Goal: Task Accomplishment & Management: Use online tool/utility

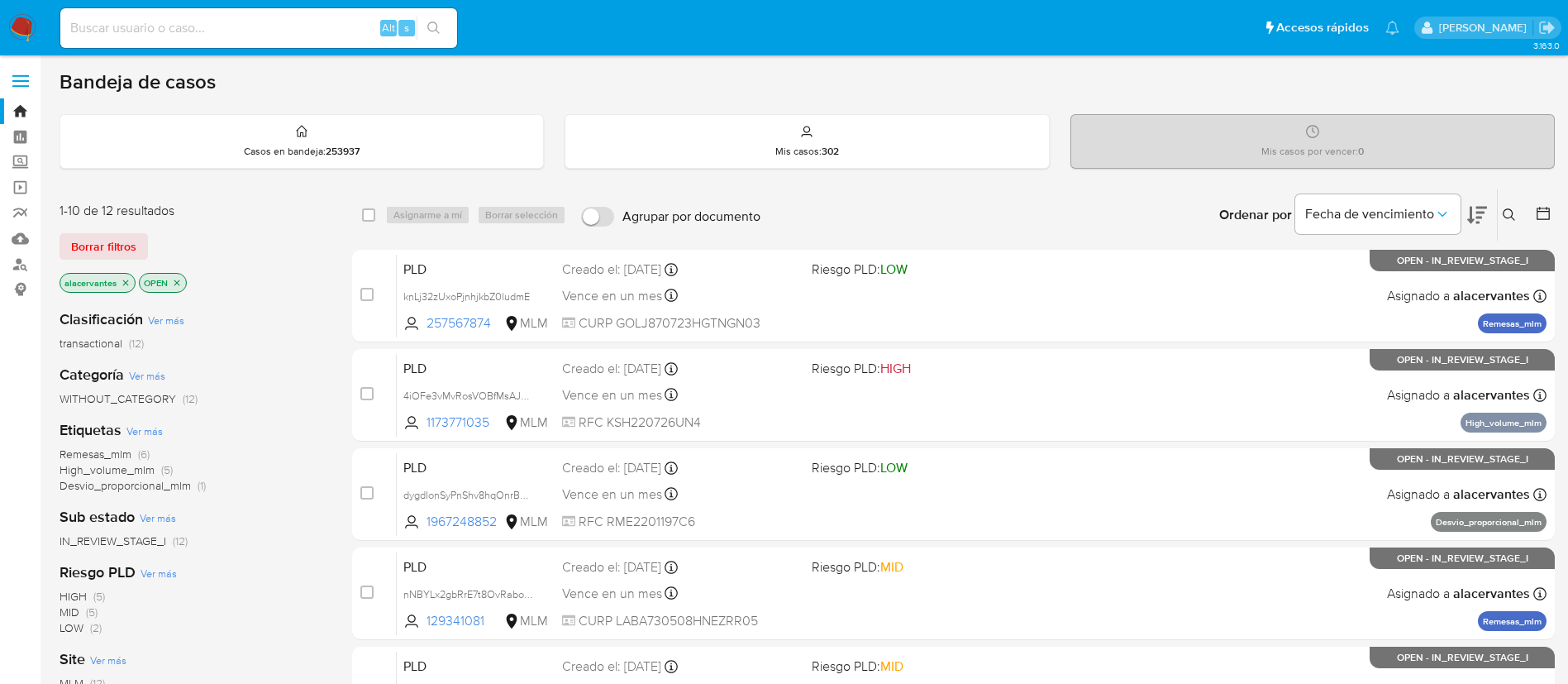
click at [1175, 225] on div "Ingrese ID de usuario o caso Buscar Borrar filtros" at bounding box center [1511, 215] width 28 height 51
click at [1175, 219] on icon at bounding box center [1509, 215] width 13 height 13
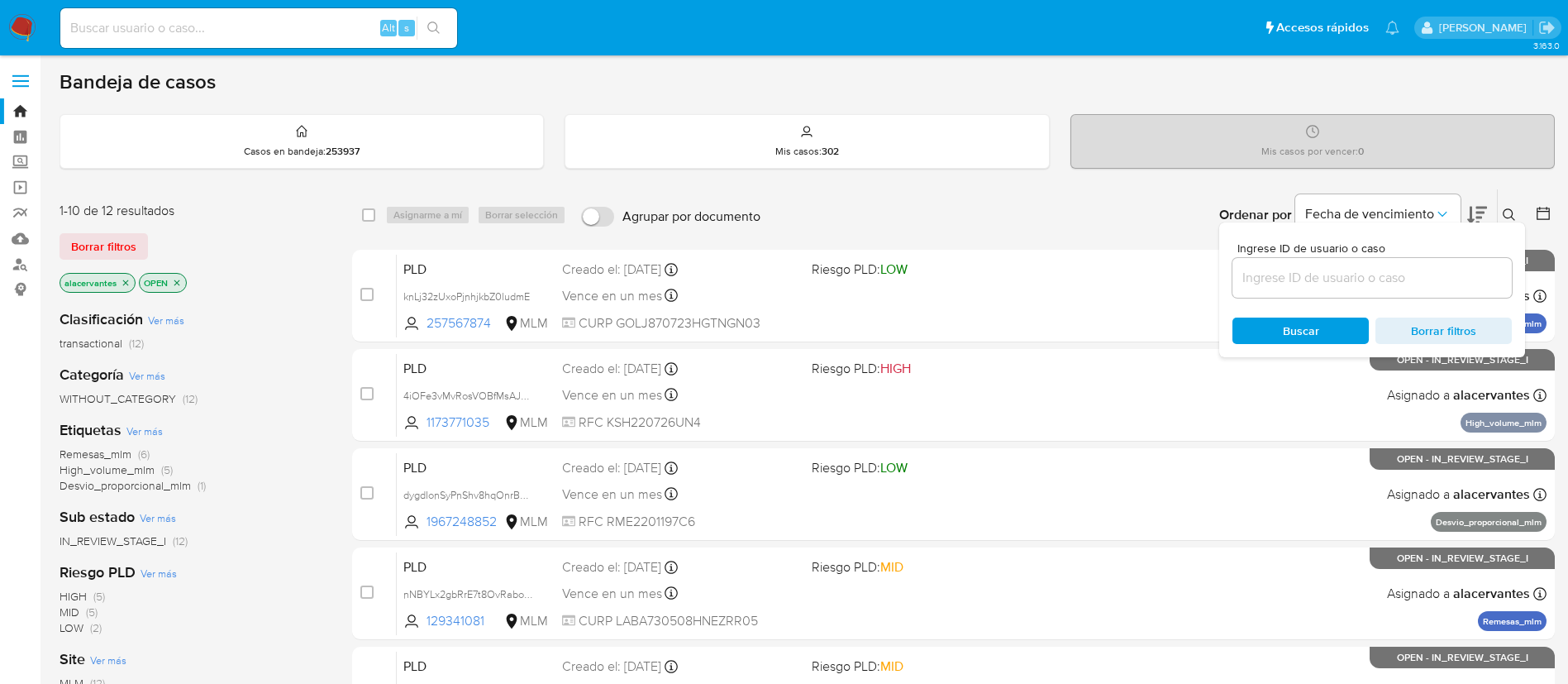
click at [1175, 280] on input at bounding box center [1372, 278] width 279 height 21
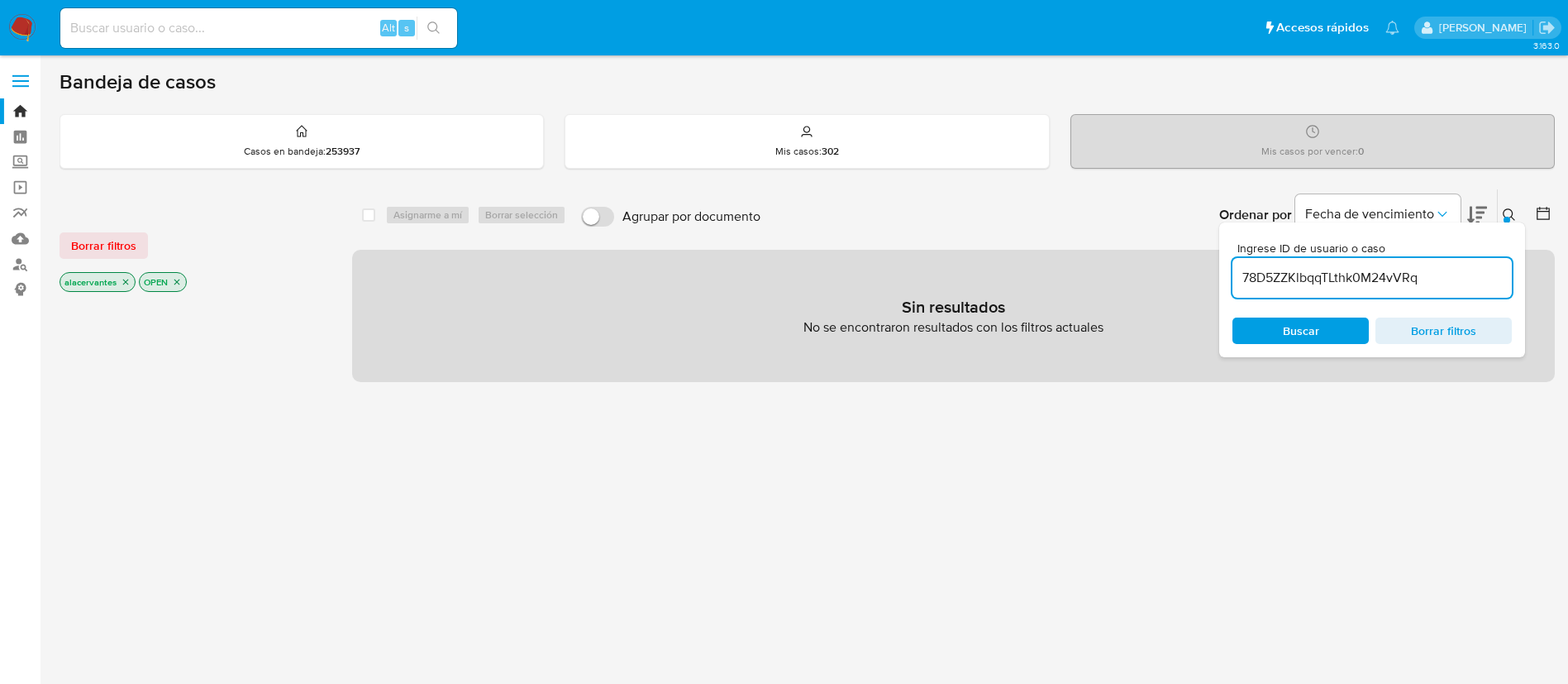
click at [1175, 279] on input "78D5ZZKlbqqTLthk0M24vVRq" at bounding box center [1372, 278] width 279 height 21
type input "78D5ZZKlbqqTLthk0M24vVRq"
click at [125, 287] on p "alacervantes" at bounding box center [98, 281] width 75 height 18
click at [128, 280] on icon "close-filter" at bounding box center [125, 281] width 10 height 10
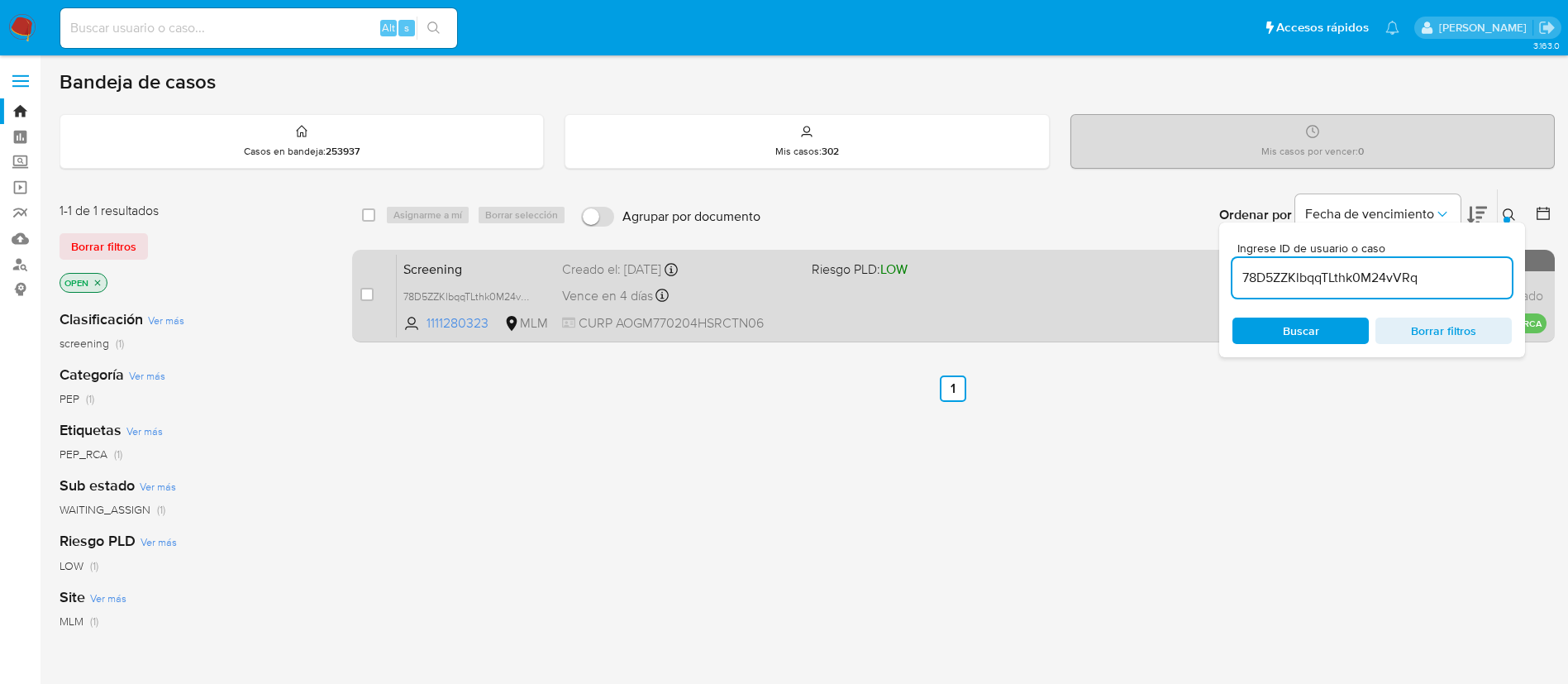
click at [807, 300] on div "Screening 78D5ZZKlbqqTLthk0M24vVRq 1111280323 MLM Riesgo PLD: LOW Creado el: 09…" at bounding box center [972, 295] width 1150 height 83
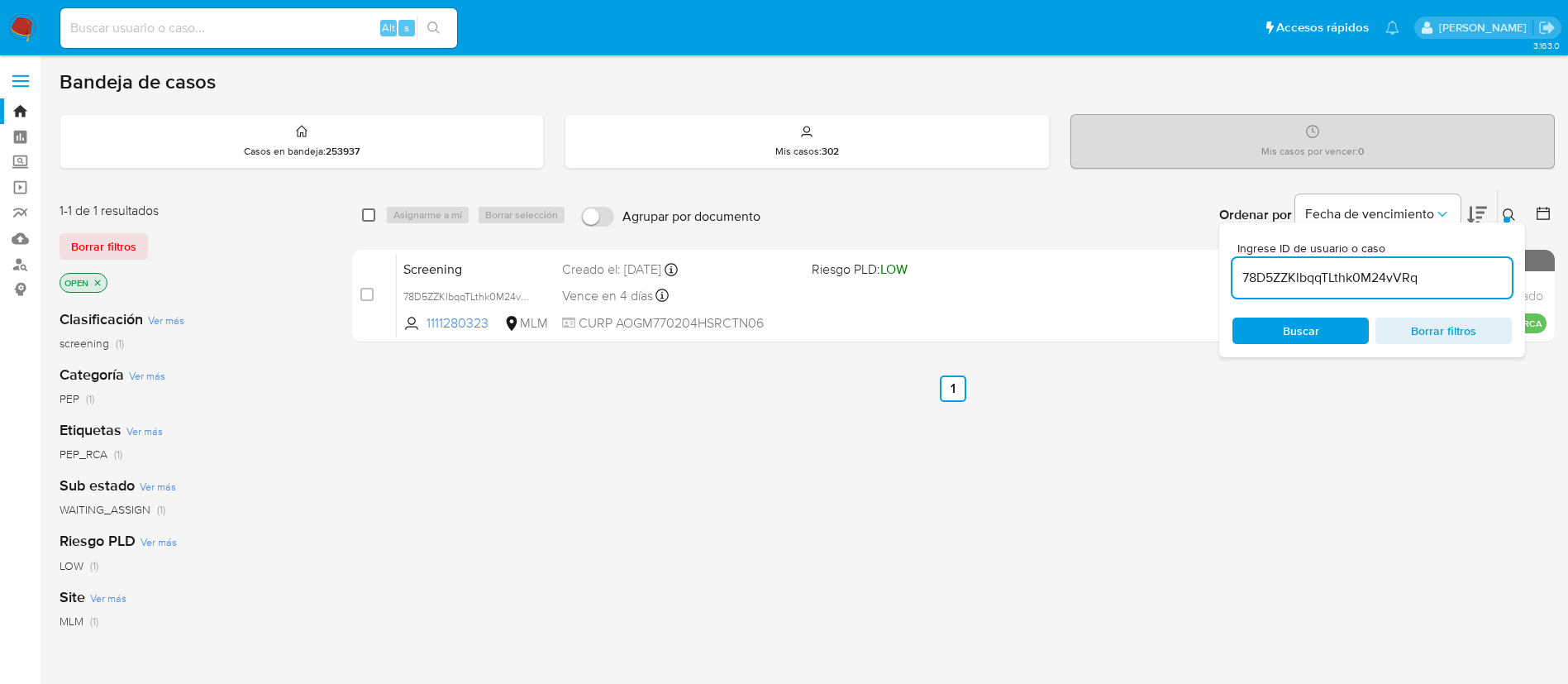
click at [369, 208] on input "checkbox" at bounding box center [369, 215] width 13 height 13
checkbox input "true"
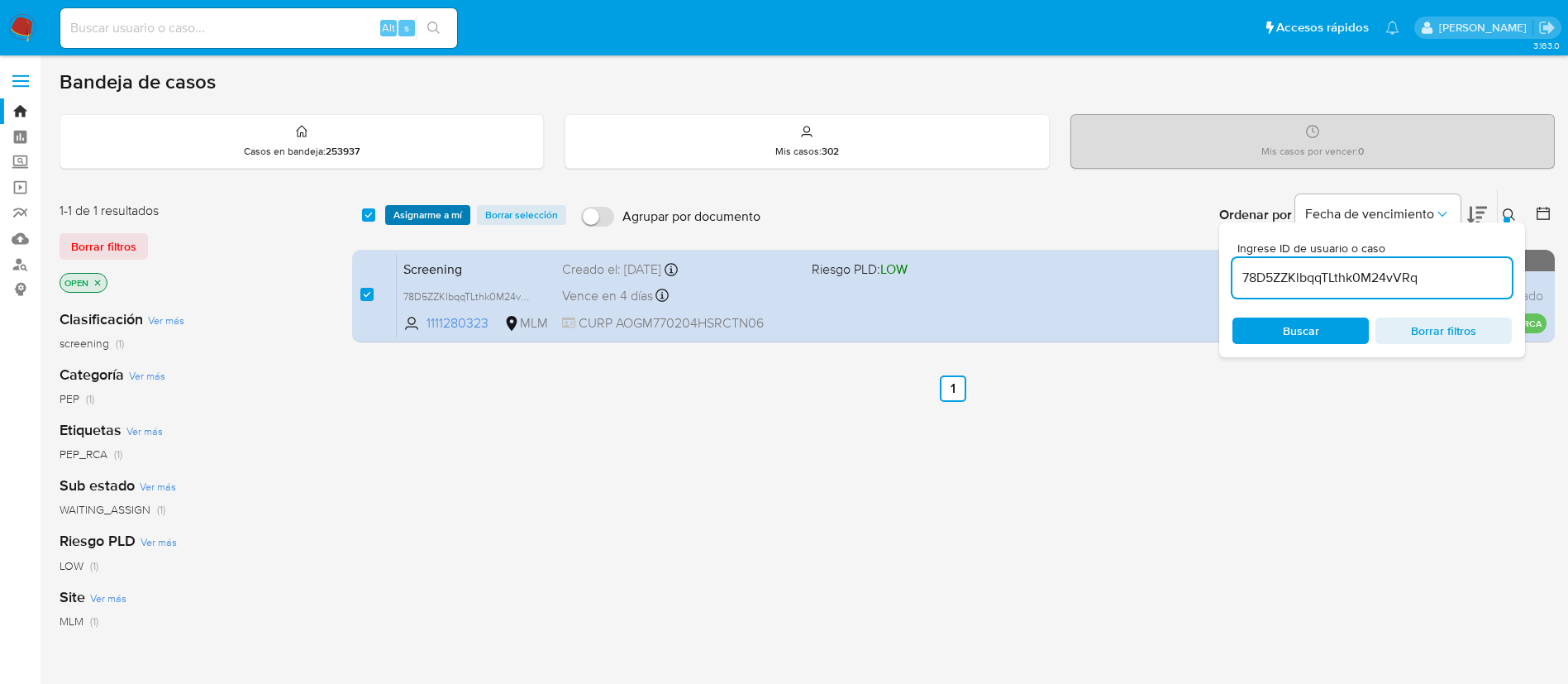
click at [414, 213] on span "Asignarme a mí" at bounding box center [427, 215] width 68 height 17
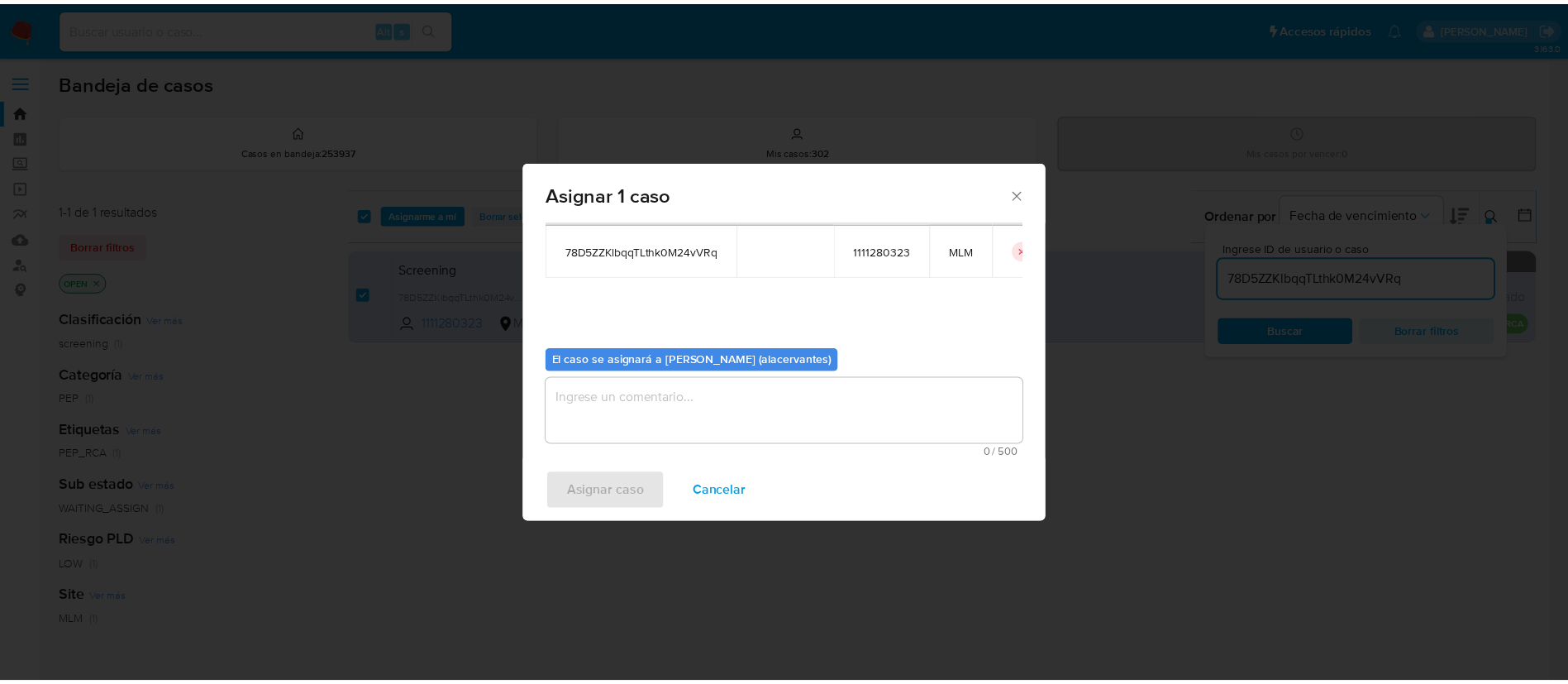
scroll to position [86, 0]
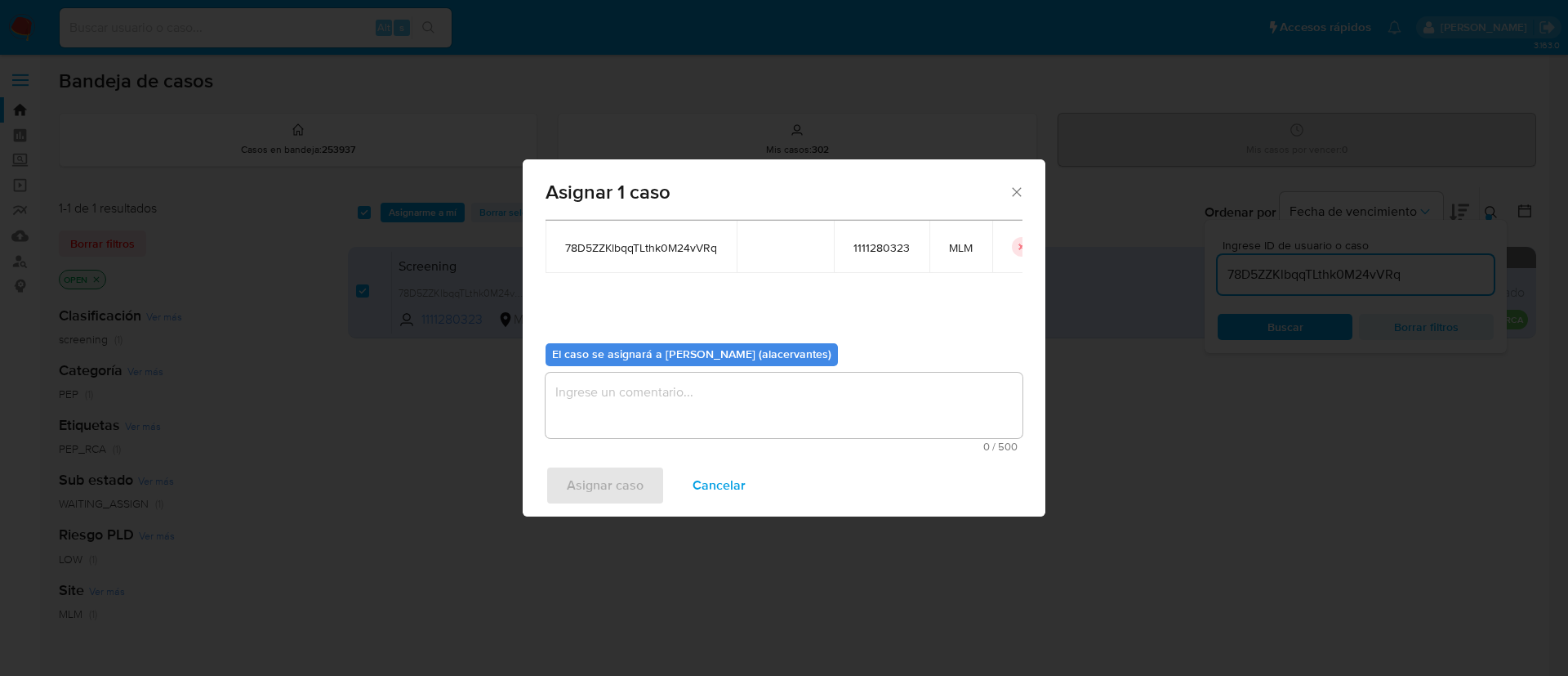
click at [744, 420] on textarea "assign-modal" at bounding box center [784, 404] width 477 height 66
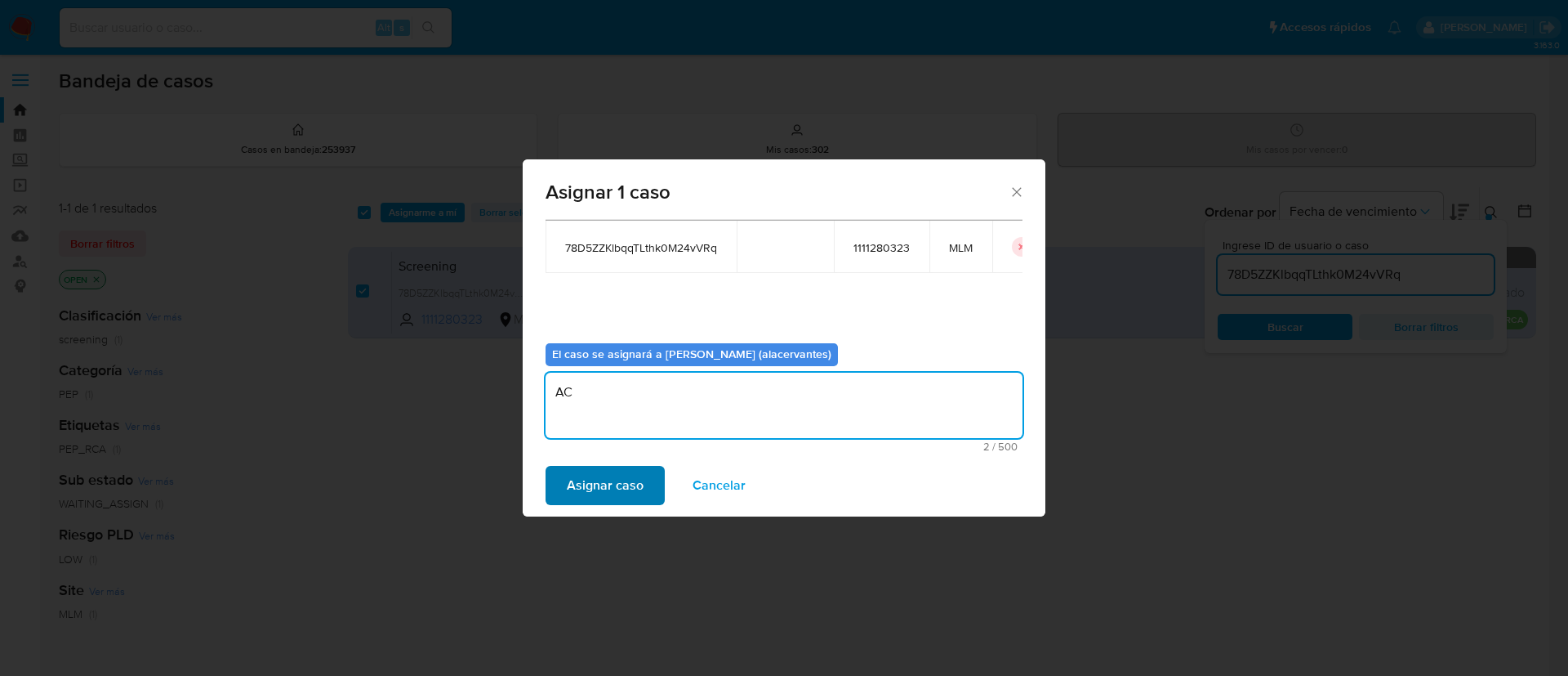
type textarea "AC"
click at [621, 500] on span "Asignar caso" at bounding box center [604, 485] width 77 height 36
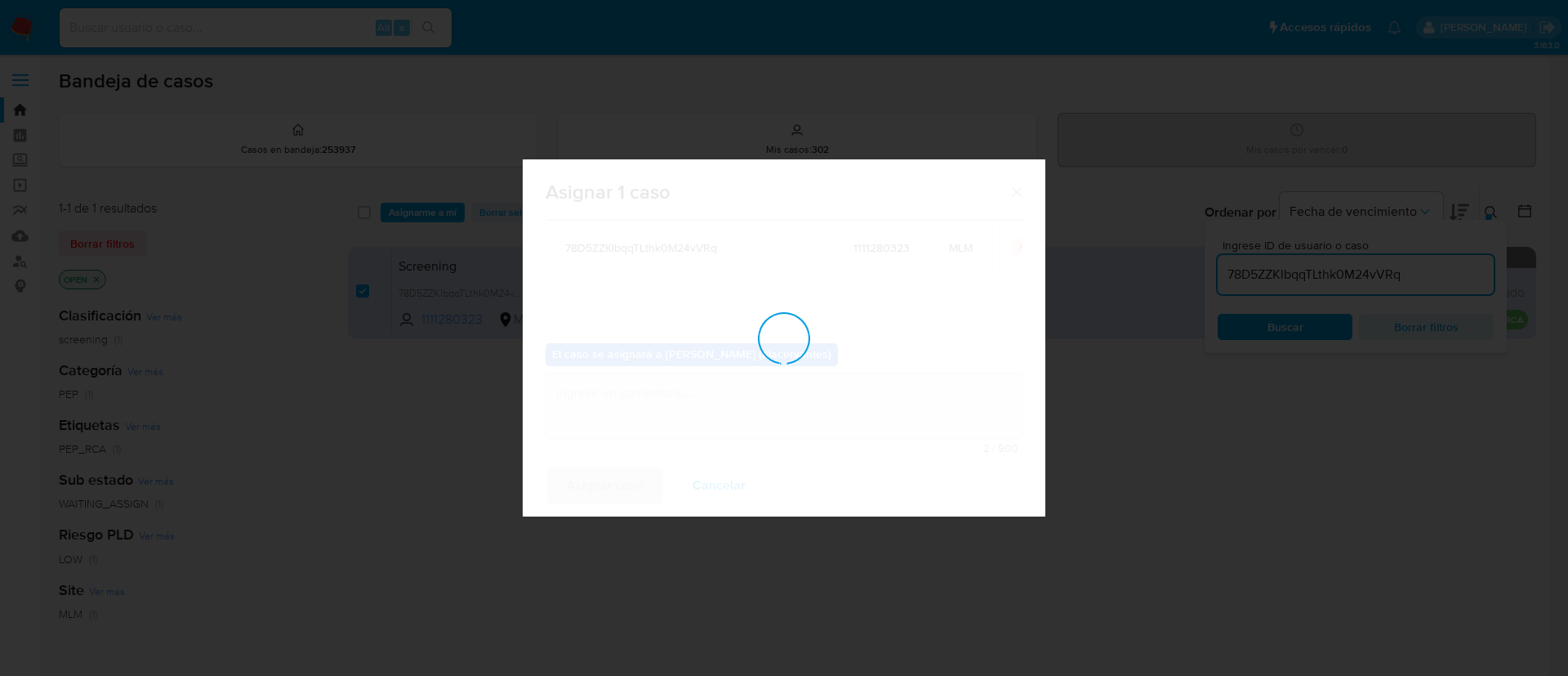
checkbox input "false"
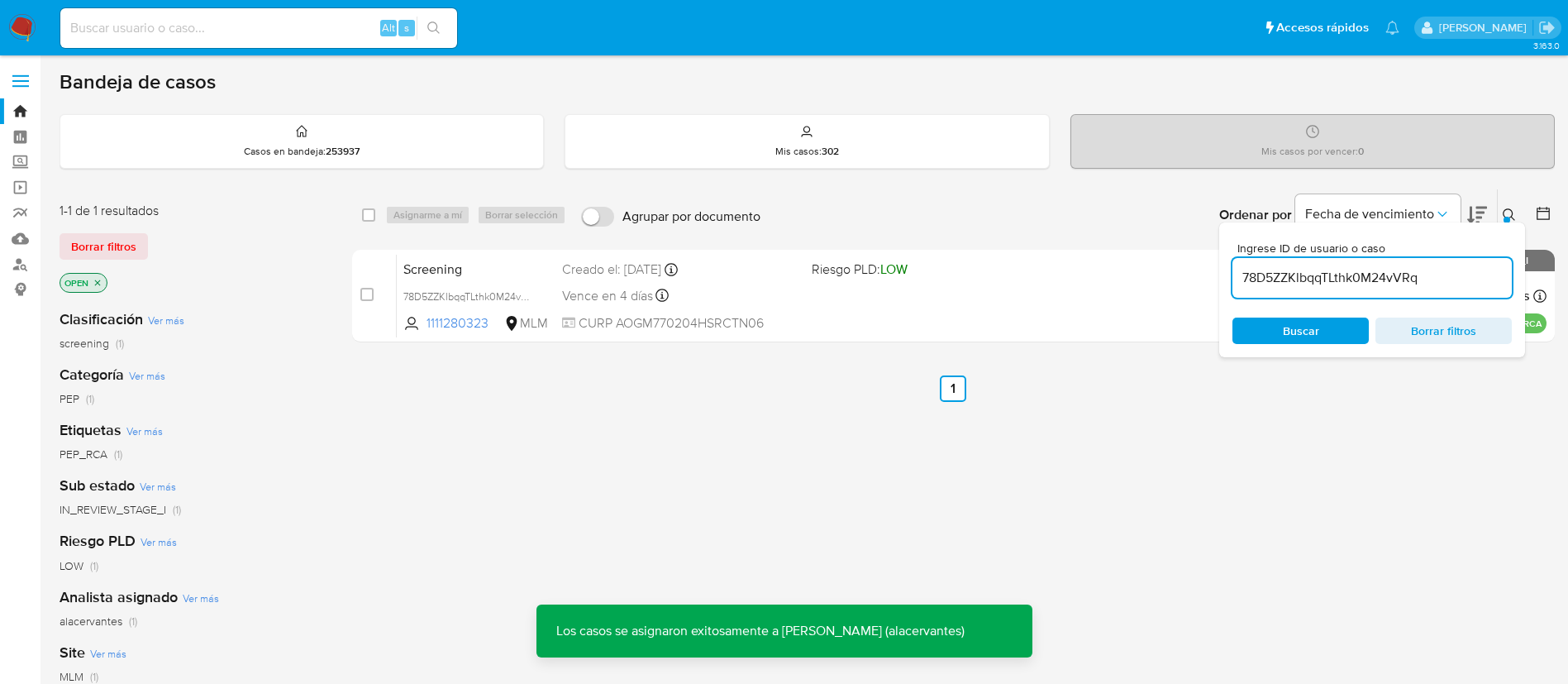
click at [1175, 202] on div "Ingrese ID de usuario o caso 78D5ZZKlbqqTLthk0M24vVRq Buscar Borrar filtros" at bounding box center [1511, 215] width 28 height 51
drag, startPoint x: 1508, startPoint y: 213, endPoint x: 1364, endPoint y: 242, distance: 146.9
click at [1175, 216] on button at bounding box center [1511, 214] width 27 height 20
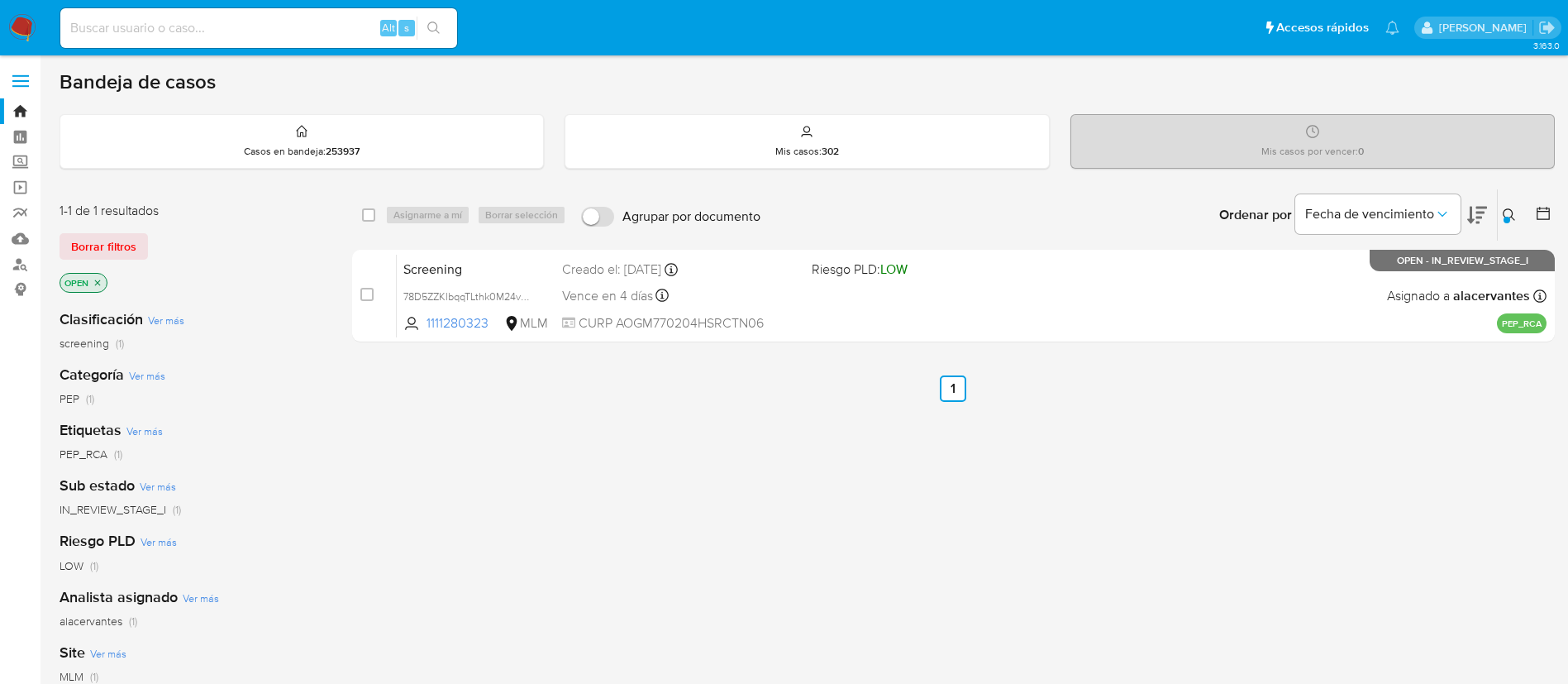
click at [104, 285] on p "OPEN" at bounding box center [84, 282] width 47 height 18
click at [95, 282] on icon "close-filter" at bounding box center [97, 282] width 10 height 10
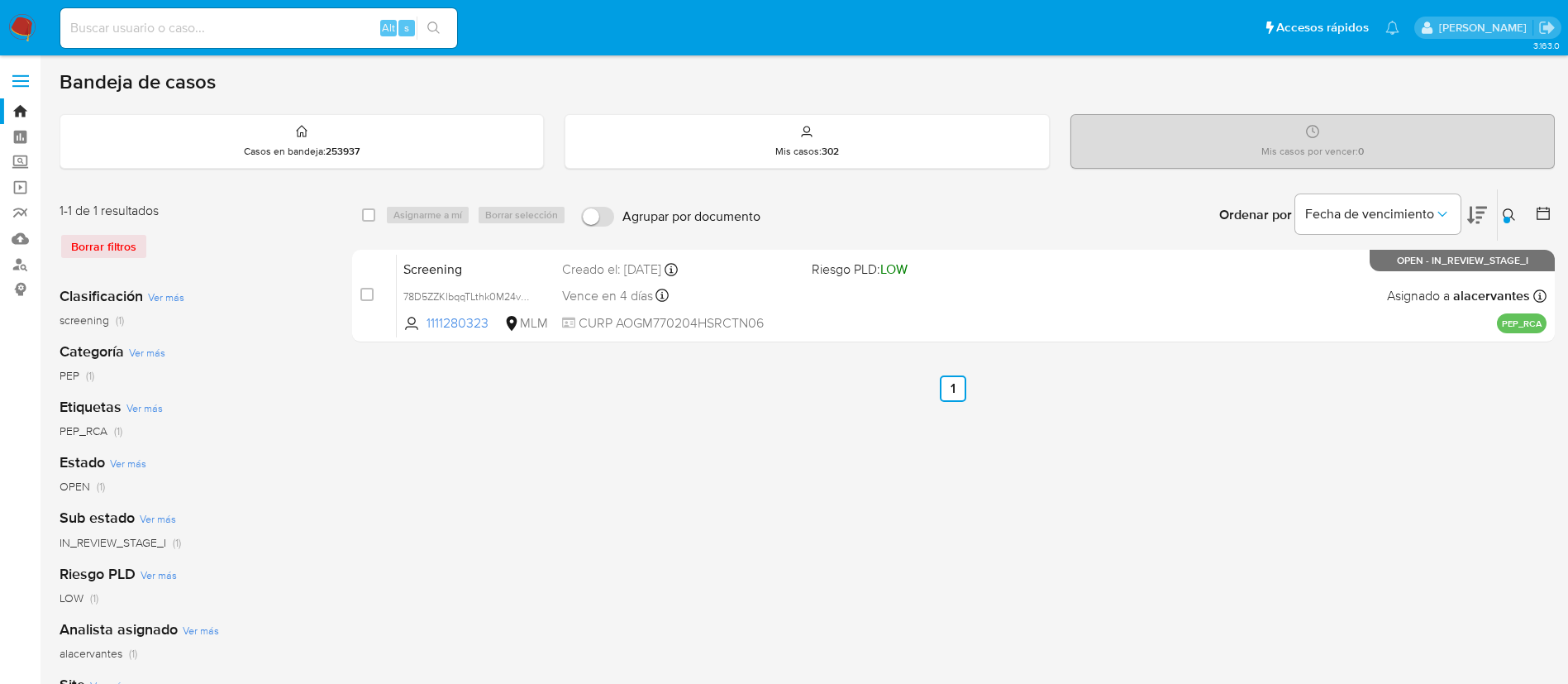
click at [36, 34] on nav "Pausado Ver notificaciones Alt s Accesos rápidos Presiona las siguientes teclas…" at bounding box center [784, 27] width 1568 height 55
click at [21, 31] on img at bounding box center [22, 28] width 28 height 28
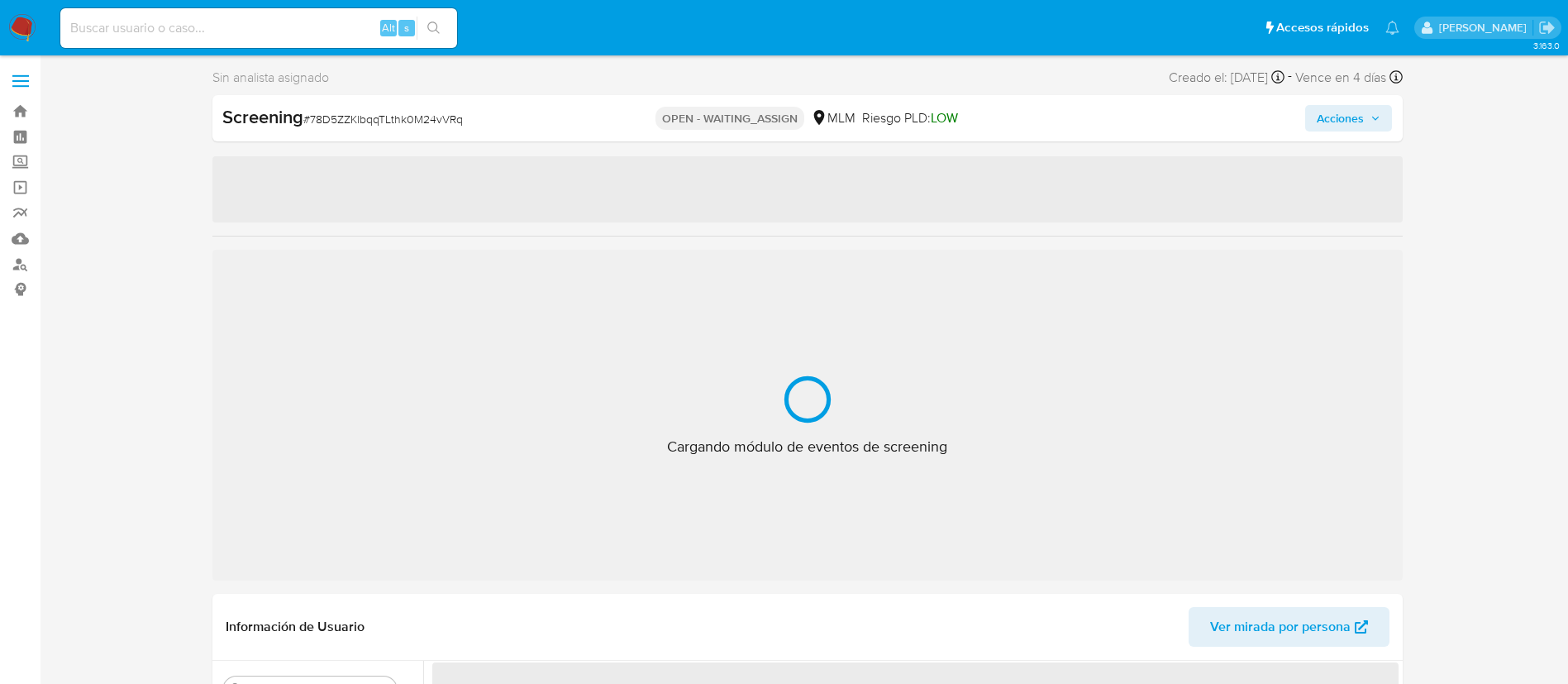
select select "10"
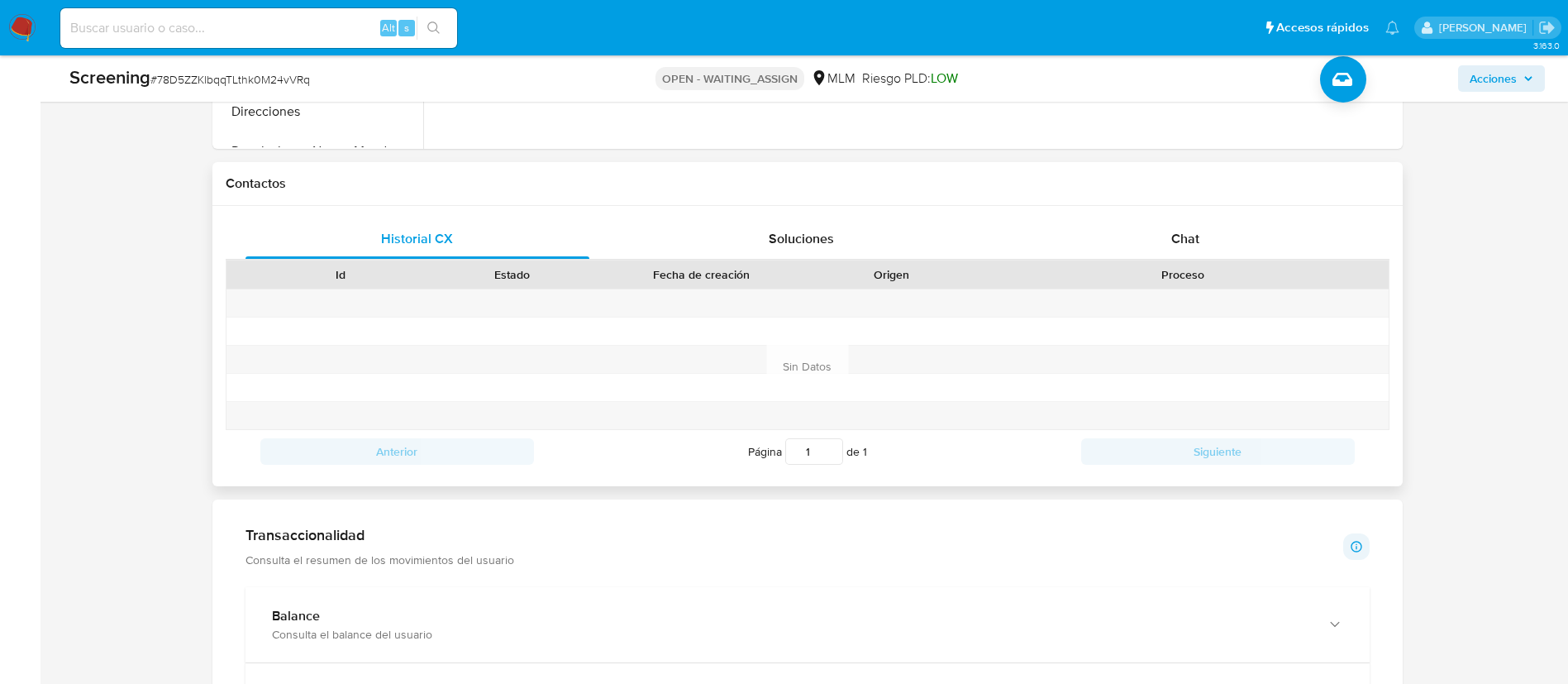
scroll to position [1612, 0]
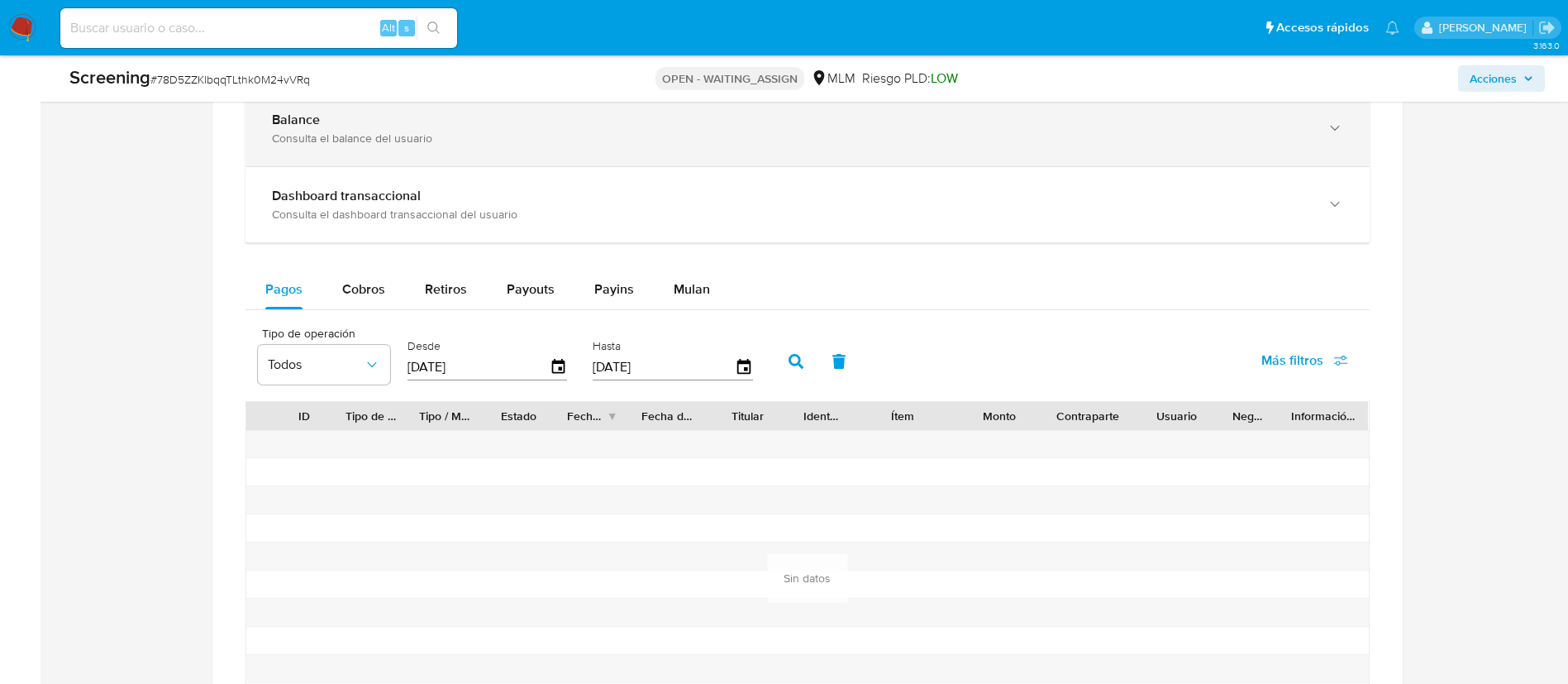
click at [335, 150] on div "Balance Consulta el balance del usuario" at bounding box center [807, 128] width 1124 height 76
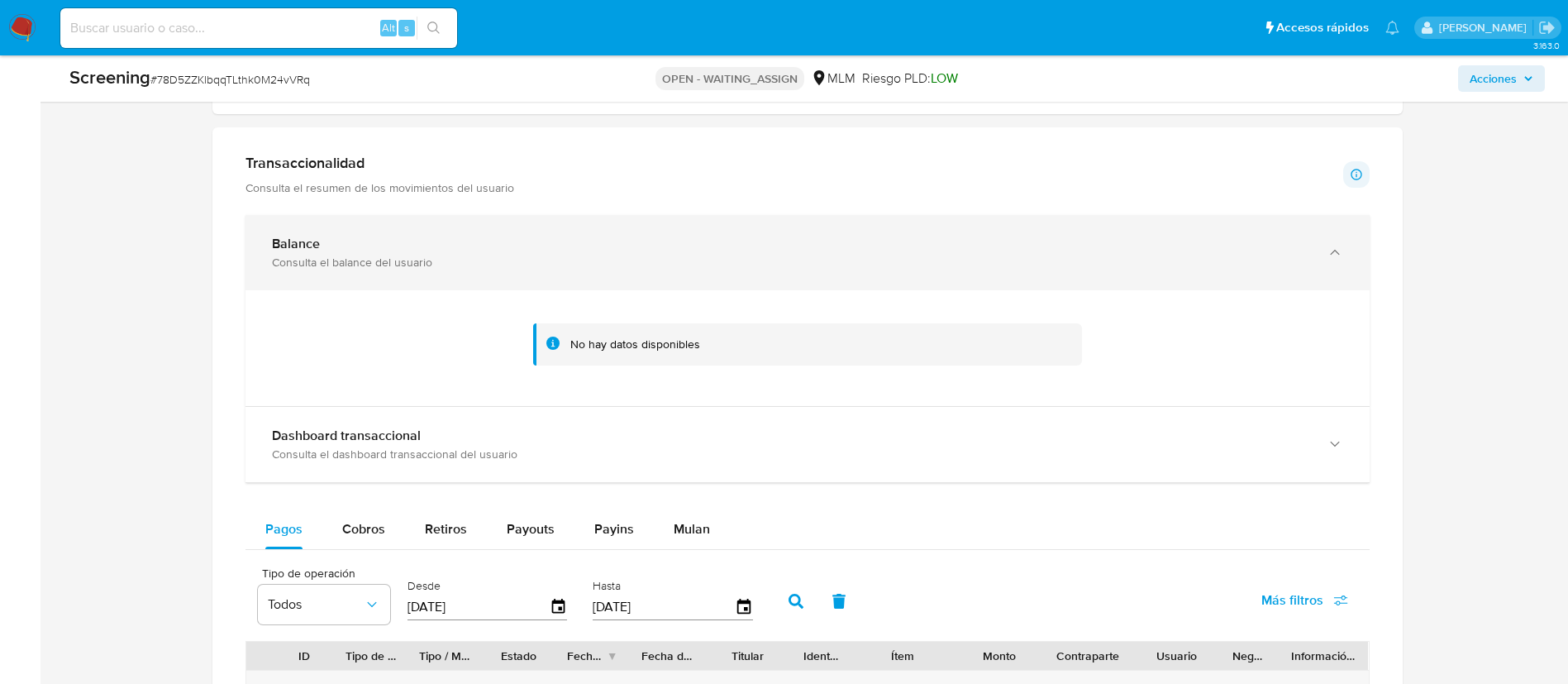
click at [584, 237] on div "Balance" at bounding box center [791, 244] width 1038 height 17
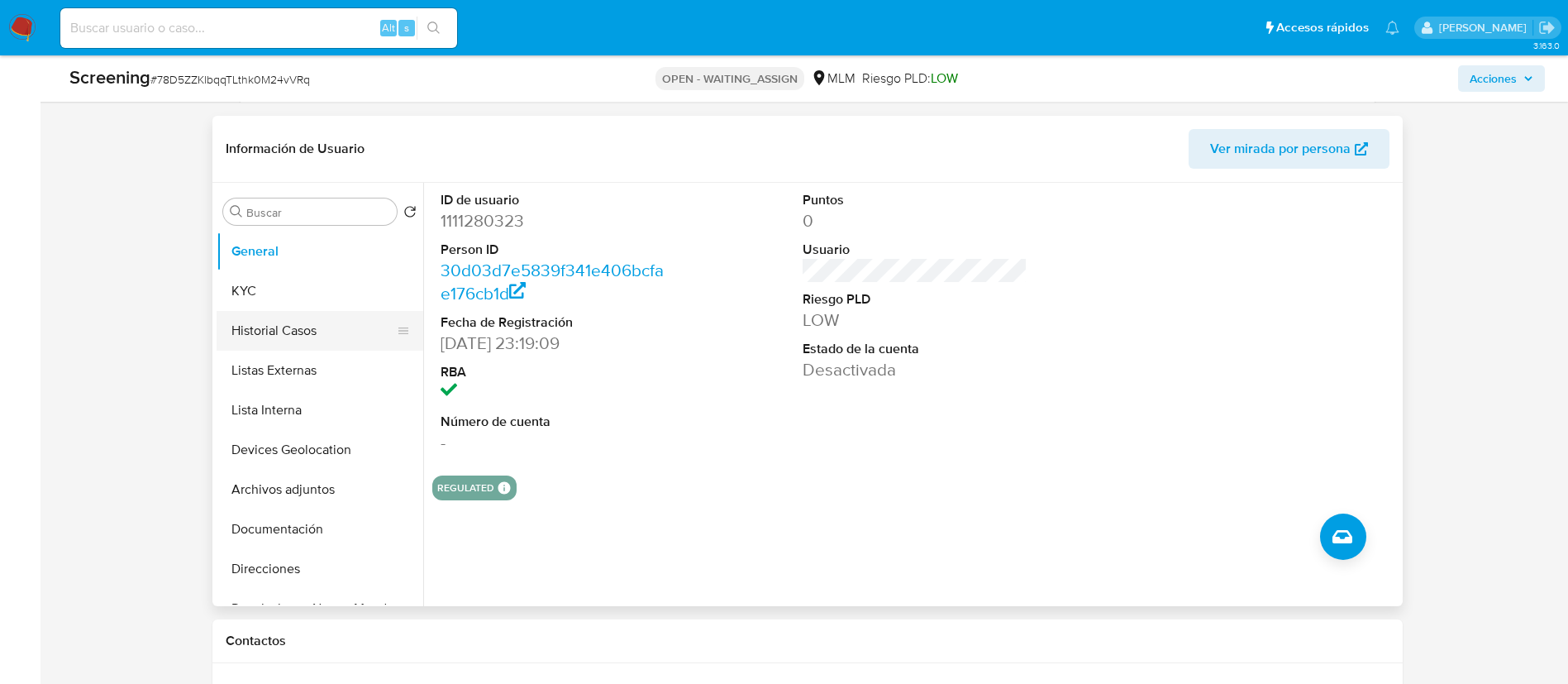
scroll to position [620, 0]
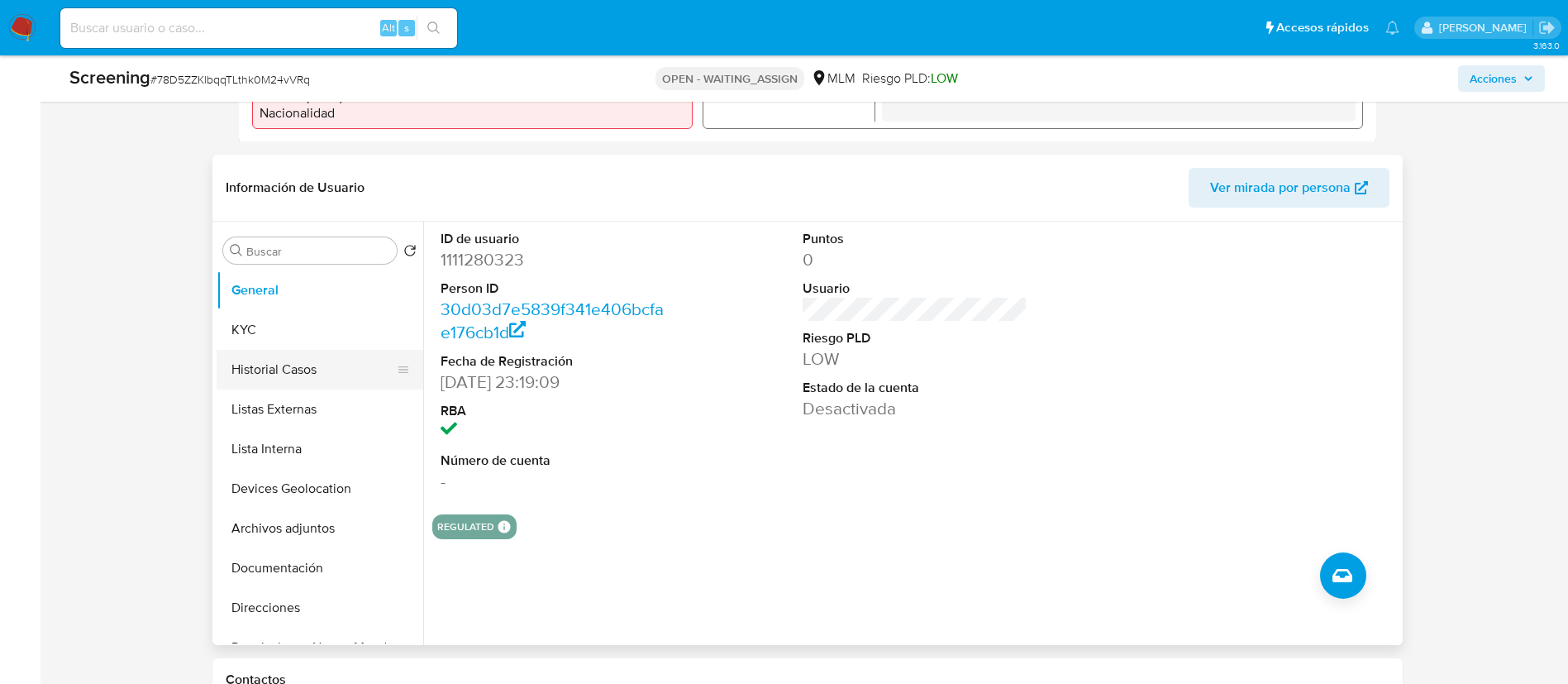
click at [303, 377] on button "Historial Casos" at bounding box center [313, 369] width 193 height 39
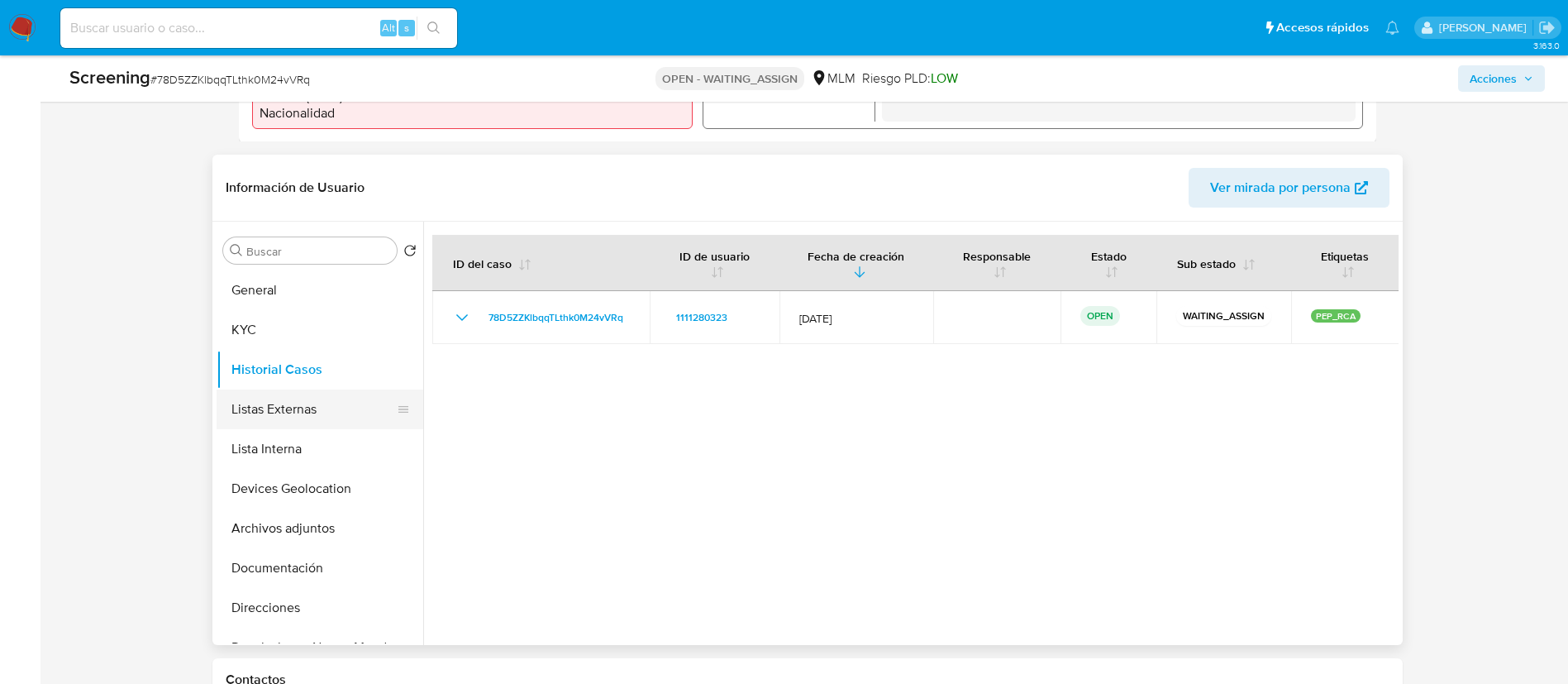
click at [307, 411] on button "Listas Externas" at bounding box center [313, 409] width 193 height 39
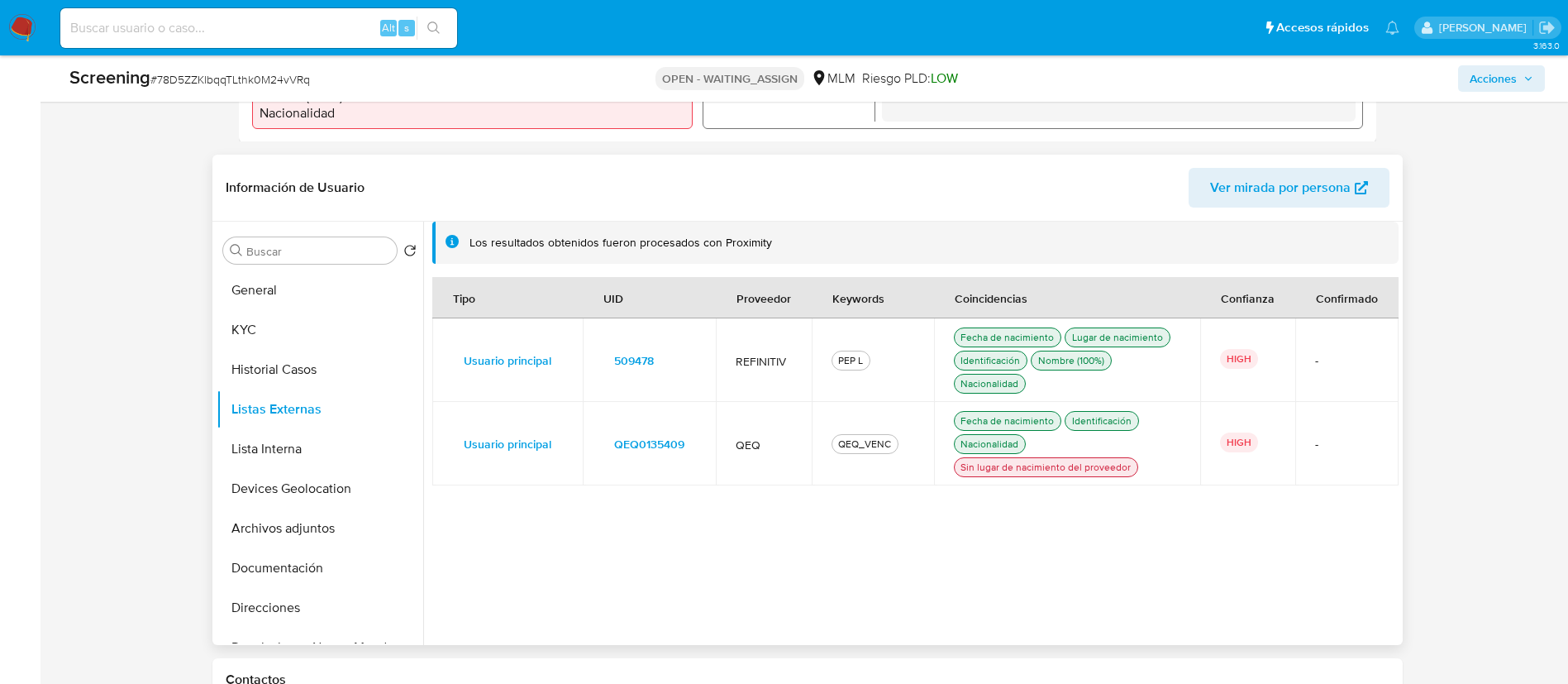
click at [652, 362] on span "509478" at bounding box center [634, 360] width 39 height 23
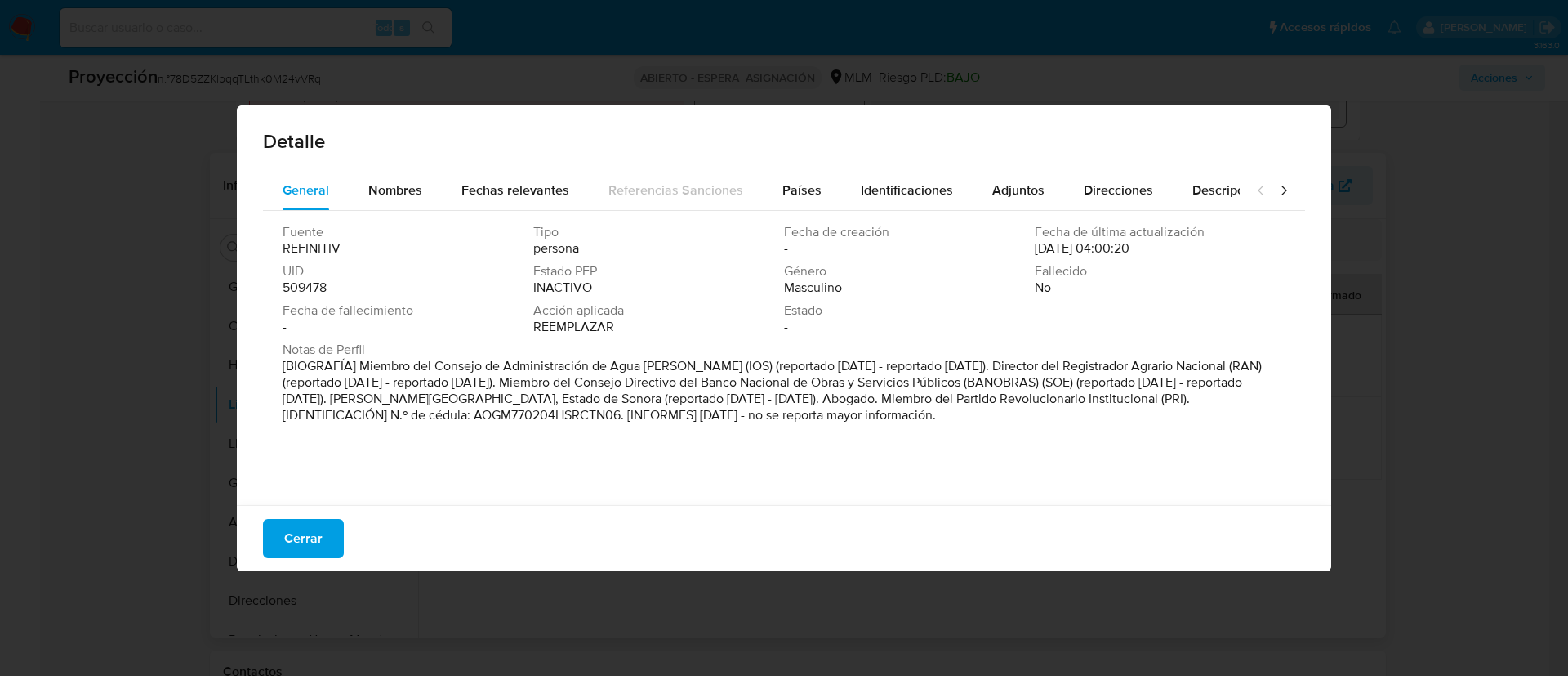
click at [337, 543] on button "Cerrar" at bounding box center [304, 538] width 81 height 39
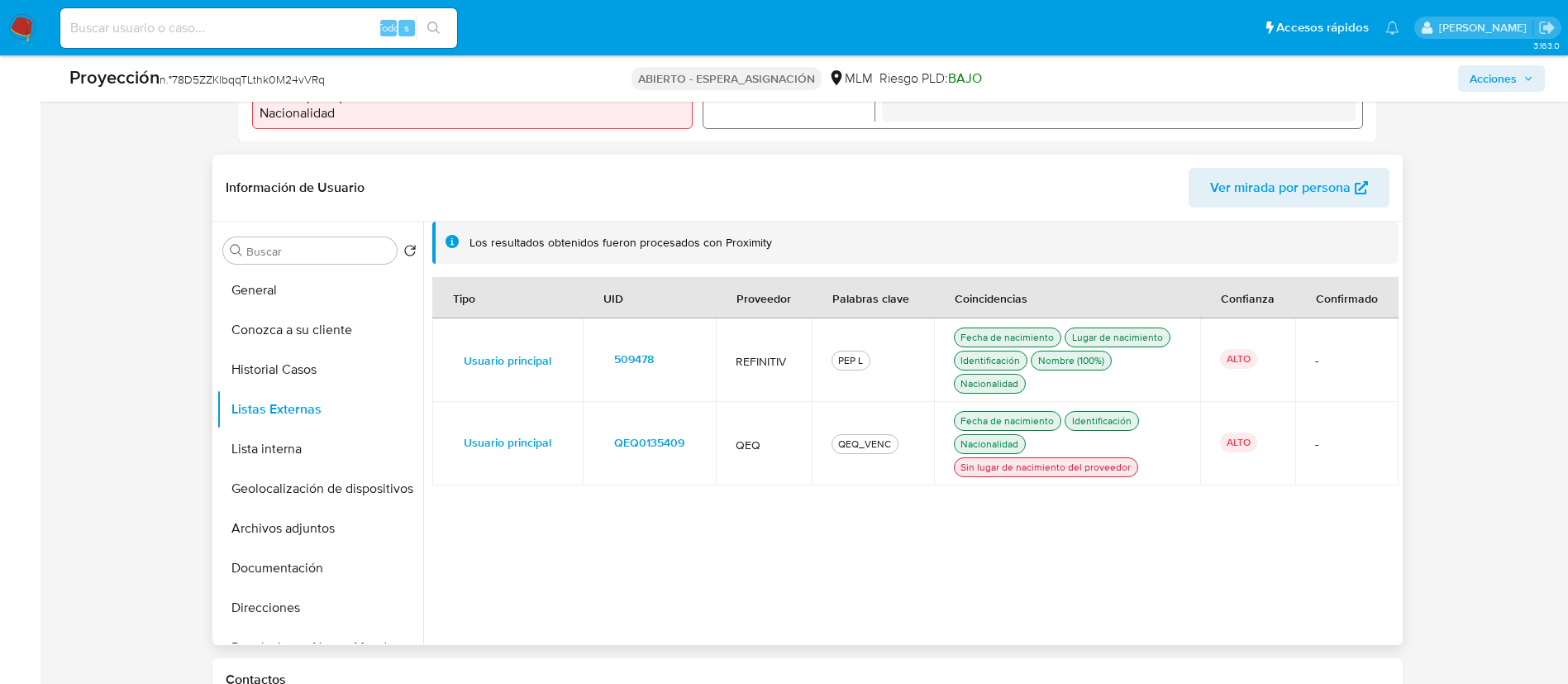
click at [1005, 472] on div "Sin lugar de nacimiento del proveedor" at bounding box center [1046, 467] width 177 height 15
click at [255, 305] on button "General" at bounding box center [313, 290] width 193 height 39
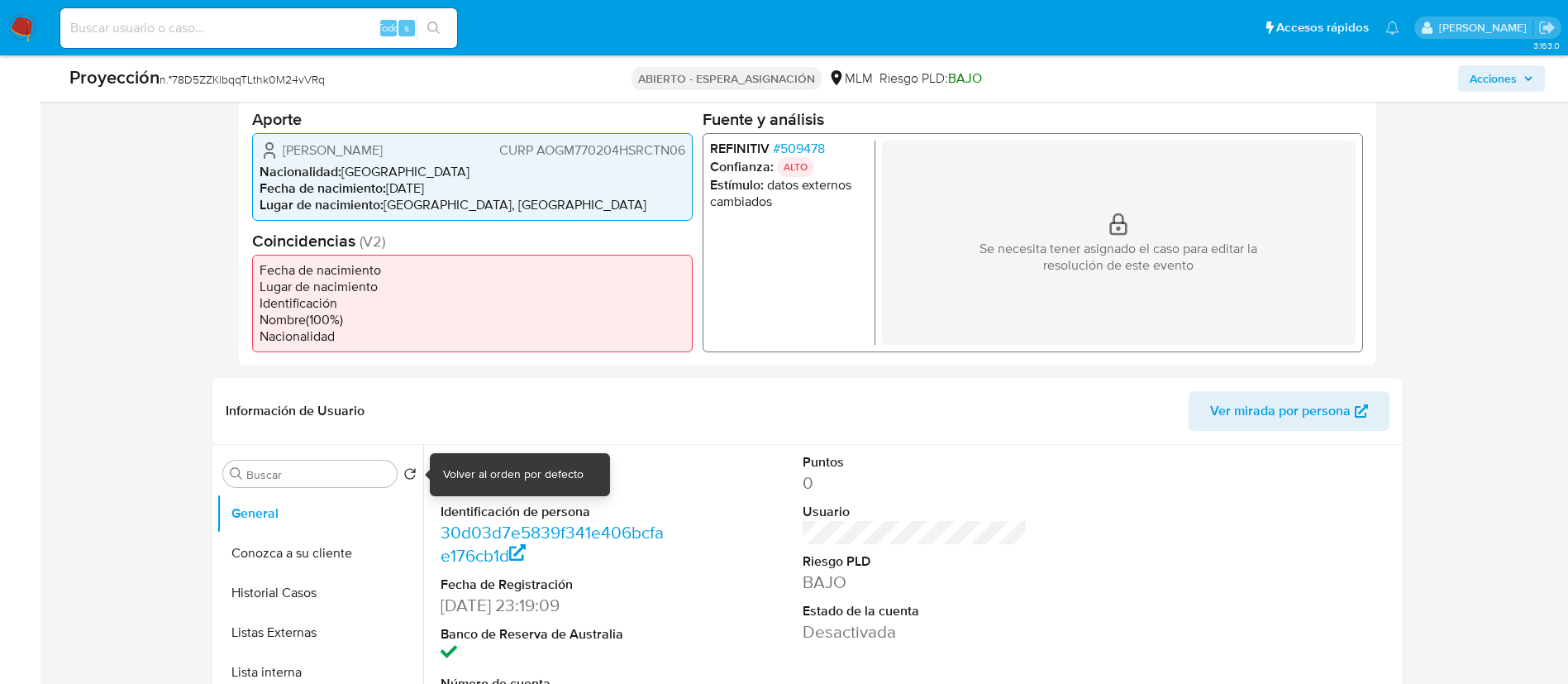
scroll to position [372, 0]
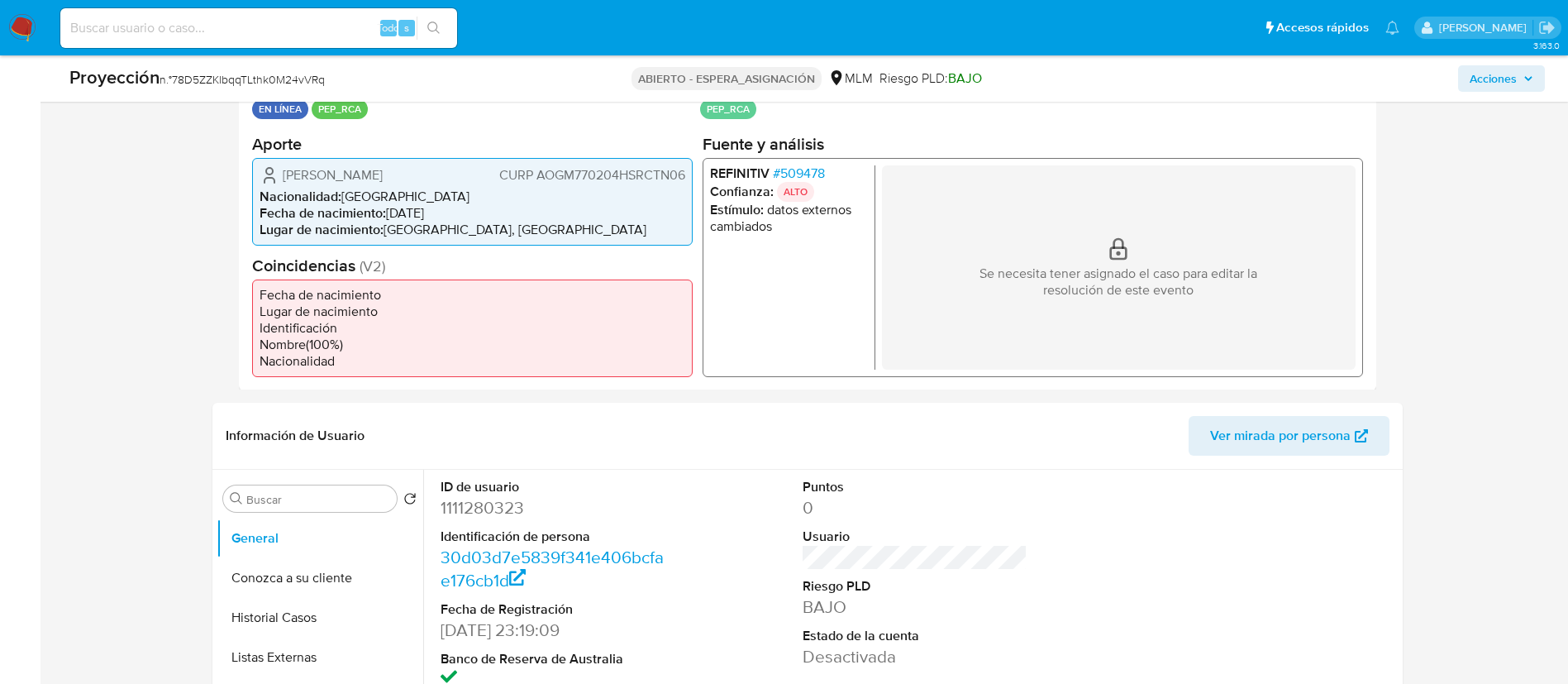
click at [383, 170] on span "Manuel Ignacio Acosta Gutierrez" at bounding box center [333, 175] width 100 height 17
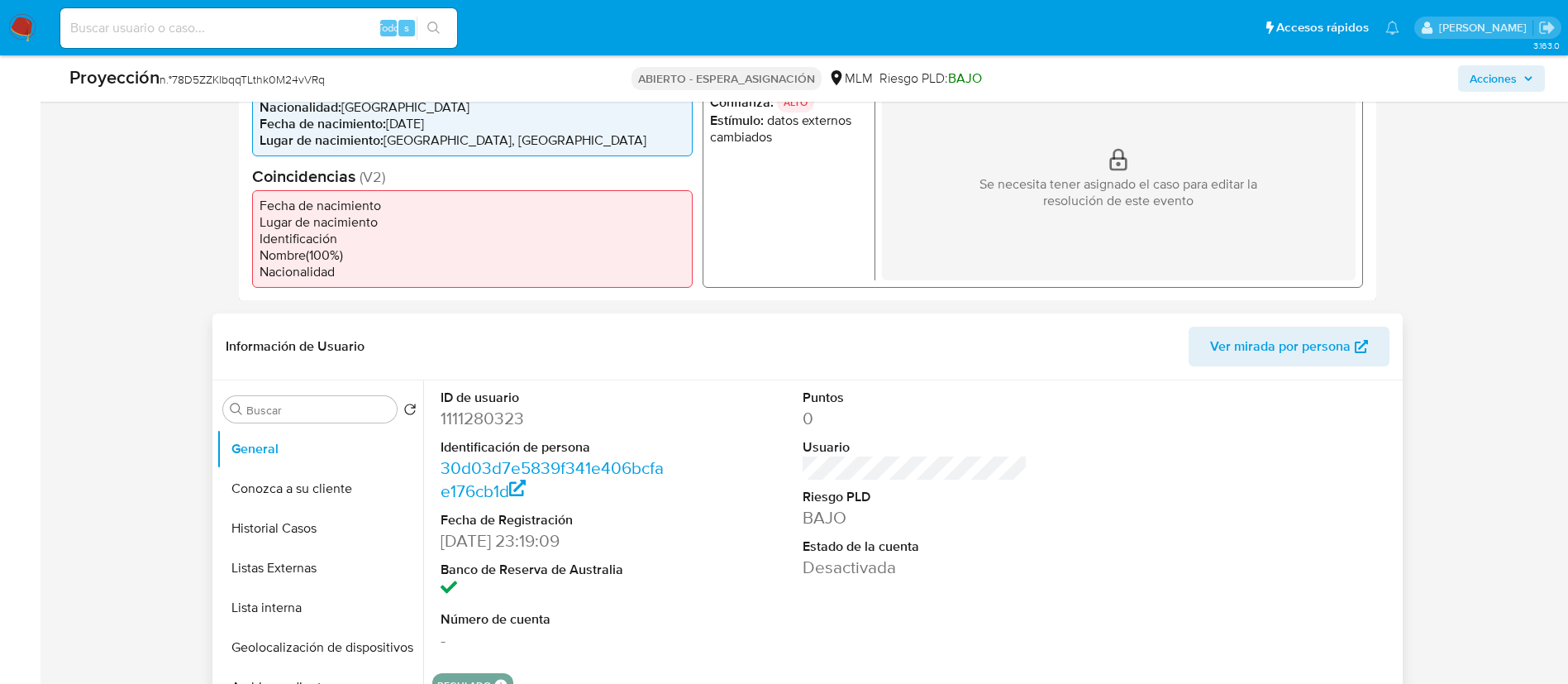
scroll to position [744, 0]
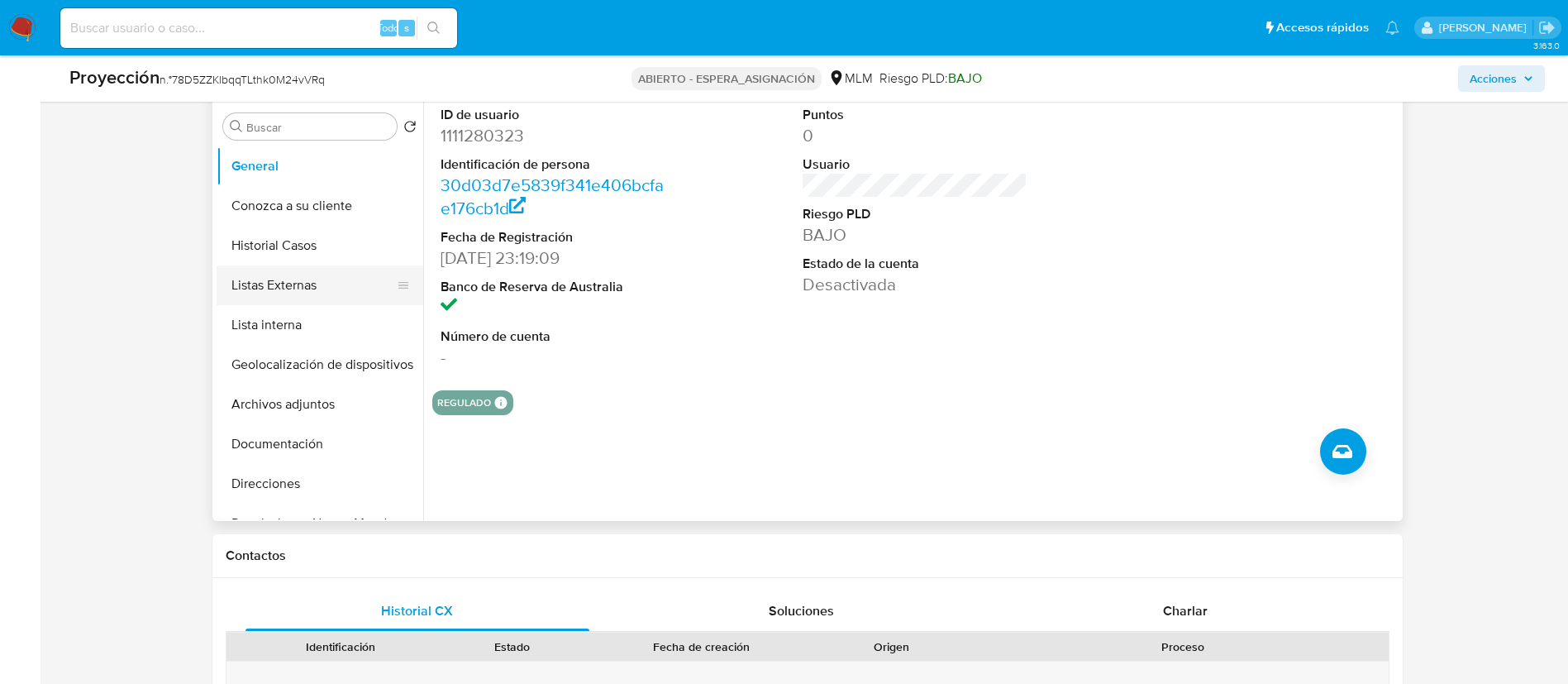
click at [327, 290] on button "Listas Externas" at bounding box center [313, 285] width 193 height 39
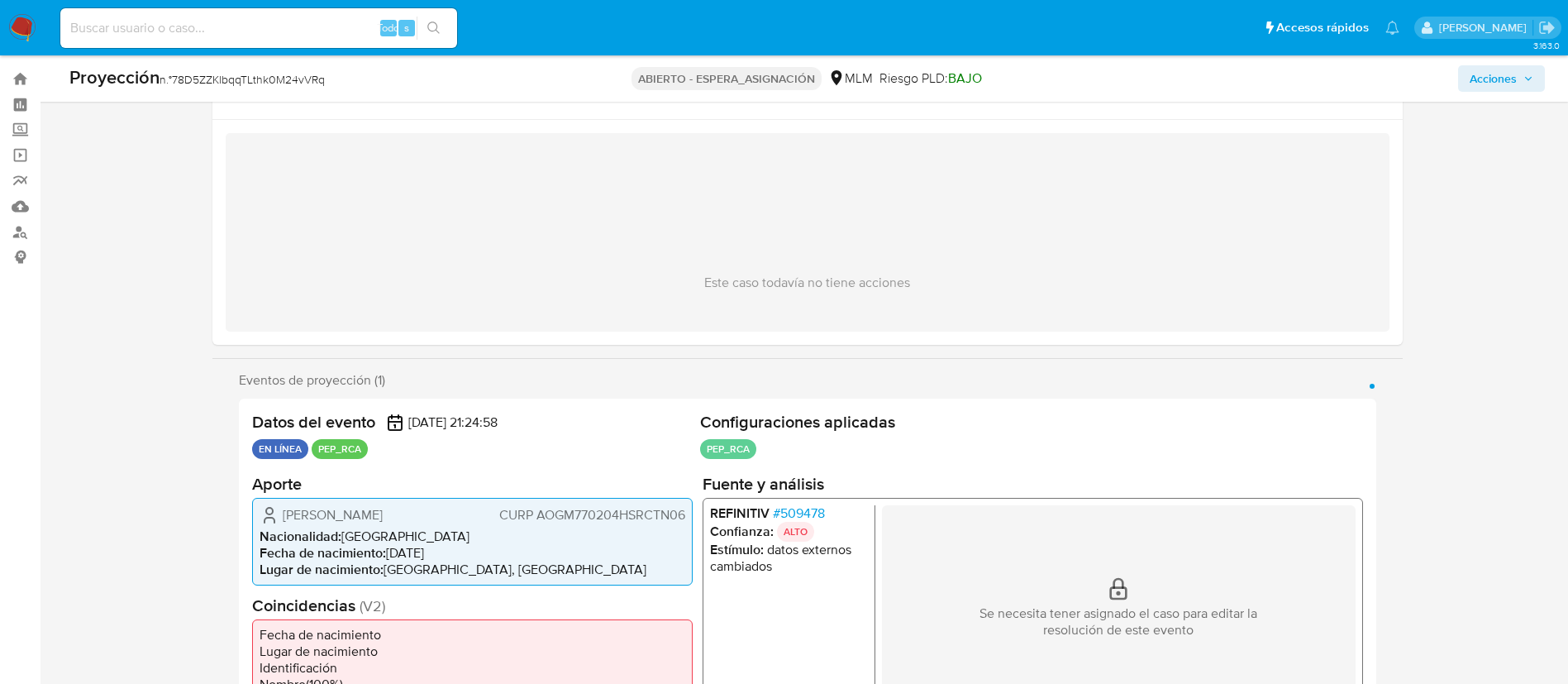
scroll to position [0, 0]
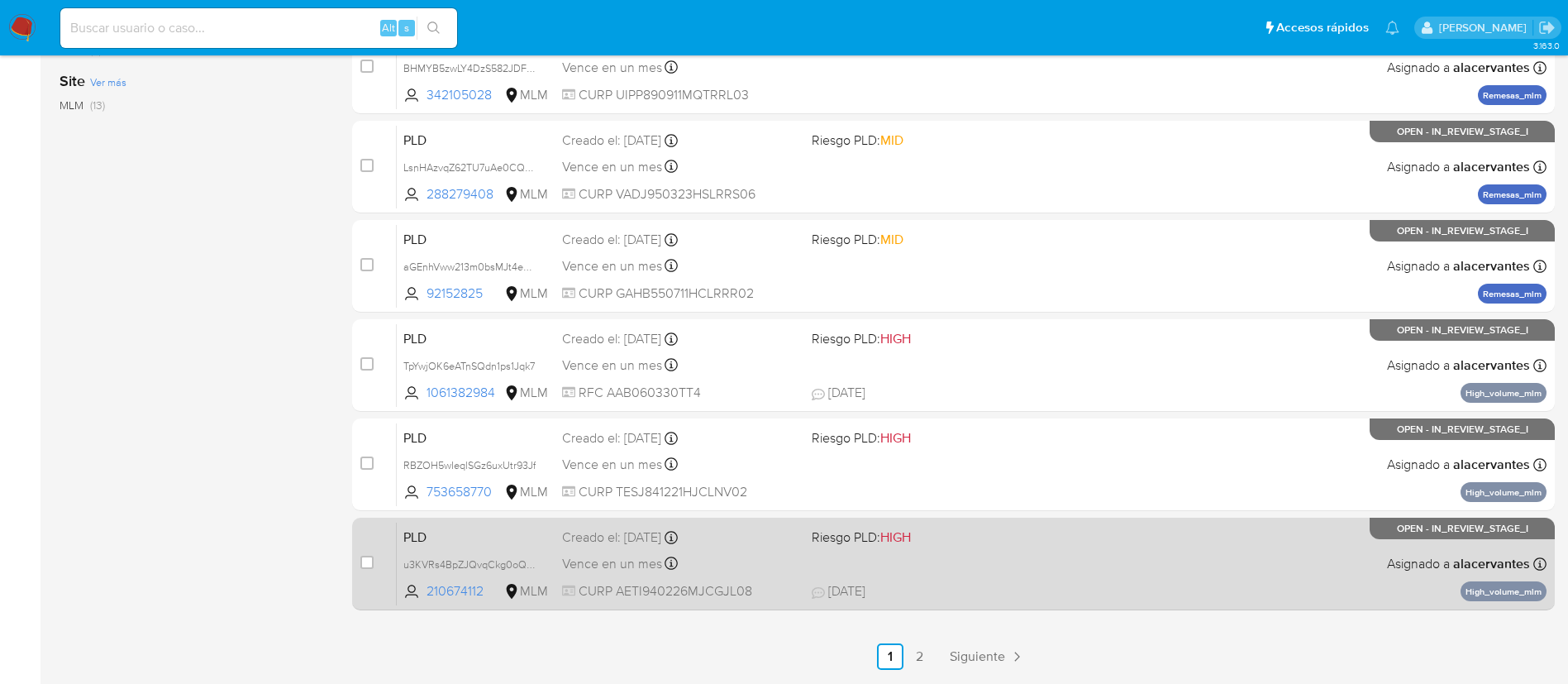
scroll to position [681, 0]
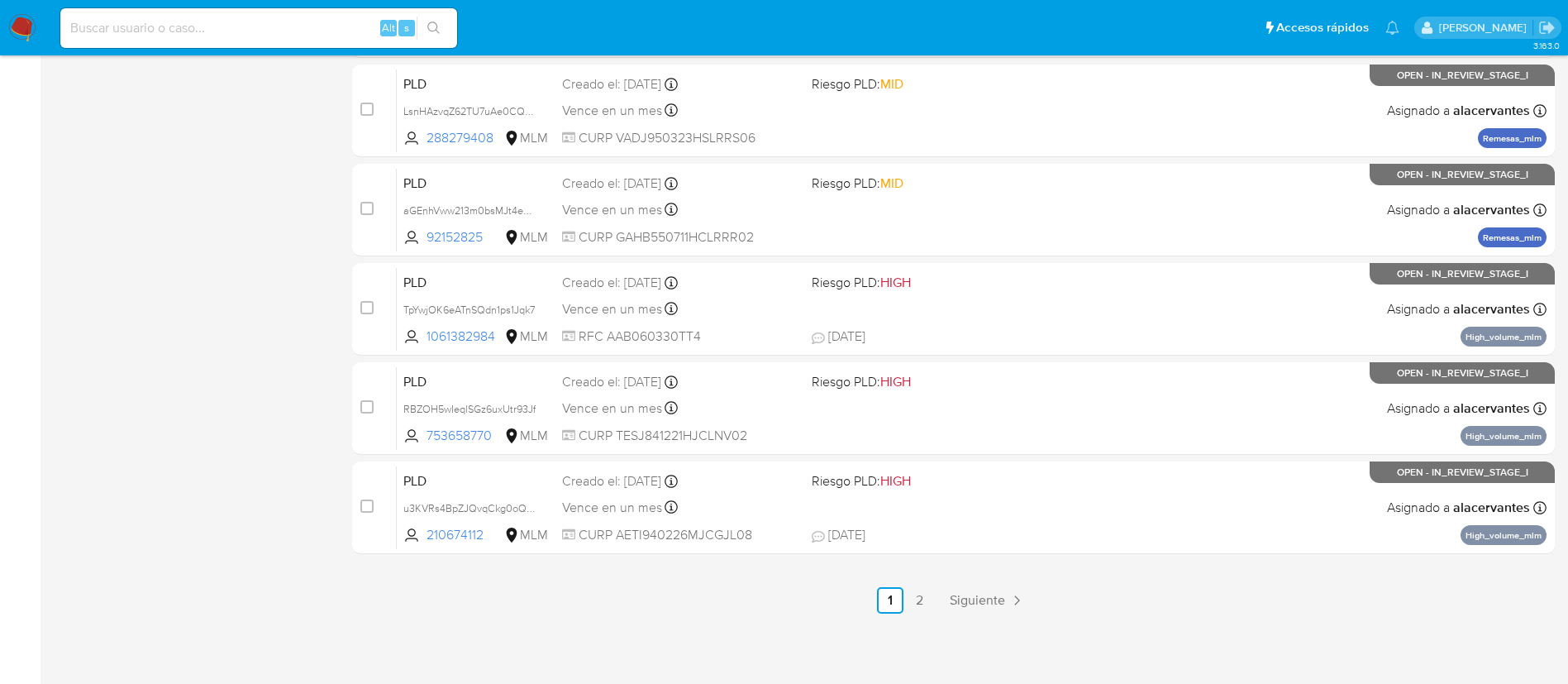
click at [975, 589] on link "Siguiente" at bounding box center [987, 600] width 89 height 26
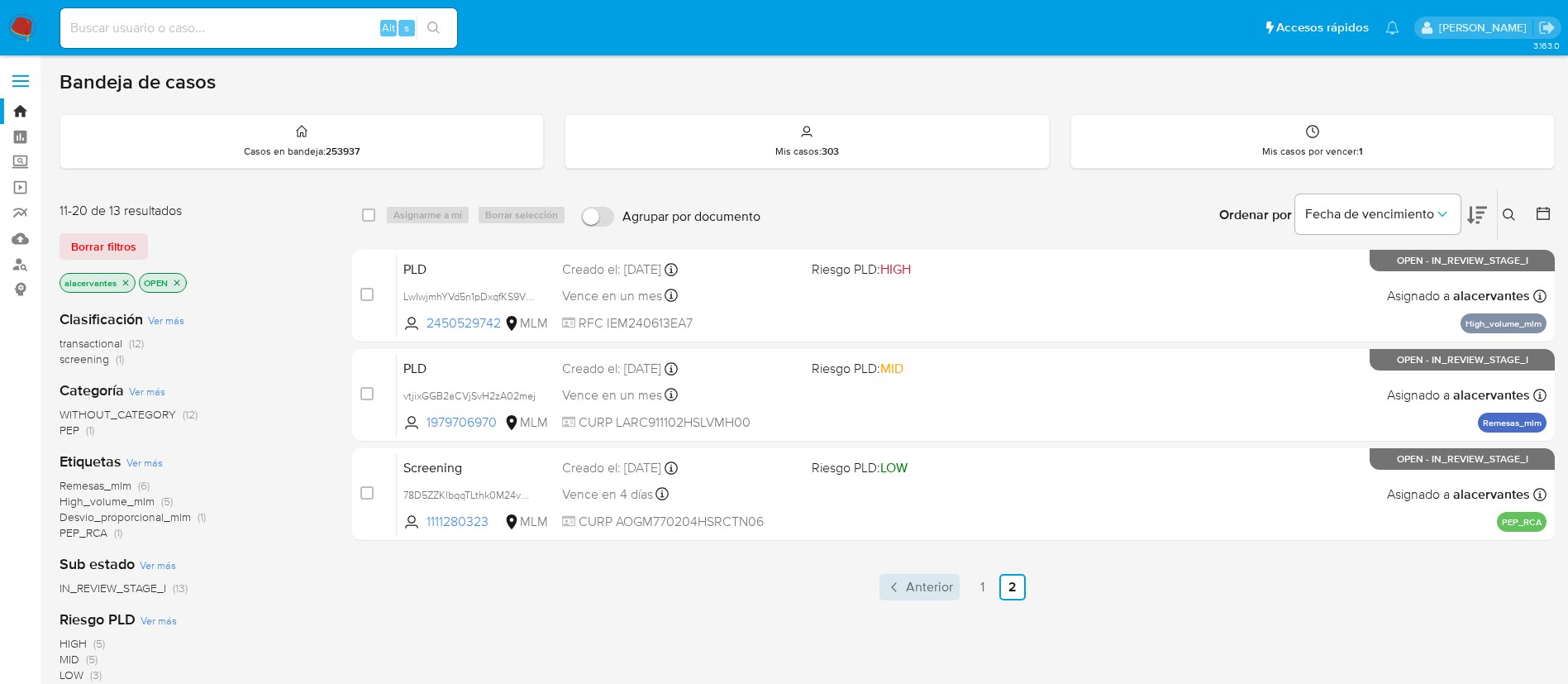
click at [902, 595] on link "Anterior" at bounding box center [919, 587] width 80 height 26
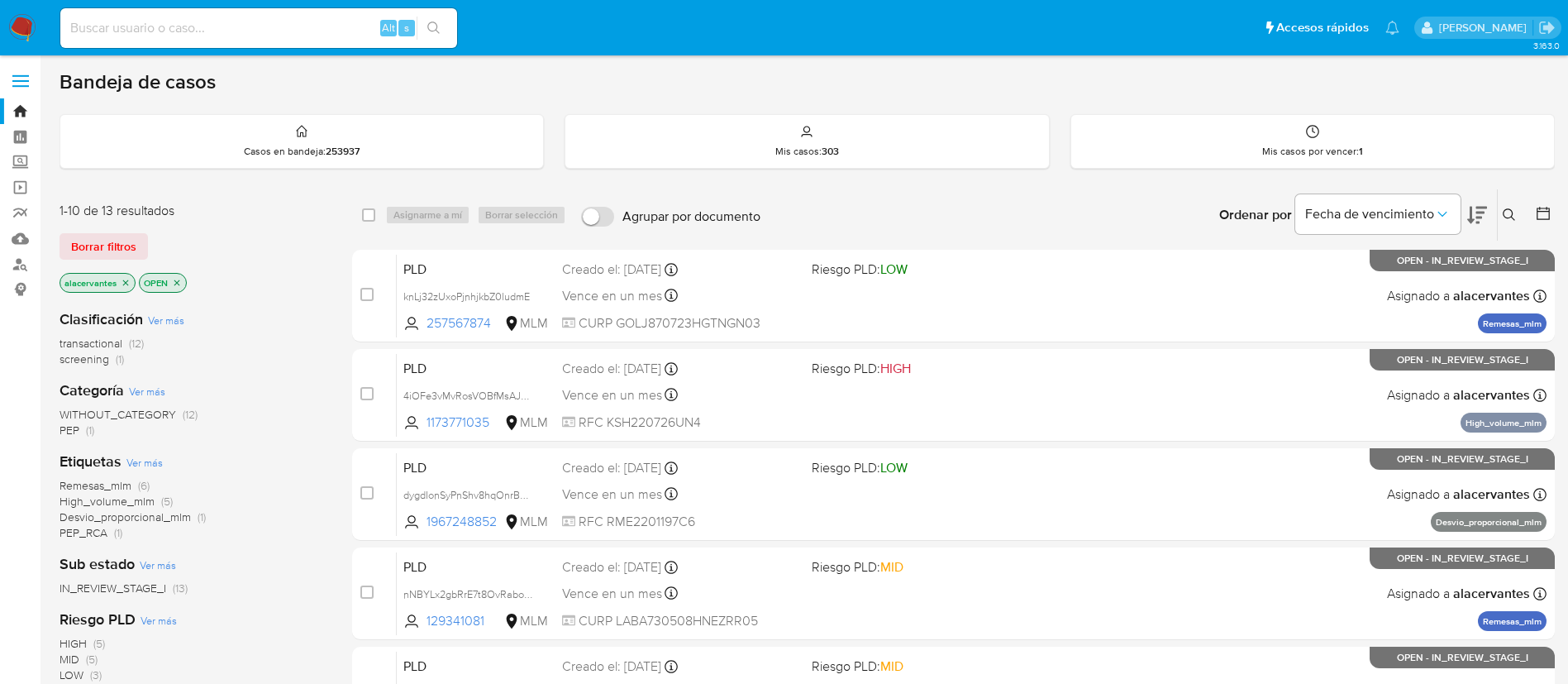
click at [103, 348] on span "transactional" at bounding box center [91, 343] width 63 height 17
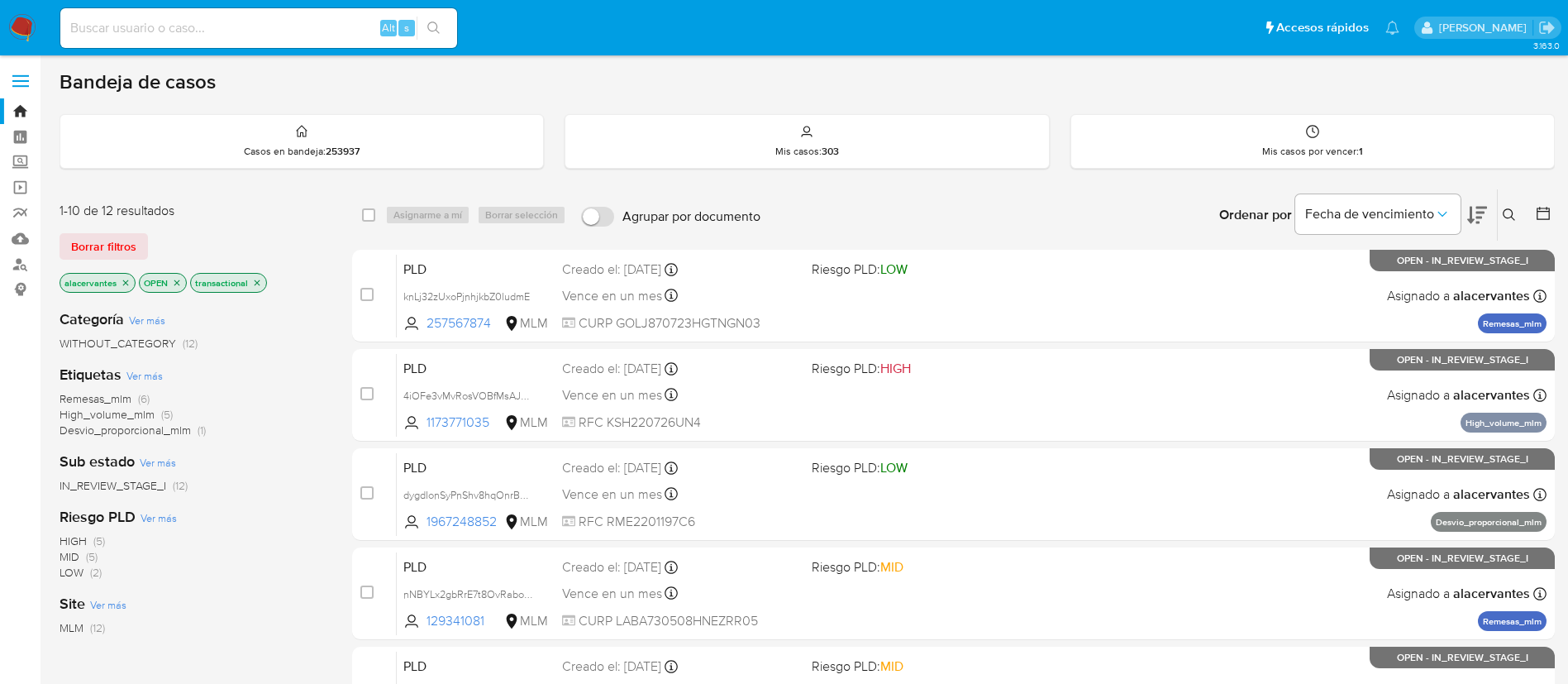
click at [260, 279] on icon "close-filter" at bounding box center [257, 282] width 10 height 10
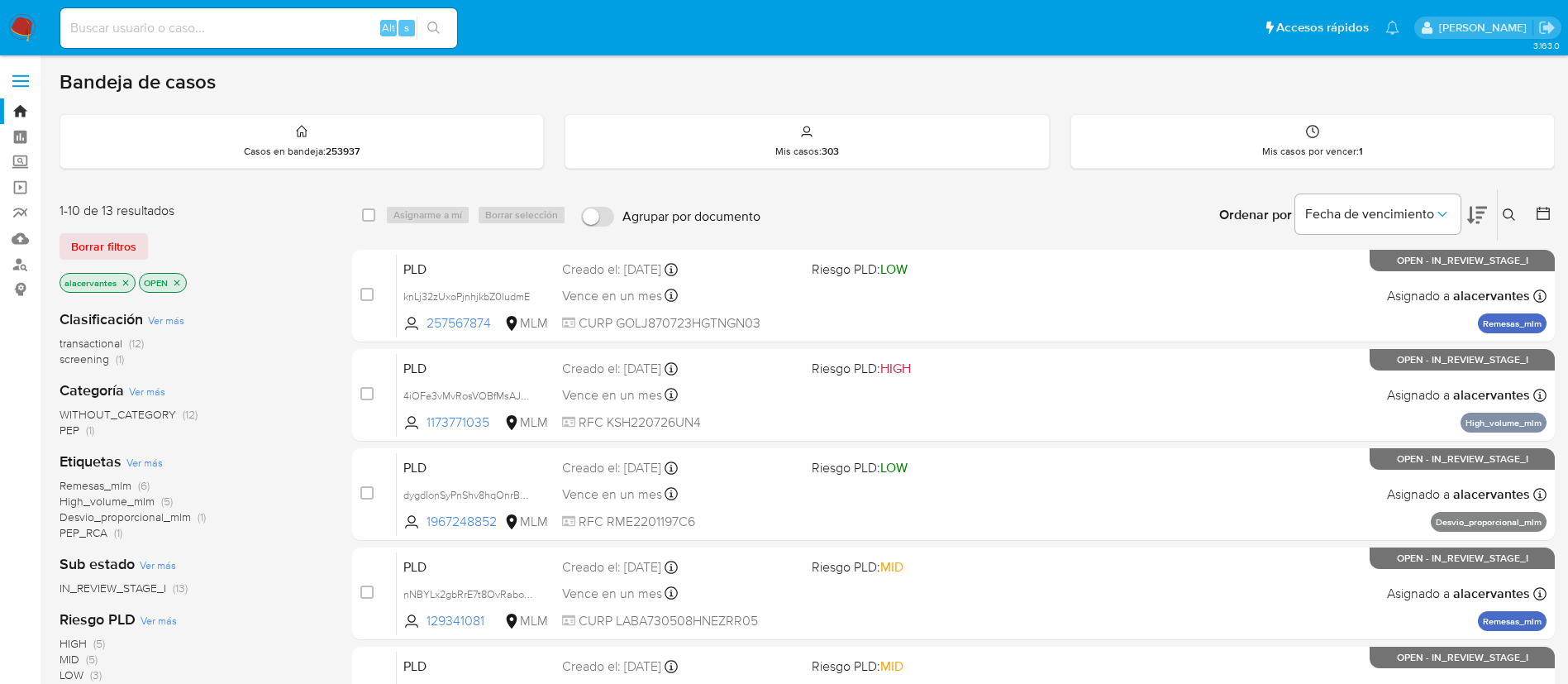
click at [103, 359] on span "screening" at bounding box center [84, 359] width 50 height 17
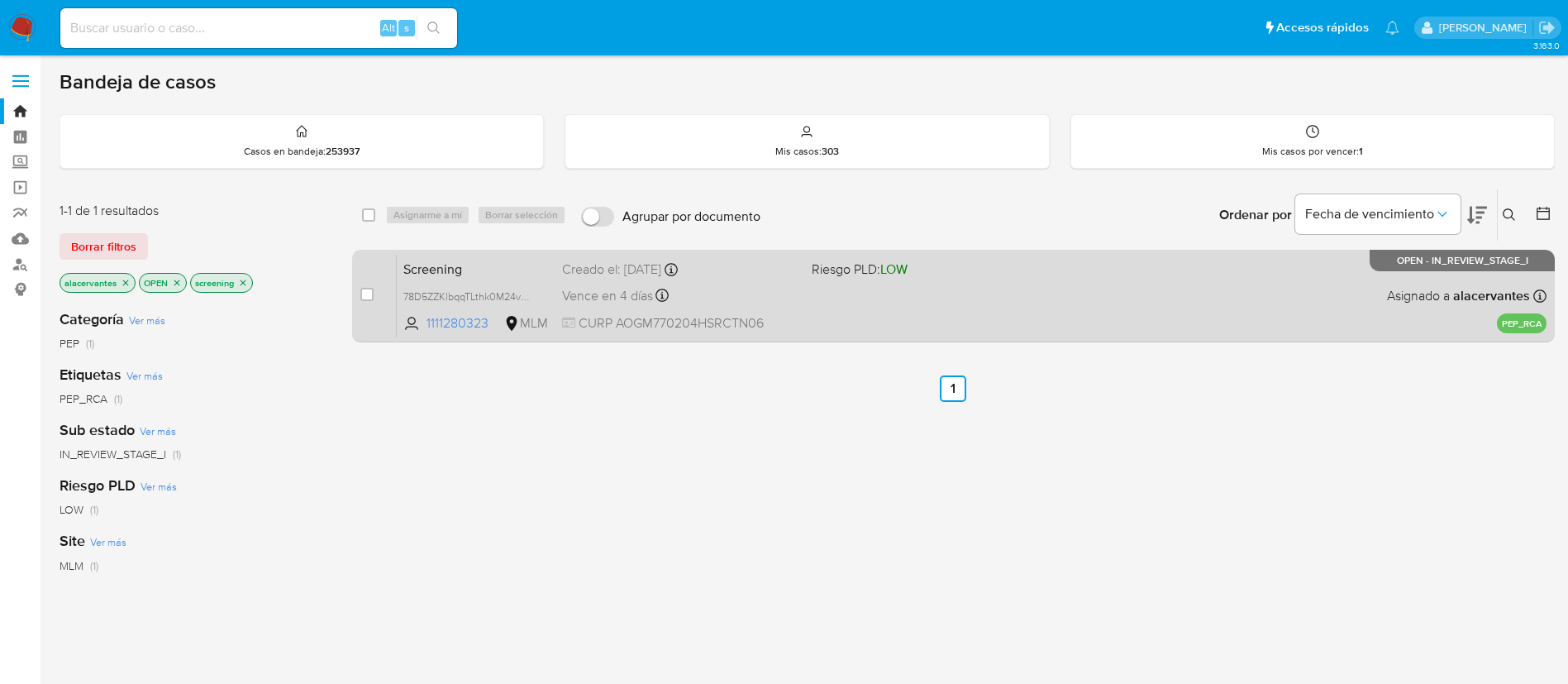
click at [955, 288] on div "Screening 78D5ZZKlbqqTLthk0M24vVRq 1111280323 MLM Riesgo PLD: LOW Creado el: 09…" at bounding box center [972, 295] width 1150 height 83
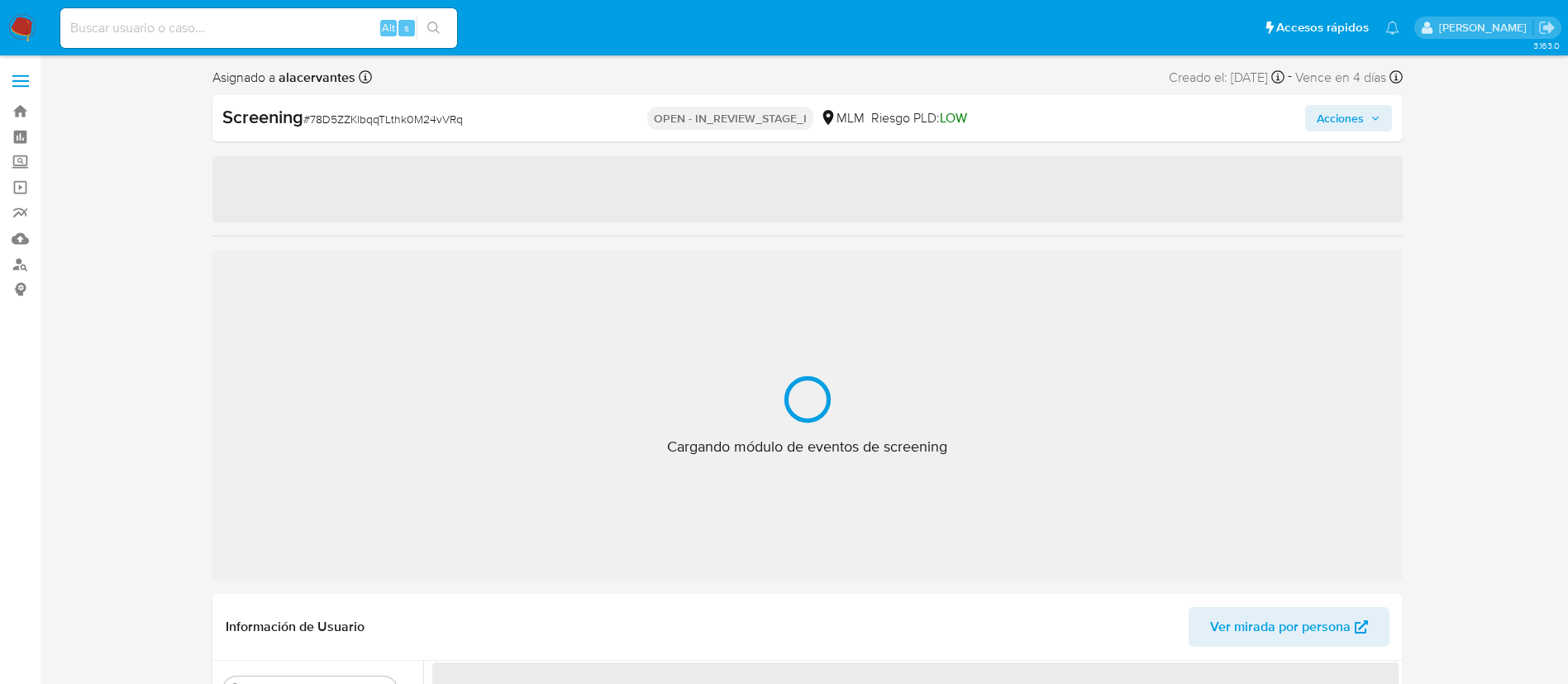
select select "10"
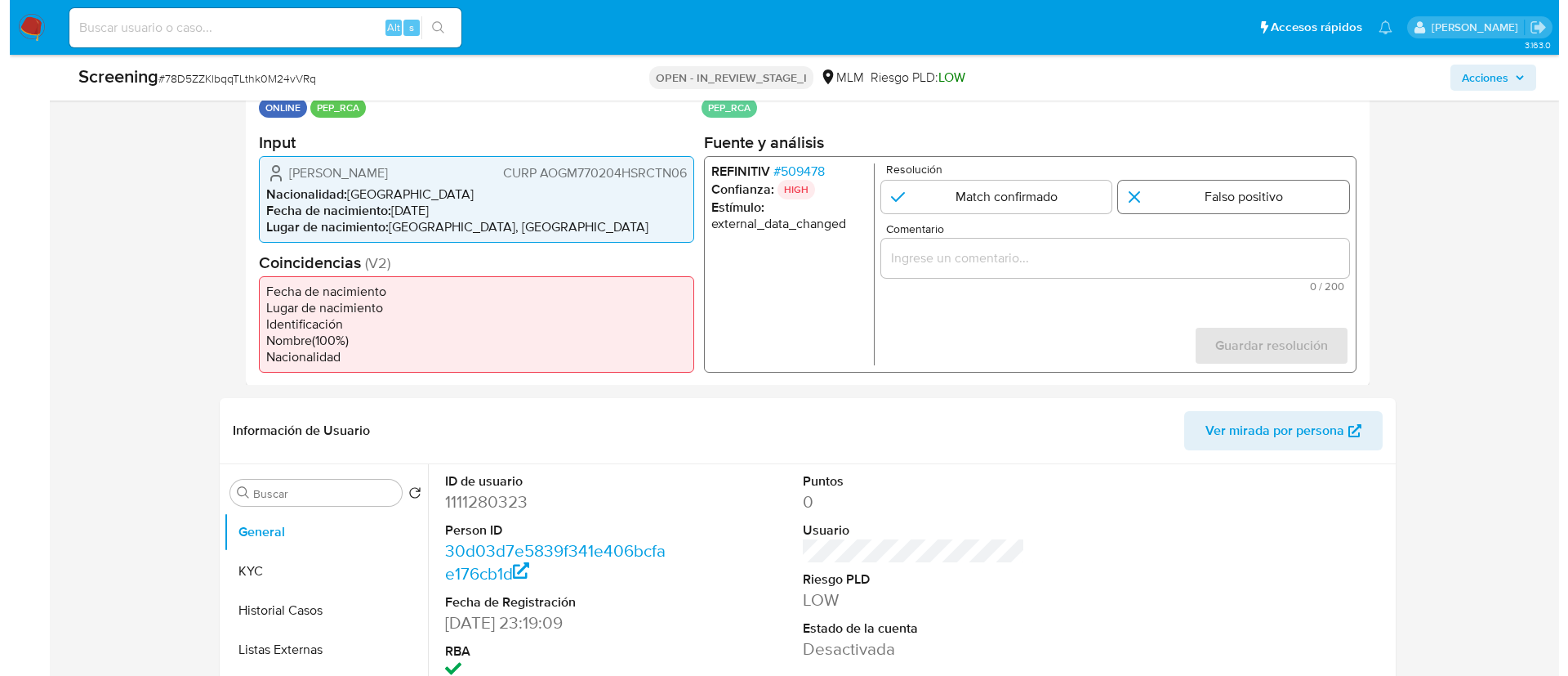
scroll to position [245, 0]
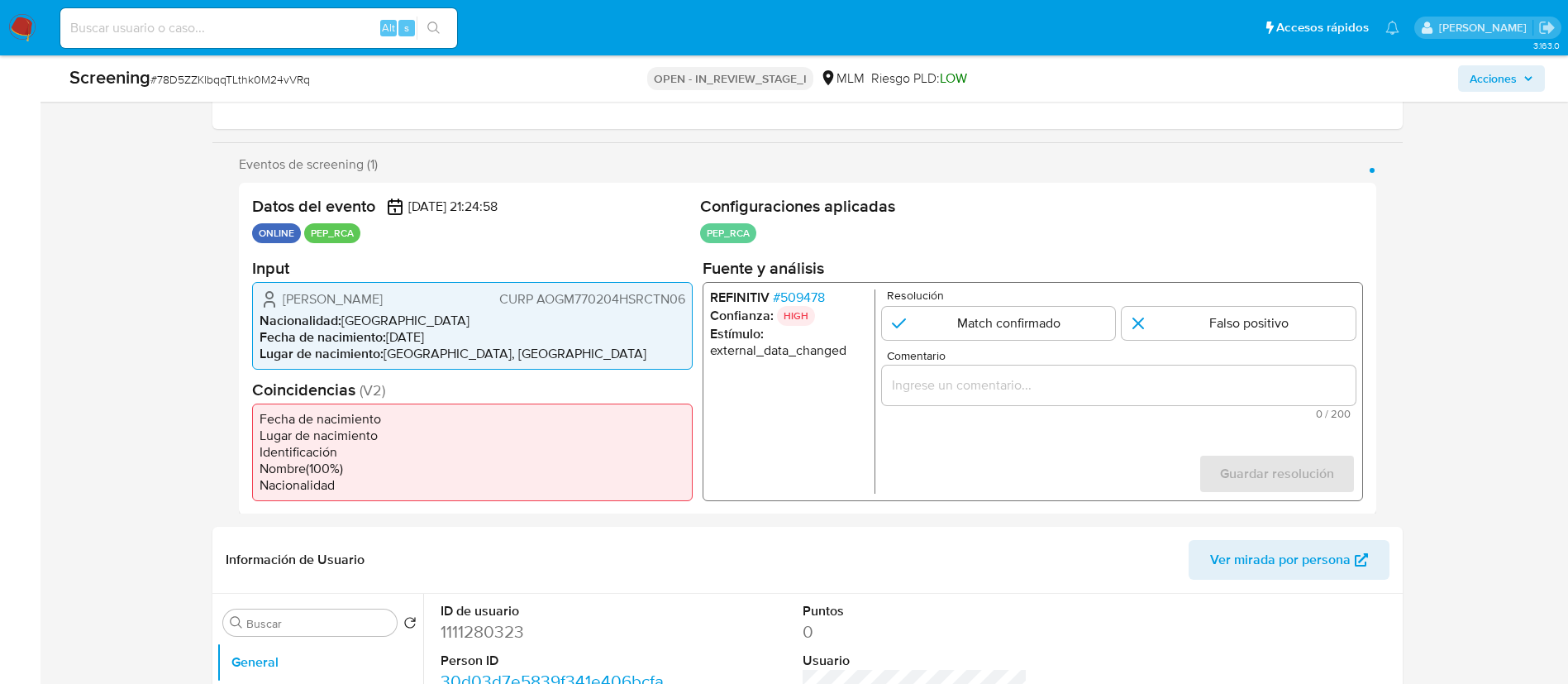
click at [811, 298] on span "# 509478" at bounding box center [798, 297] width 52 height 17
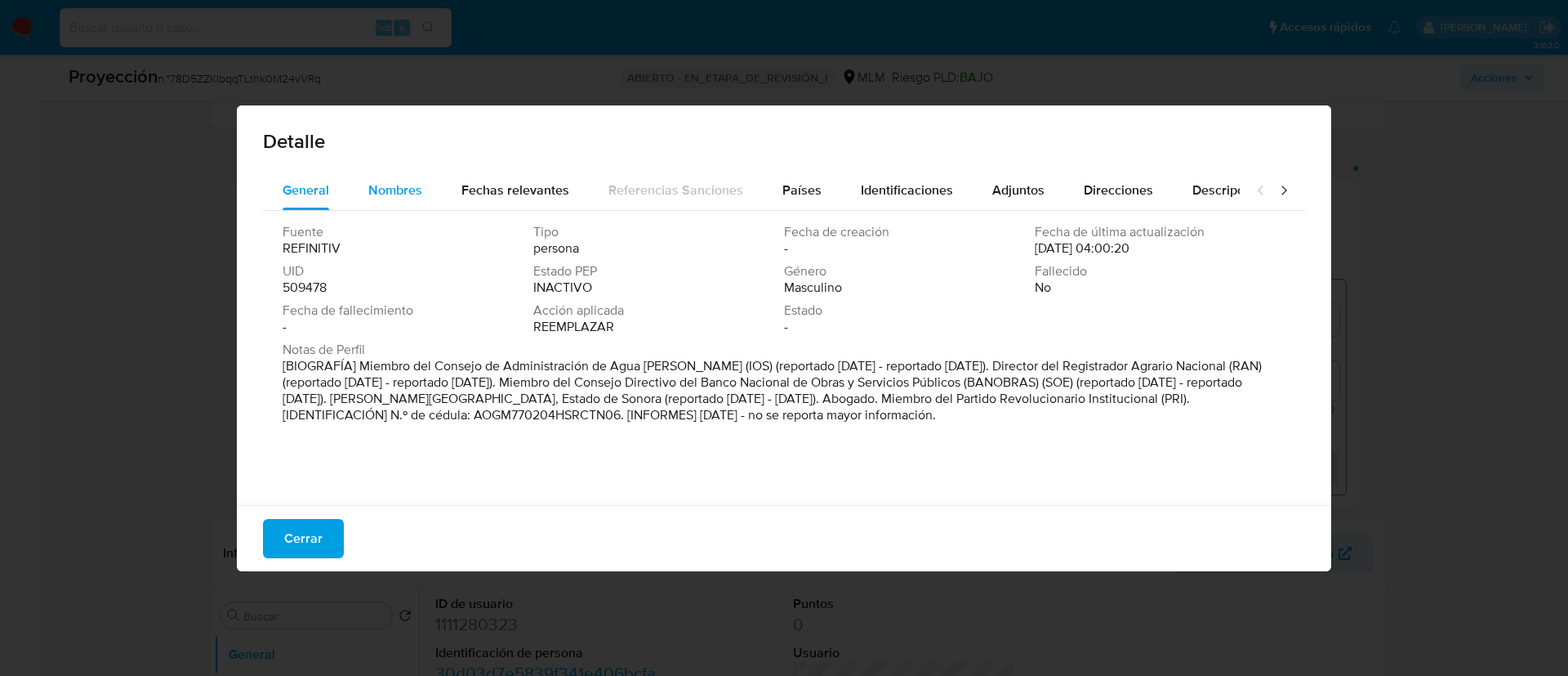
click at [395, 201] on div "Nombres" at bounding box center [395, 190] width 54 height 39
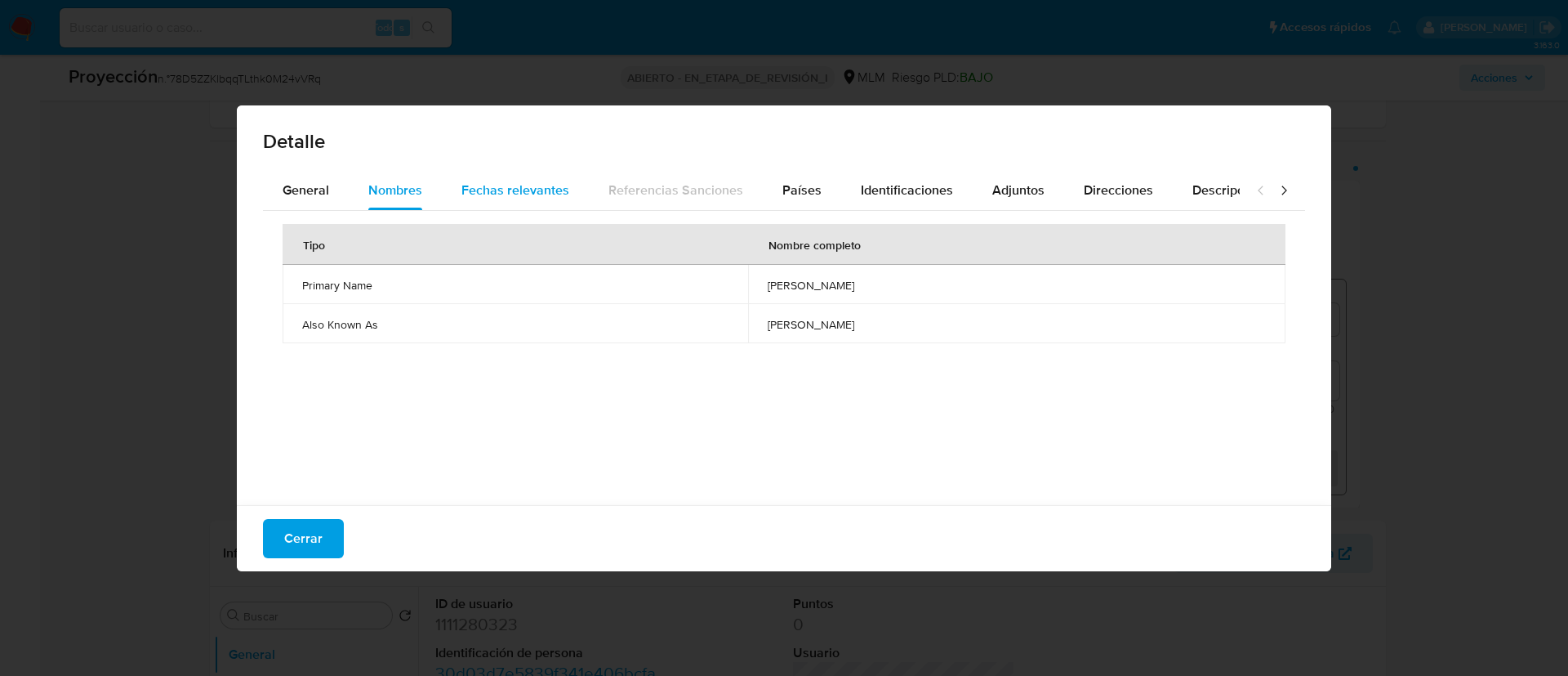
click at [496, 207] on div "Fechas relevantes" at bounding box center [515, 190] width 108 height 39
drag, startPoint x: 809, startPoint y: 186, endPoint x: 839, endPoint y: 186, distance: 30.0
click at [811, 186] on span "Países" at bounding box center [802, 190] width 39 height 18
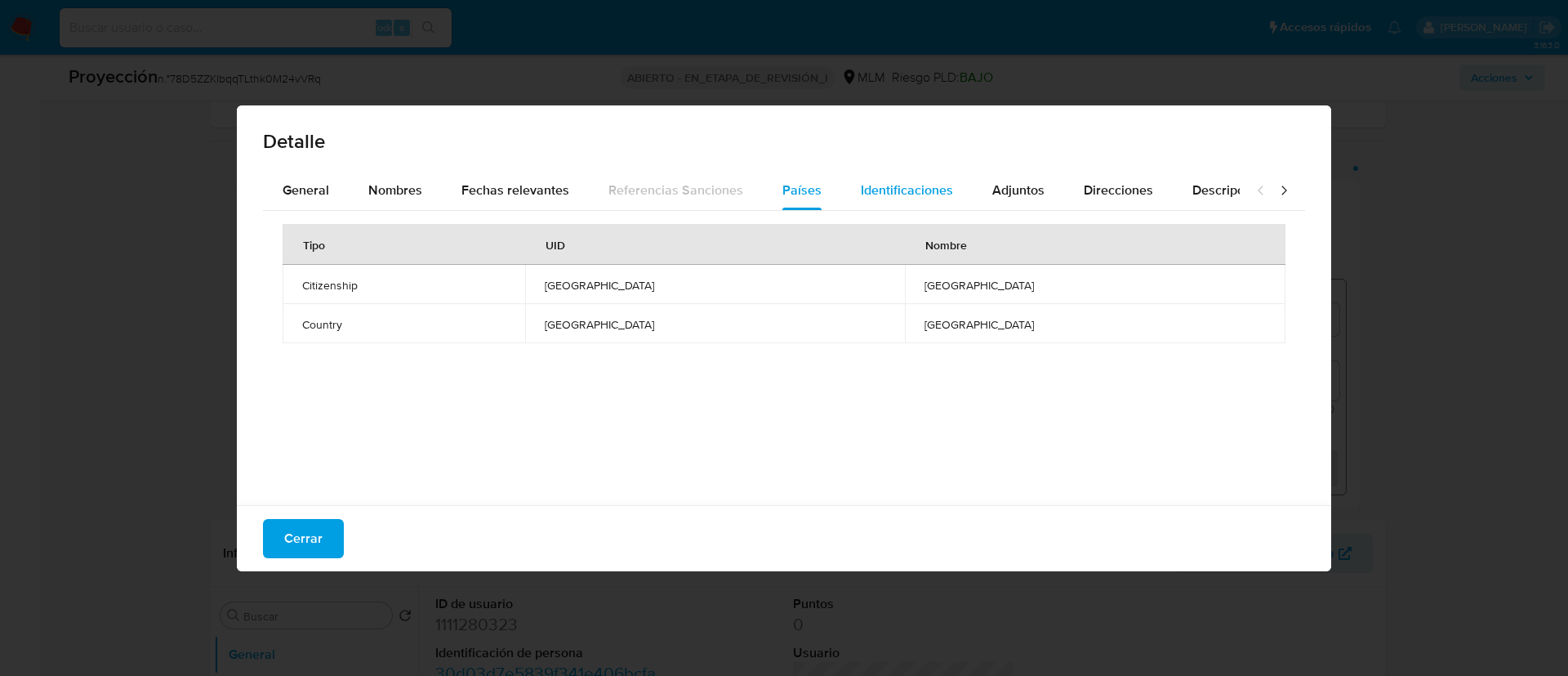
click at [876, 186] on span "Identificaciones" at bounding box center [906, 190] width 92 height 18
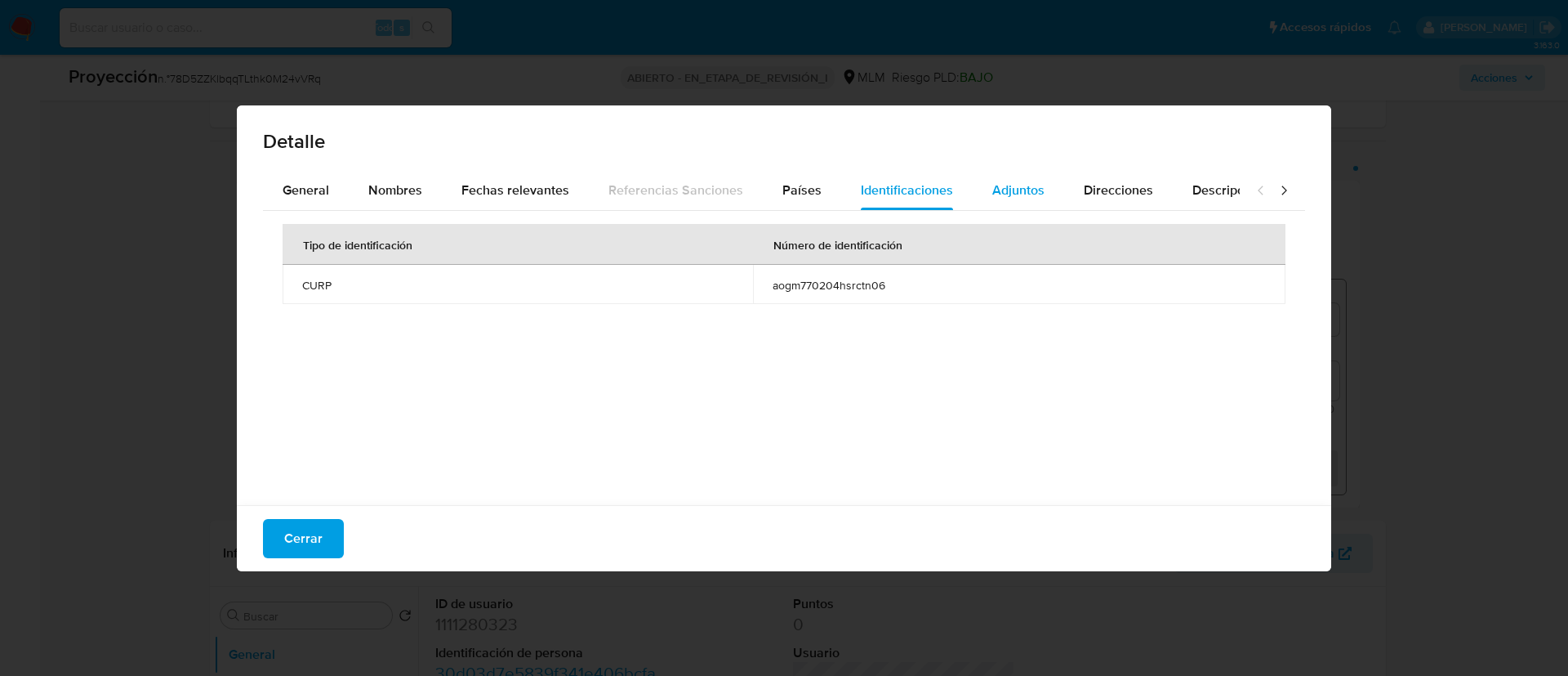
click at [979, 187] on button "Adjuntos" at bounding box center [1018, 190] width 91 height 39
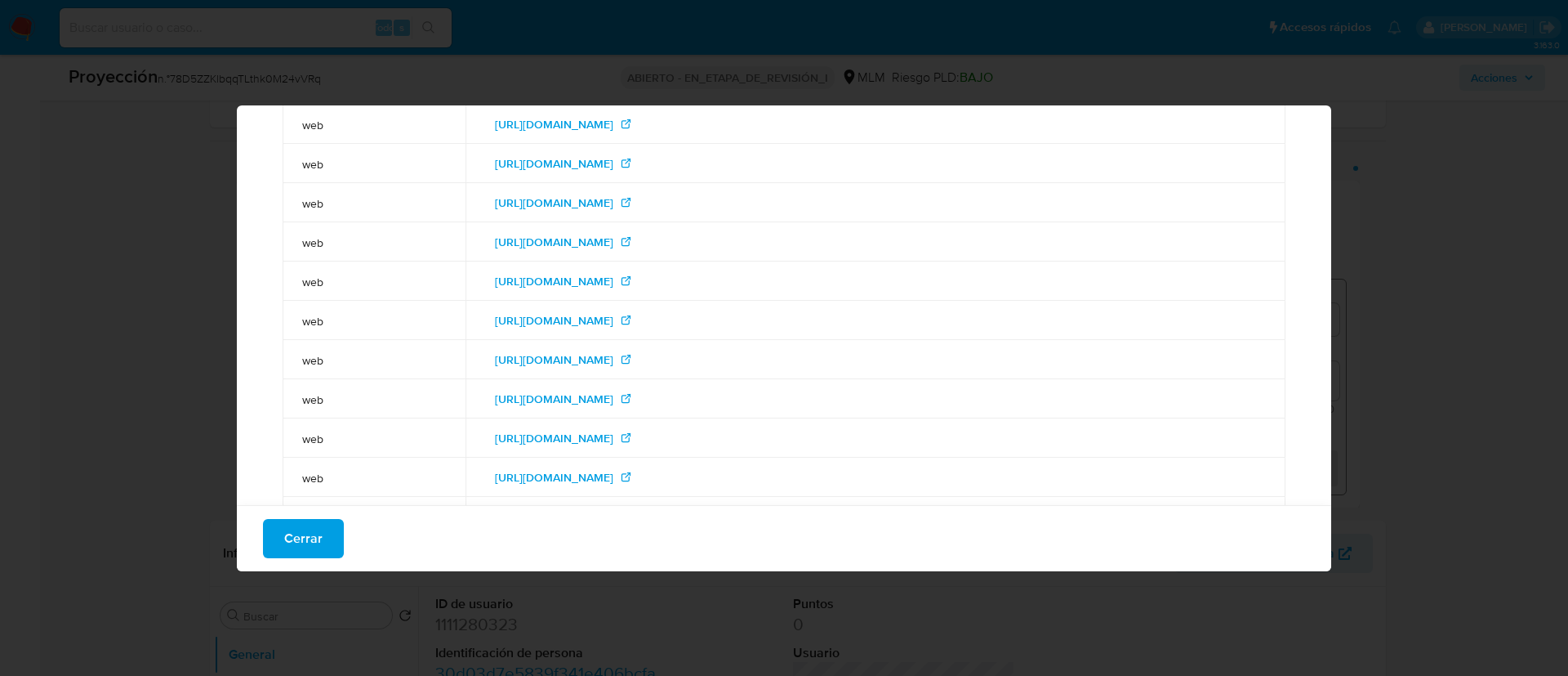
scroll to position [0, 0]
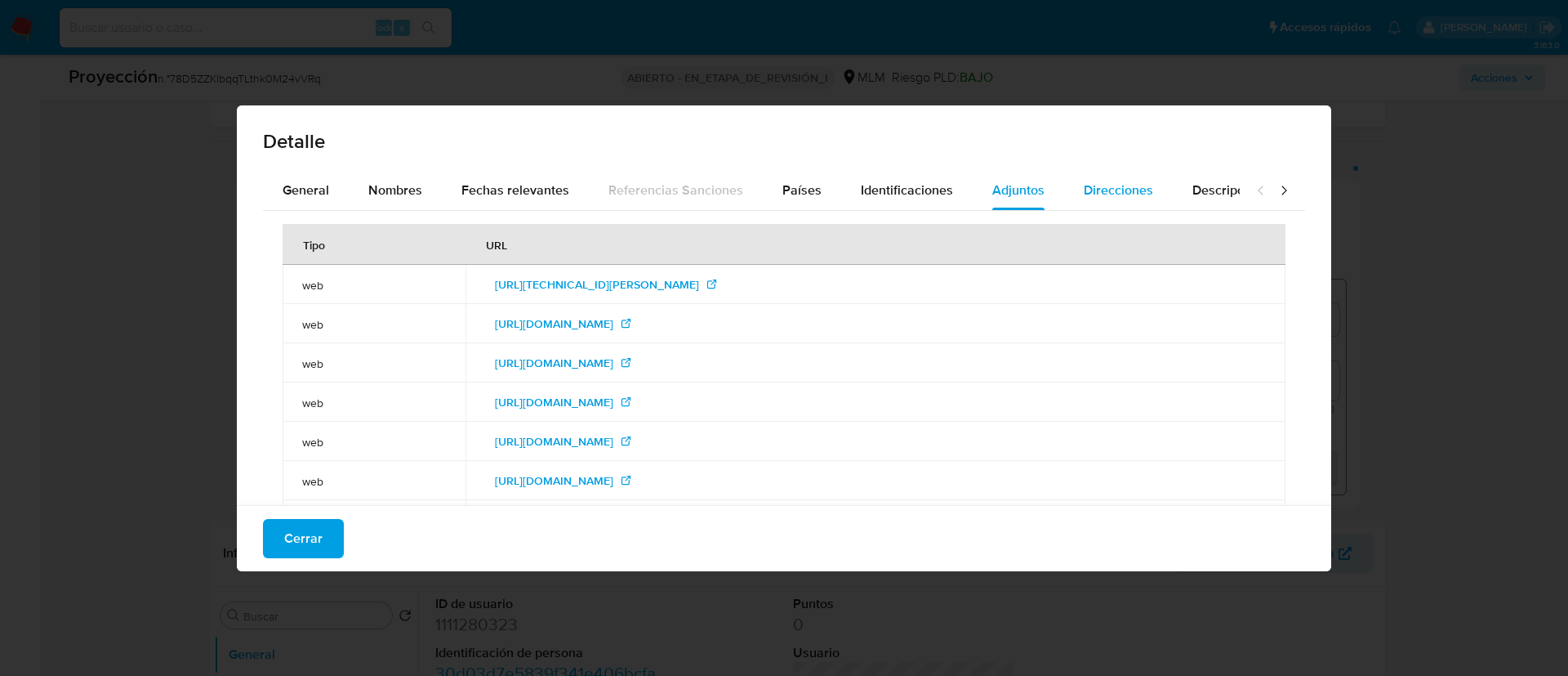
click at [1119, 201] on div "Direcciones" at bounding box center [1118, 190] width 69 height 39
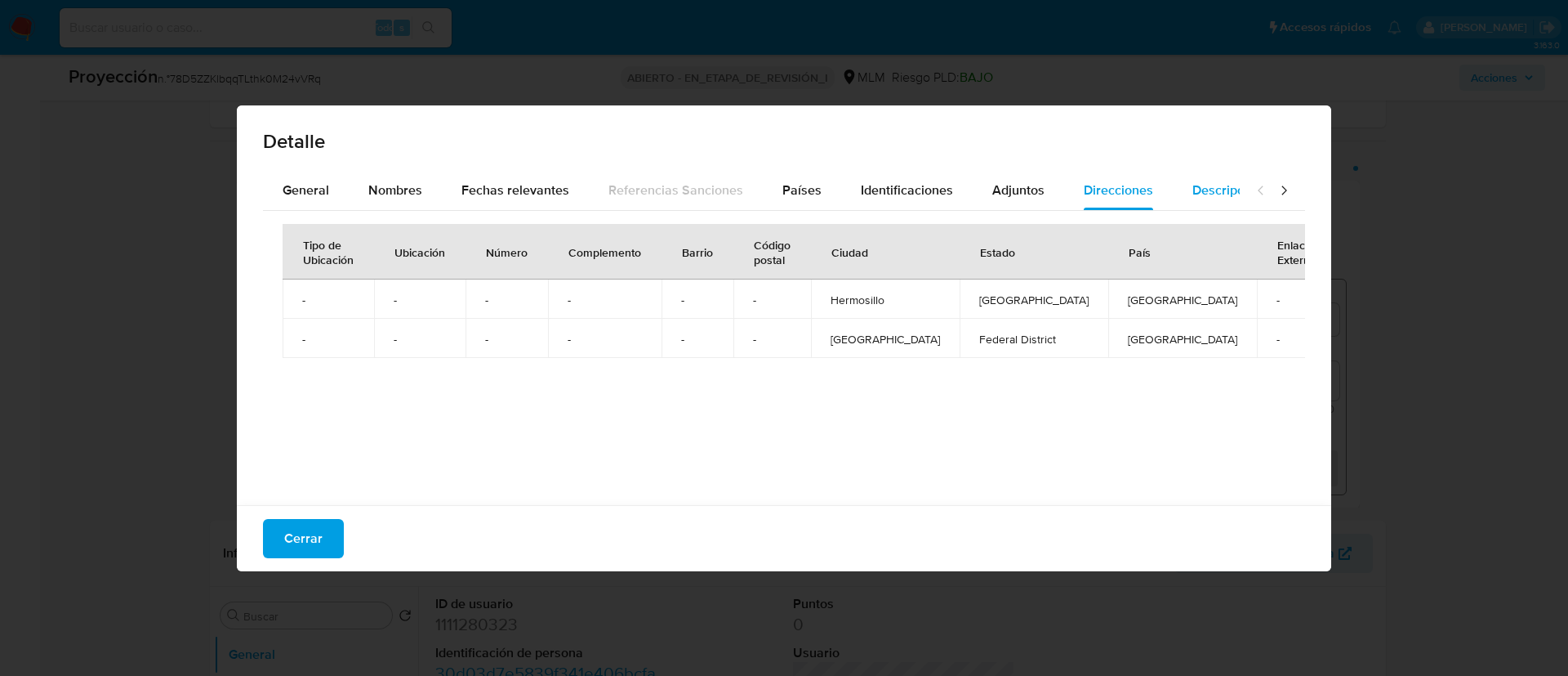
click at [1192, 198] on span "Descripciones" at bounding box center [1234, 190] width 83 height 18
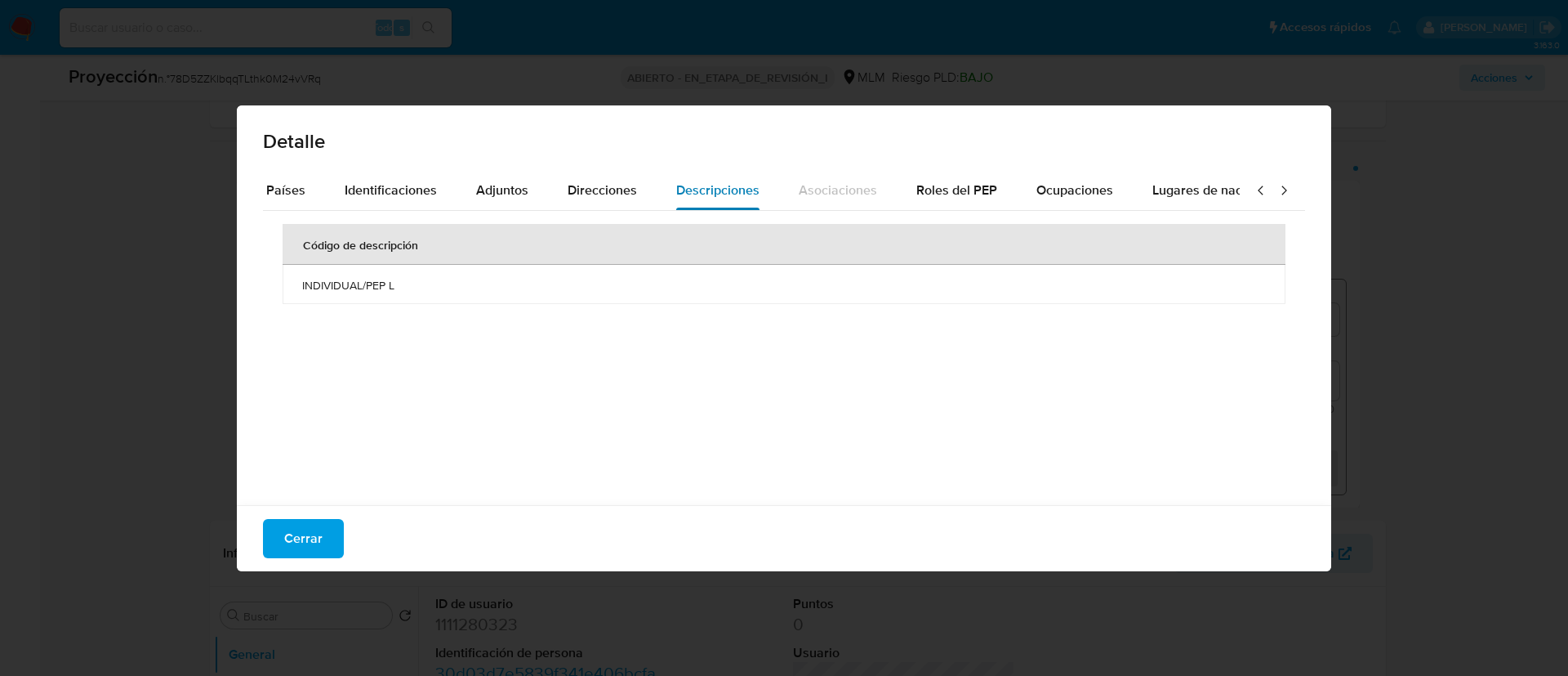
scroll to position [0, 588]
click at [896, 175] on div "Roles del PEP" at bounding box center [892, 190] width 81 height 39
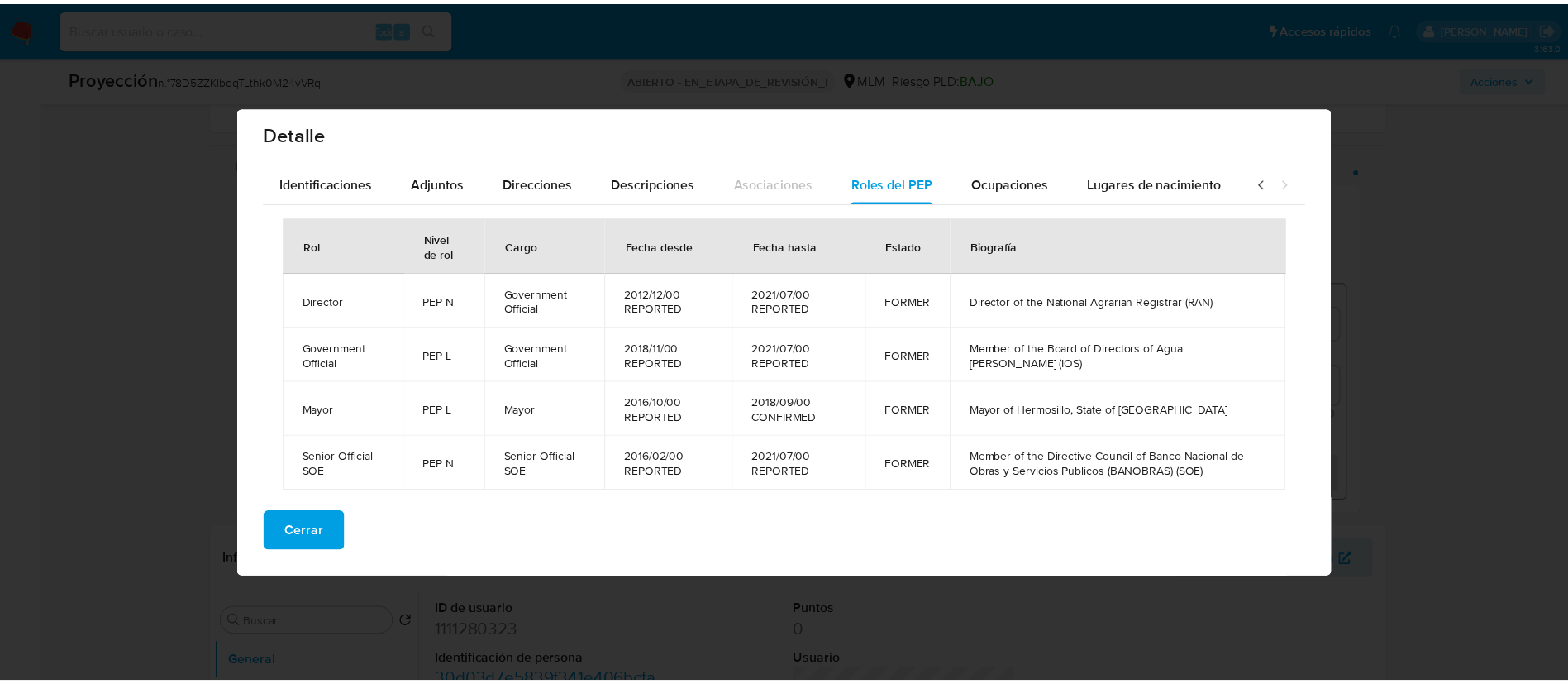
scroll to position [0, 0]
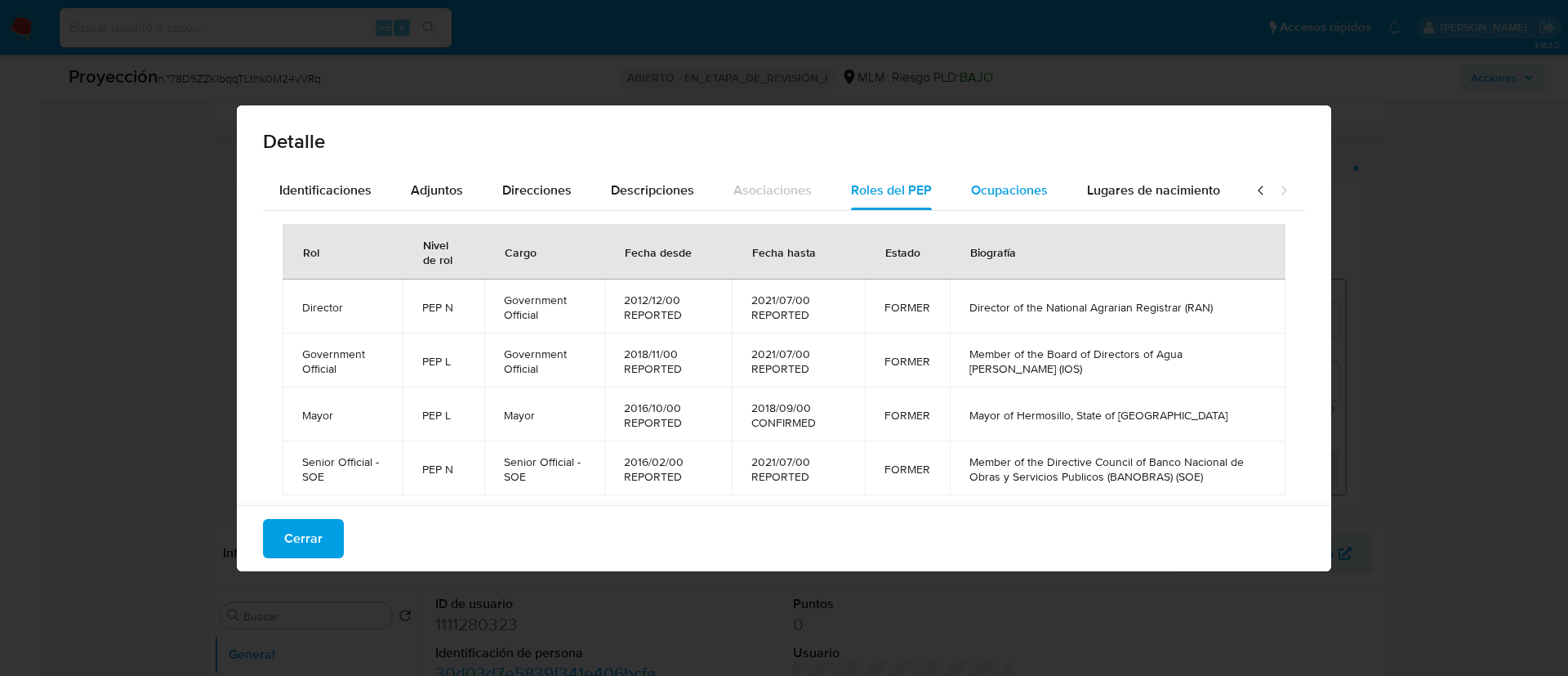
click at [989, 192] on span "Ocupaciones" at bounding box center [1009, 190] width 77 height 18
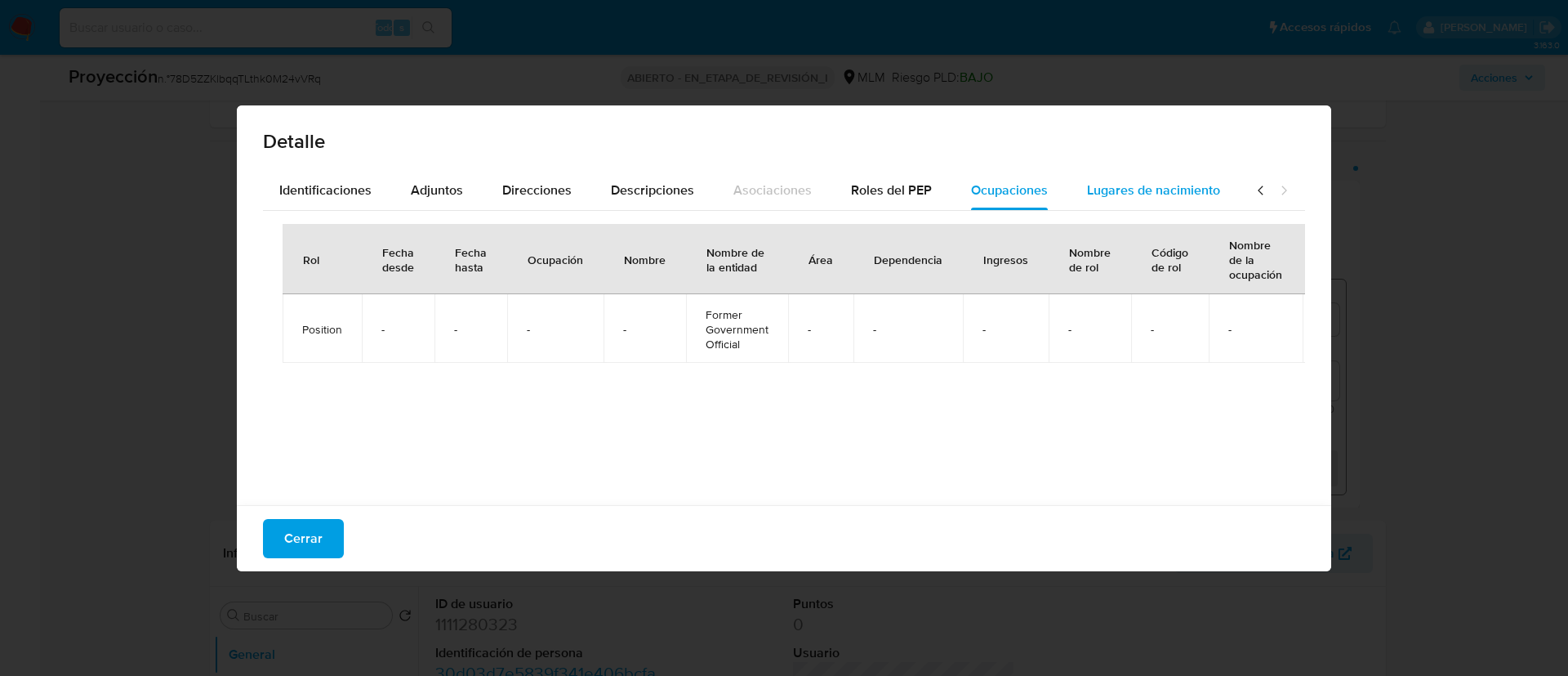
click at [1106, 187] on span "Lugares de nacimiento" at bounding box center [1154, 190] width 133 height 18
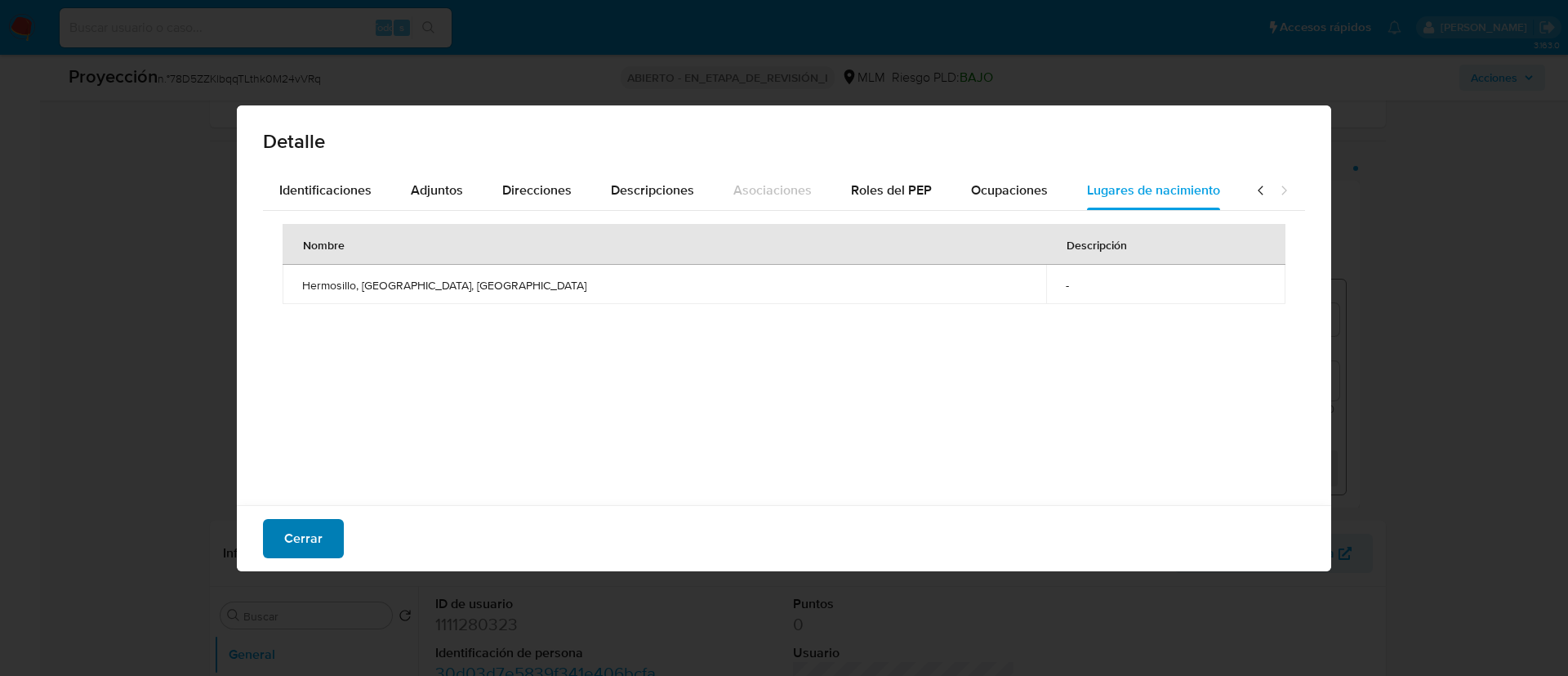
click at [308, 549] on span "Cerrar" at bounding box center [304, 538] width 39 height 36
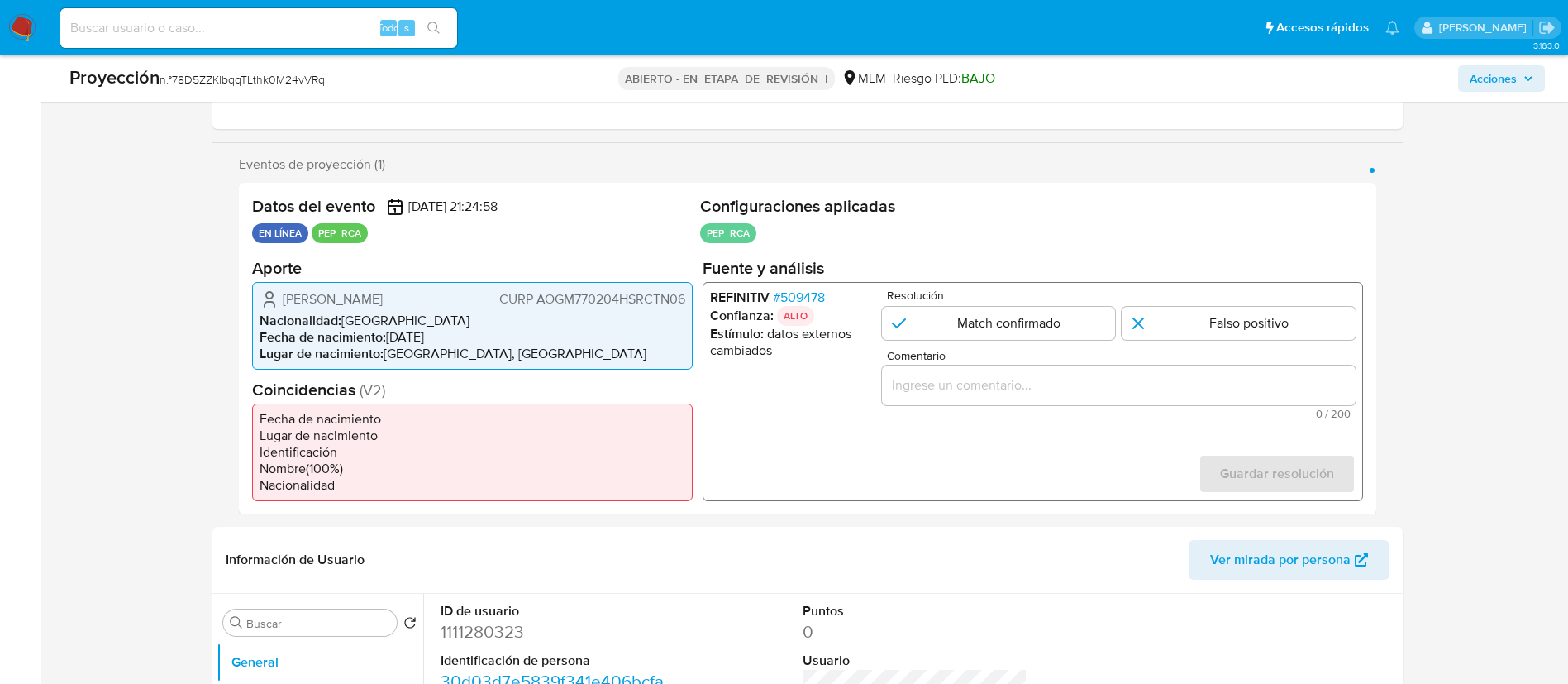
click at [804, 301] on font "509478" at bounding box center [802, 296] width 45 height 19
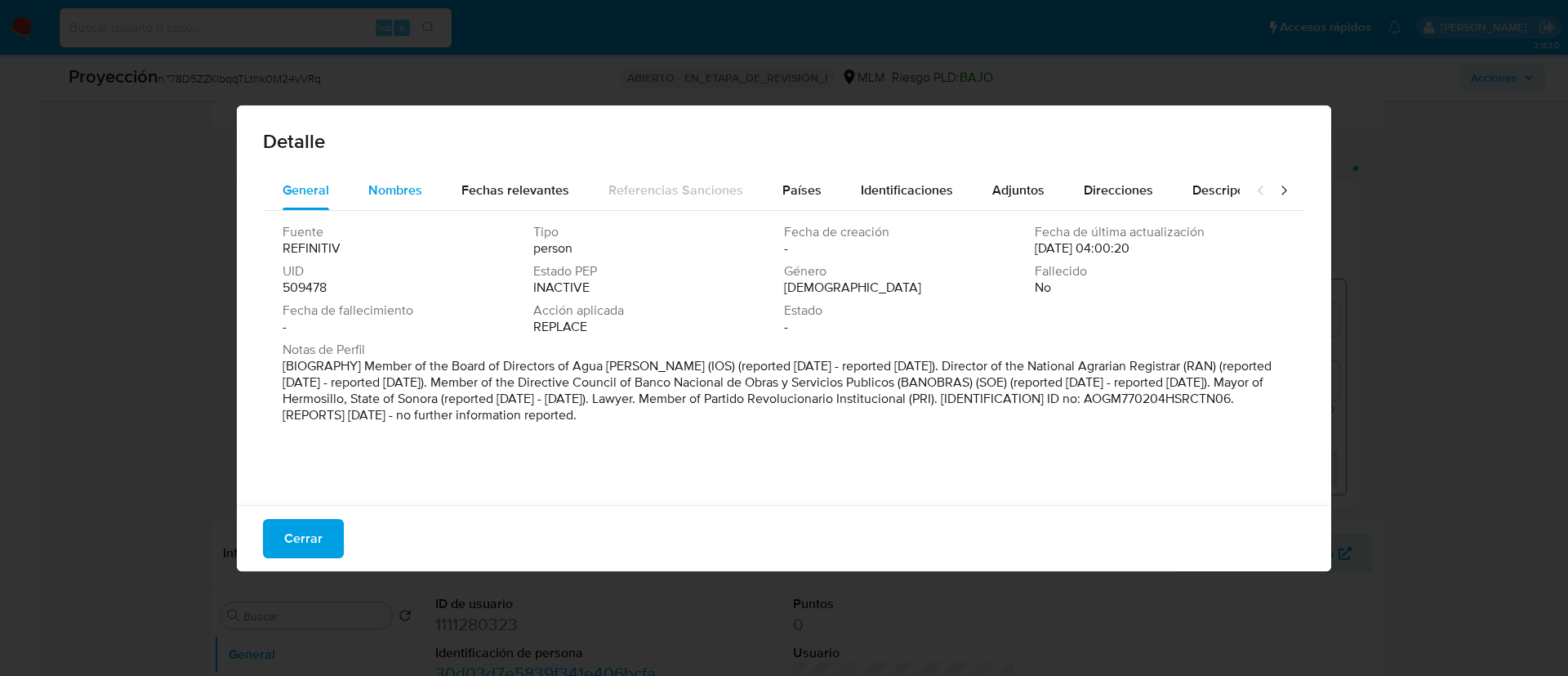
click at [401, 202] on div "Nombres" at bounding box center [395, 190] width 54 height 39
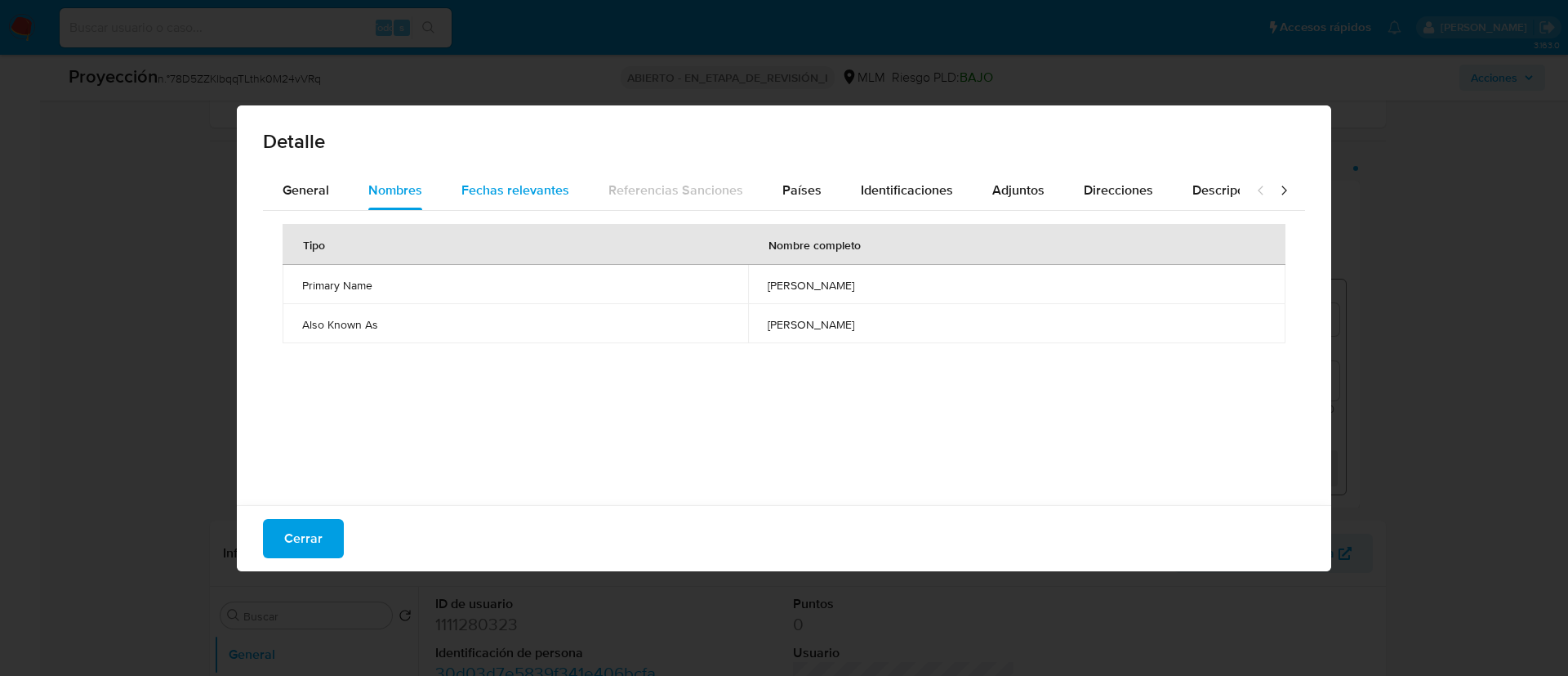
click at [491, 195] on span "Fechas relevantes" at bounding box center [515, 190] width 108 height 18
click at [770, 374] on div "Tipo Fecha Notas Date of birth 1977-02-04 - Others dates of birth 1977-02-04 -" at bounding box center [784, 354] width 1042 height 286
click at [406, 195] on span "Nombres" at bounding box center [395, 190] width 54 height 18
click at [294, 199] on div "General" at bounding box center [305, 190] width 46 height 39
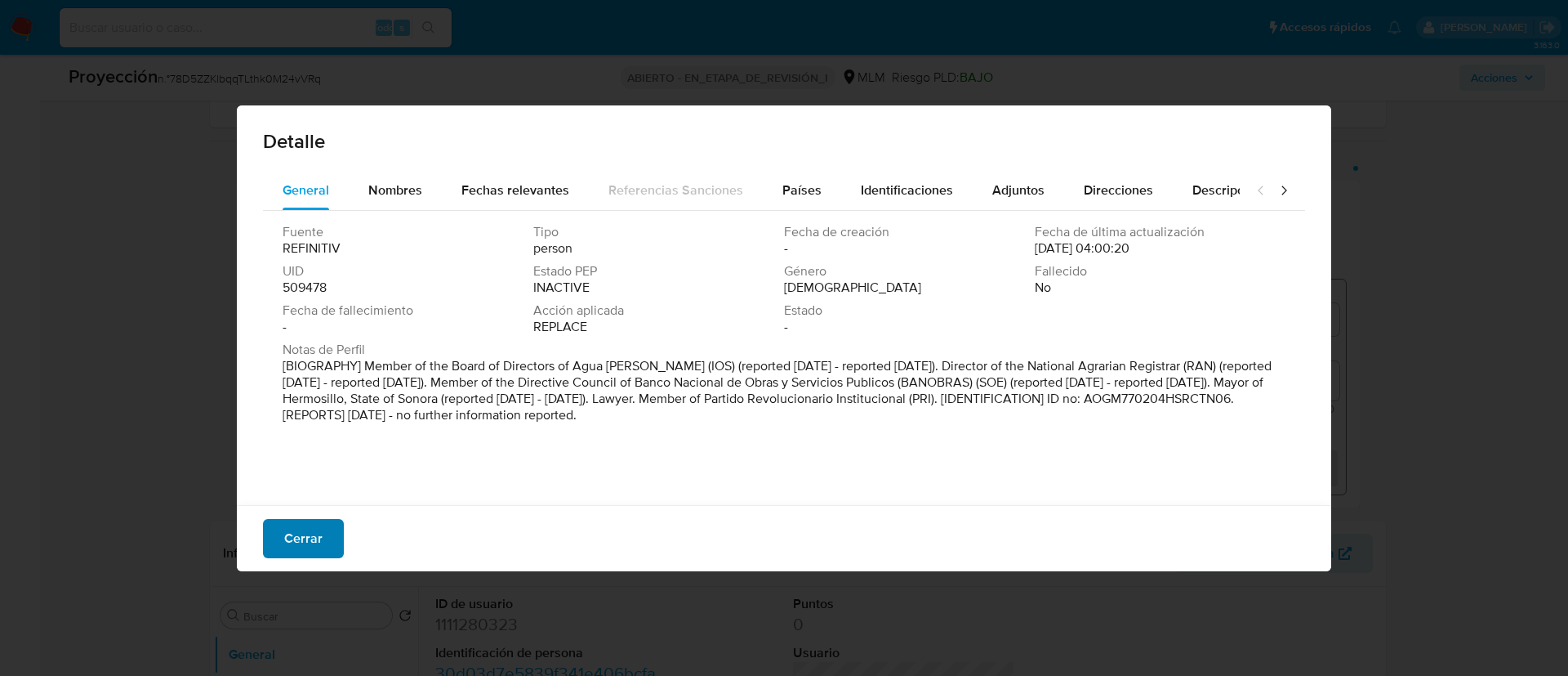
click at [312, 534] on font "Cerrar" at bounding box center [304, 538] width 39 height 39
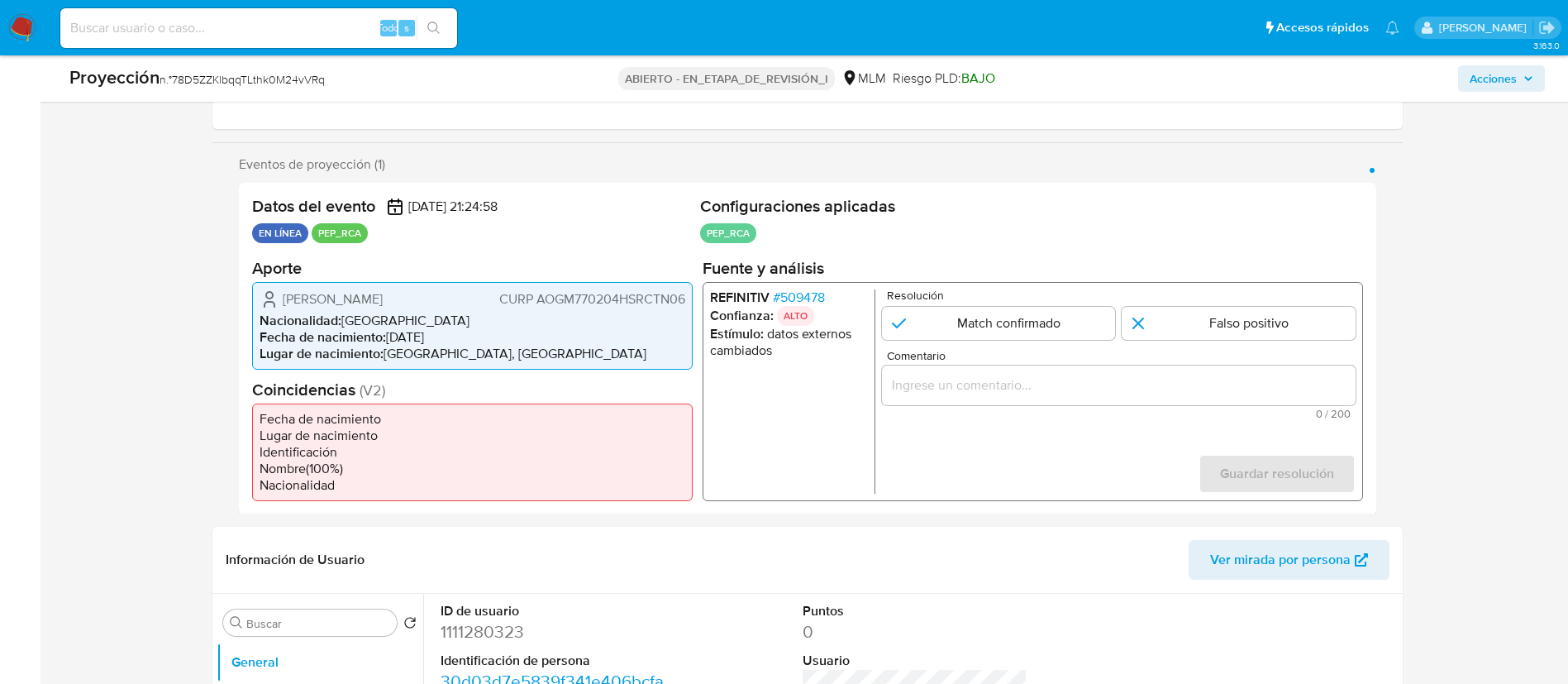
drag, startPoint x: 283, startPoint y: 300, endPoint x: 478, endPoint y: 298, distance: 195.0
click at [478, 298] on div "Manuel Ignacio Acosta Gutierrez CURP AOGM770204HSRCTN06" at bounding box center [473, 298] width 426 height 20
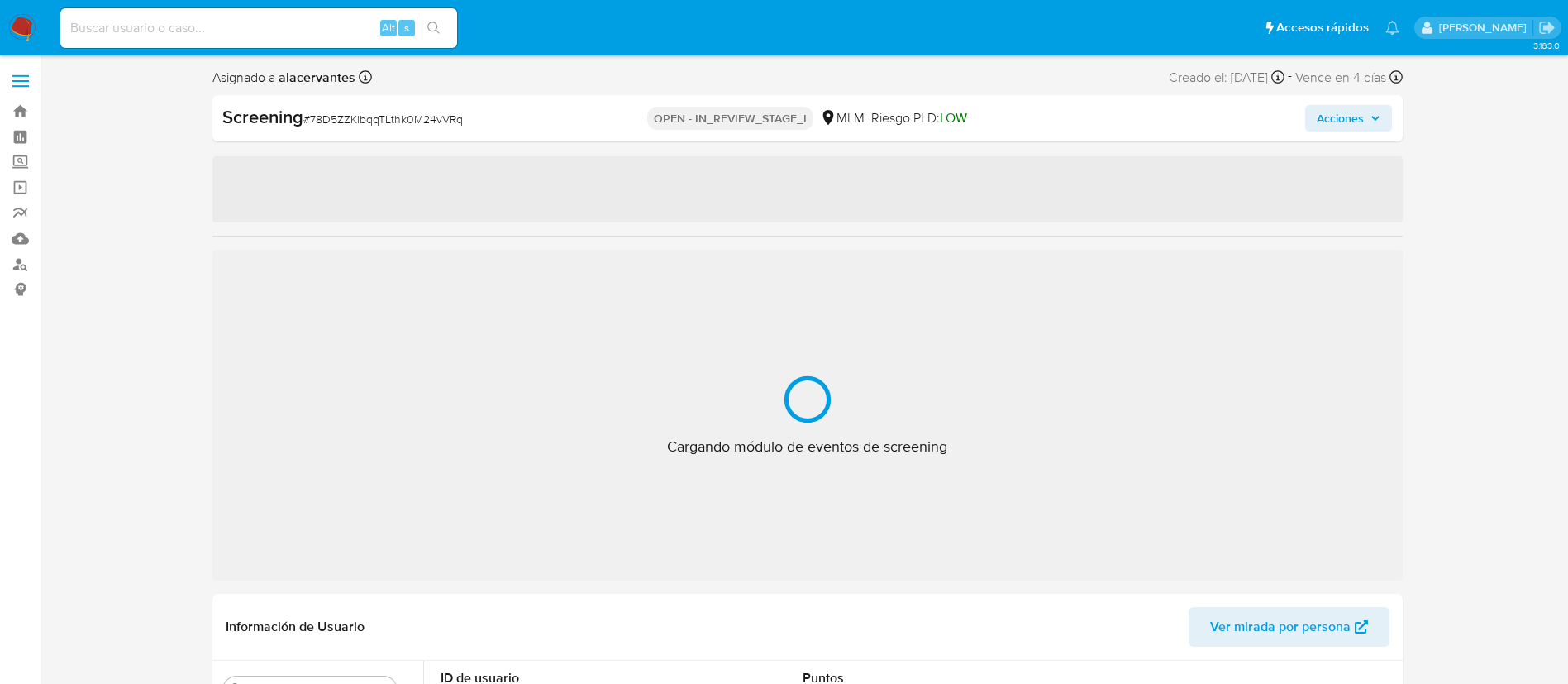
select select "10"
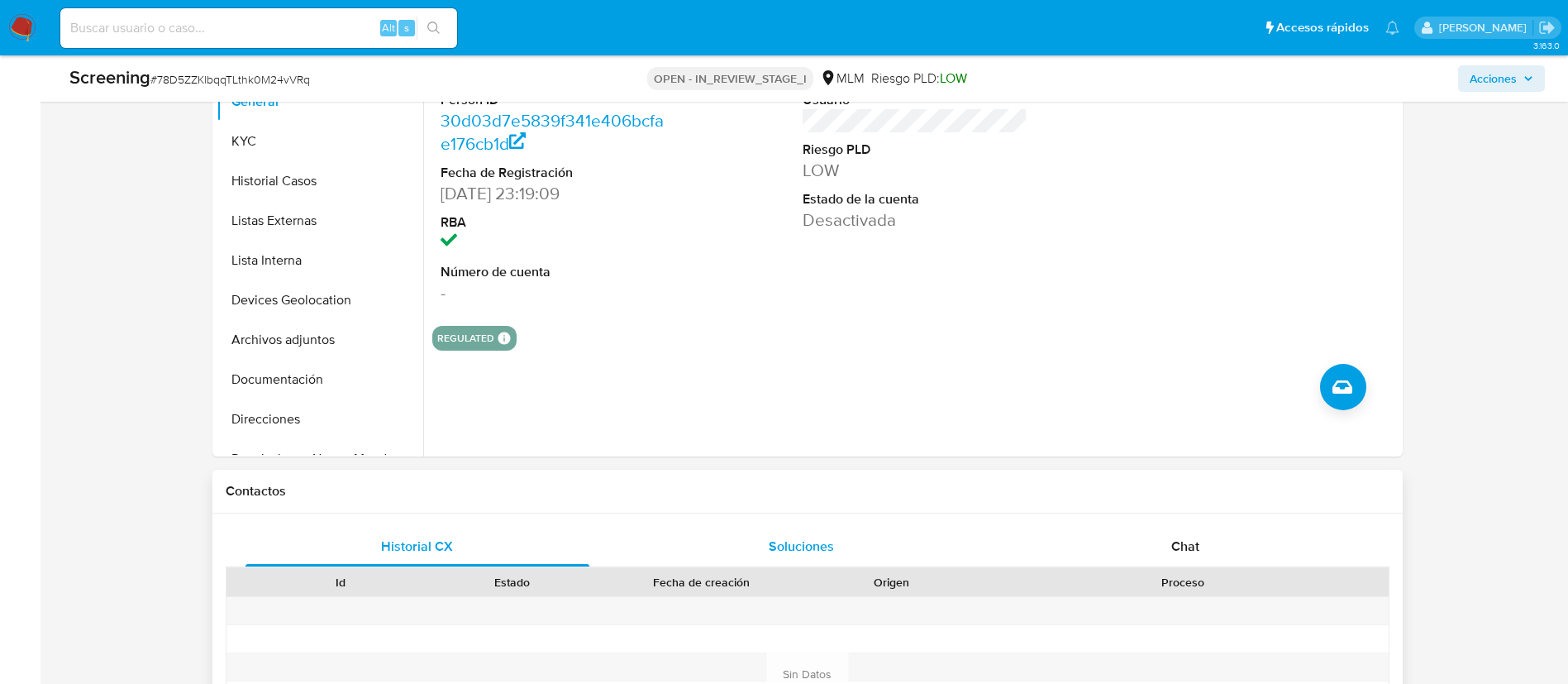
scroll to position [685, 0]
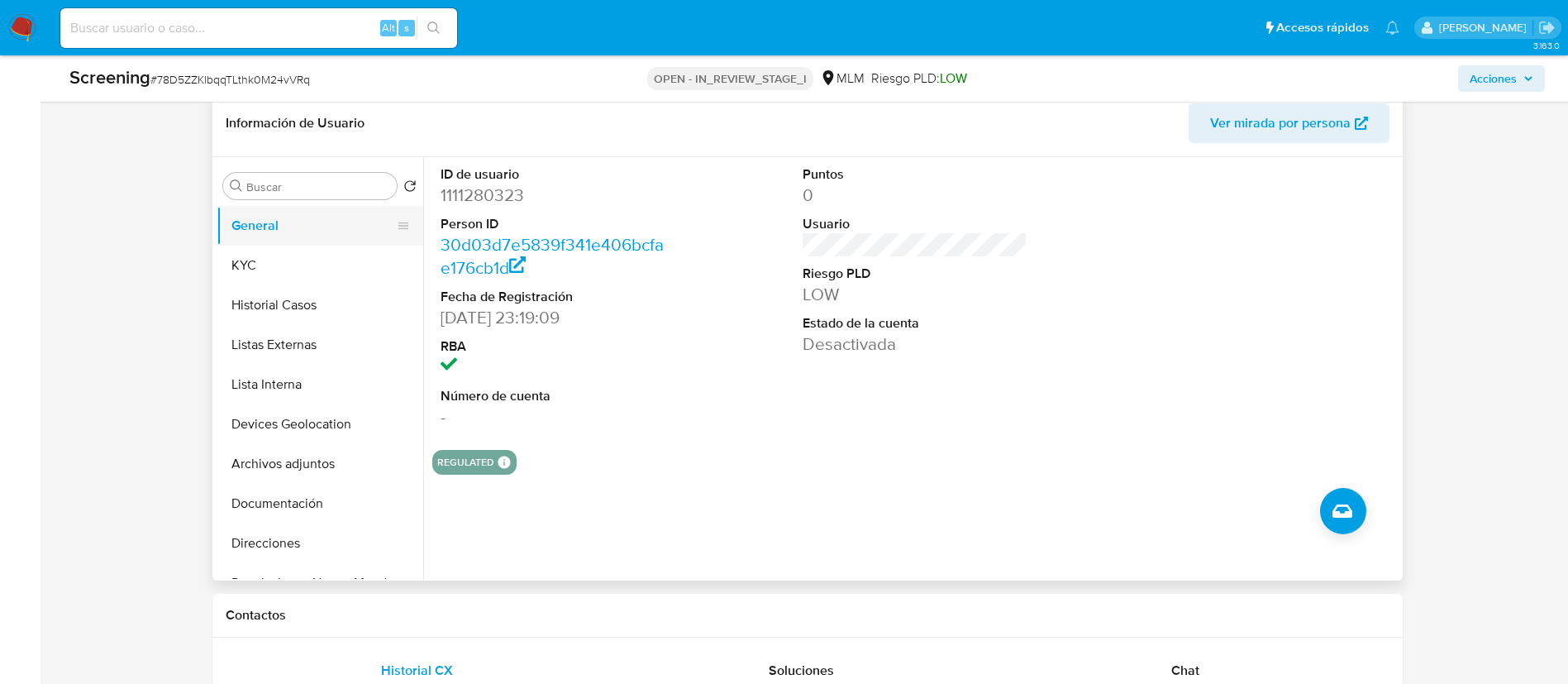
click at [298, 240] on button "General" at bounding box center [313, 225] width 193 height 39
drag, startPoint x: 298, startPoint y: 258, endPoint x: 306, endPoint y: 262, distance: 8.9
click at [298, 261] on button "KYC" at bounding box center [313, 265] width 193 height 39
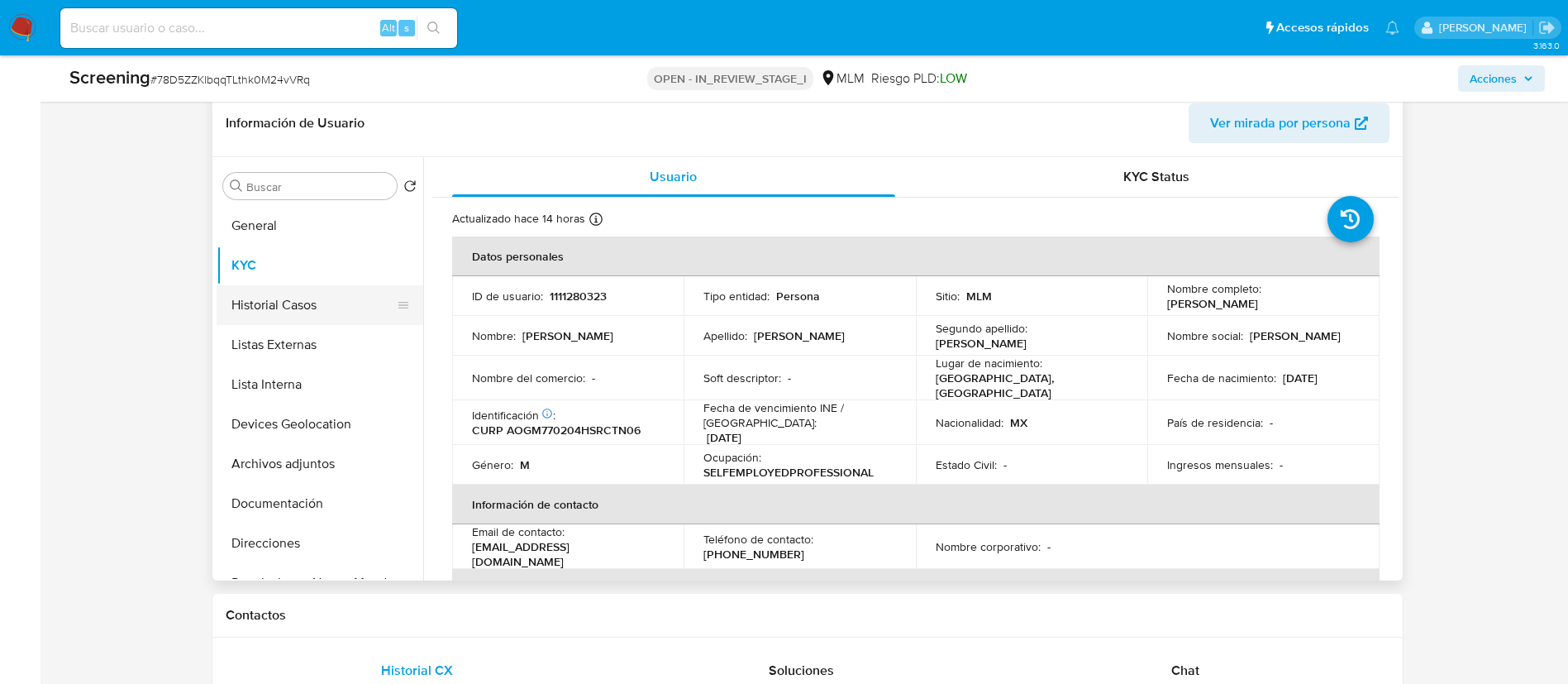
click at [277, 312] on button "Historial Casos" at bounding box center [313, 305] width 193 height 39
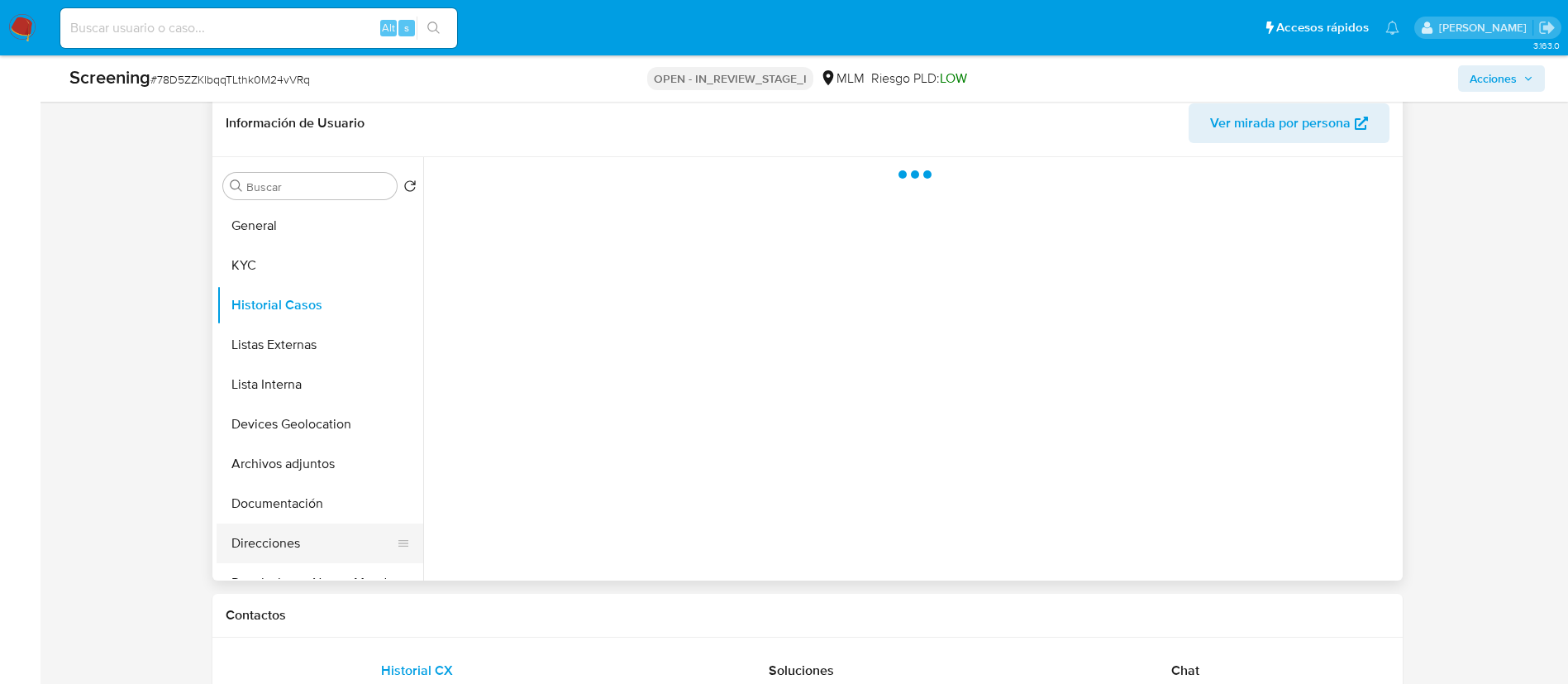
click at [325, 526] on button "Direcciones" at bounding box center [313, 543] width 193 height 39
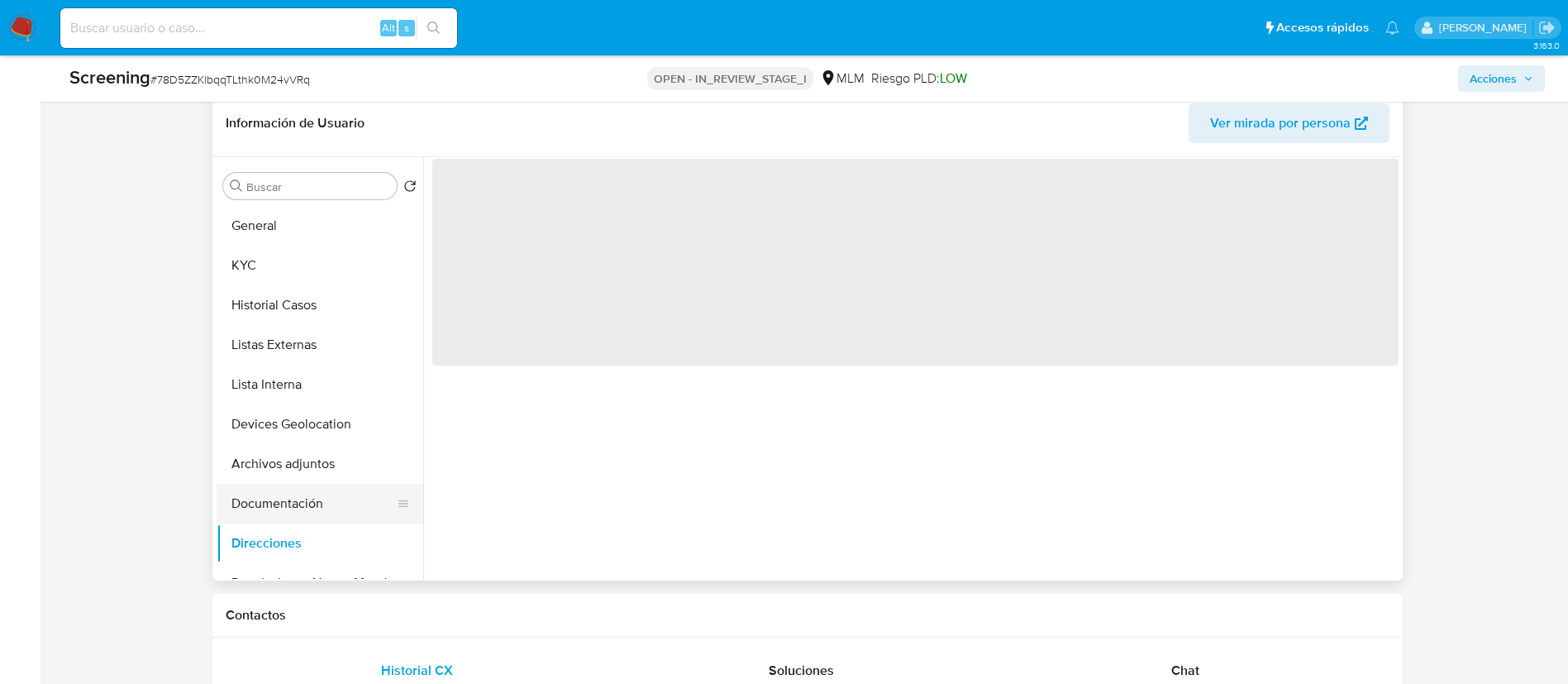
click at [327, 517] on button "Documentación" at bounding box center [313, 504] width 193 height 39
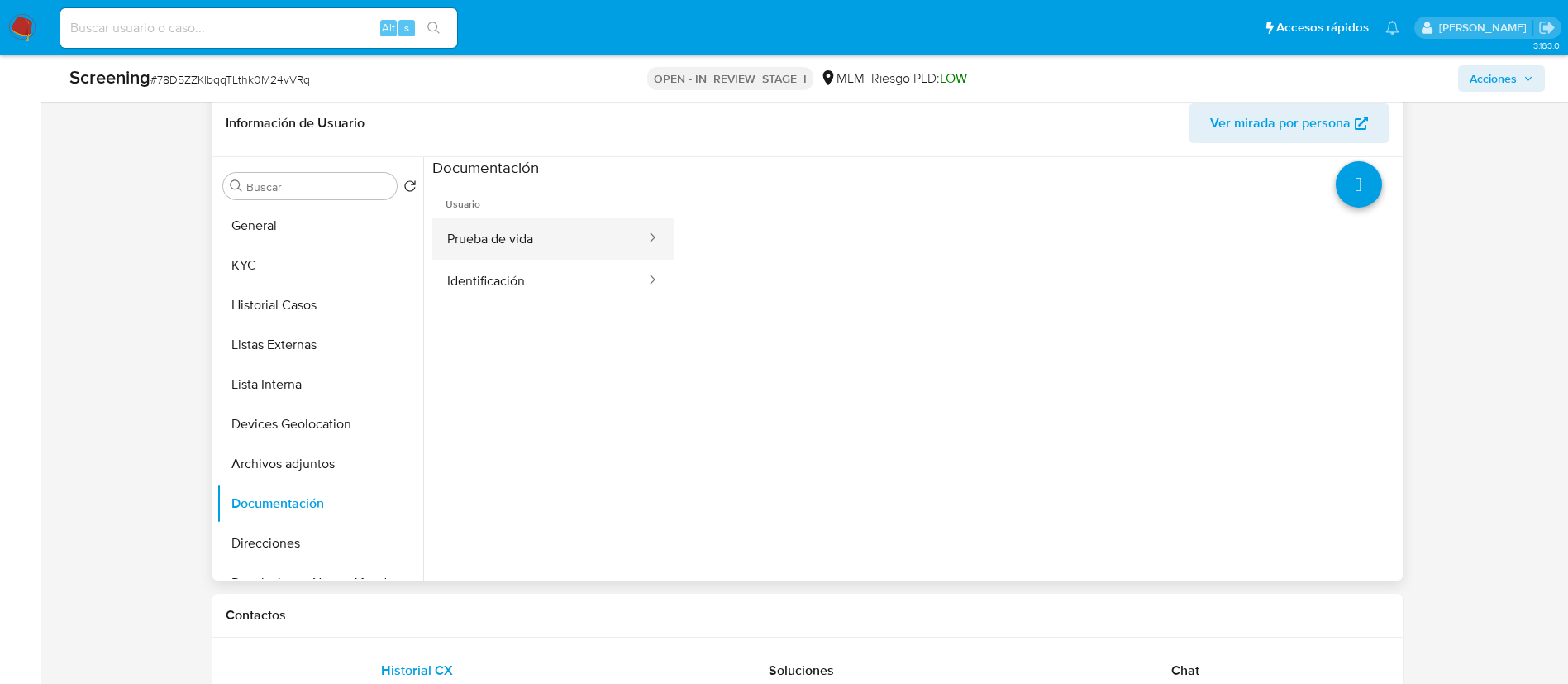
click at [513, 252] on button "Prueba de vida" at bounding box center [540, 238] width 215 height 42
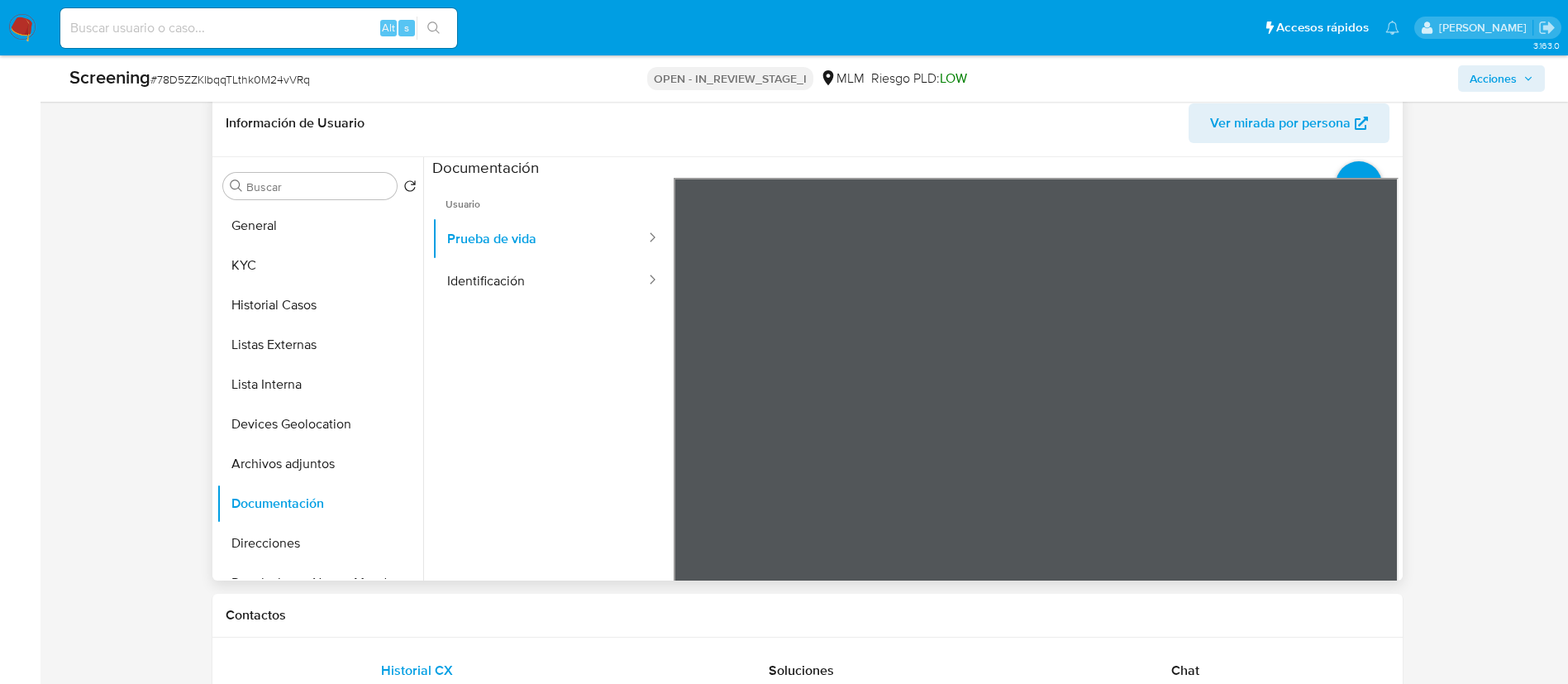
scroll to position [52, 0]
click at [563, 285] on button "Identificación" at bounding box center [540, 280] width 215 height 42
click at [560, 242] on button "Prueba de vida" at bounding box center [540, 238] width 215 height 42
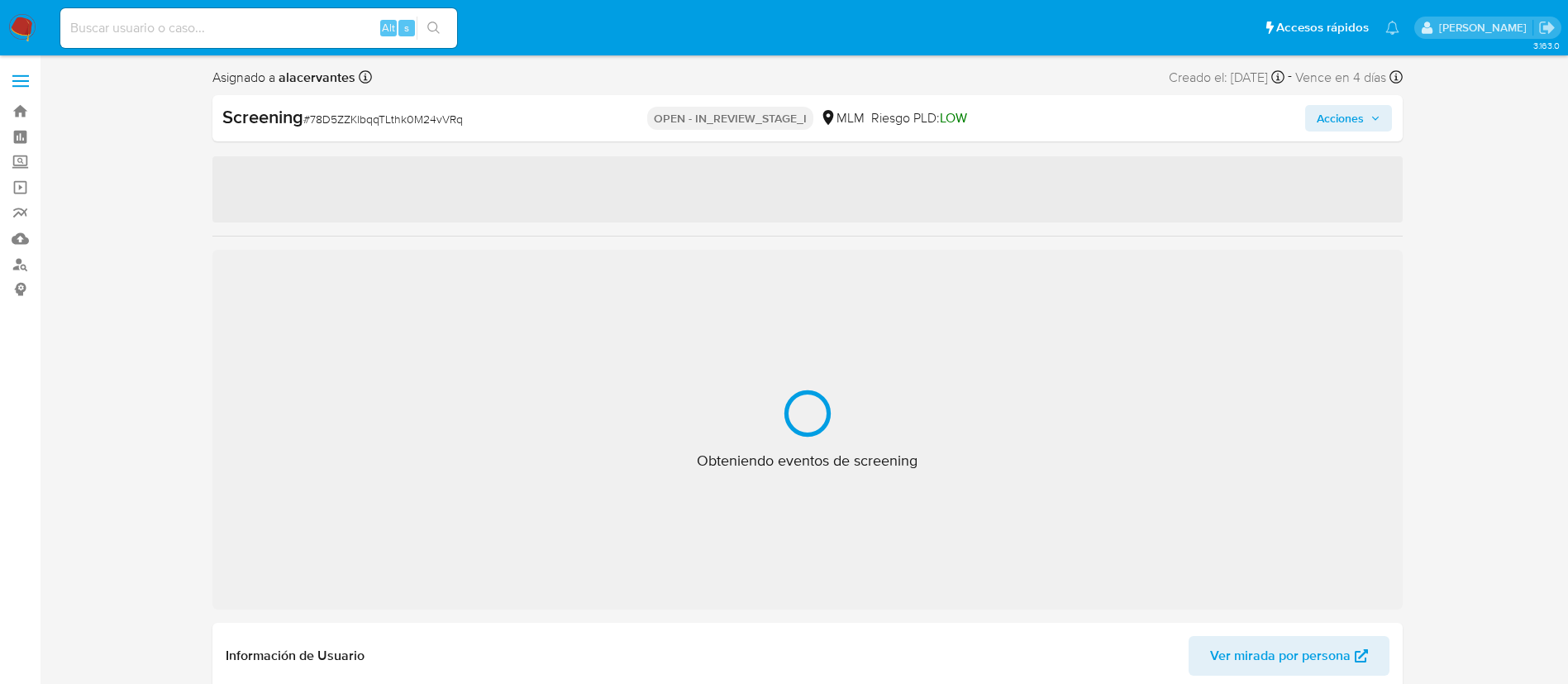
select select "10"
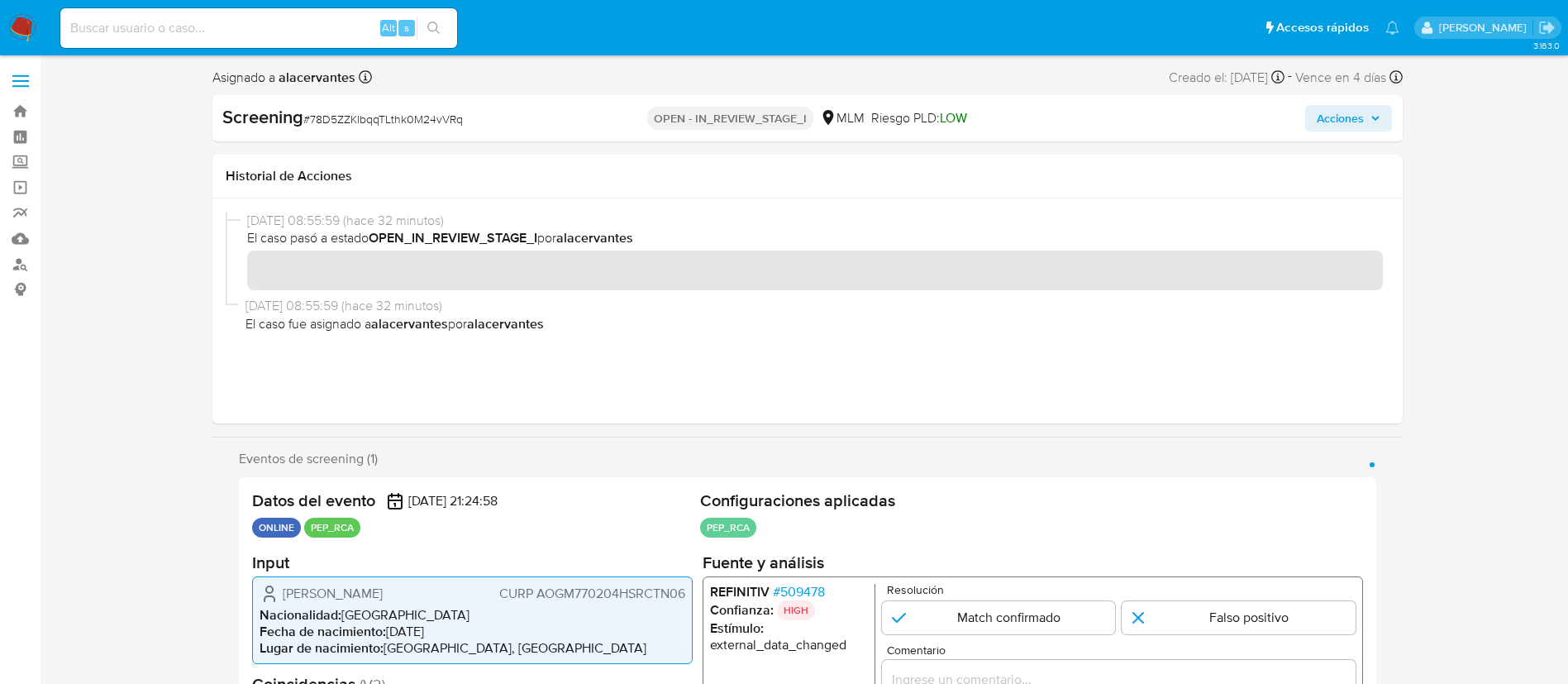
drag, startPoint x: 283, startPoint y: 593, endPoint x: 474, endPoint y: 597, distance: 191.0
click at [474, 597] on div "[PERSON_NAME] AOGM770204HSRCTN06" at bounding box center [473, 592] width 426 height 20
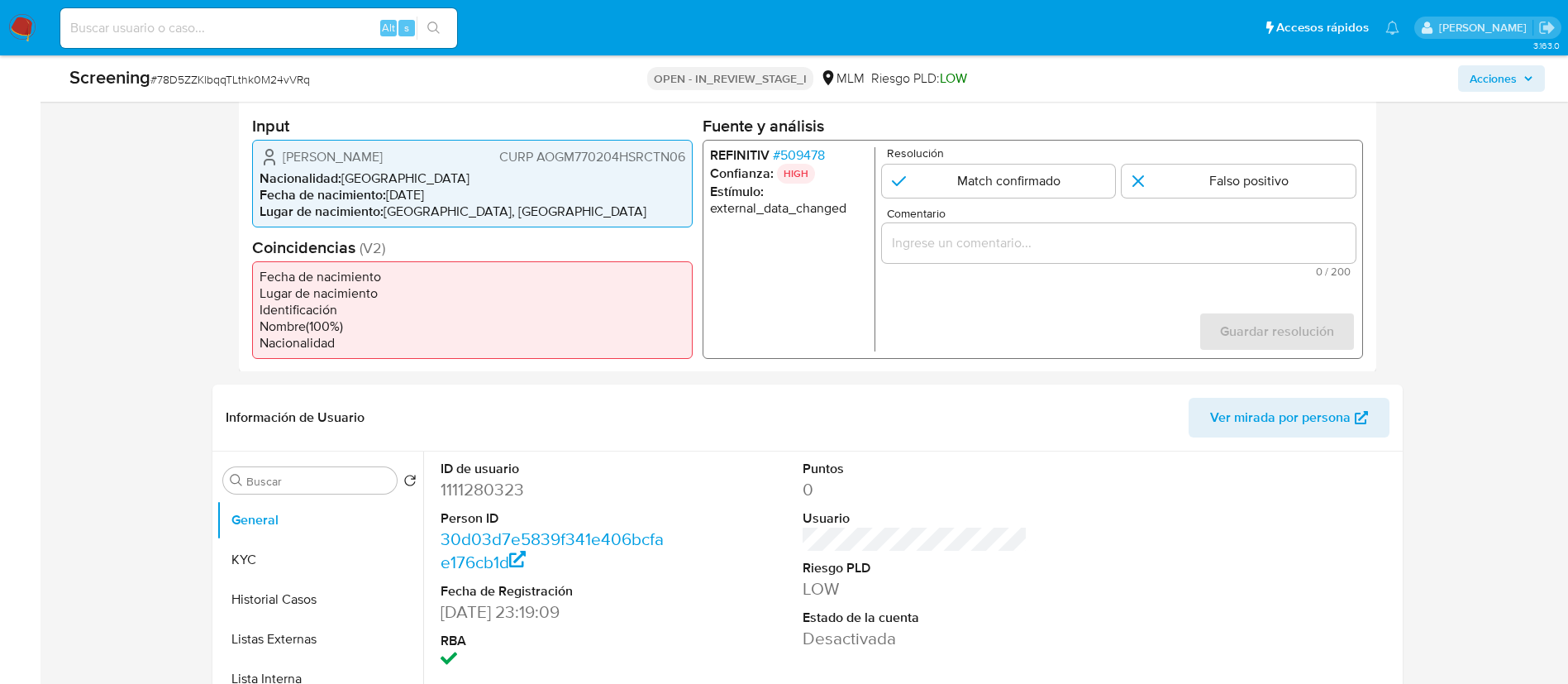
scroll to position [438, 0]
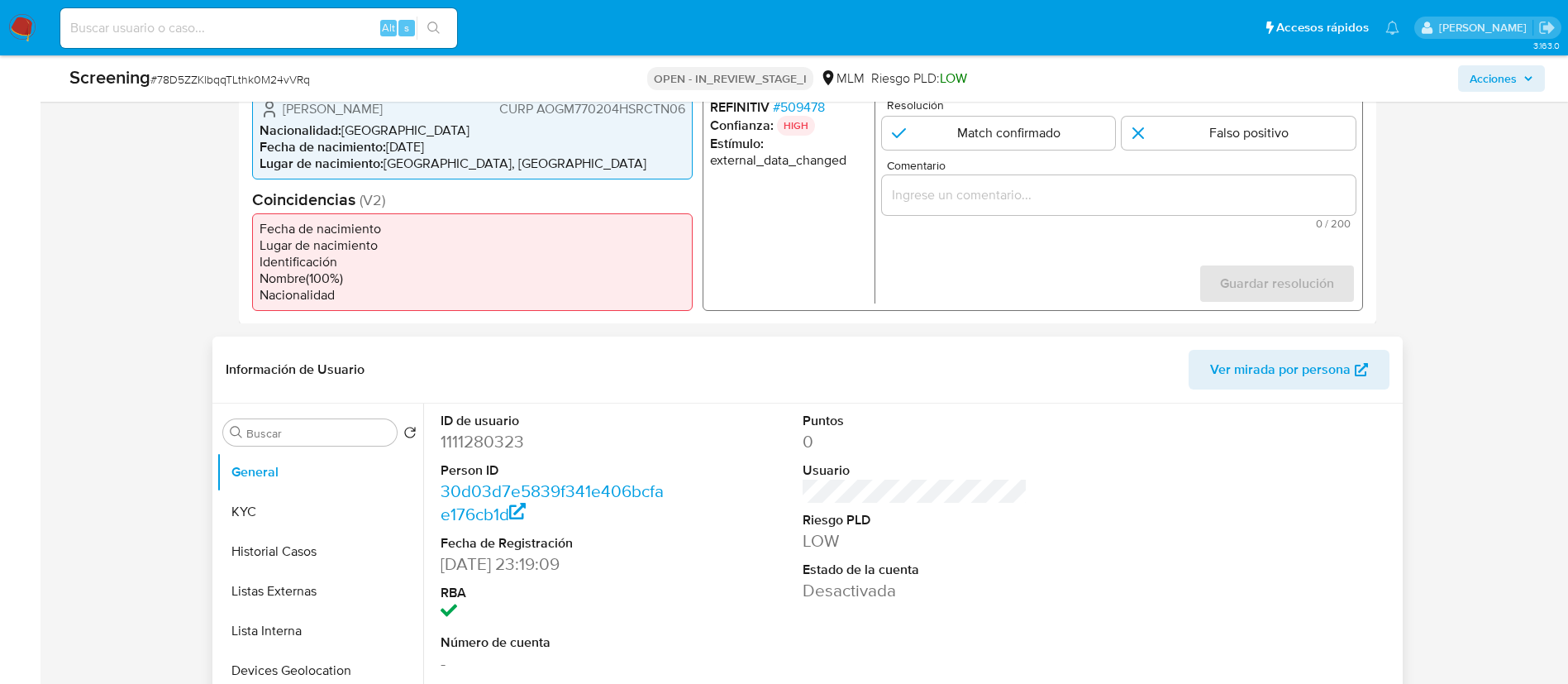
click at [501, 441] on dd "1111280323" at bounding box center [553, 441] width 225 height 23
copy dd "1111280323"
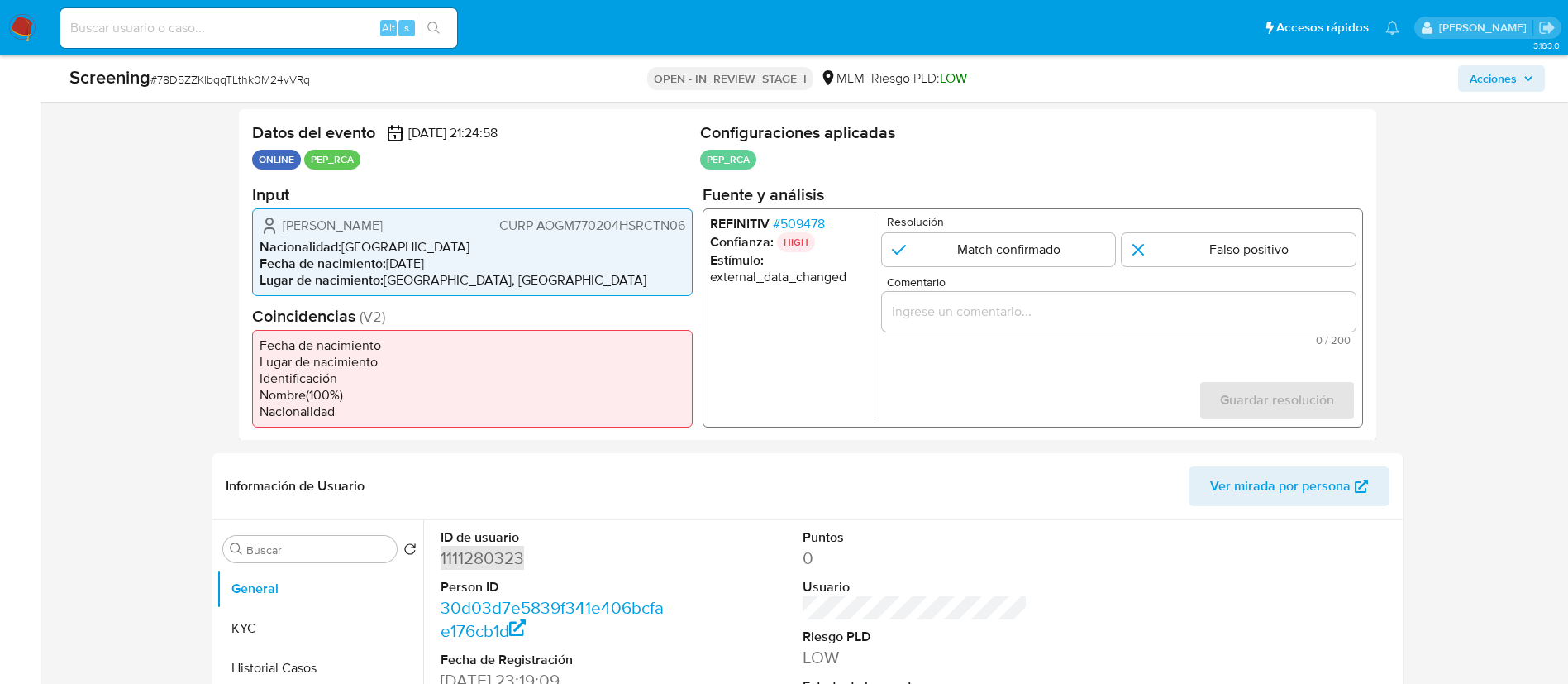
scroll to position [190, 0]
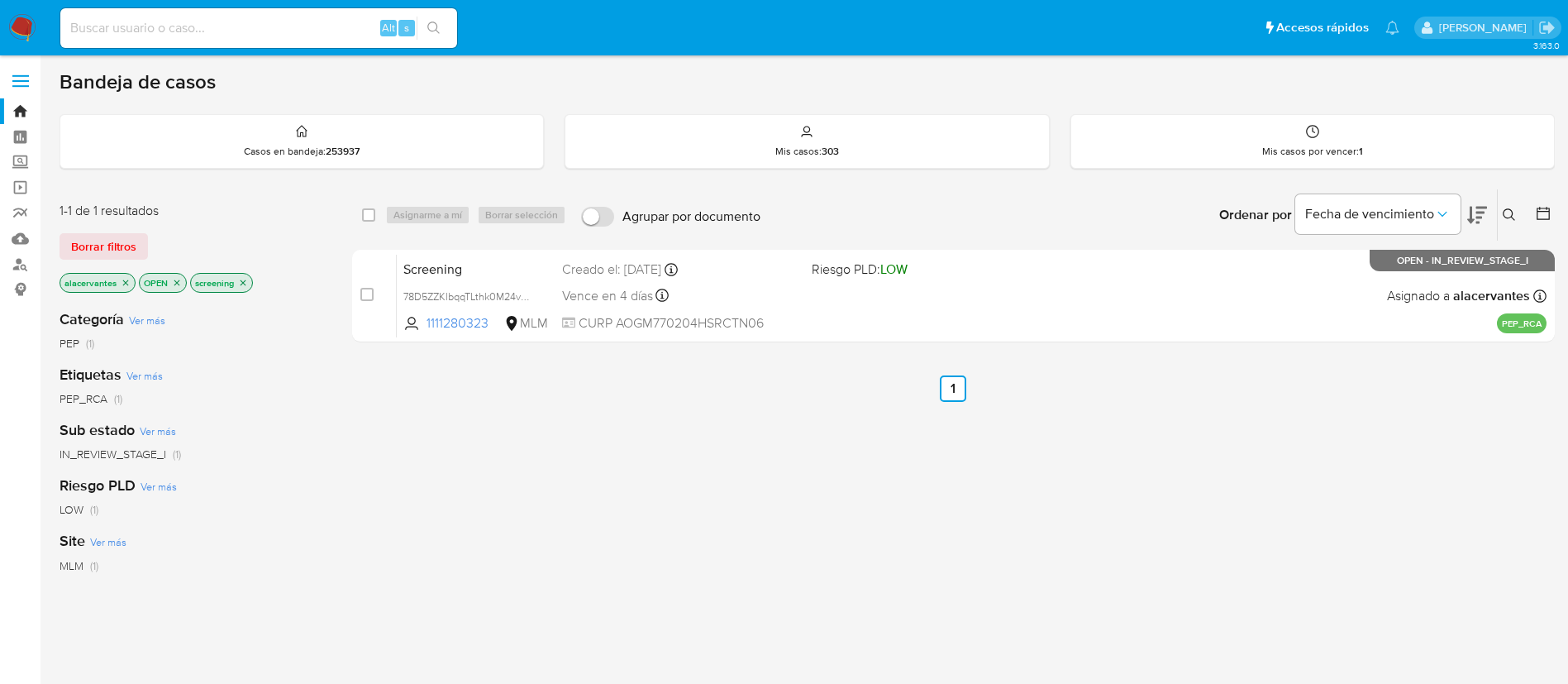
click at [249, 278] on p "screening" at bounding box center [221, 282] width 61 height 18
click at [238, 278] on icon "close-filter" at bounding box center [243, 282] width 10 height 10
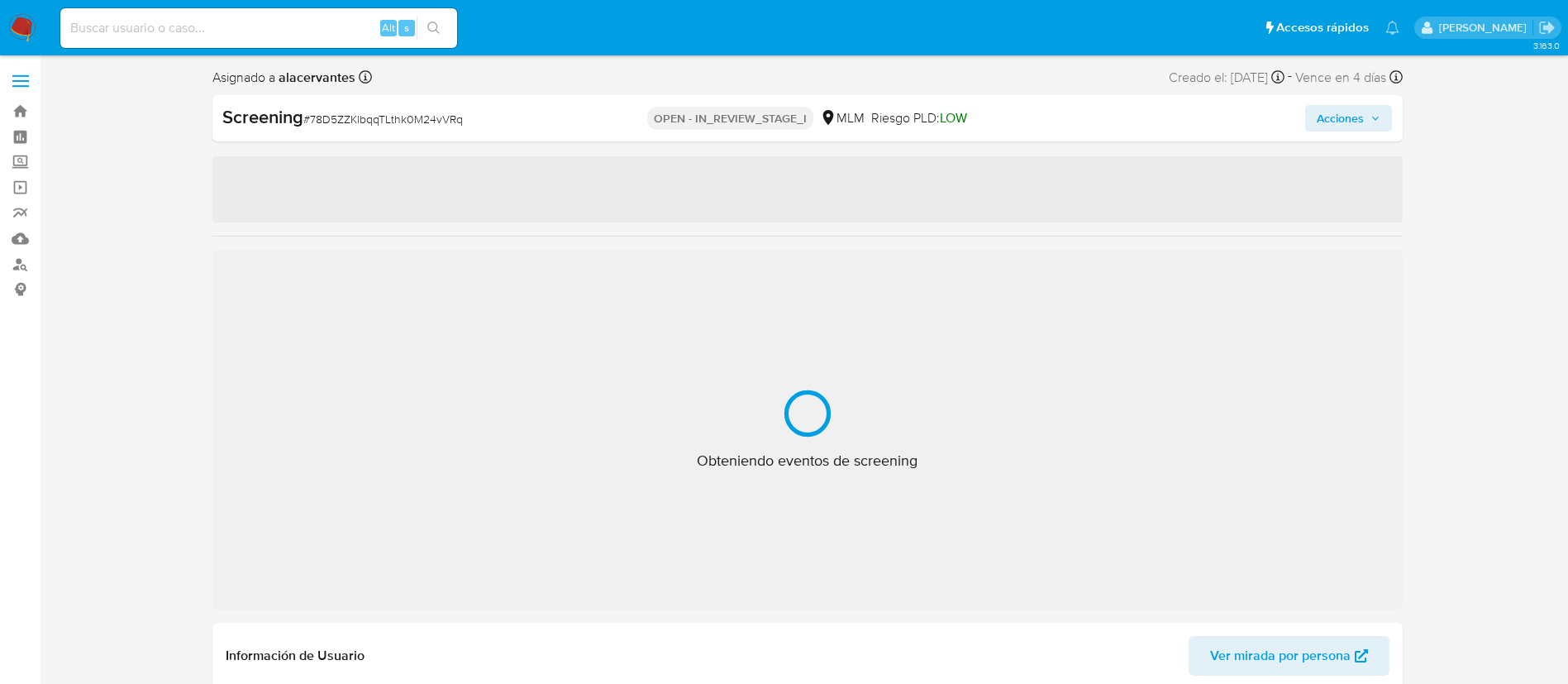
select select "10"
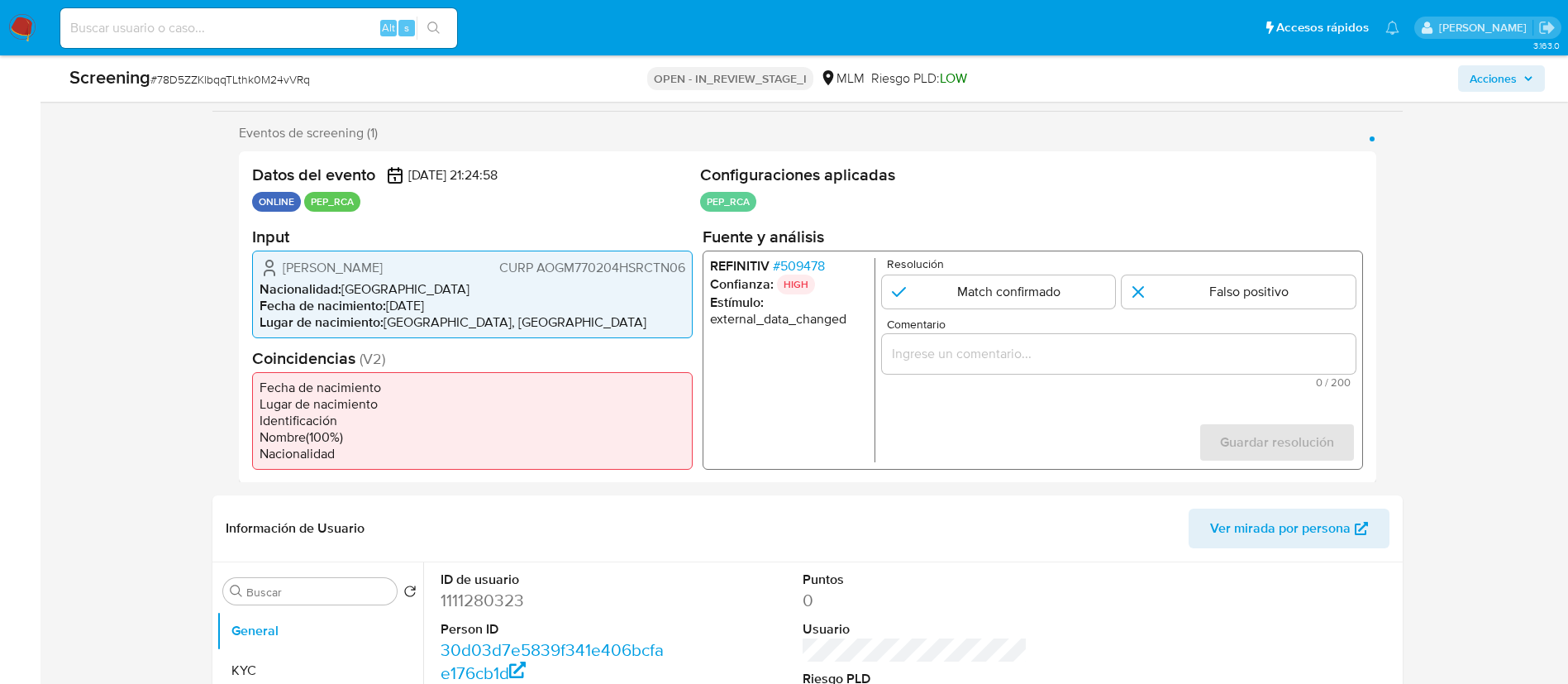
scroll to position [248, 0]
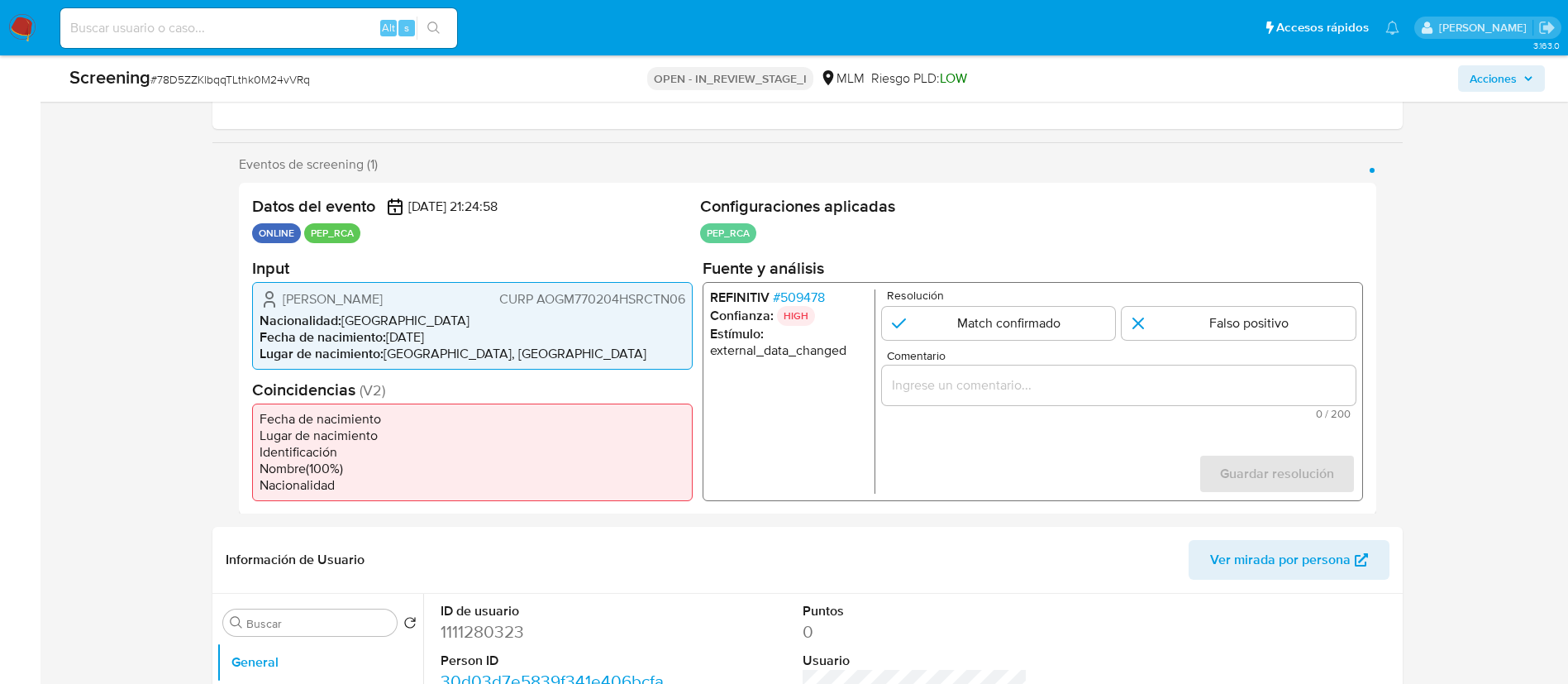
click at [605, 294] on span "CURP AOGM770204HSRCTN06" at bounding box center [591, 299] width 186 height 17
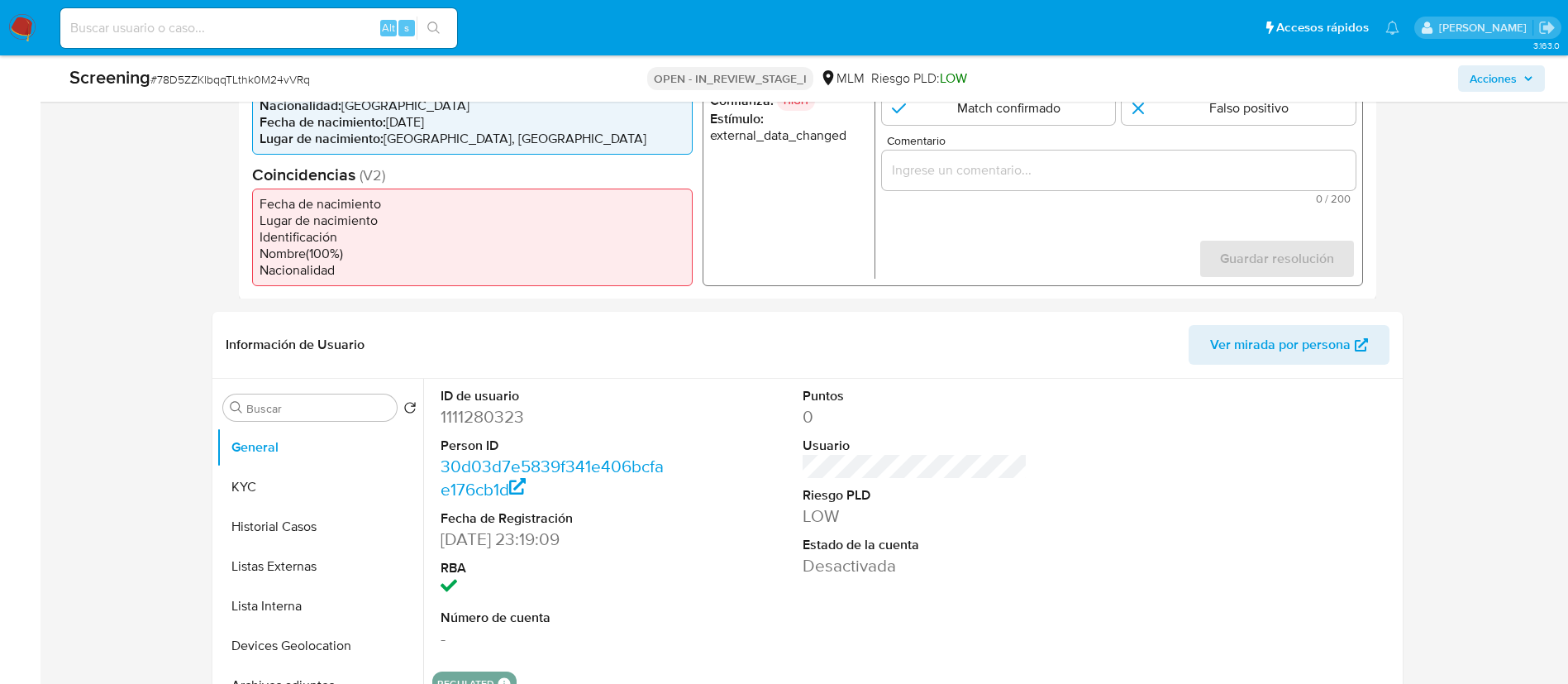
scroll to position [470, 0]
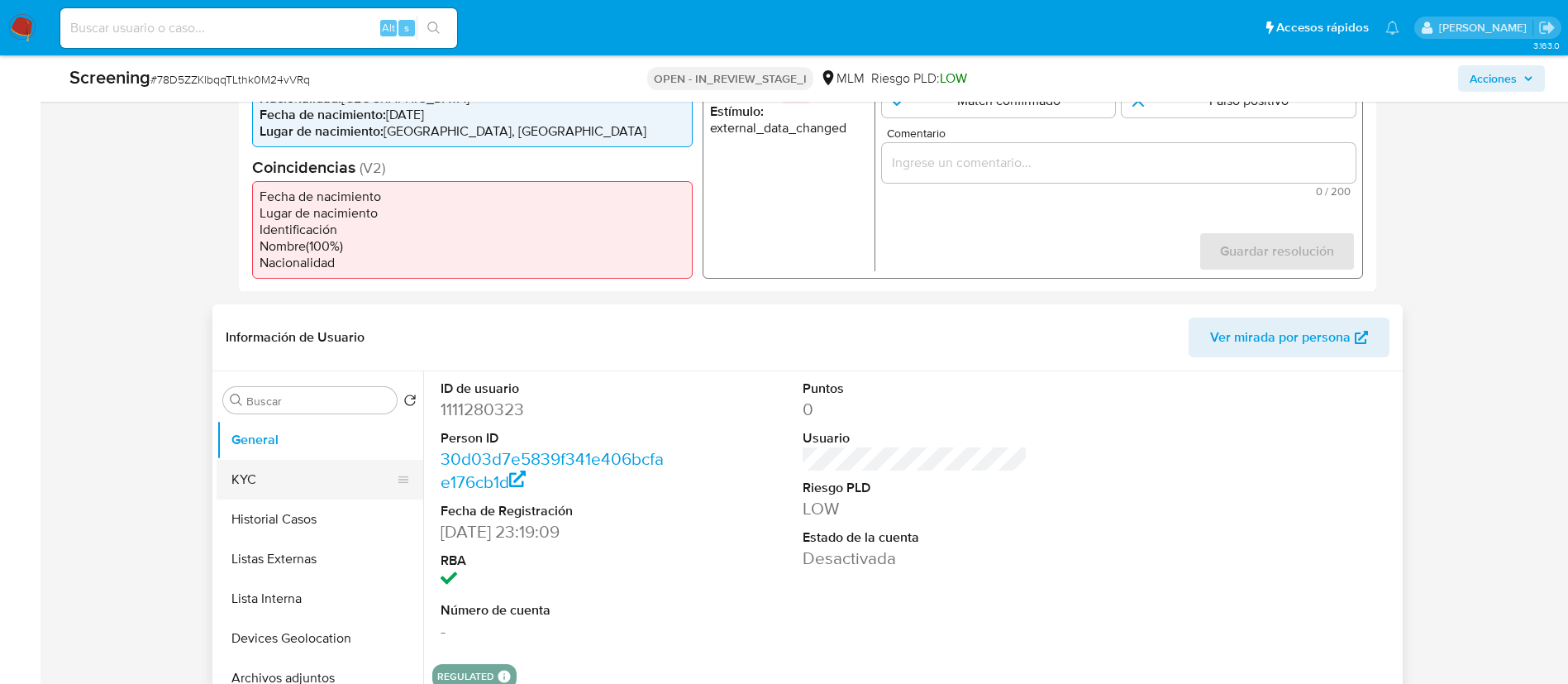
click at [254, 484] on button "KYC" at bounding box center [313, 479] width 193 height 39
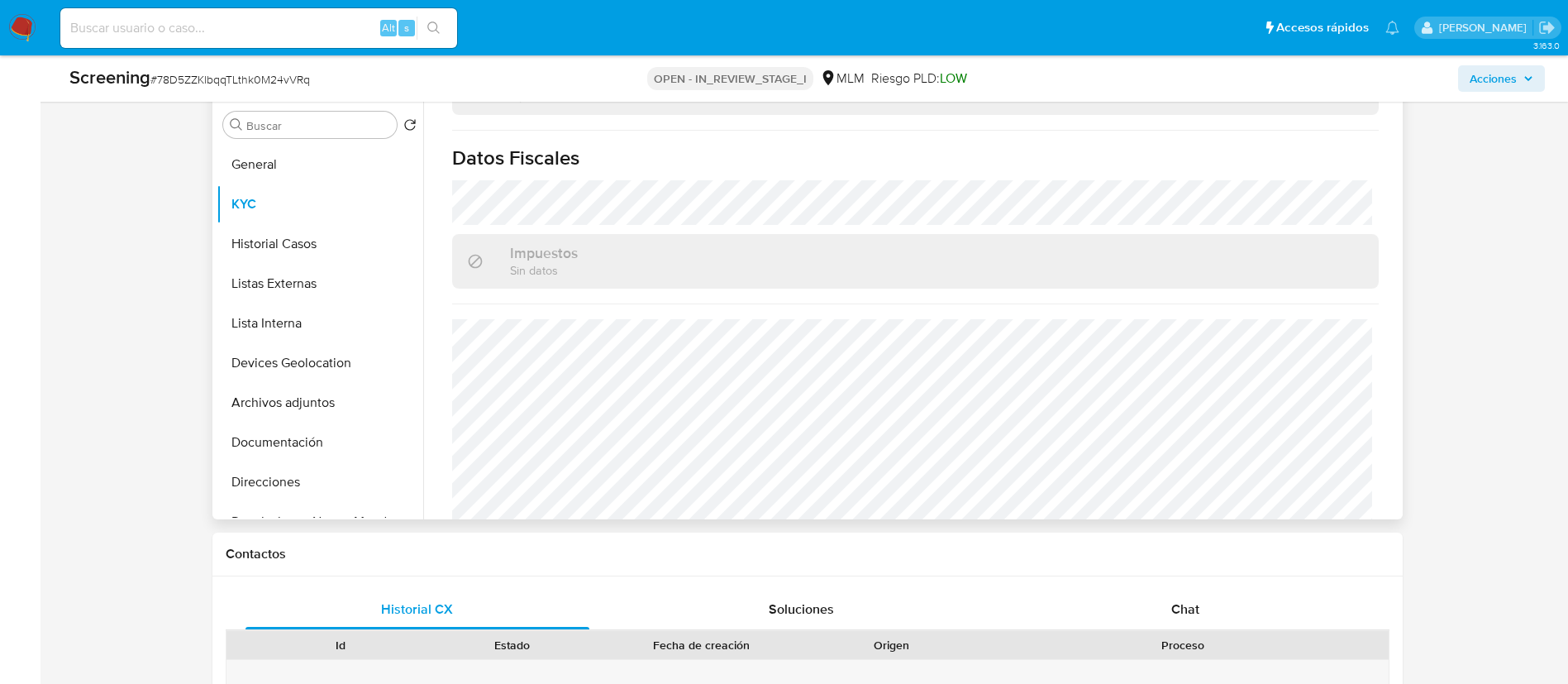
scroll to position [1044, 0]
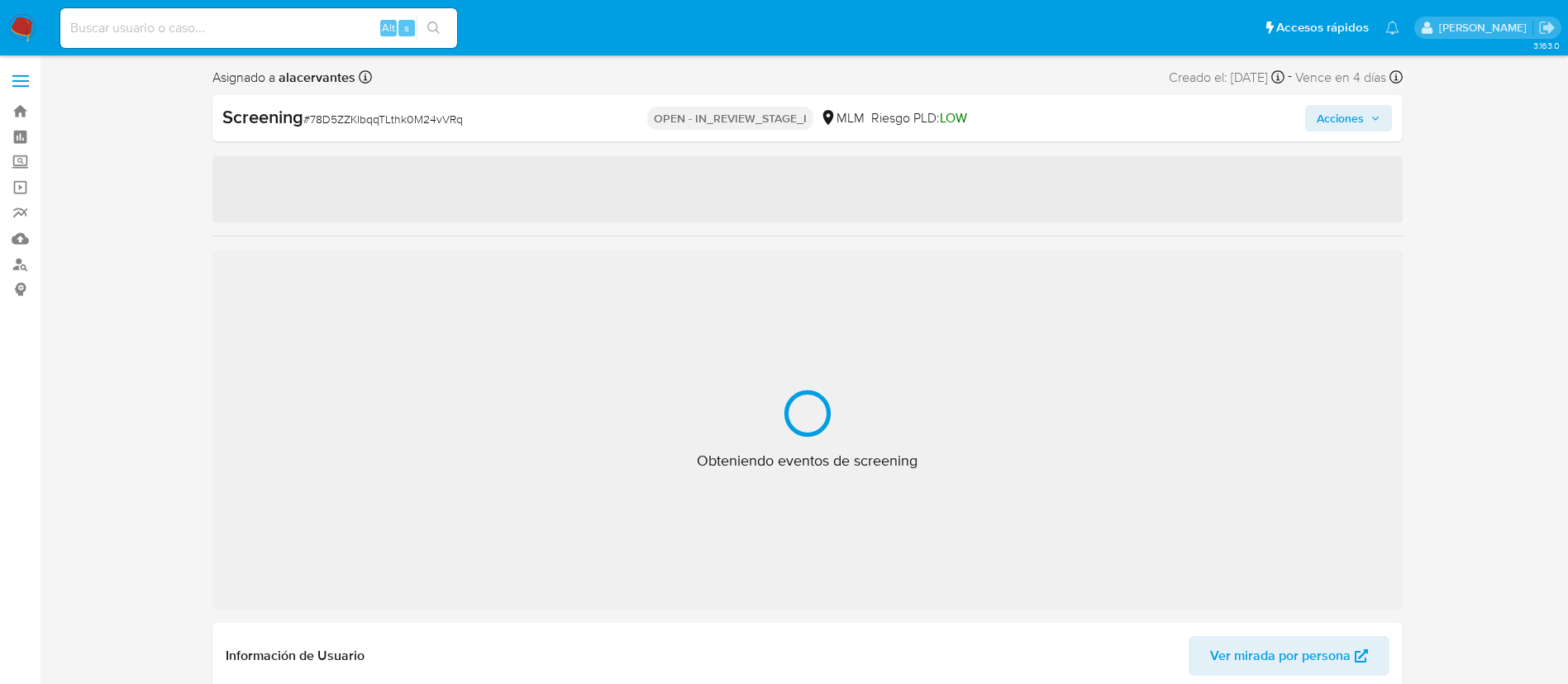
select select "10"
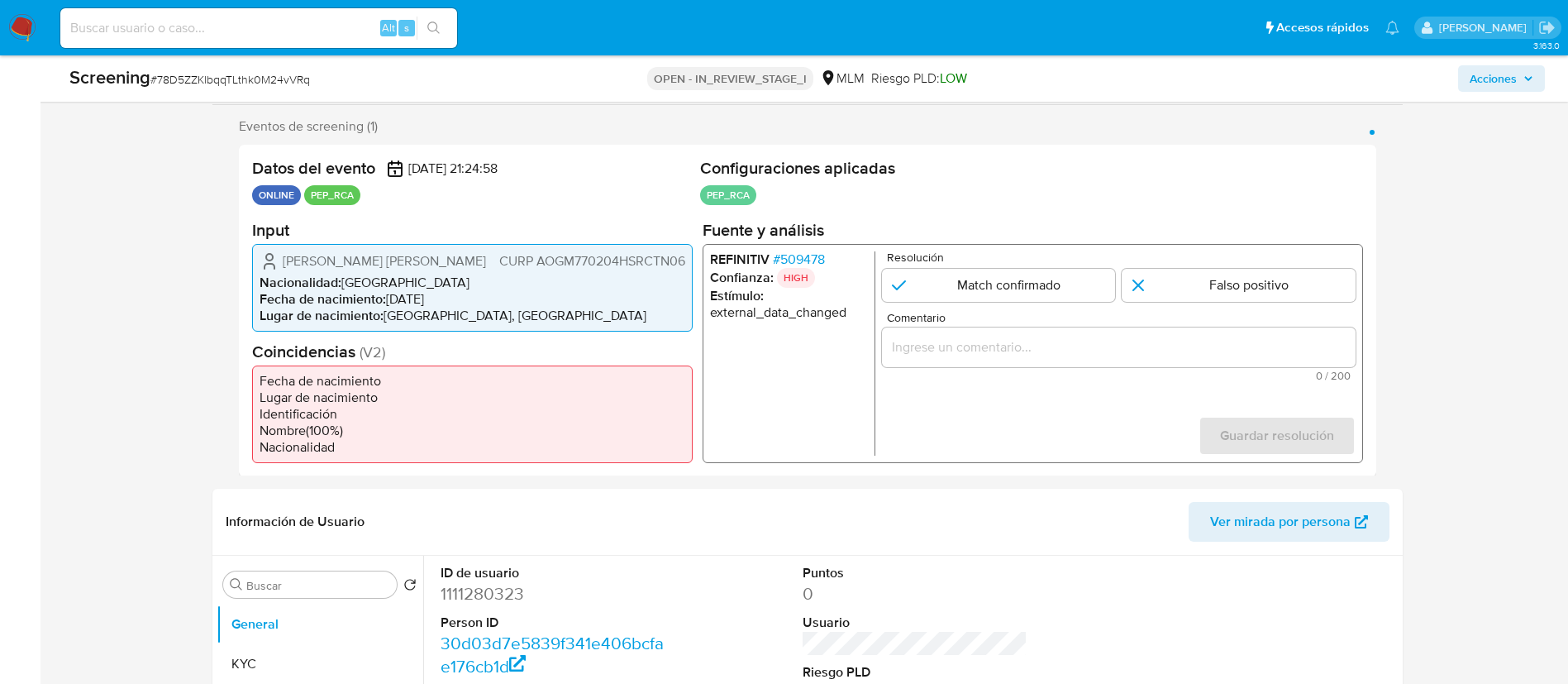
scroll to position [248, 0]
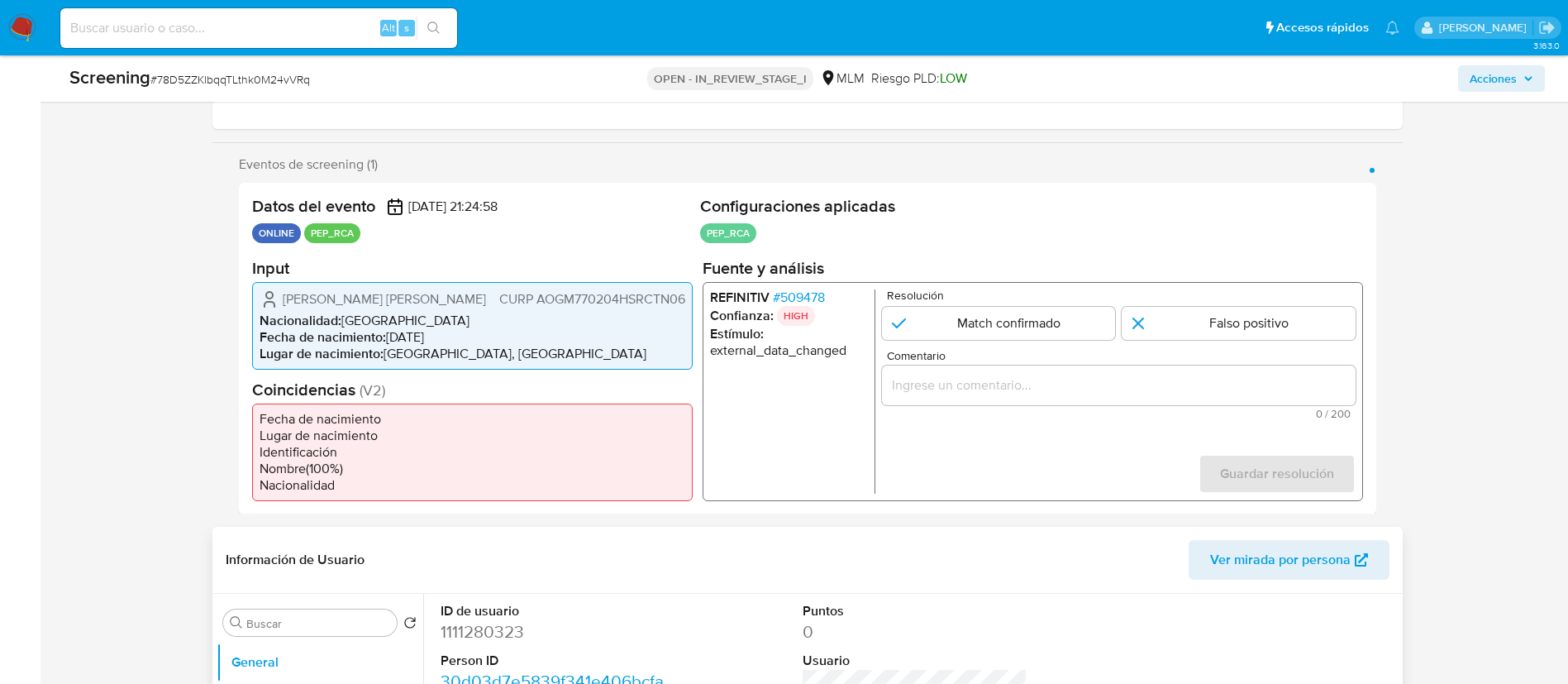
click at [513, 640] on dd "1111280323" at bounding box center [553, 632] width 225 height 23
click at [514, 640] on dd "1111280323" at bounding box center [553, 632] width 225 height 23
copy dd "1111280323"
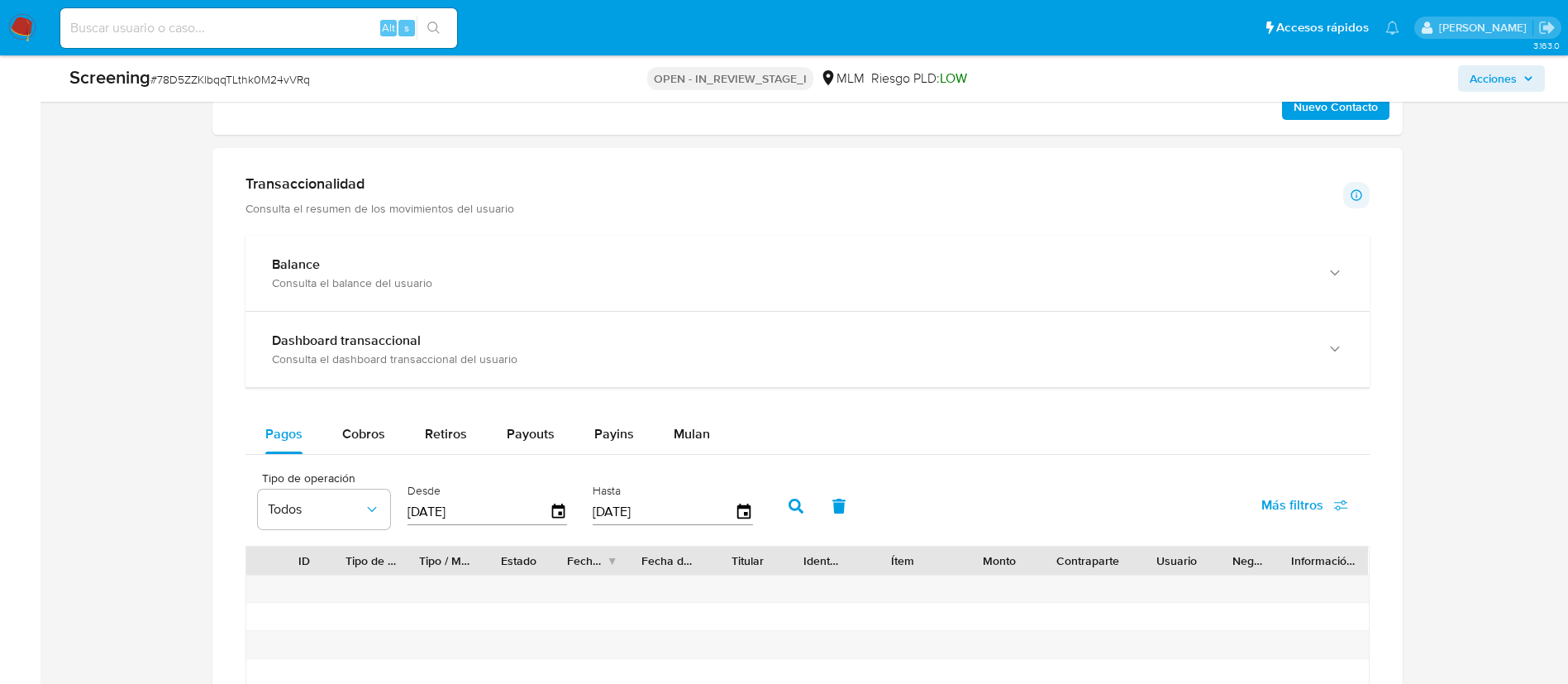
scroll to position [1612, 0]
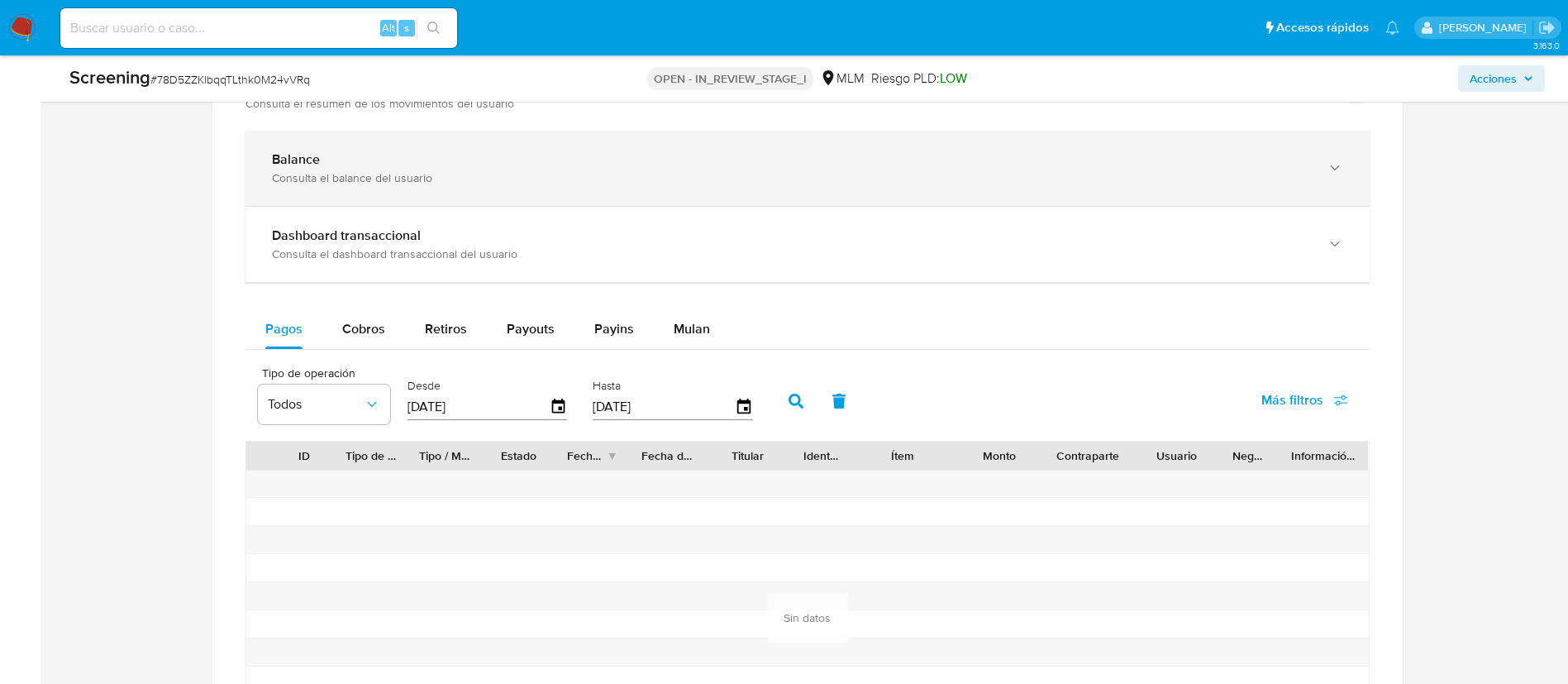
drag, startPoint x: 444, startPoint y: 97, endPoint x: 449, endPoint y: 165, distance: 68.2
click at [445, 96] on div "Screening # 78D5ZZKlbqqTLthk0M24vVRq OPEN - IN_REVIEW_STAGE_I MLM Riesgo PLD: L…" at bounding box center [807, 78] width 1495 height 47
click at [449, 183] on div "Consulta el balance del usuario" at bounding box center [791, 178] width 1038 height 15
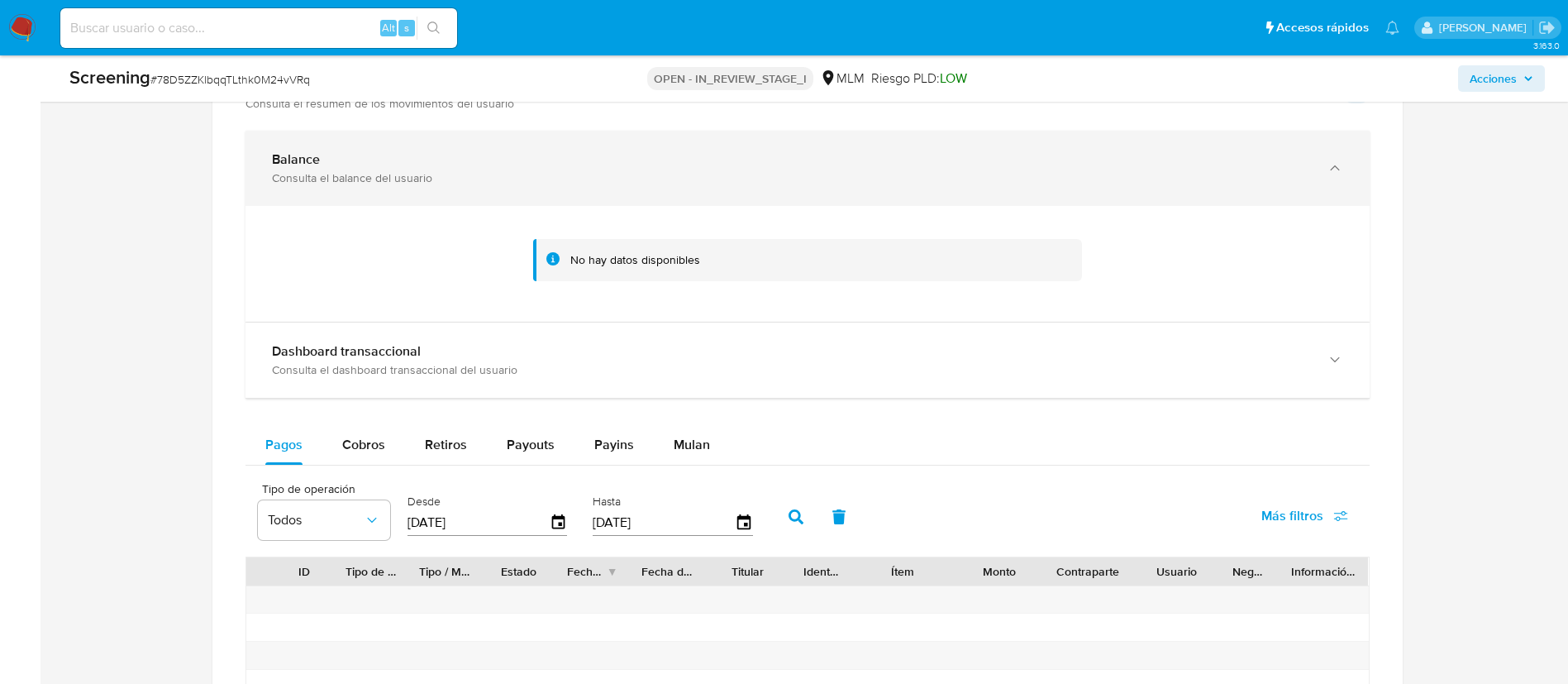
click at [456, 187] on div "Balance Consulta el balance del usuario" at bounding box center [807, 168] width 1124 height 76
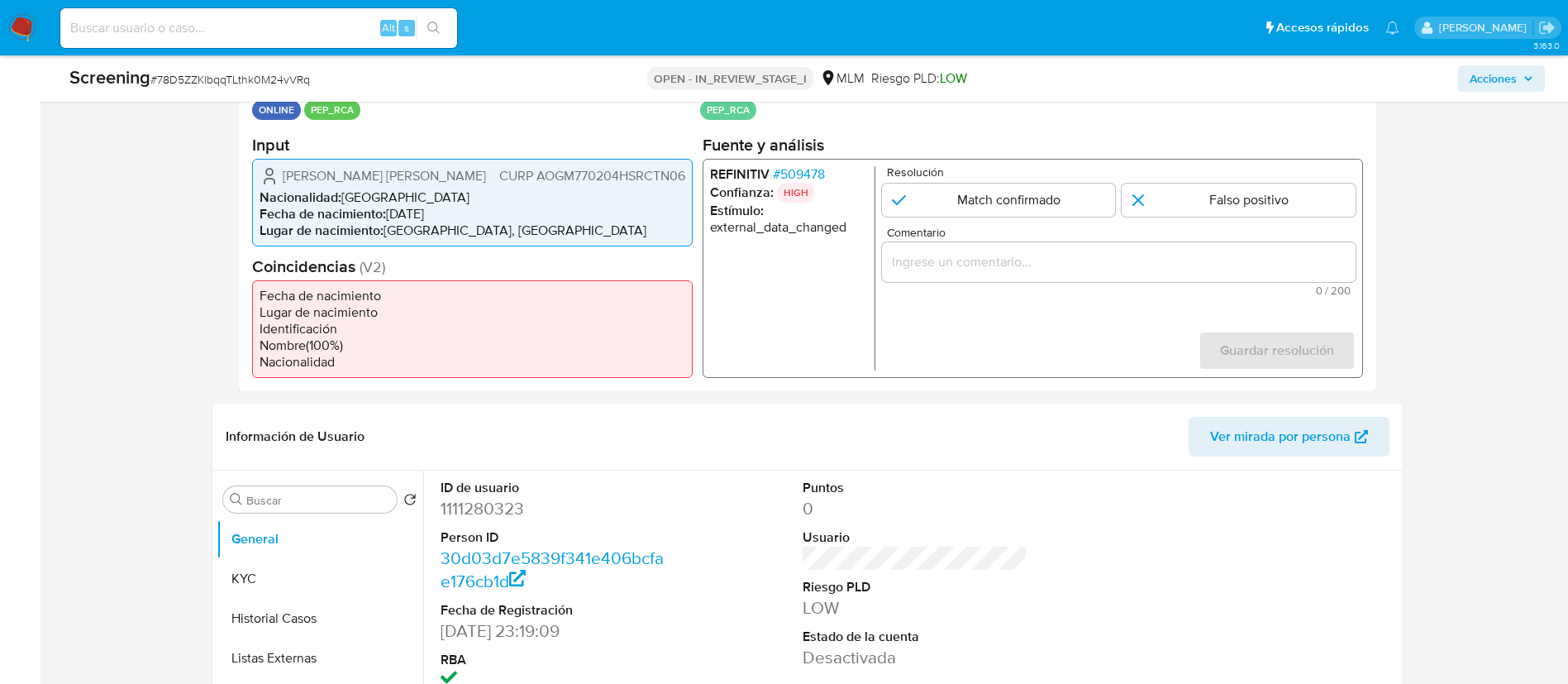
scroll to position [522, 0]
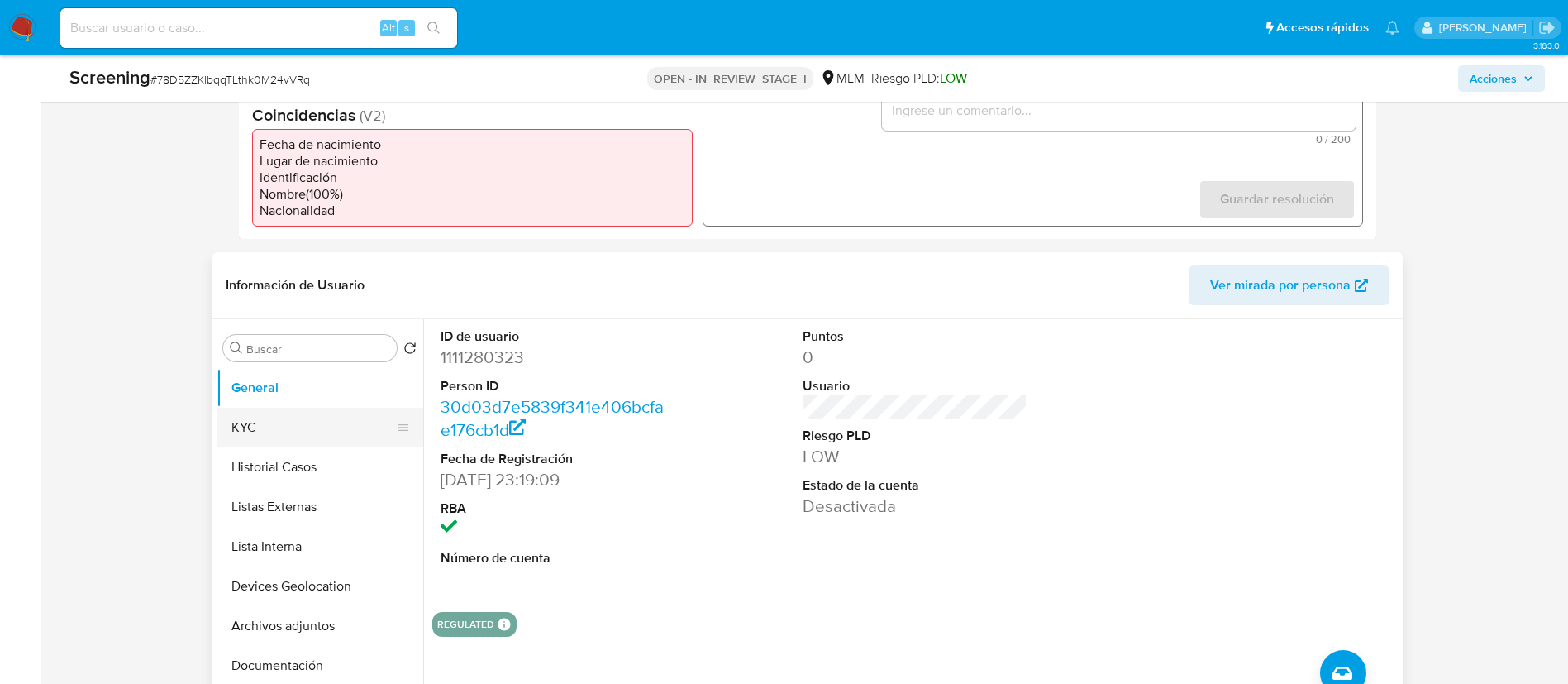
click at [339, 441] on button "KYC" at bounding box center [313, 427] width 193 height 39
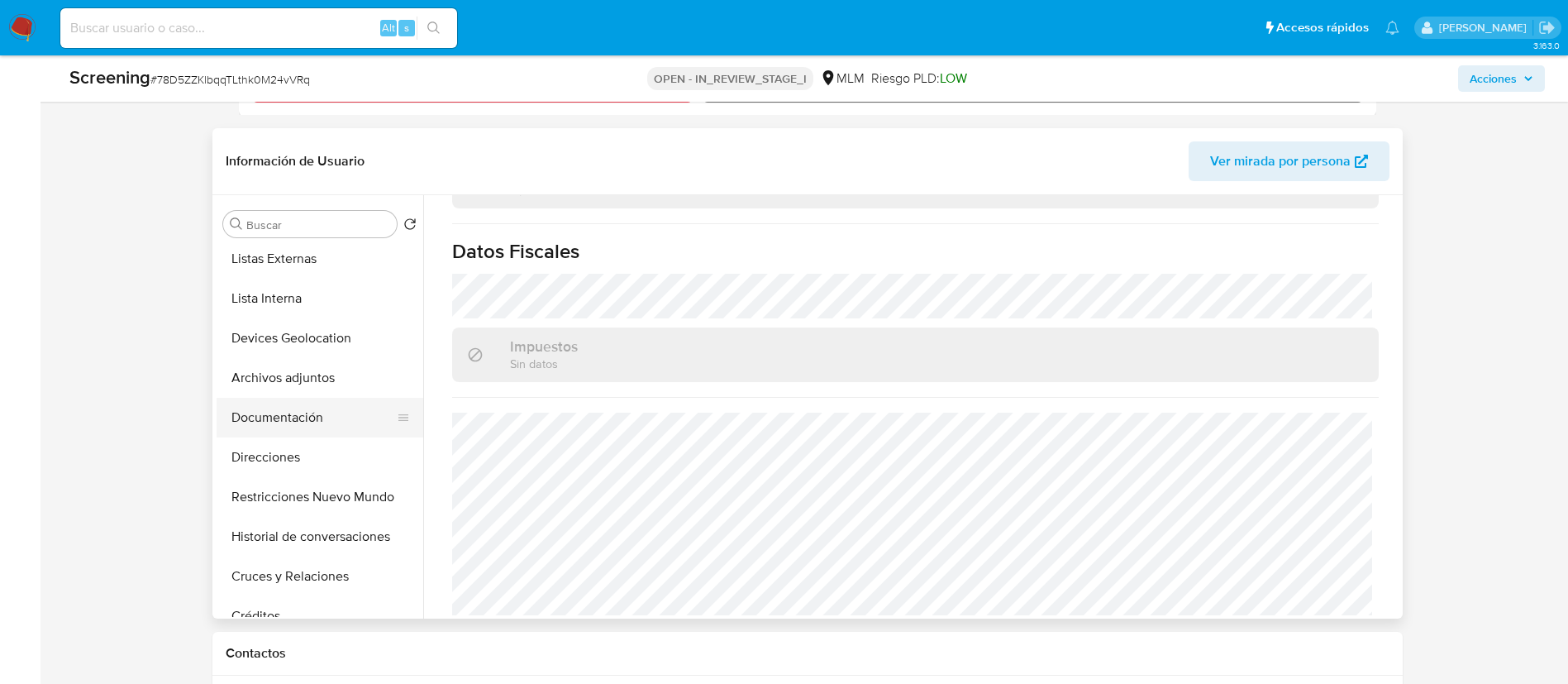
scroll to position [0, 0]
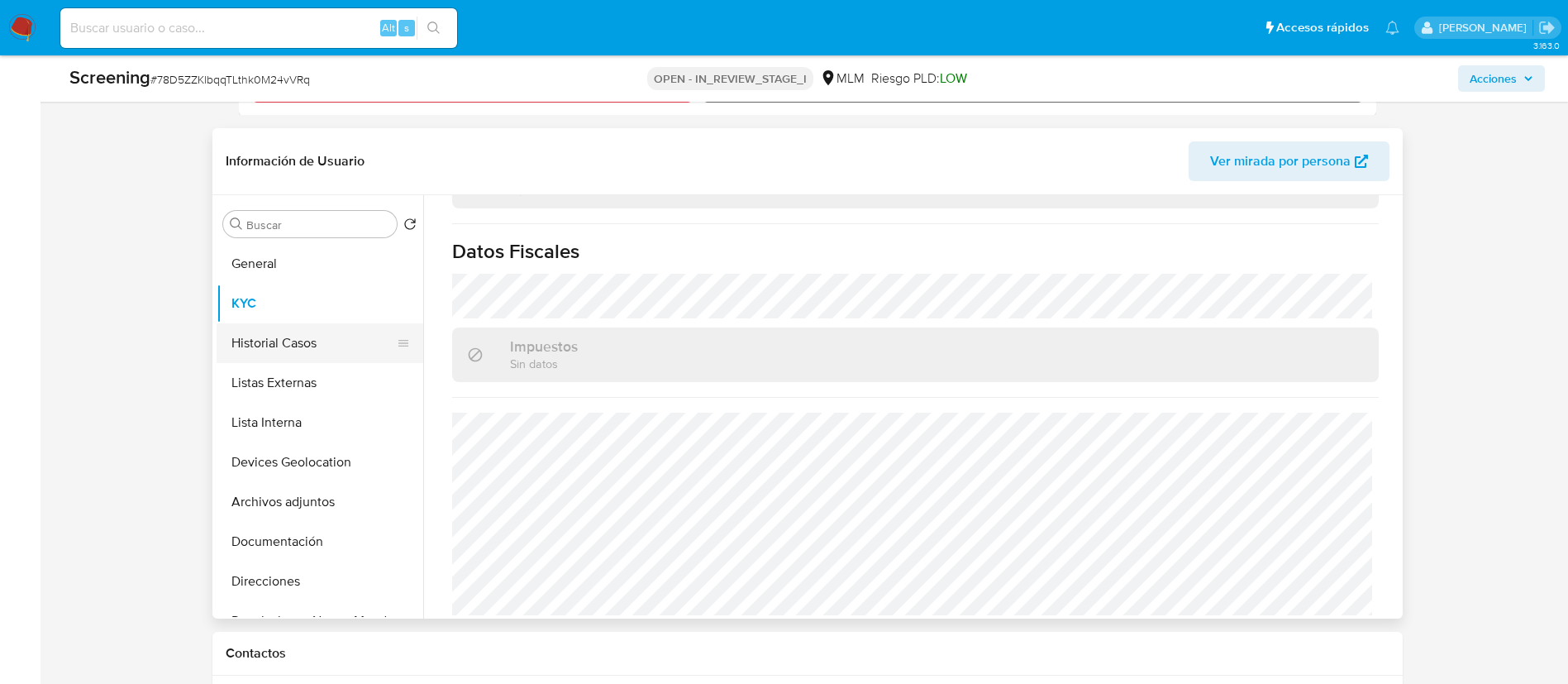
click at [307, 346] on button "Historial Casos" at bounding box center [313, 343] width 193 height 39
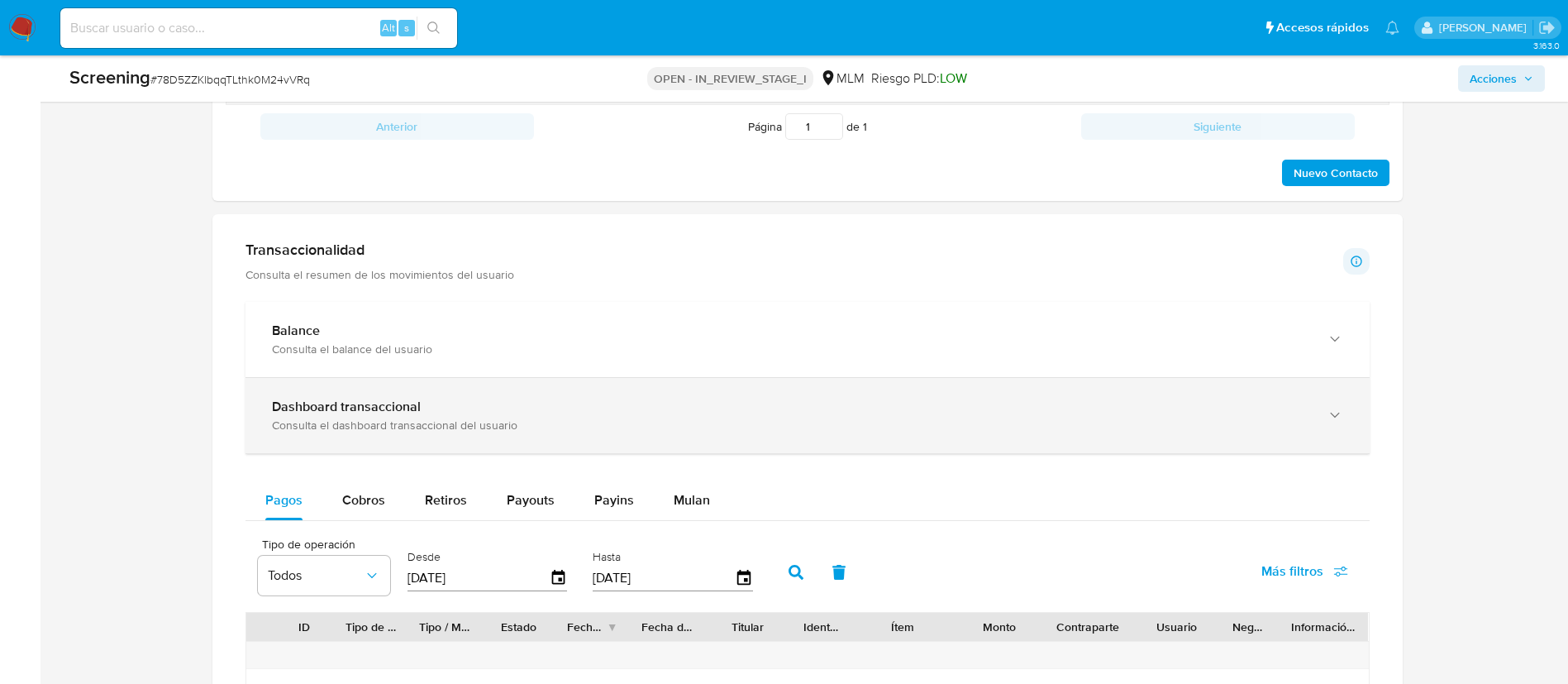
scroll to position [1515, 0]
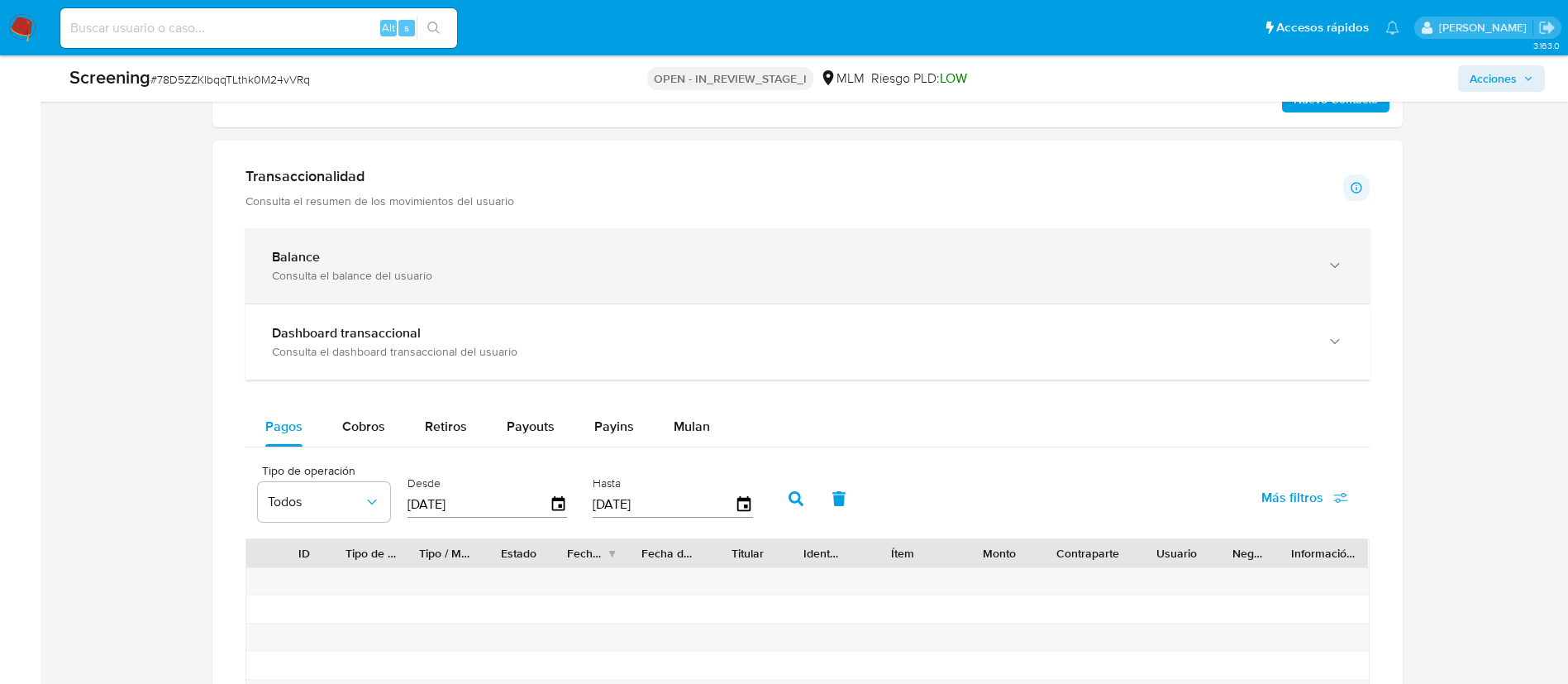
click at [702, 270] on div "Consulta el balance del usuario" at bounding box center [791, 276] width 1038 height 15
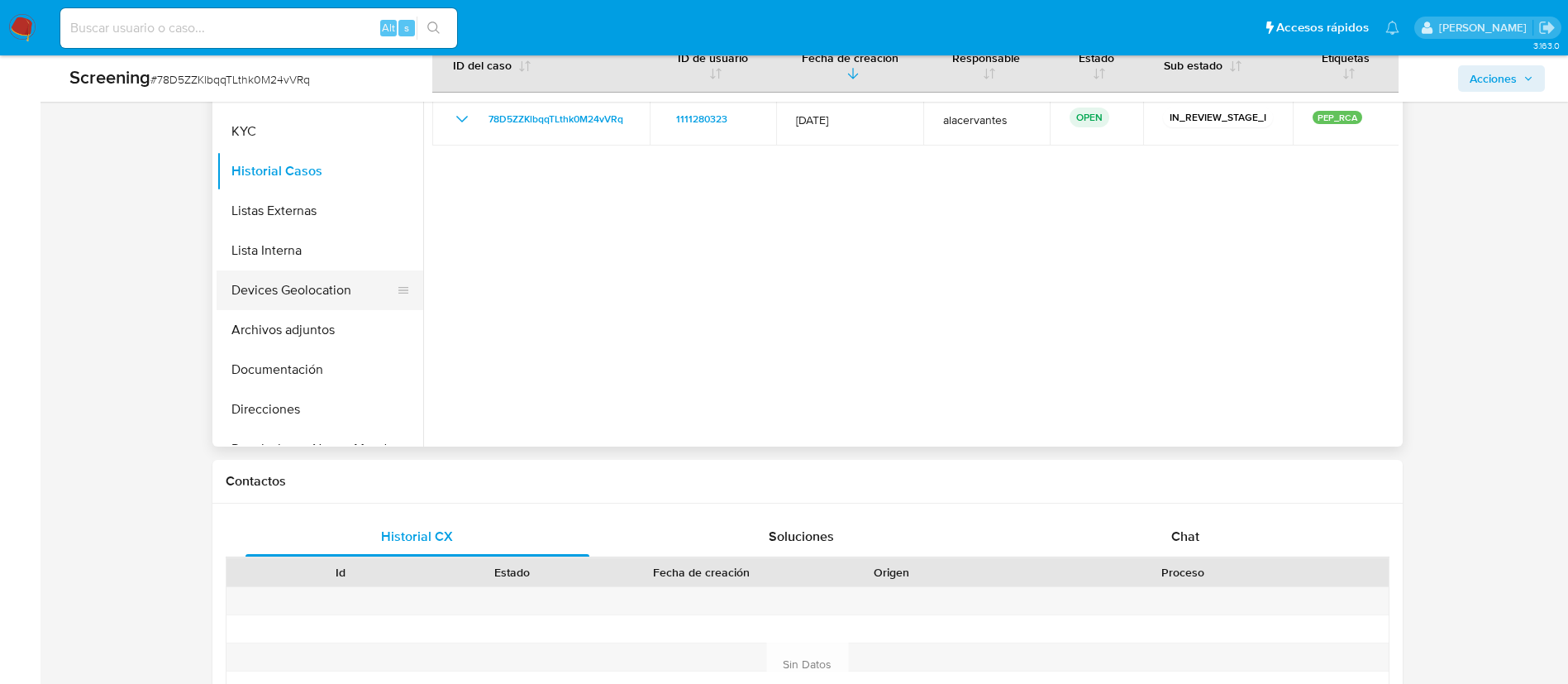
scroll to position [248, 0]
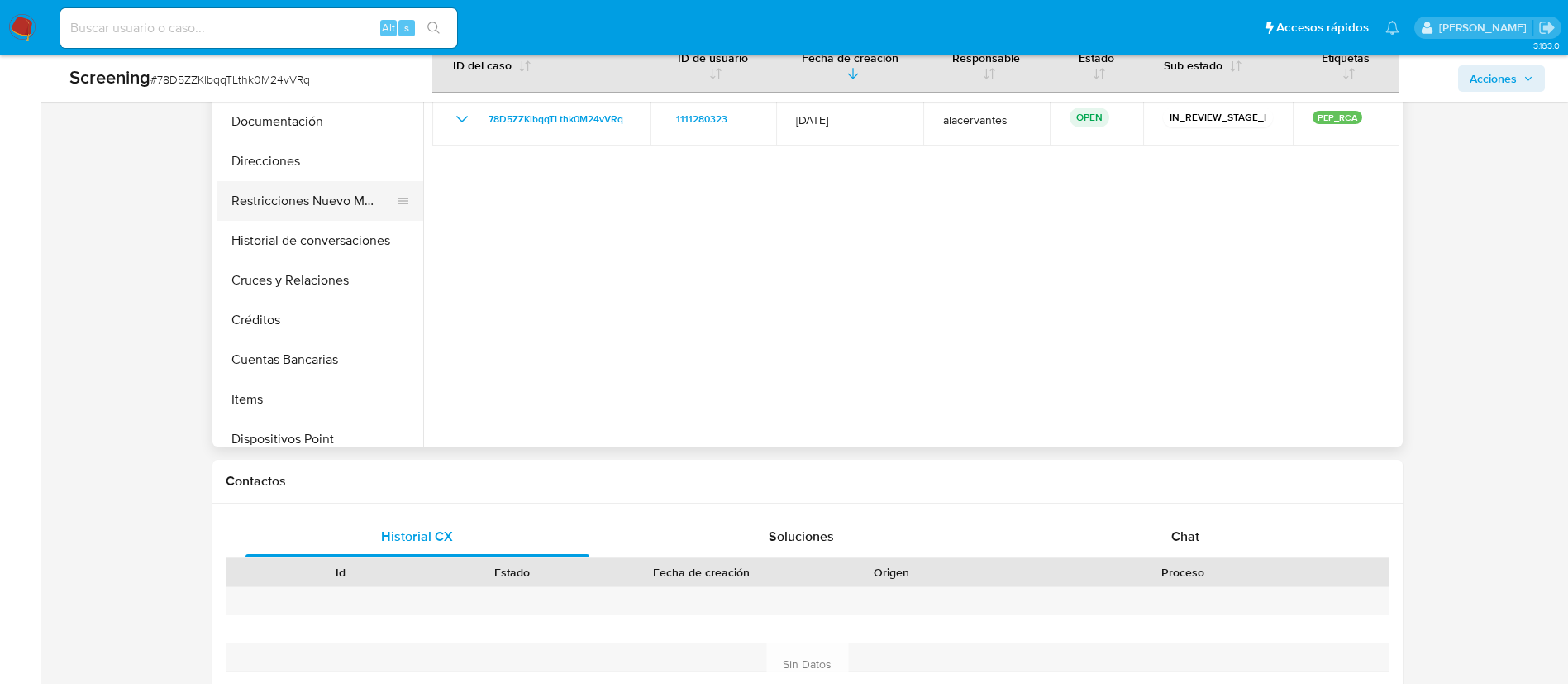
click at [317, 210] on button "Restricciones Nuevo Mundo" at bounding box center [313, 201] width 193 height 39
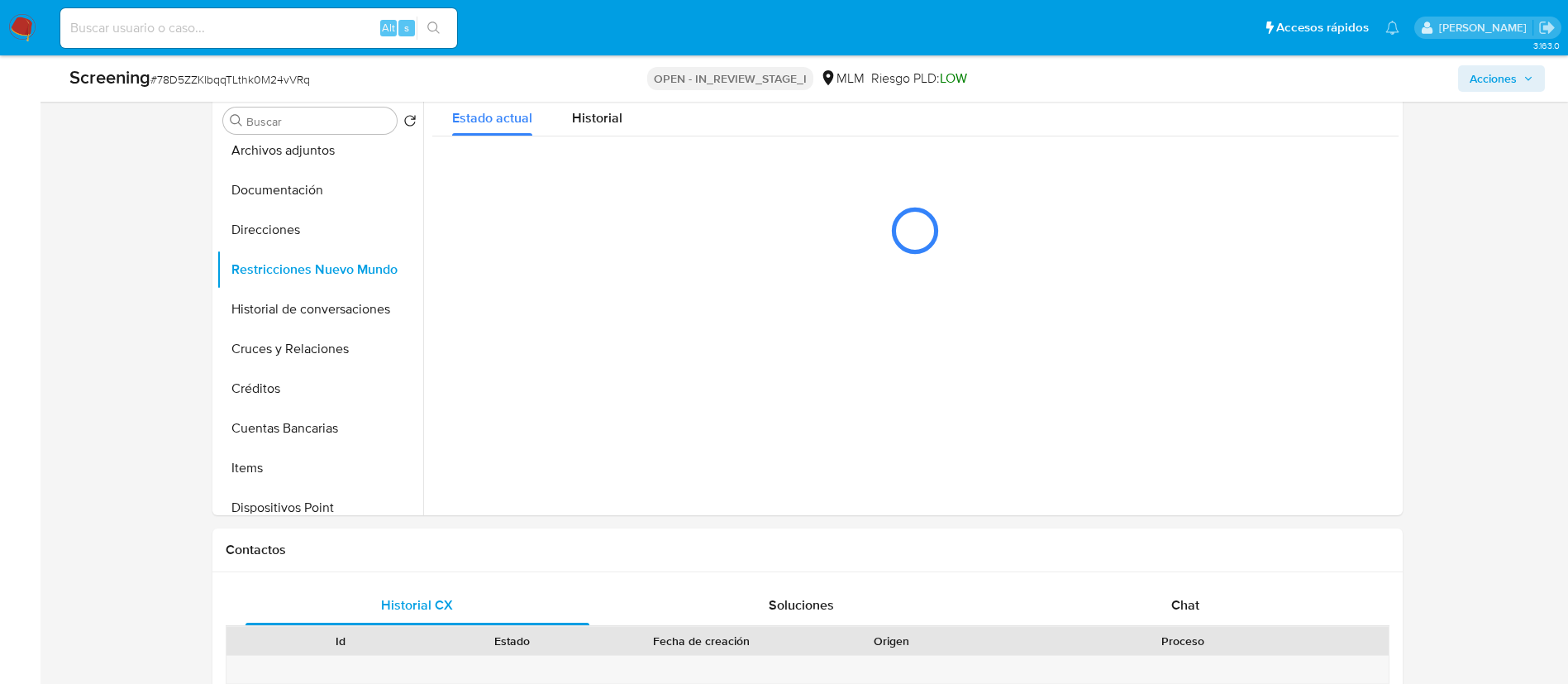
scroll to position [694, 0]
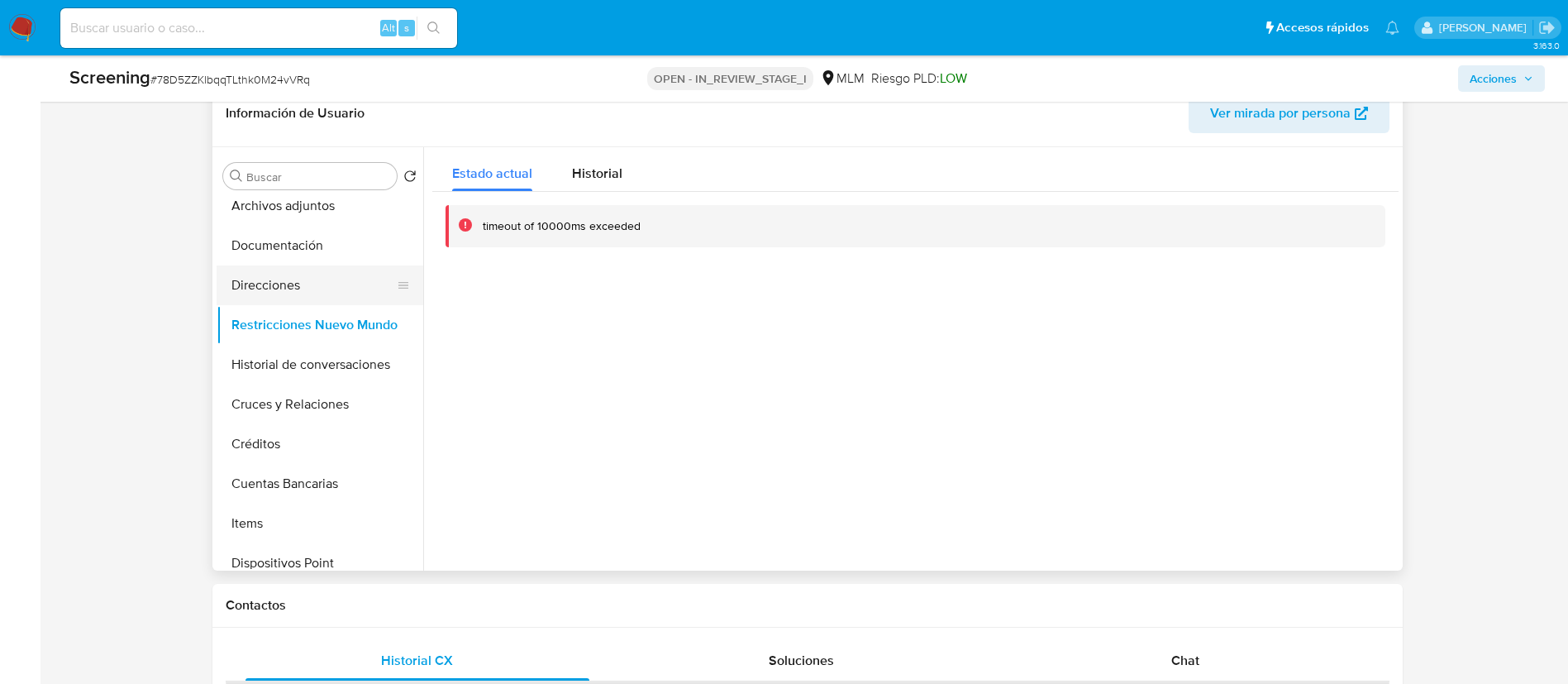
click at [328, 274] on button "Direcciones" at bounding box center [313, 285] width 193 height 39
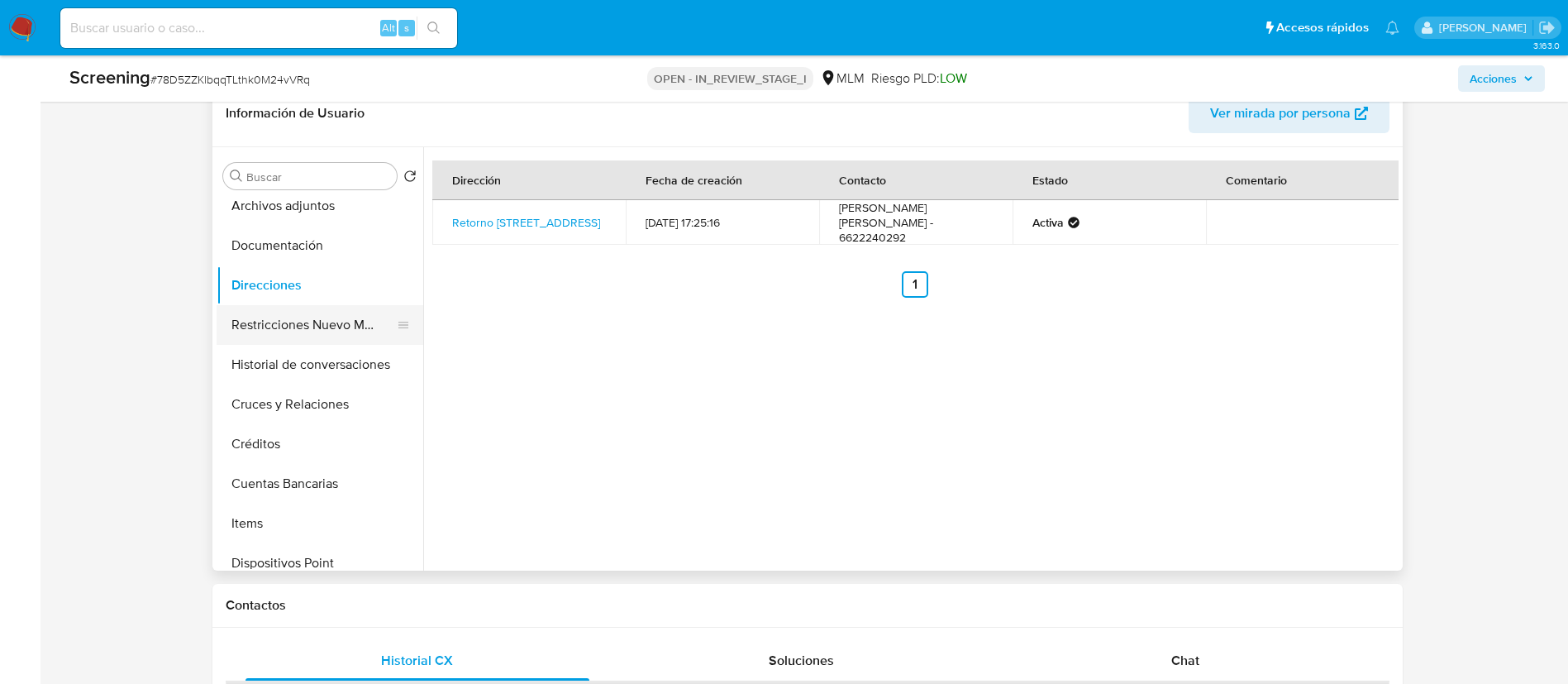
click at [339, 318] on button "Restricciones Nuevo Mundo" at bounding box center [313, 324] width 193 height 39
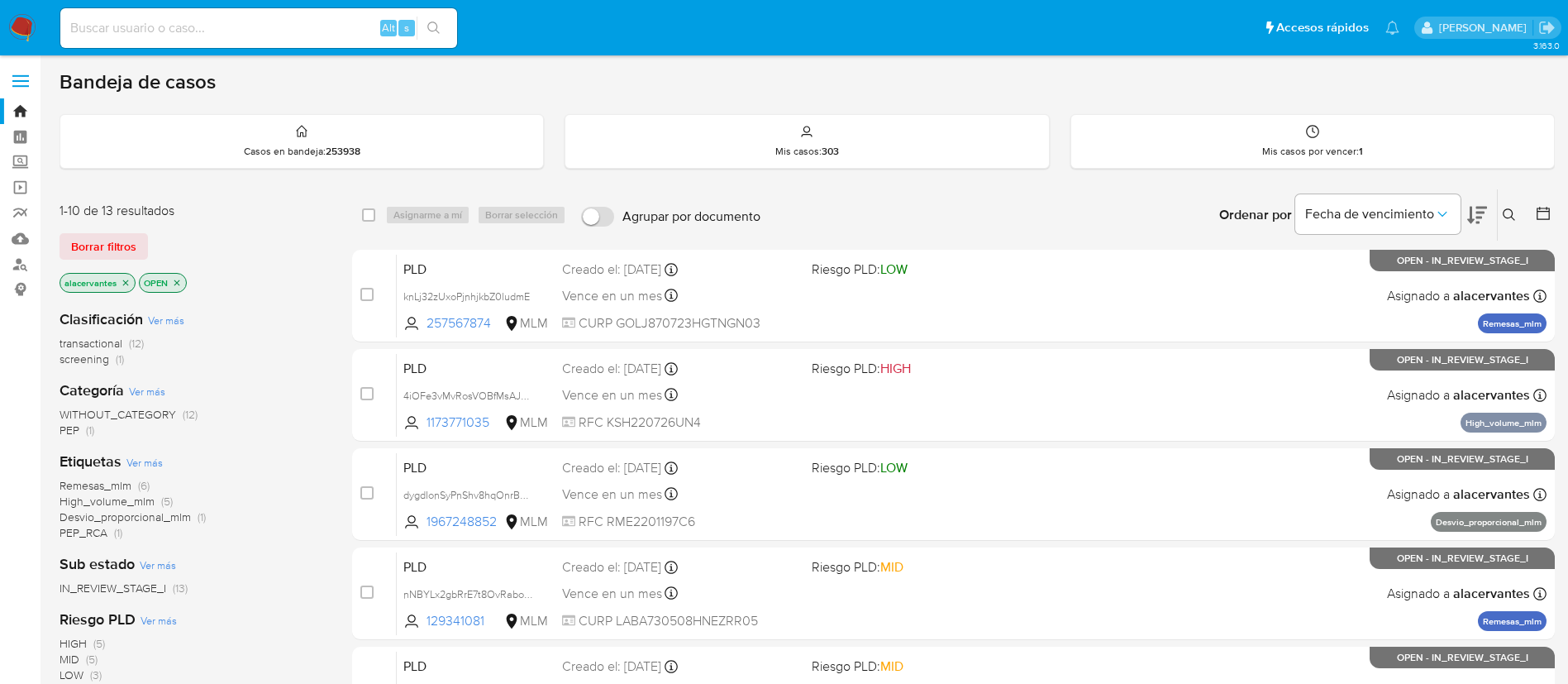
click at [1514, 215] on icon at bounding box center [1509, 215] width 13 height 13
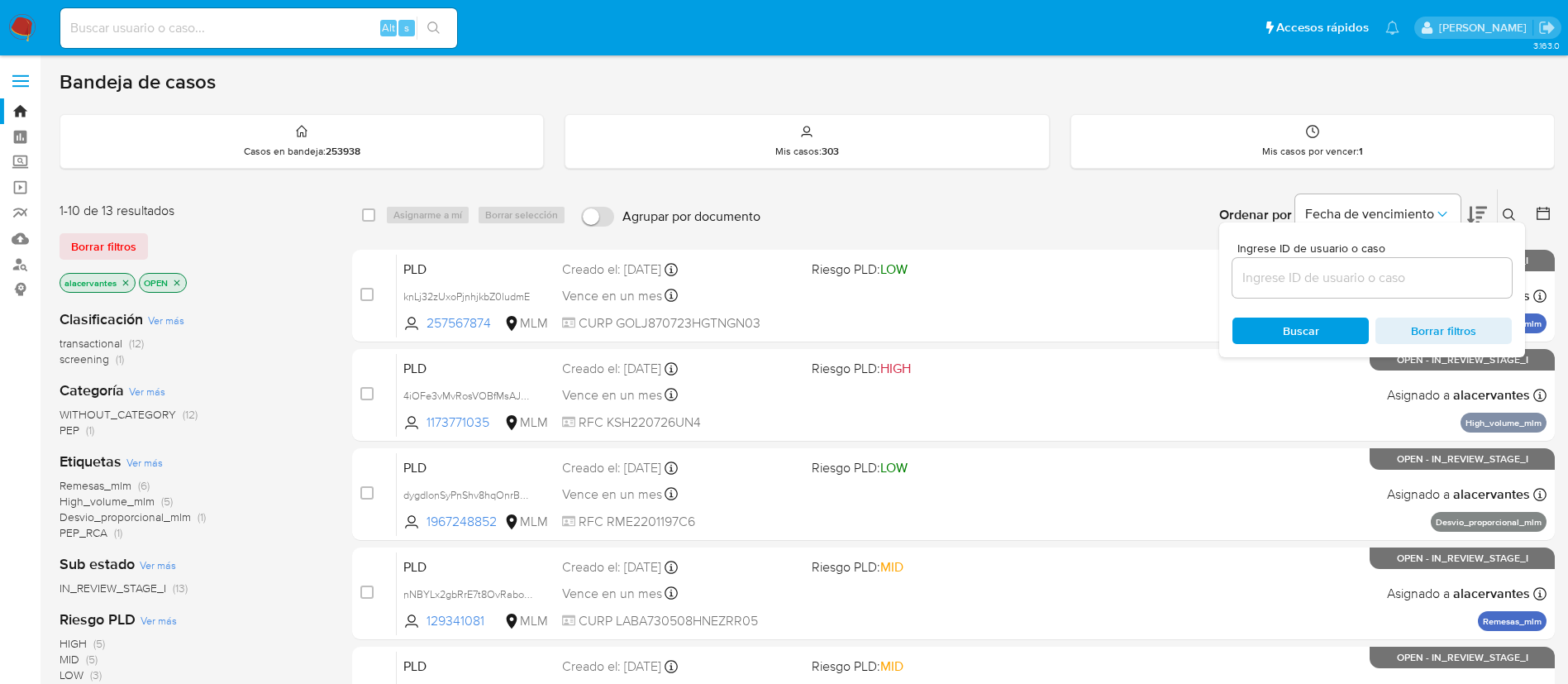
click at [1342, 272] on input at bounding box center [1372, 278] width 279 height 21
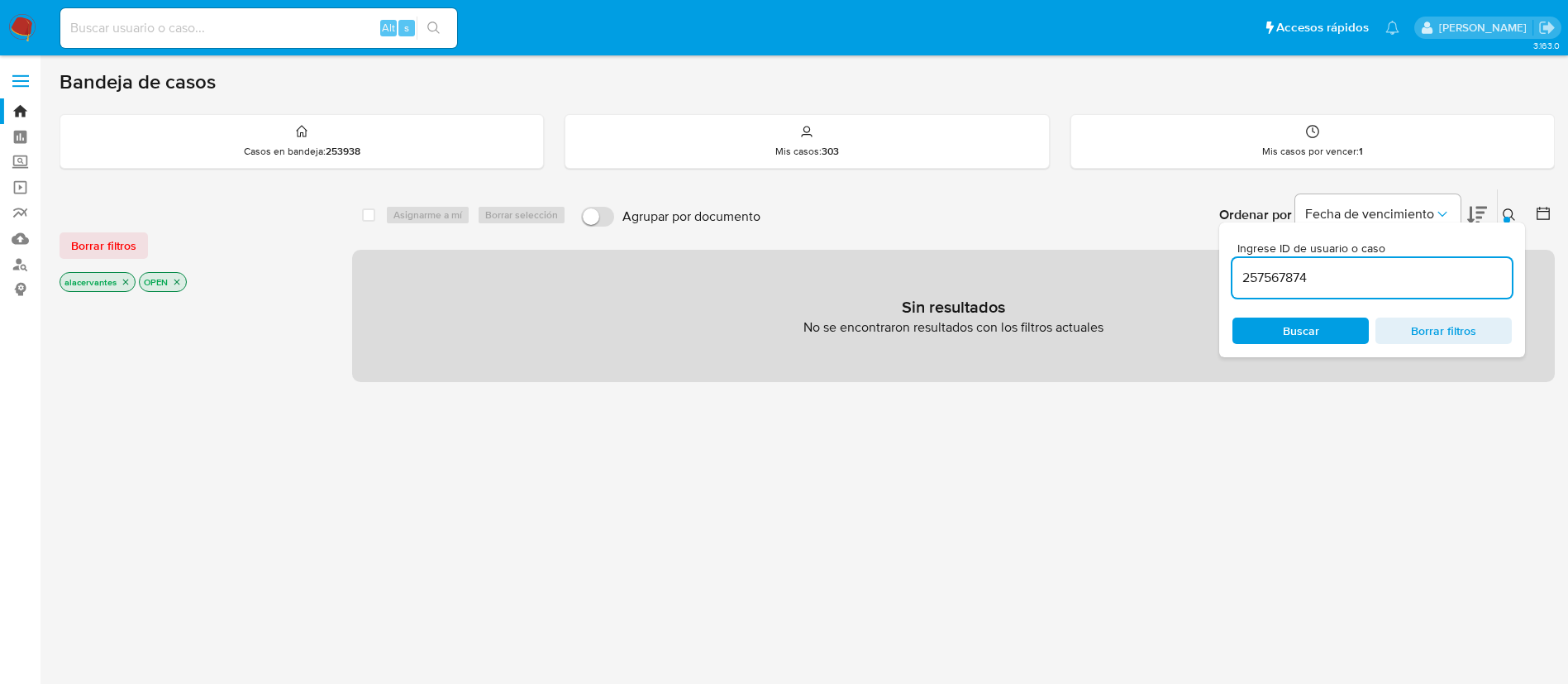
click at [1345, 277] on input "257567874" at bounding box center [1372, 278] width 279 height 21
type input "257567874"
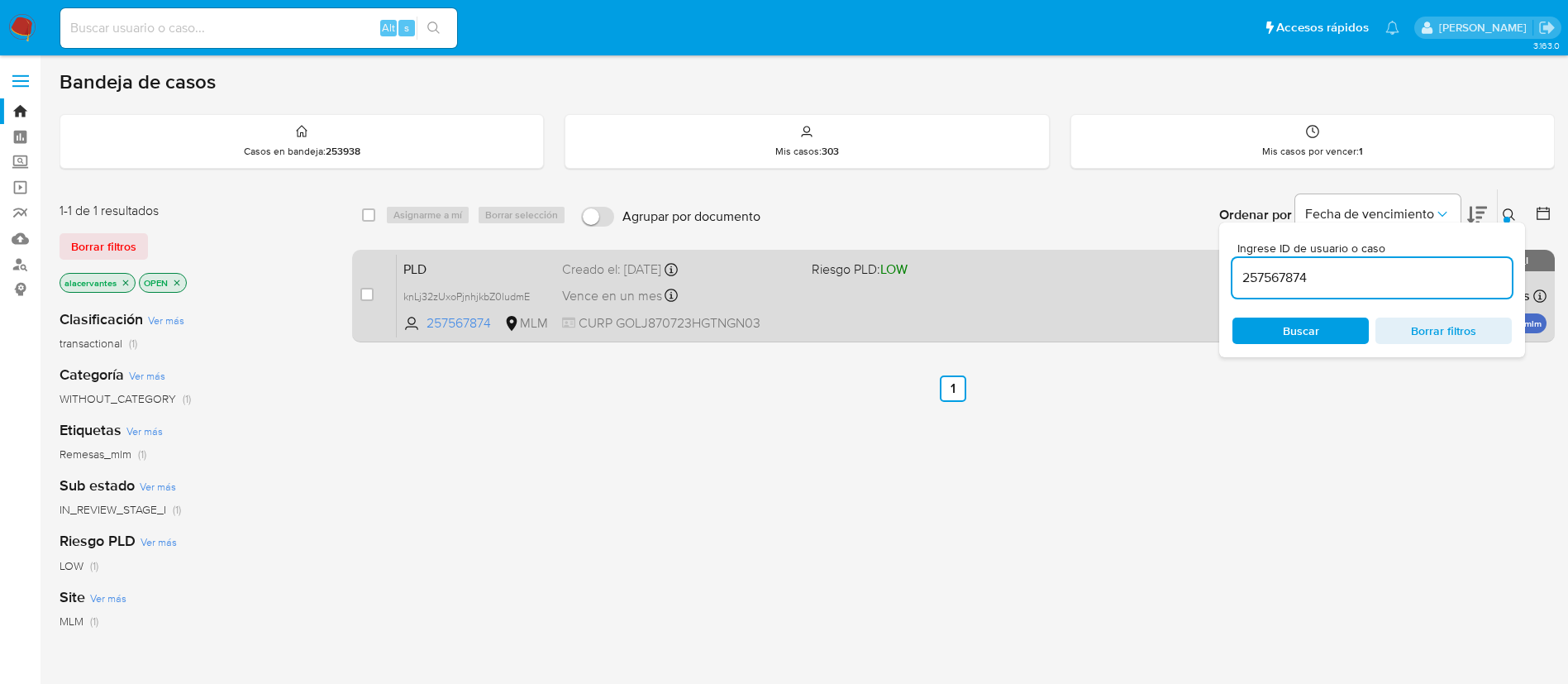
click at [857, 264] on span "Riesgo PLD: LOW" at bounding box center [860, 268] width 96 height 18
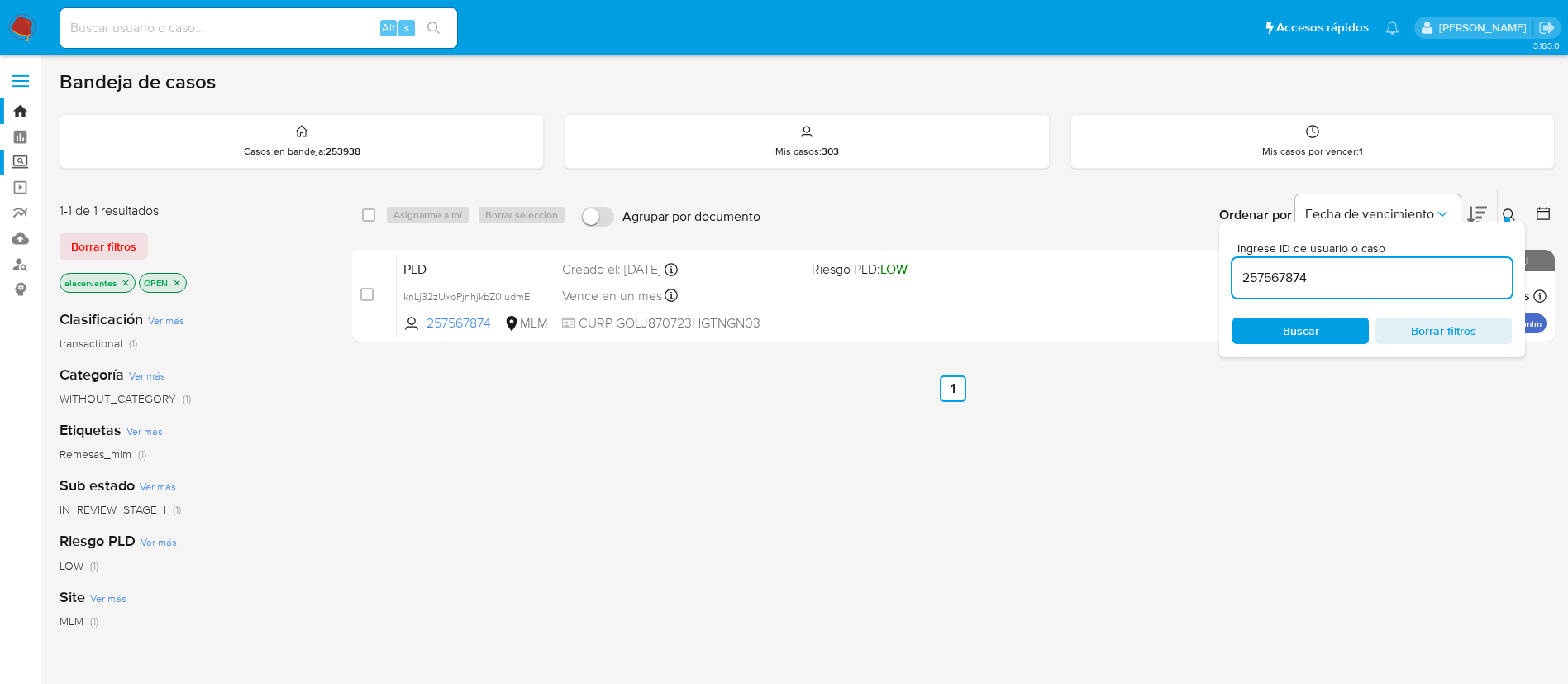
click at [19, 155] on label "Screening" at bounding box center [98, 162] width 197 height 25
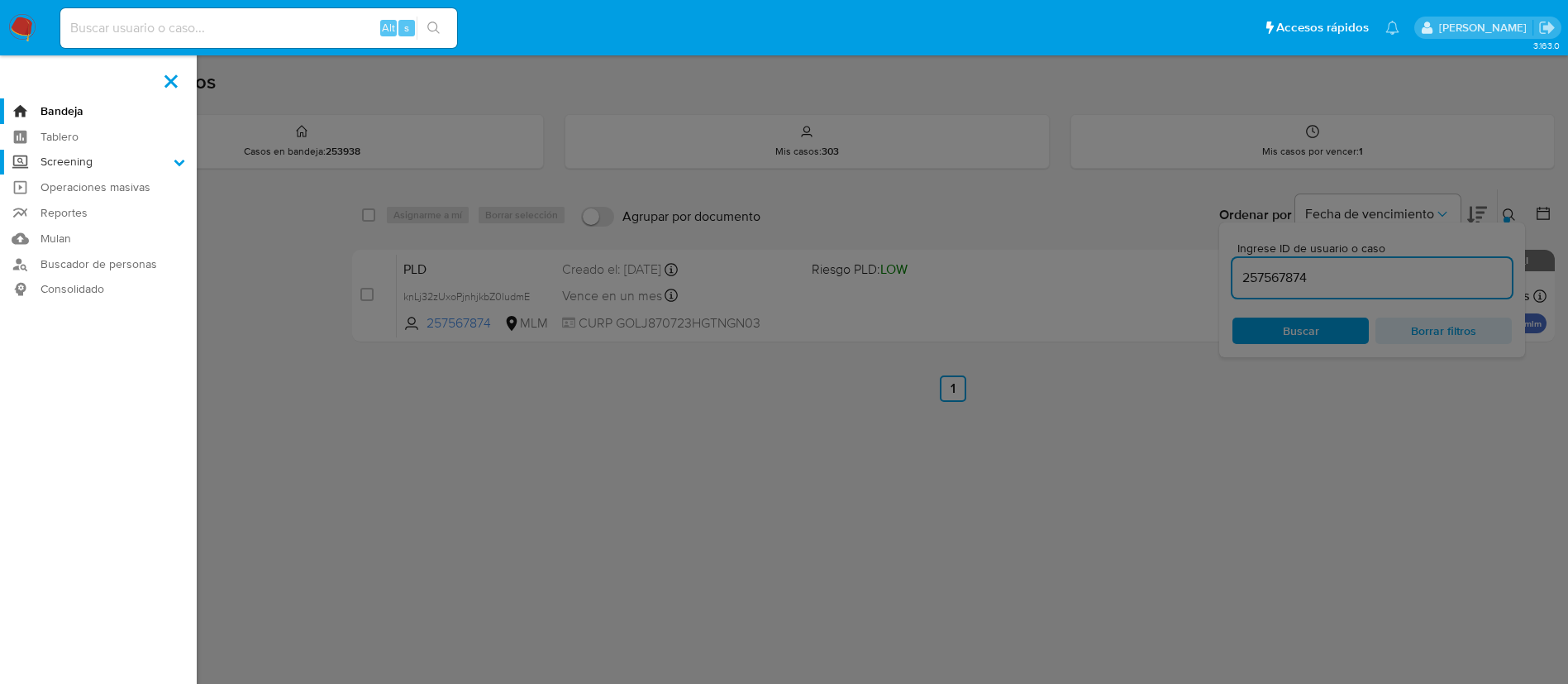
click at [0, 0] on input "Screening" at bounding box center [0, 0] width 0 height 0
click at [104, 219] on link "Herramientas" at bounding box center [98, 227] width 197 height 21
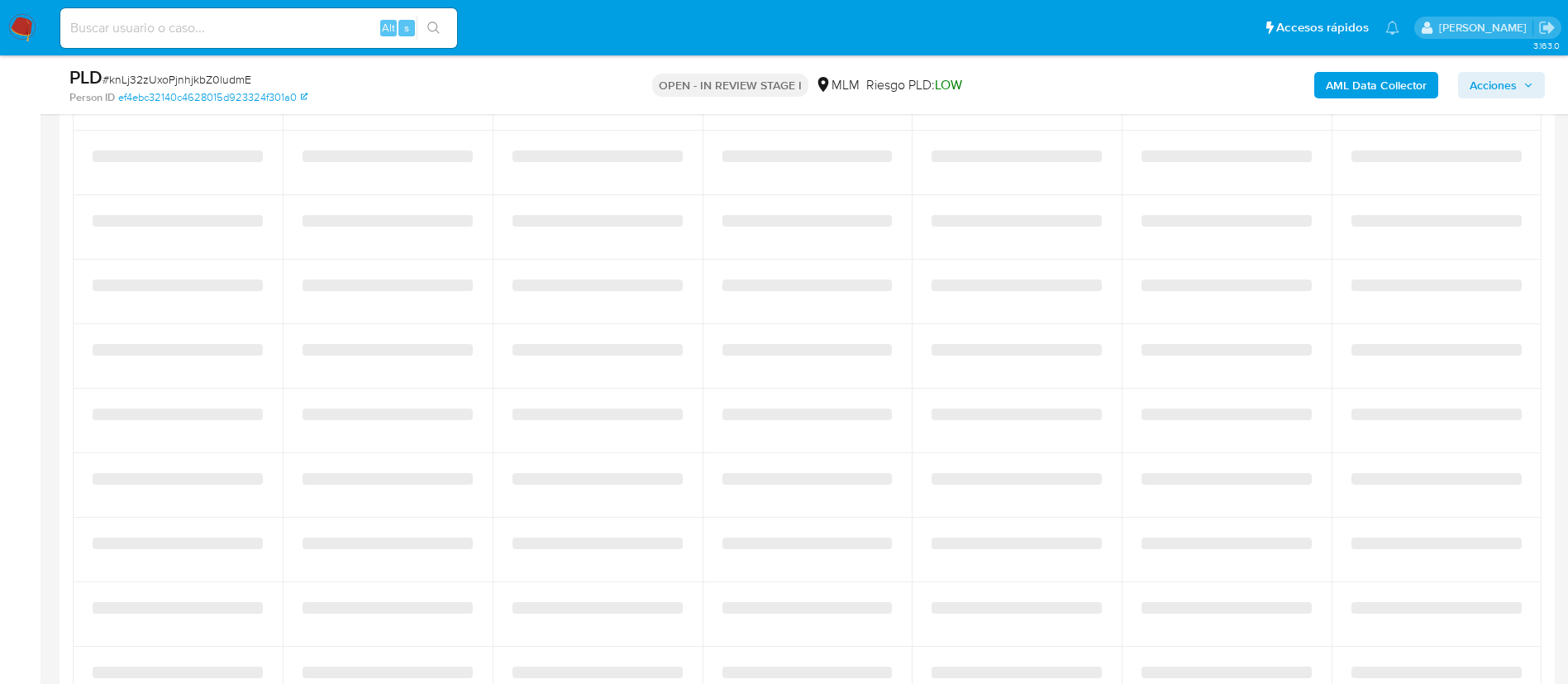
scroll to position [1240, 0]
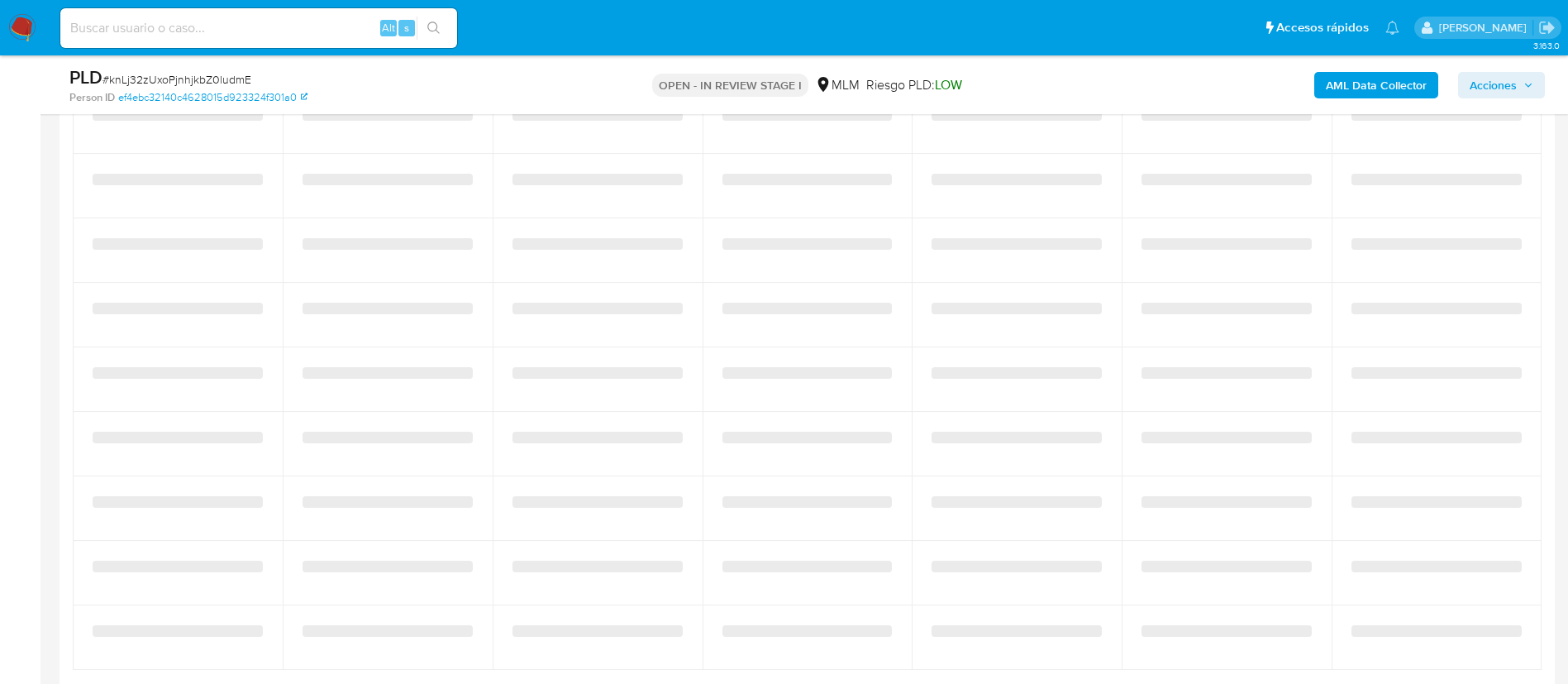
select select "10"
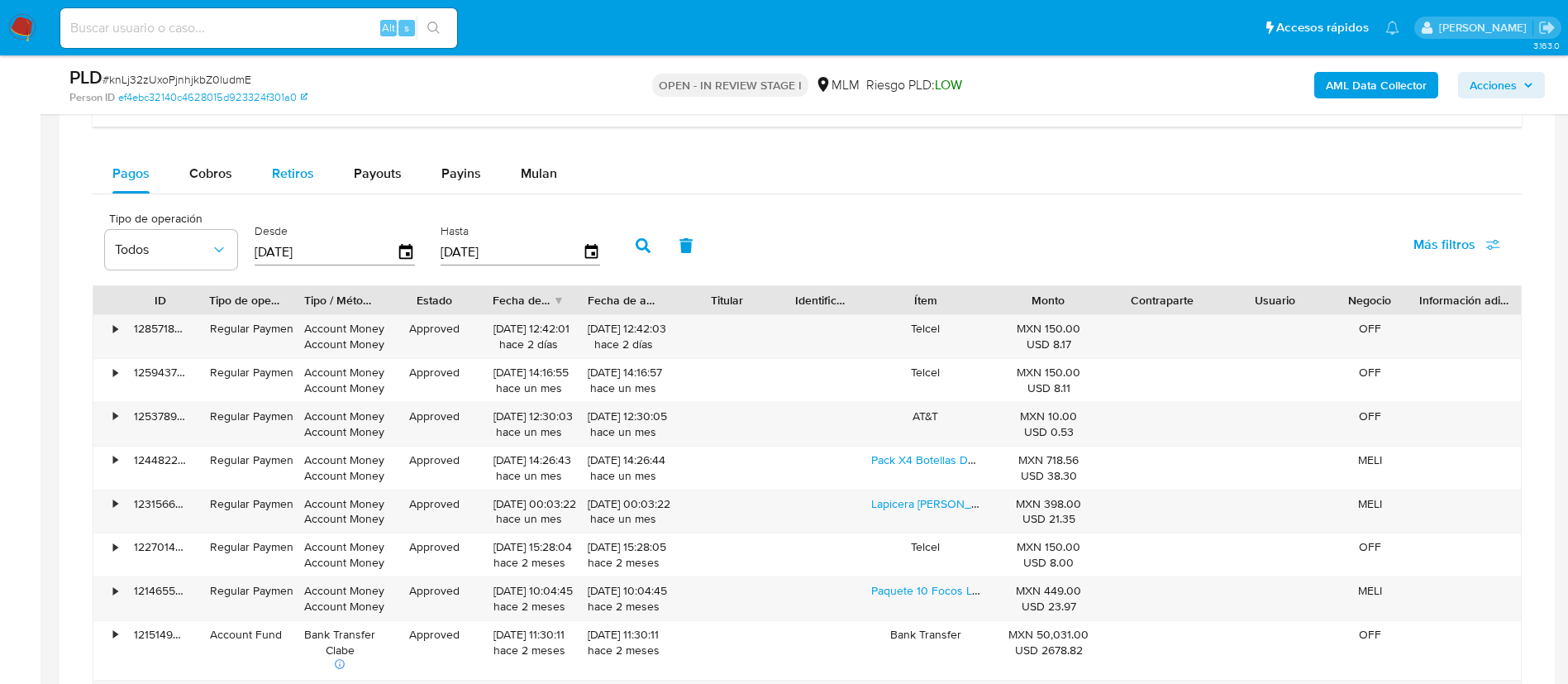
click at [215, 164] on span "Cobros" at bounding box center [211, 173] width 43 height 19
select select "10"
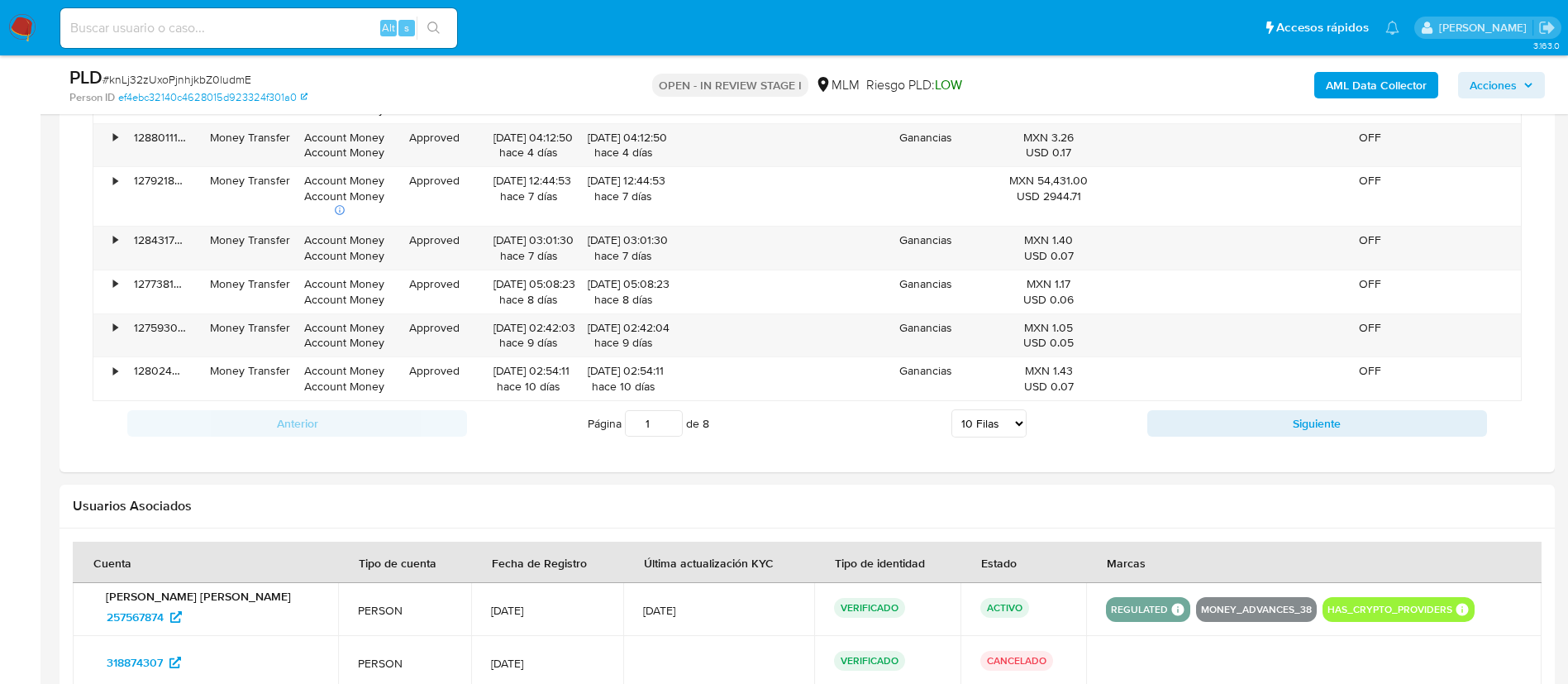
scroll to position [1612, 0]
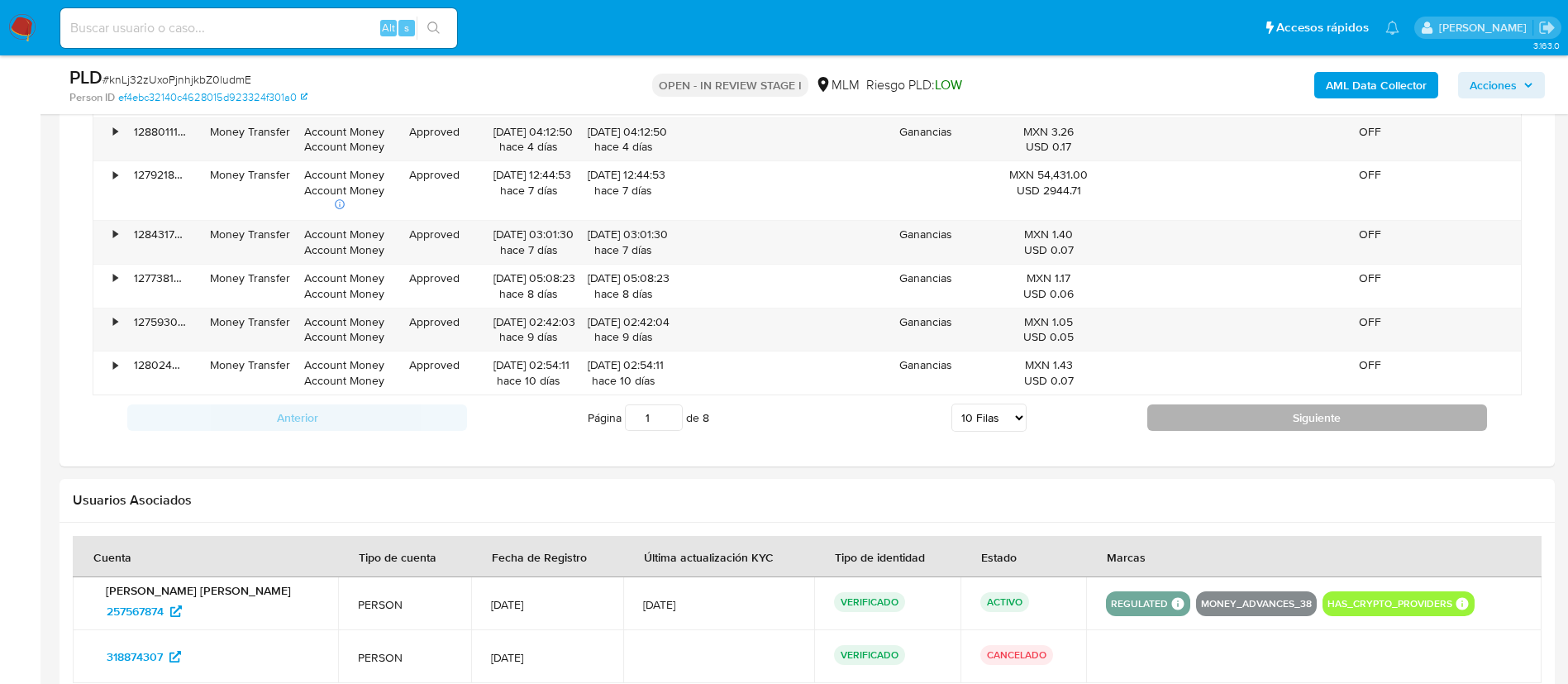
click at [1291, 412] on button "Siguiente" at bounding box center [1318, 418] width 340 height 26
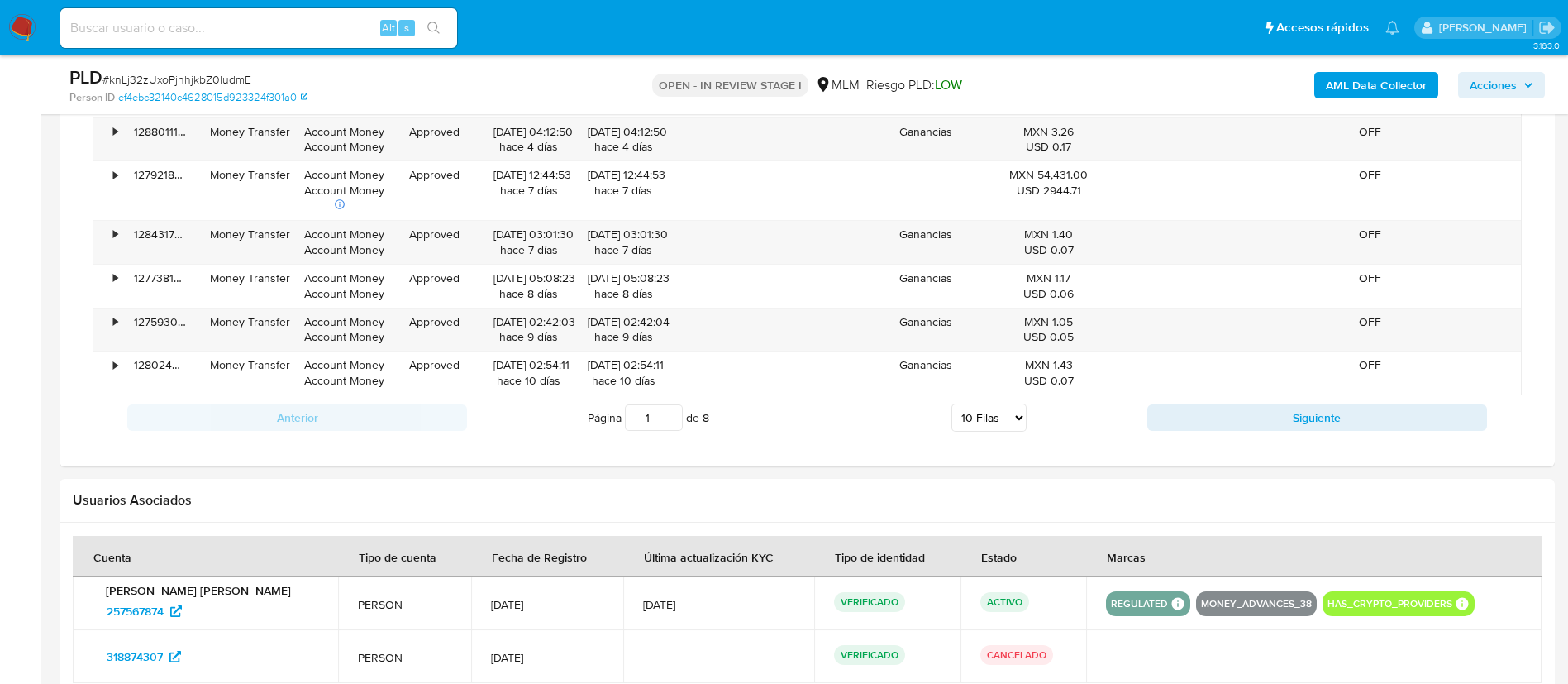
type input "2"
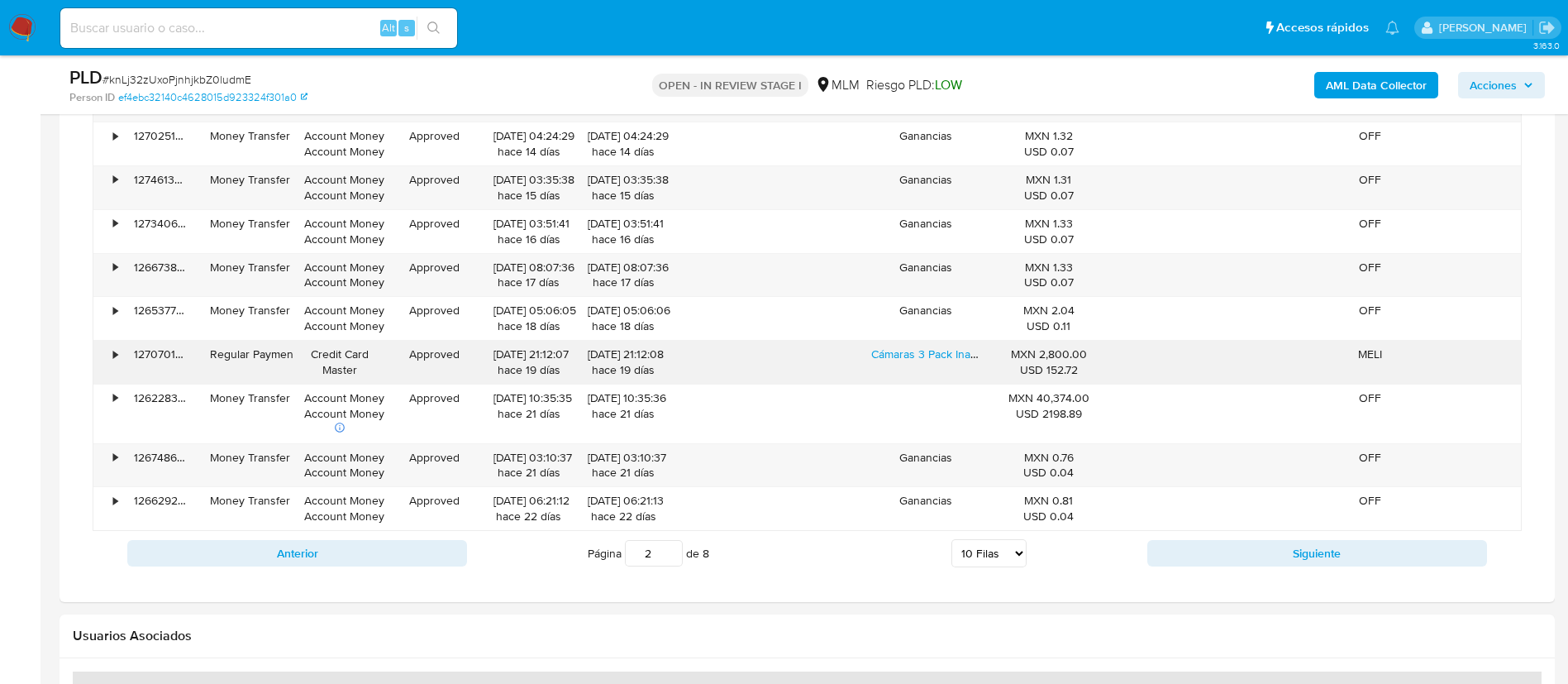
scroll to position [1488, 0]
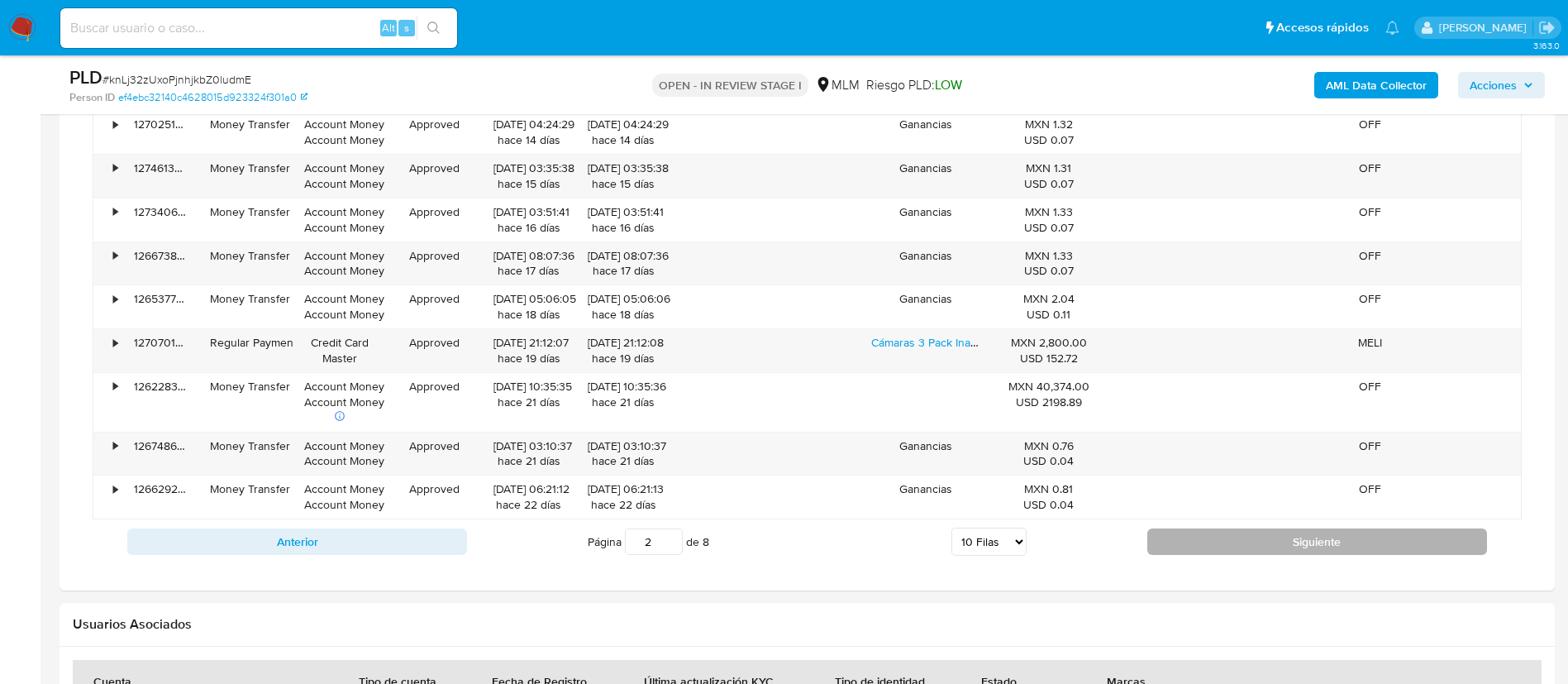
click at [1240, 550] on button "Siguiente" at bounding box center [1318, 541] width 340 height 26
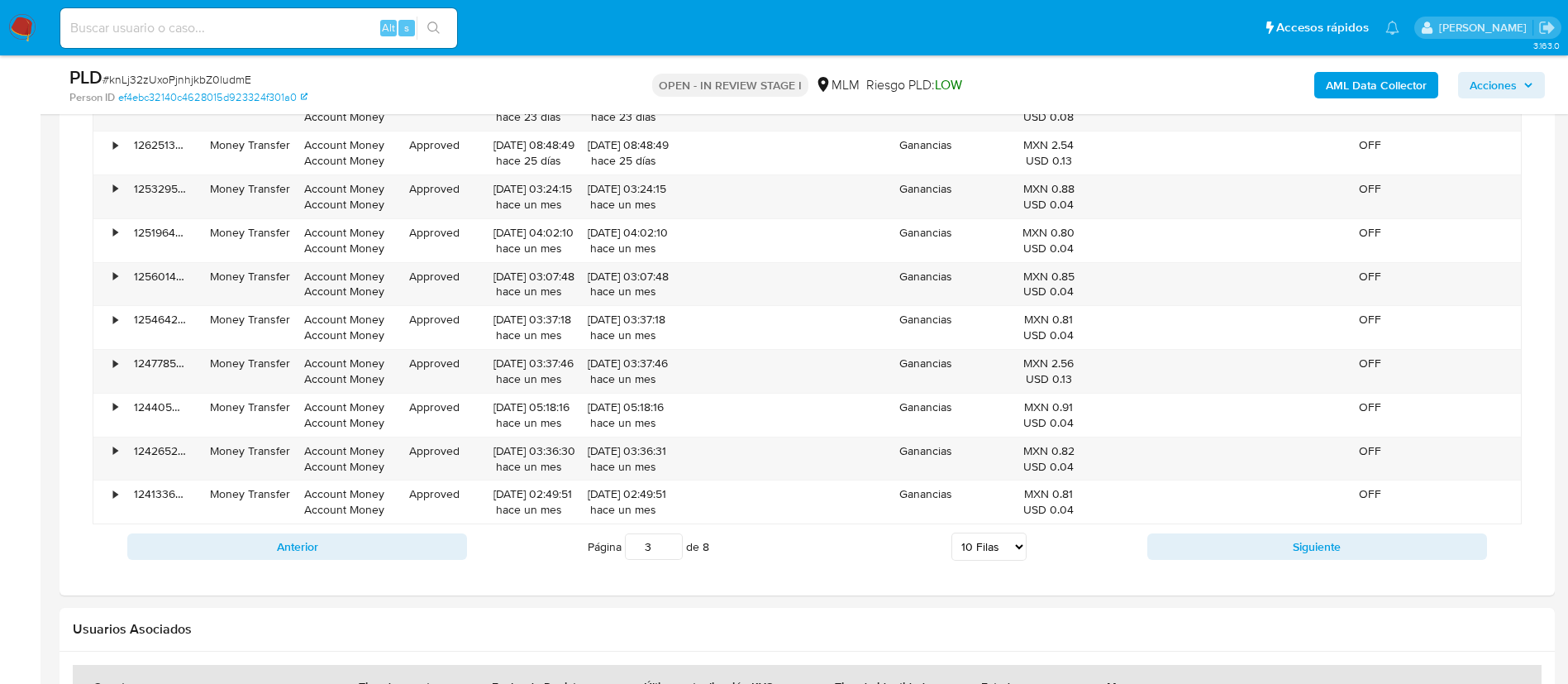
scroll to position [1612, 0]
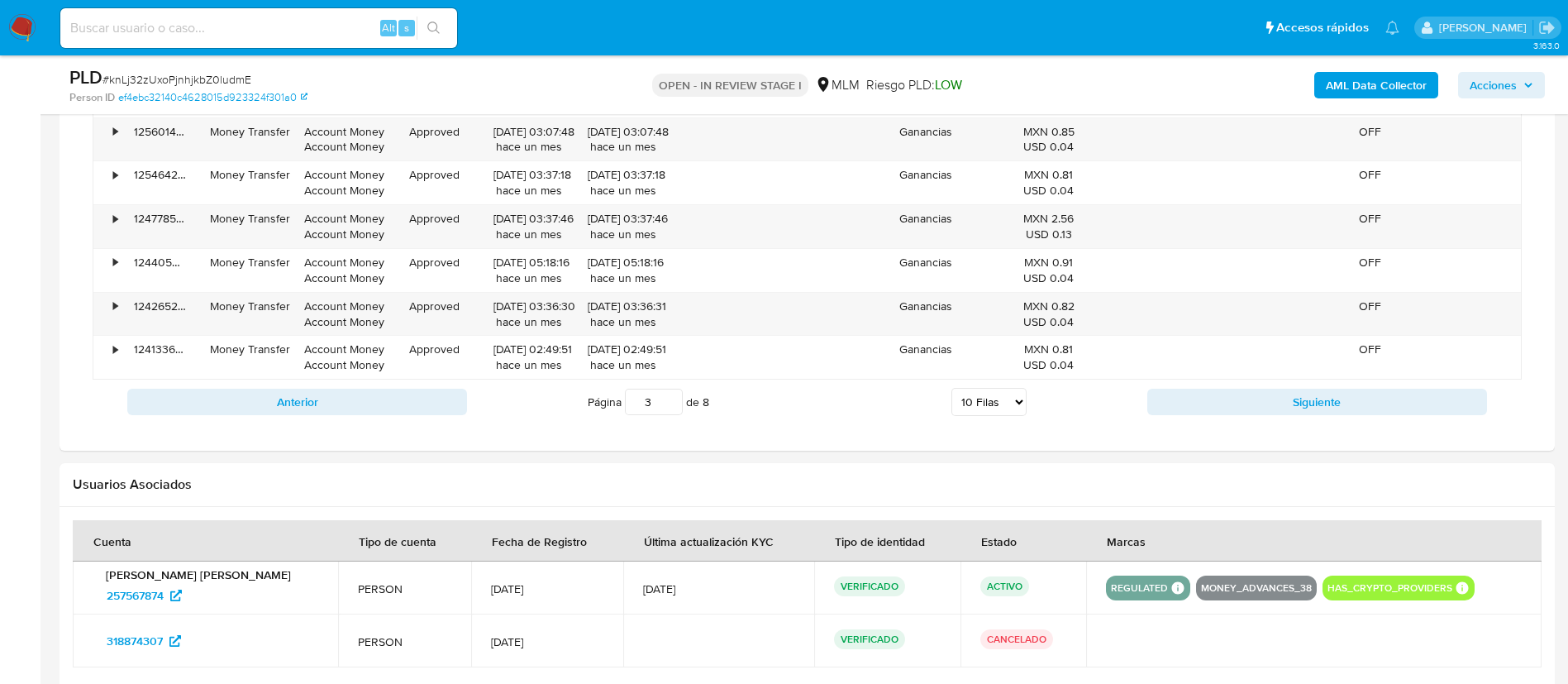
click at [1268, 402] on button "Siguiente" at bounding box center [1318, 402] width 340 height 26
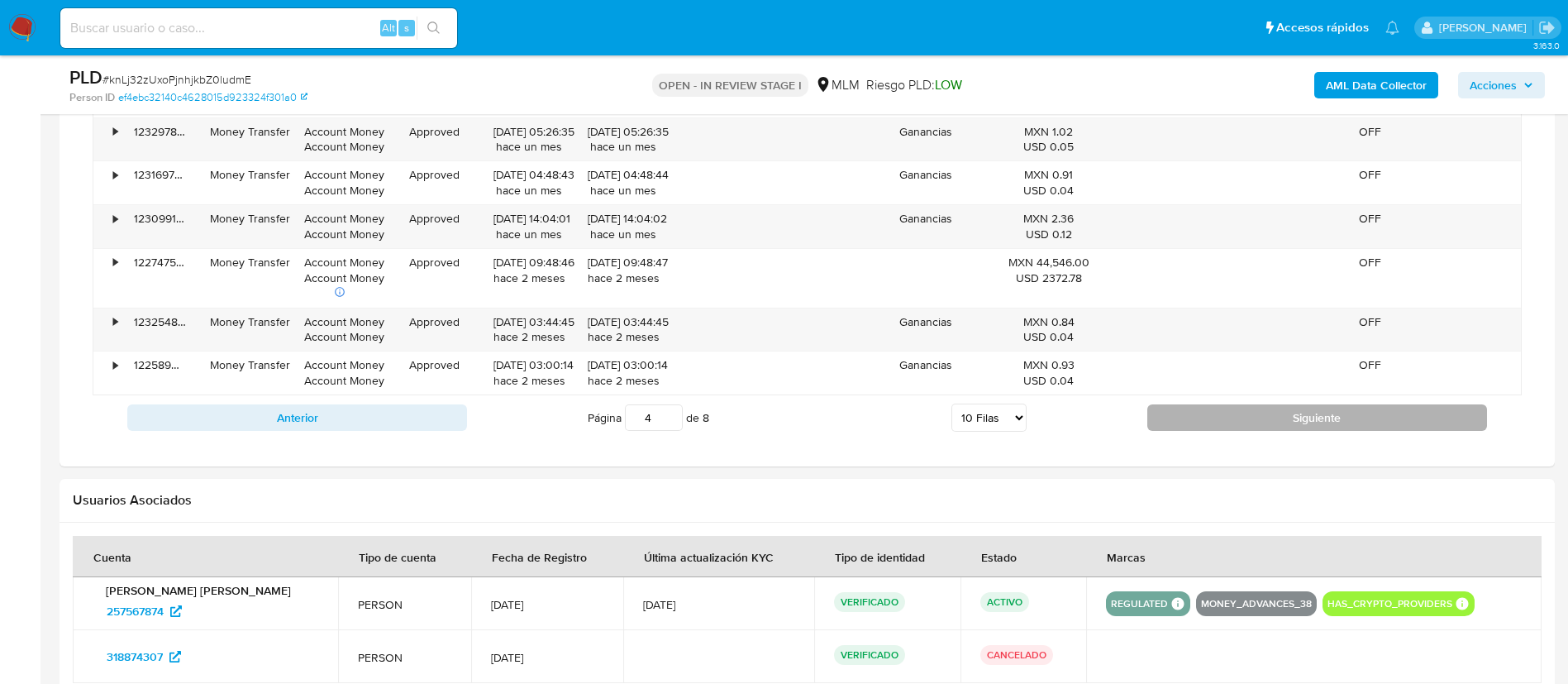
click at [1186, 402] on div "Anterior Página 4 de 8 5 Filas 10 Filas 20 Filas 25 Filas 50 Filas 100 Filas Si…" at bounding box center [807, 418] width 1430 height 45
click at [1190, 408] on button "Siguiente" at bounding box center [1318, 418] width 340 height 26
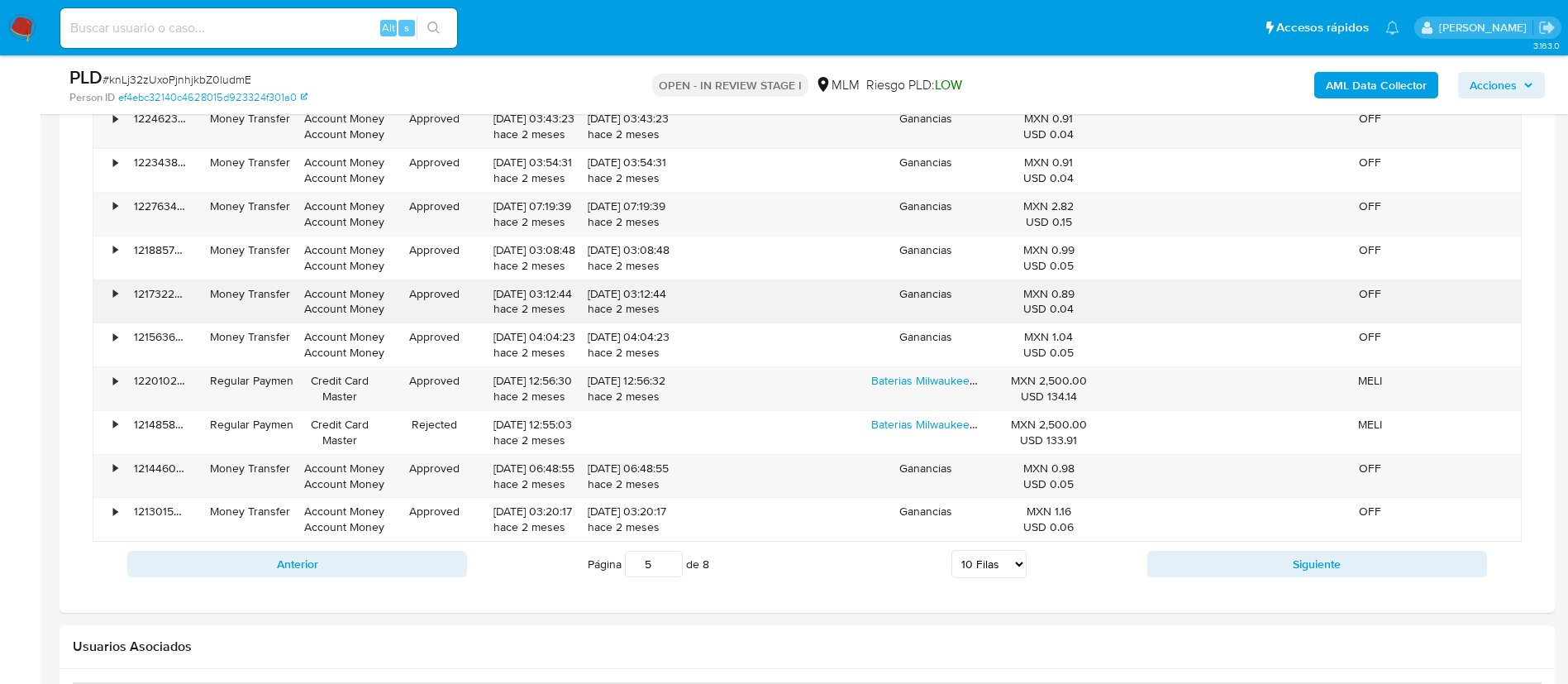
scroll to position [1488, 0]
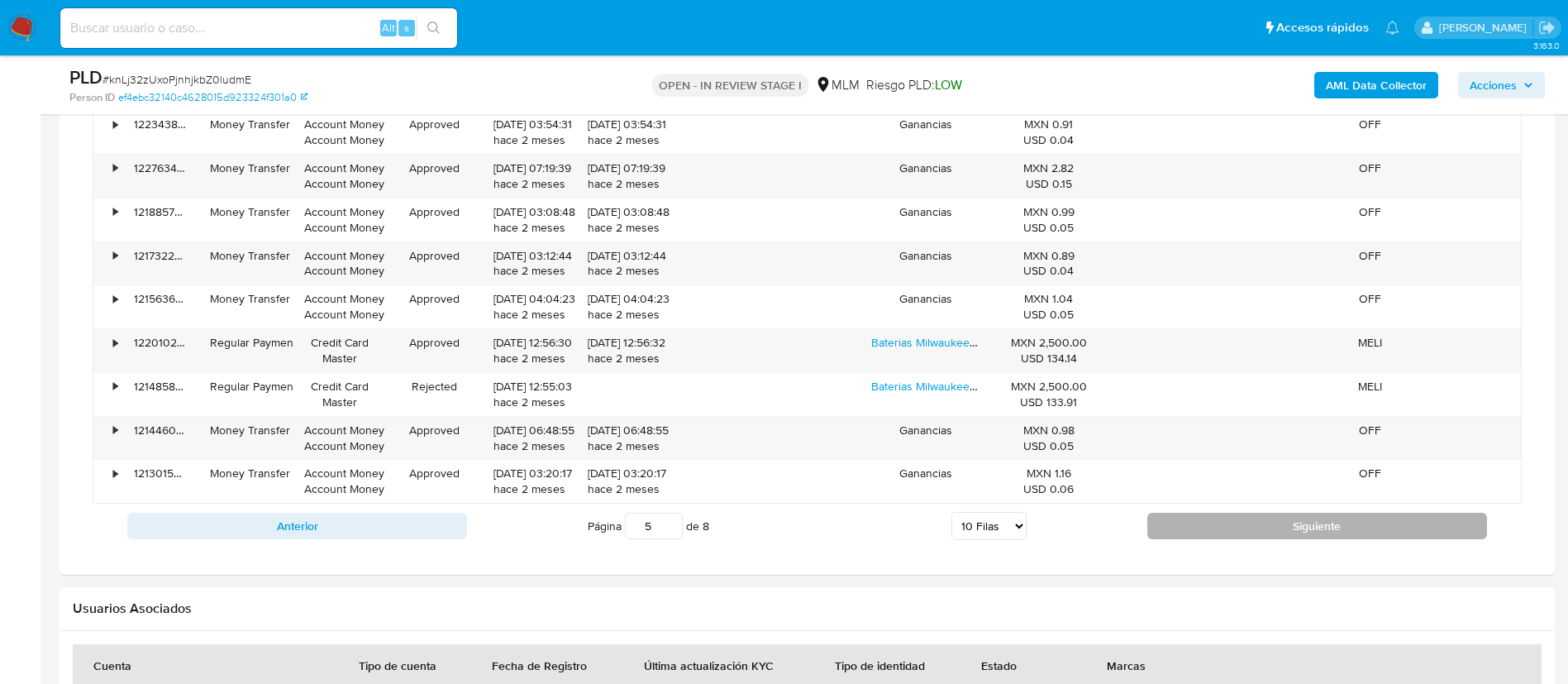
click at [1231, 516] on button "Siguiente" at bounding box center [1318, 526] width 340 height 26
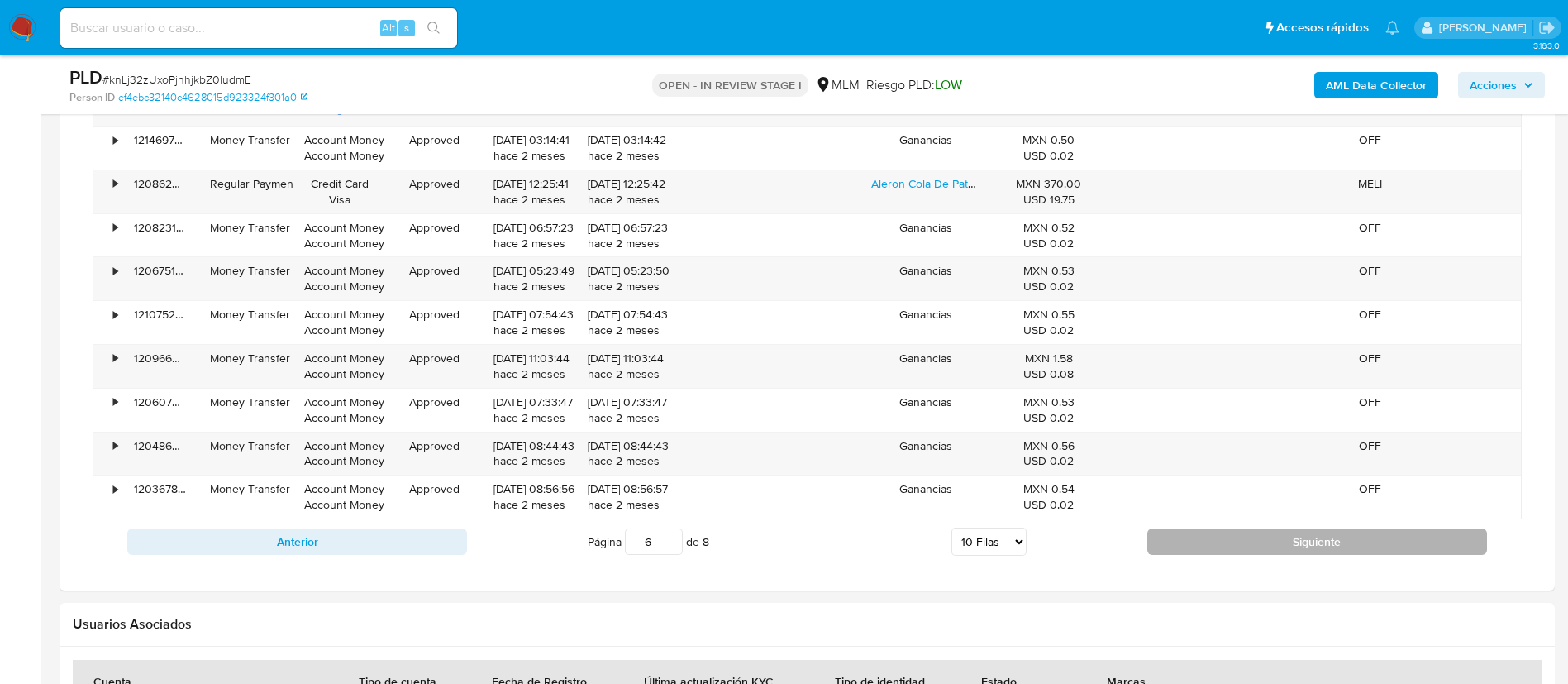
click at [1280, 536] on button "Siguiente" at bounding box center [1318, 541] width 340 height 26
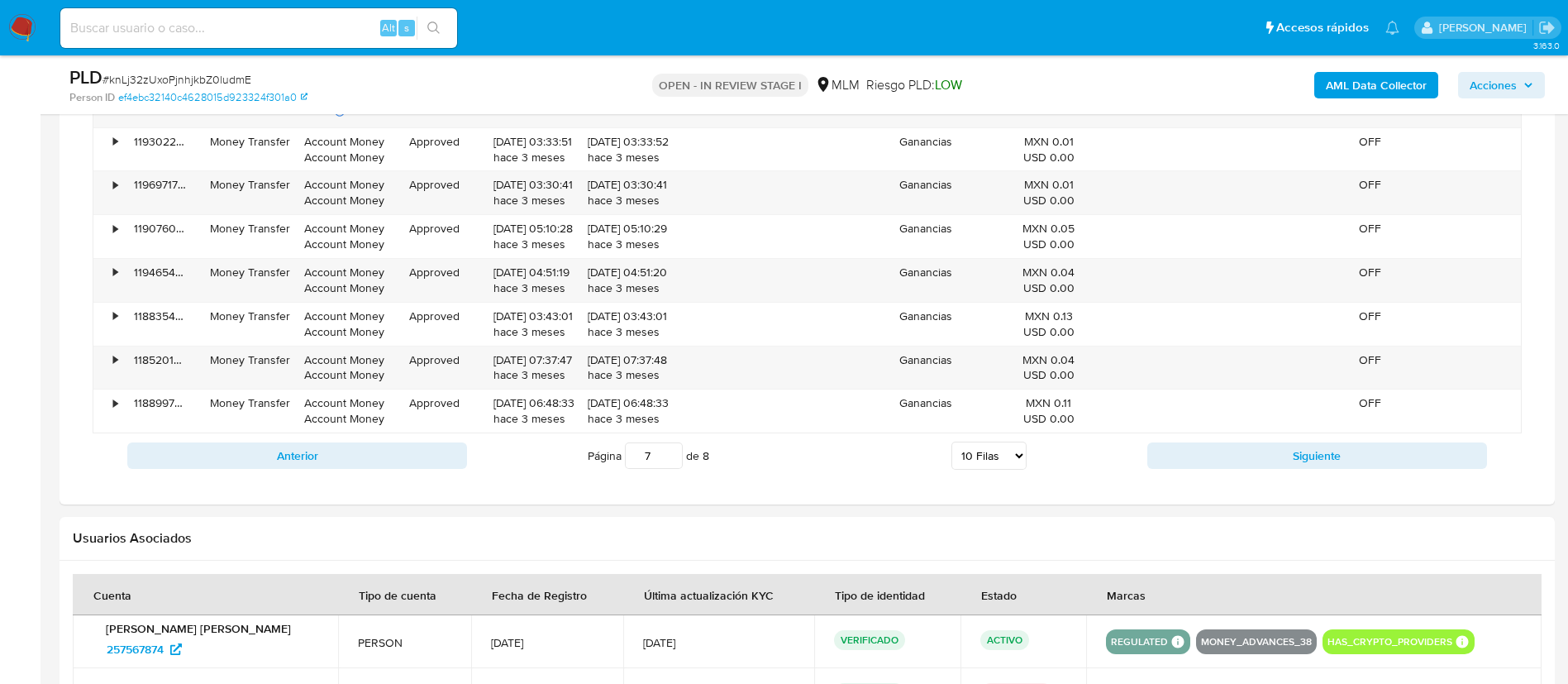
scroll to position [1612, 0]
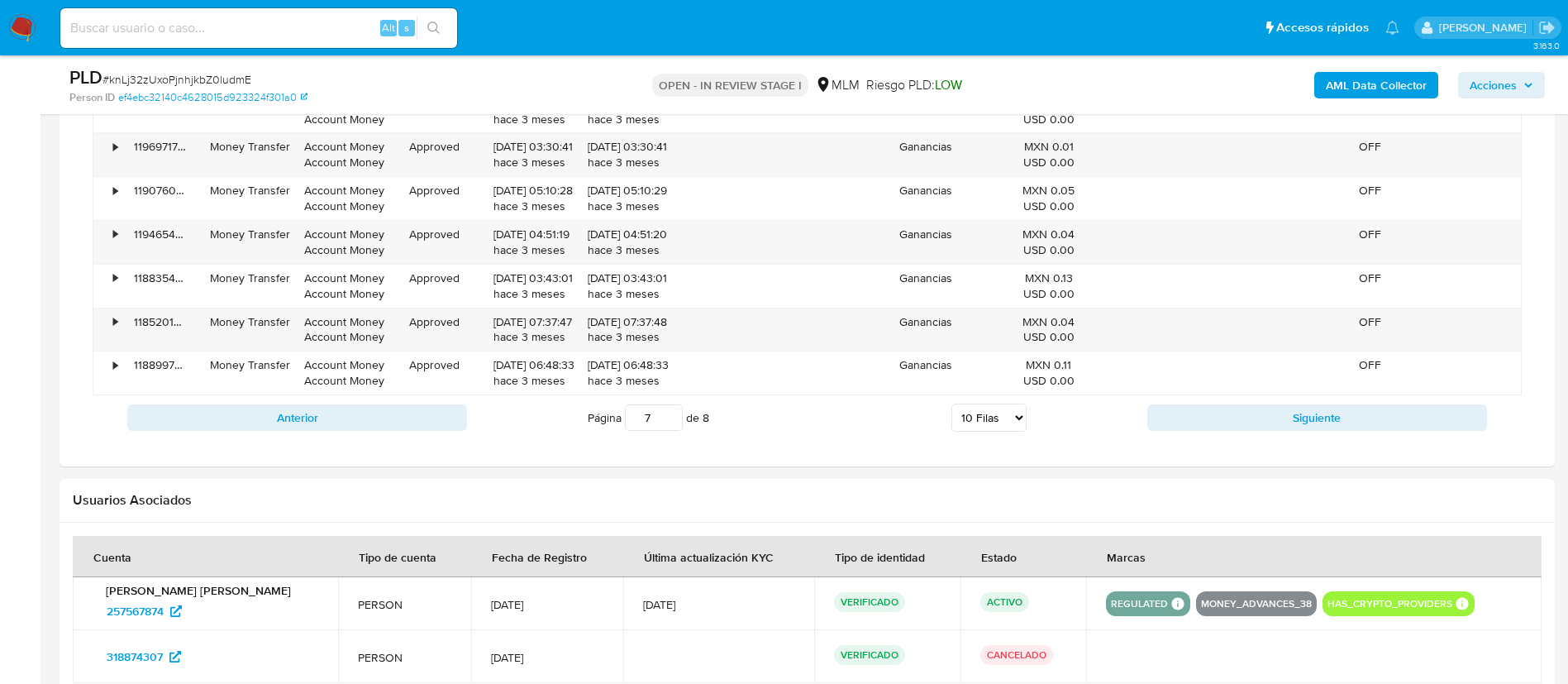
click at [1271, 436] on div "Anterior Página 7 de 8 5 Filas 10 Filas 20 Filas 25 Filas 50 Filas 100 Filas Si…" at bounding box center [807, 418] width 1430 height 45
click at [1273, 432] on div "Anterior Página 7 de 8 5 Filas 10 Filas 20 Filas 25 Filas 50 Filas 100 Filas Si…" at bounding box center [807, 418] width 1430 height 45
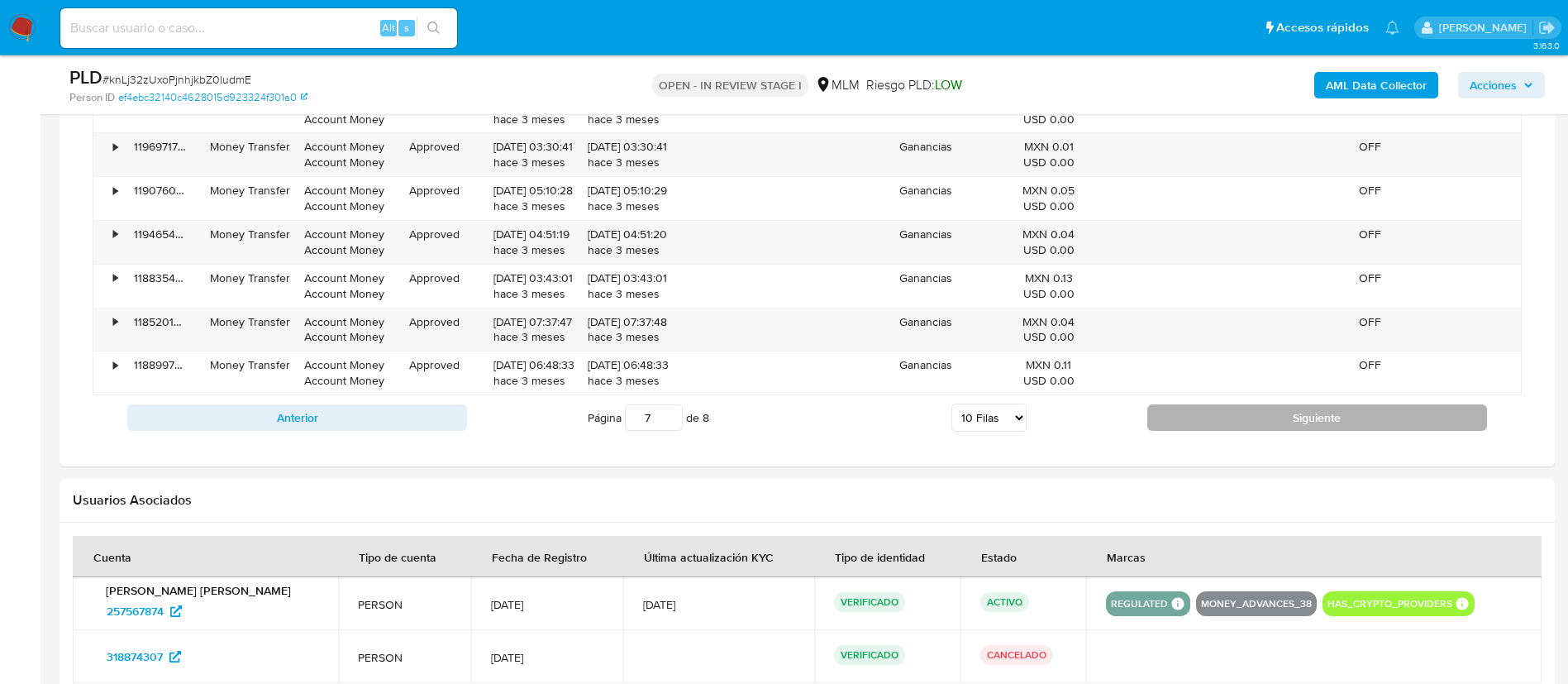
click at [1273, 421] on button "Siguiente" at bounding box center [1318, 418] width 340 height 26
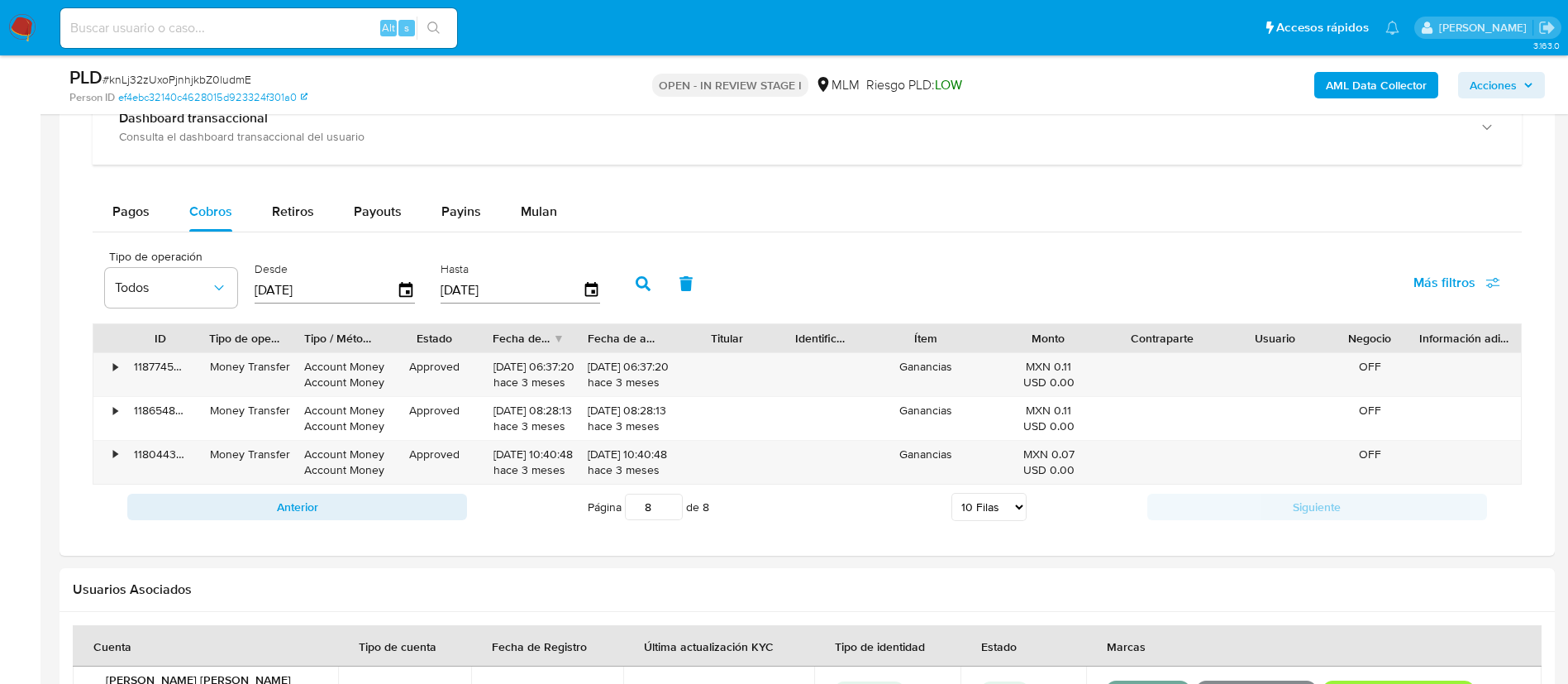
scroll to position [1240, 0]
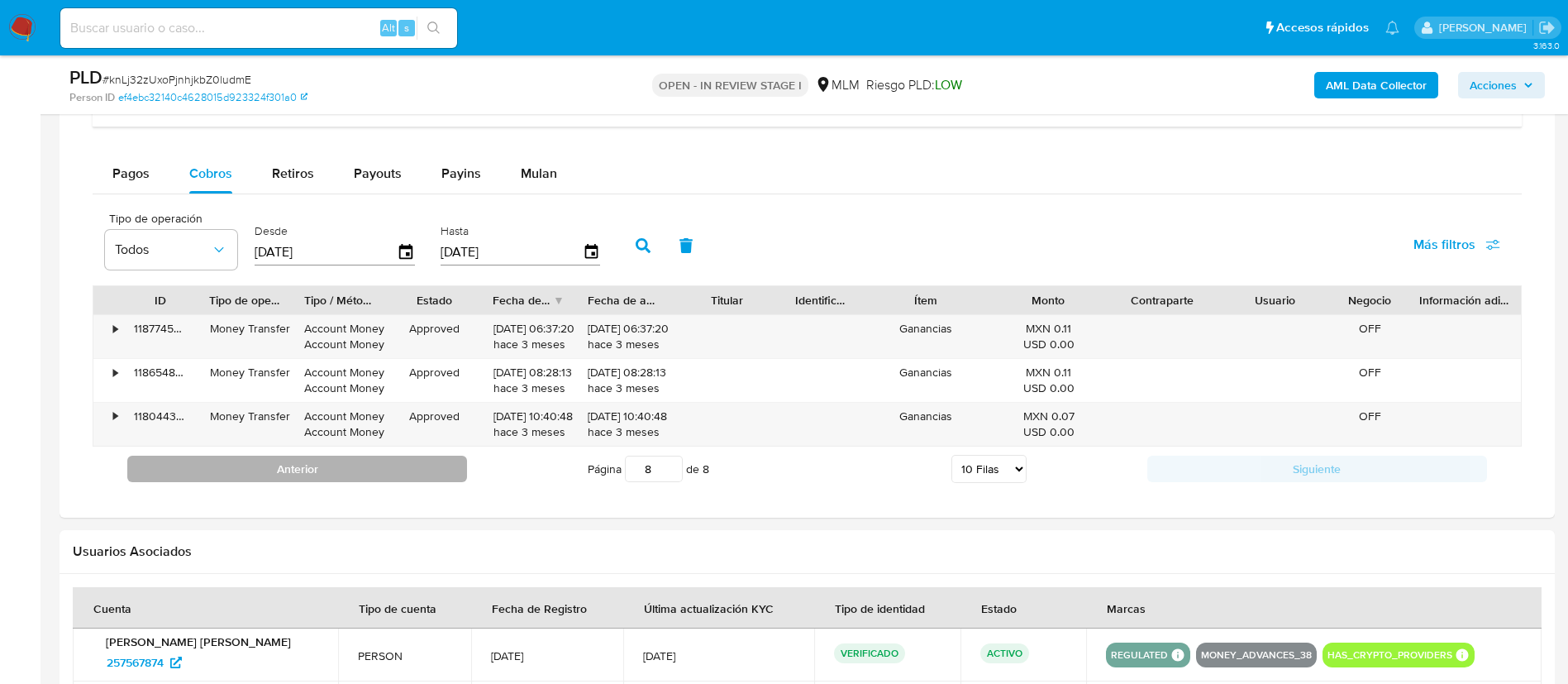
click at [439, 479] on button "Anterior" at bounding box center [297, 468] width 340 height 26
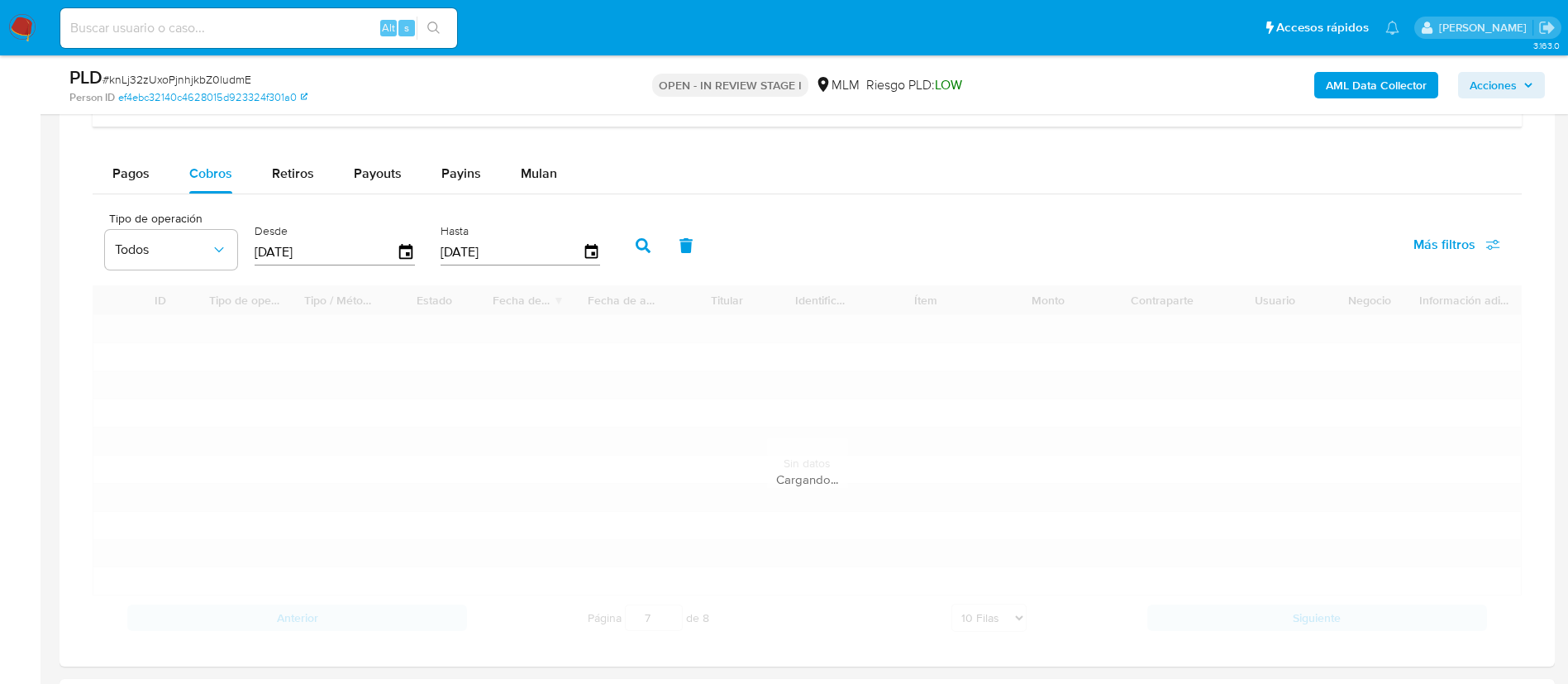
click at [436, 477] on div "Cargando..." at bounding box center [807, 479] width 1430 height 17
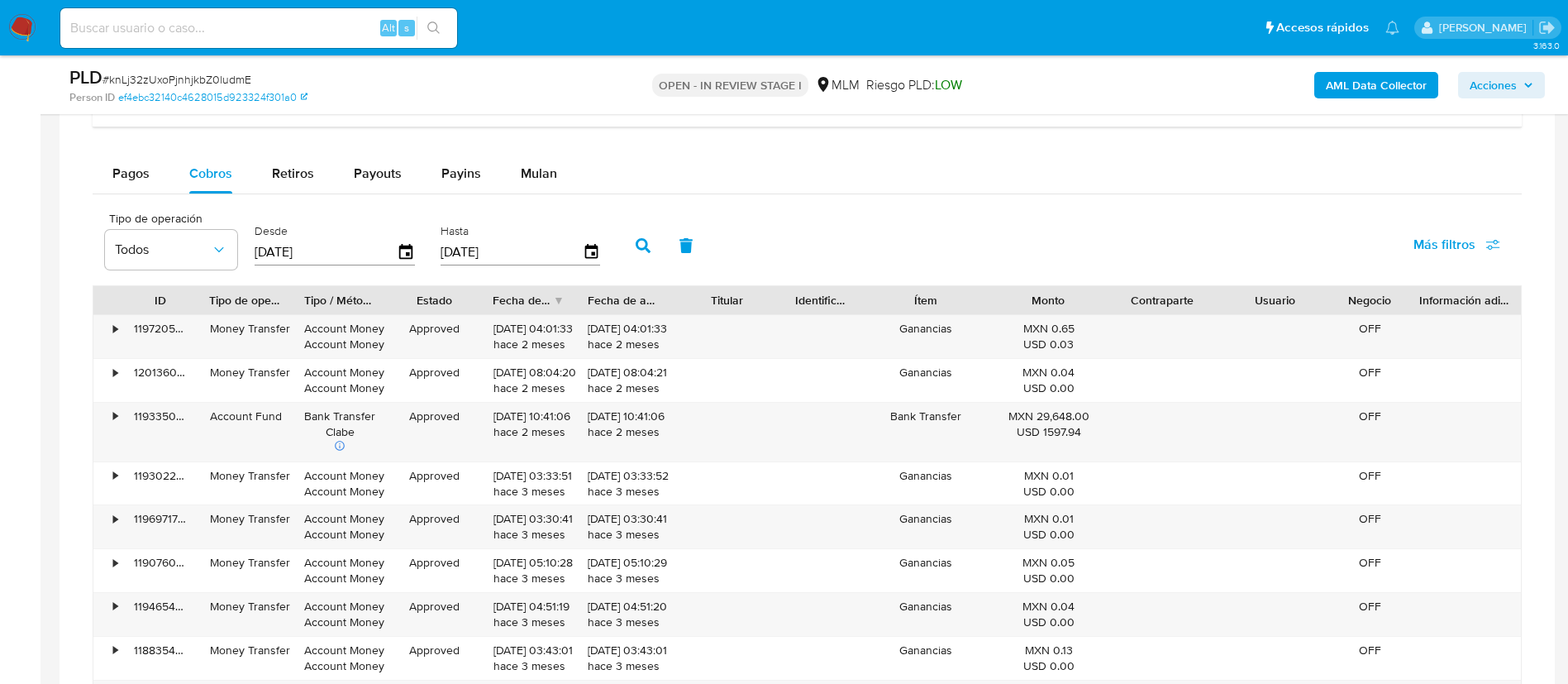
click at [438, 473] on div "Approved" at bounding box center [434, 484] width 94 height 43
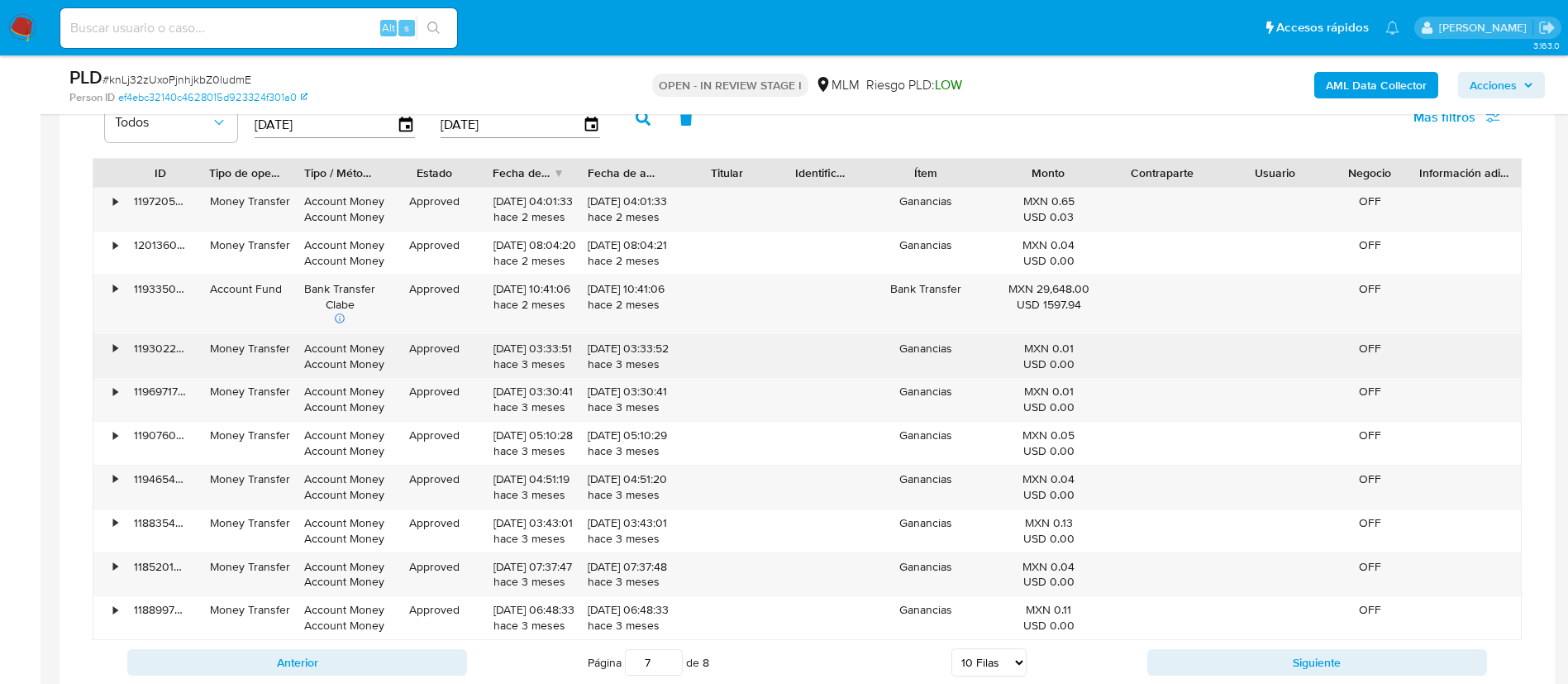
scroll to position [1488, 0]
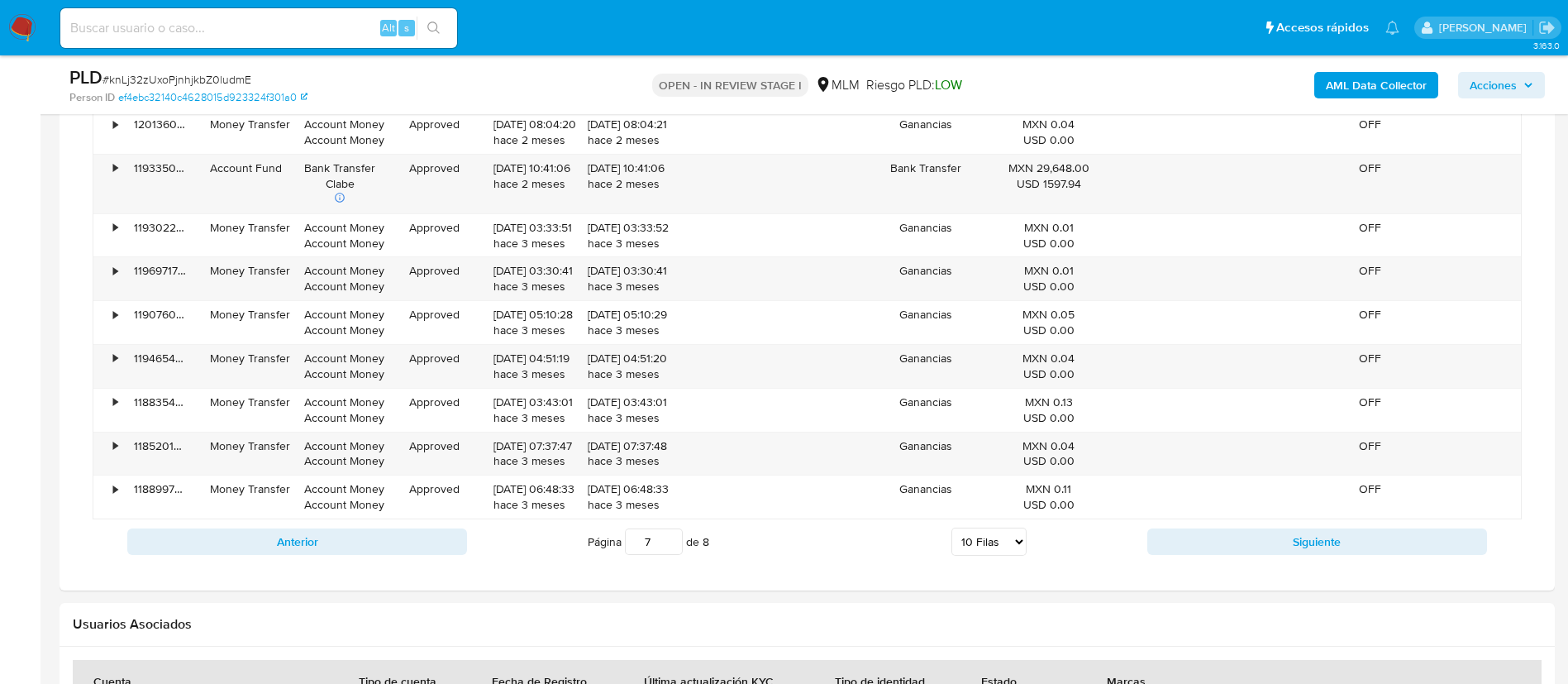
click at [422, 516] on div "Approved" at bounding box center [434, 497] width 94 height 43
click at [425, 520] on div "Anterior Página 7 de 8 5 Filas 10 Filas 20 Filas 25 Filas 50 Filas 100 Filas Si…" at bounding box center [807, 542] width 1430 height 45
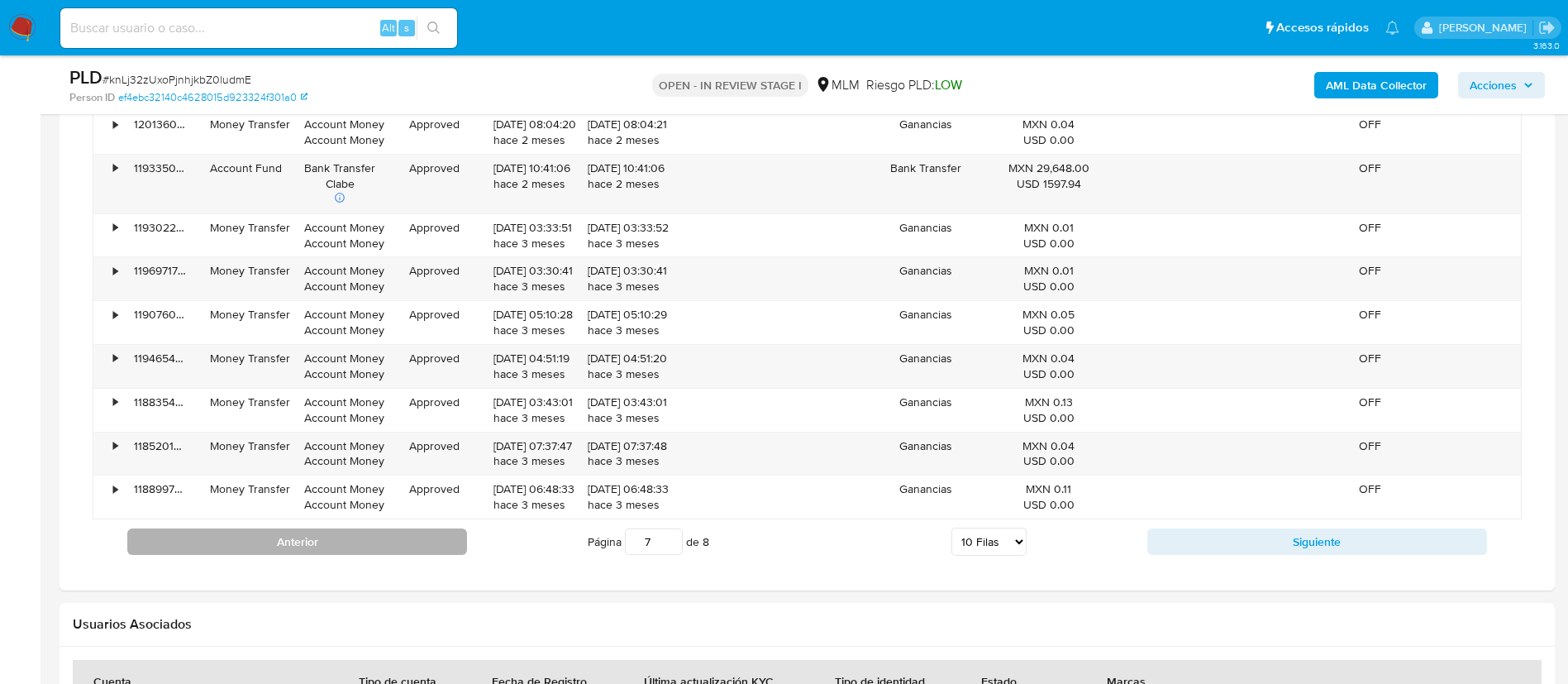
click at [434, 526] on div "Anterior Página 7 de 8 5 Filas 10 Filas 20 Filas 25 Filas 50 Filas 100 Filas Si…" at bounding box center [807, 542] width 1430 height 45
click at [441, 531] on button "Anterior" at bounding box center [297, 541] width 340 height 26
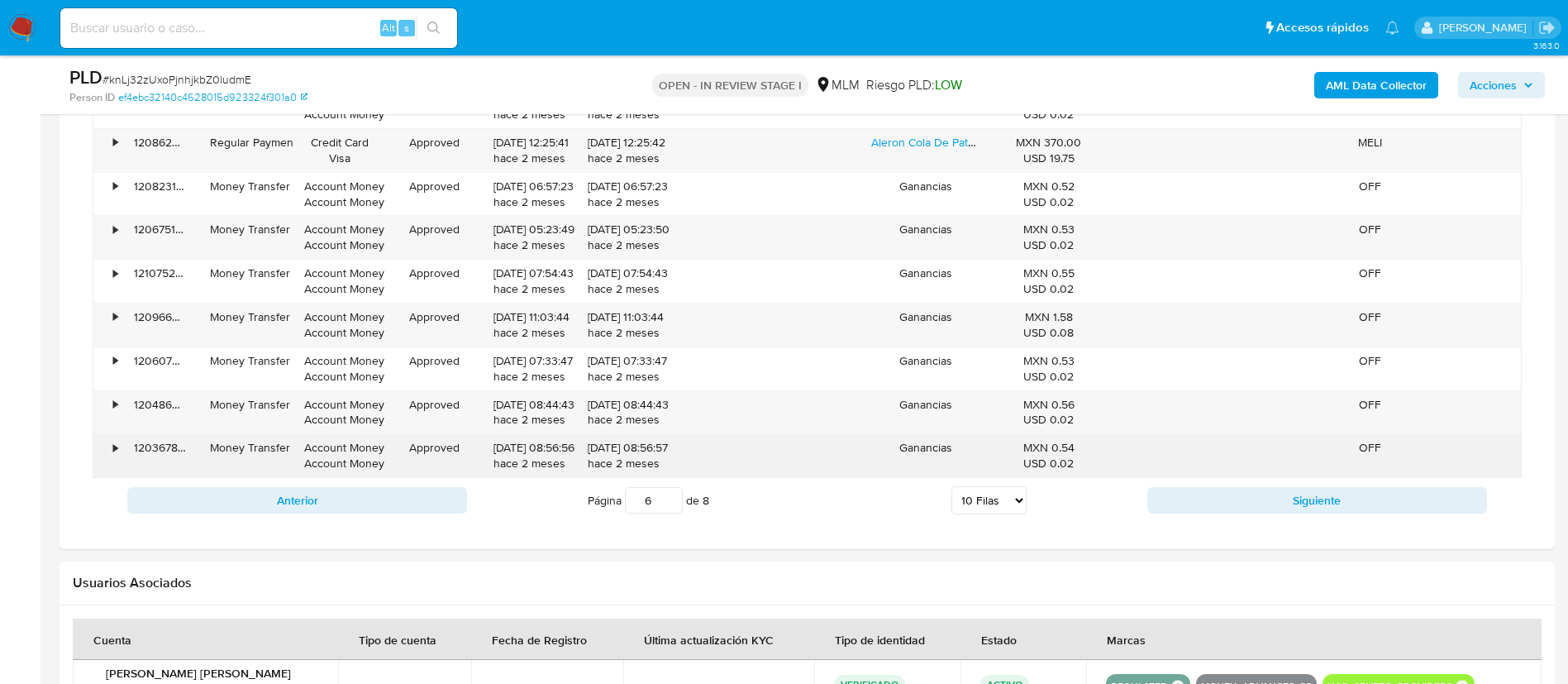
scroll to position [1612, 0]
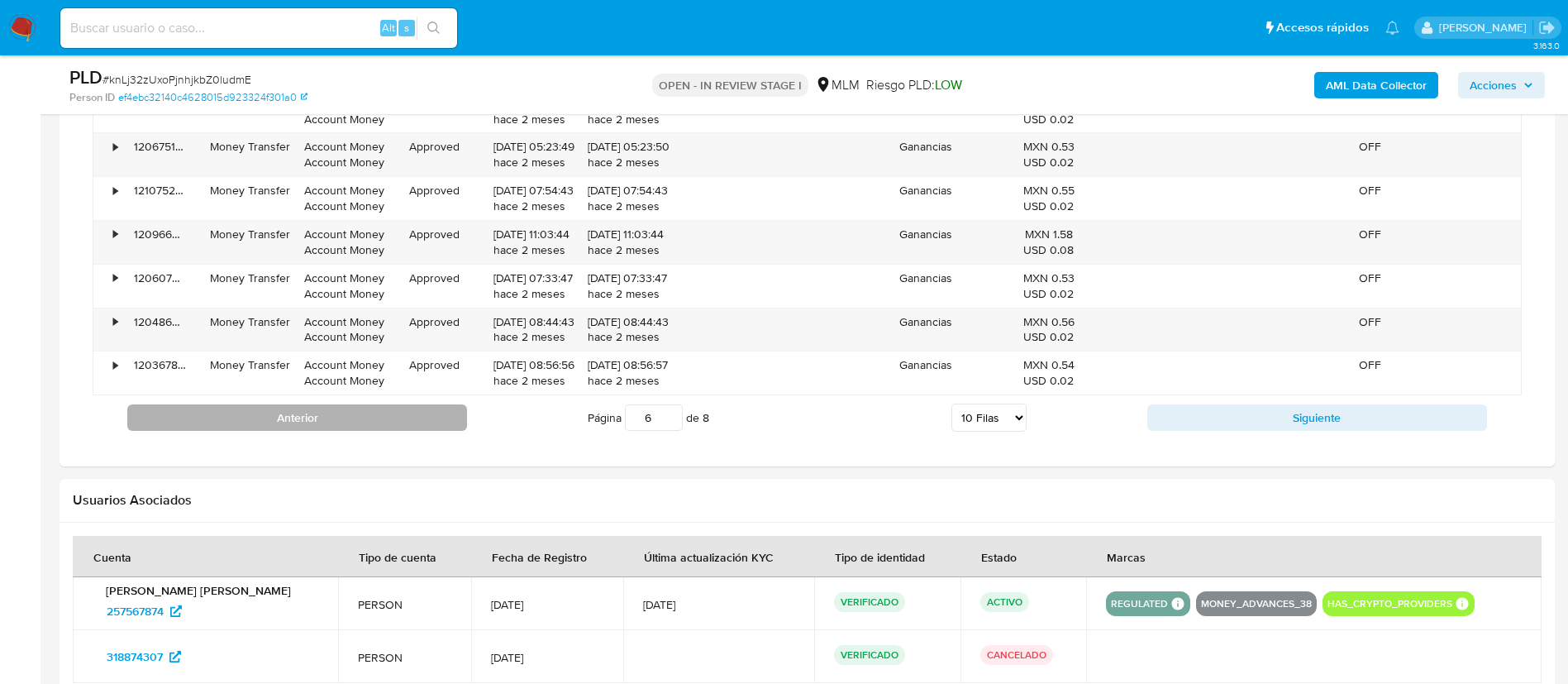
click at [400, 428] on button "Anterior" at bounding box center [297, 418] width 340 height 26
type input "5"
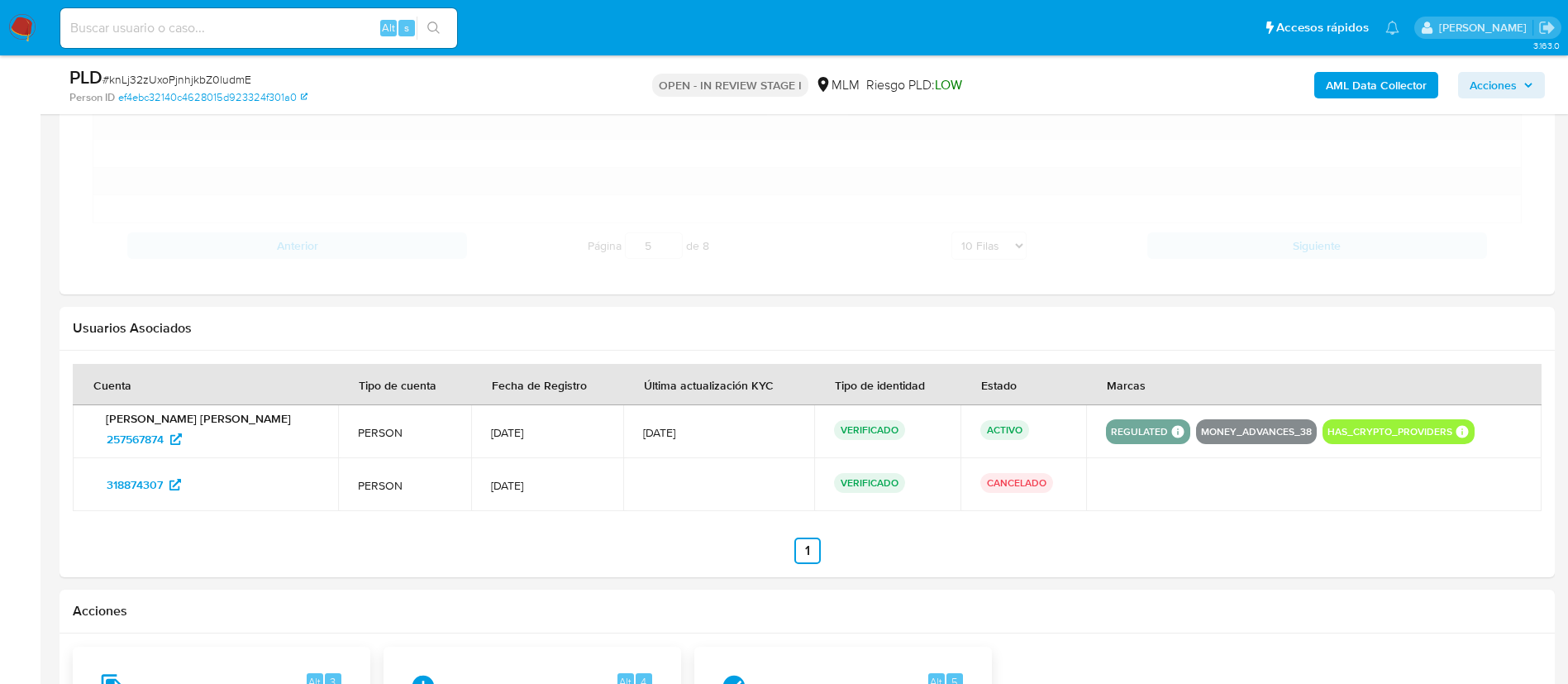
click at [405, 423] on td "PERSON" at bounding box center [405, 432] width 133 height 53
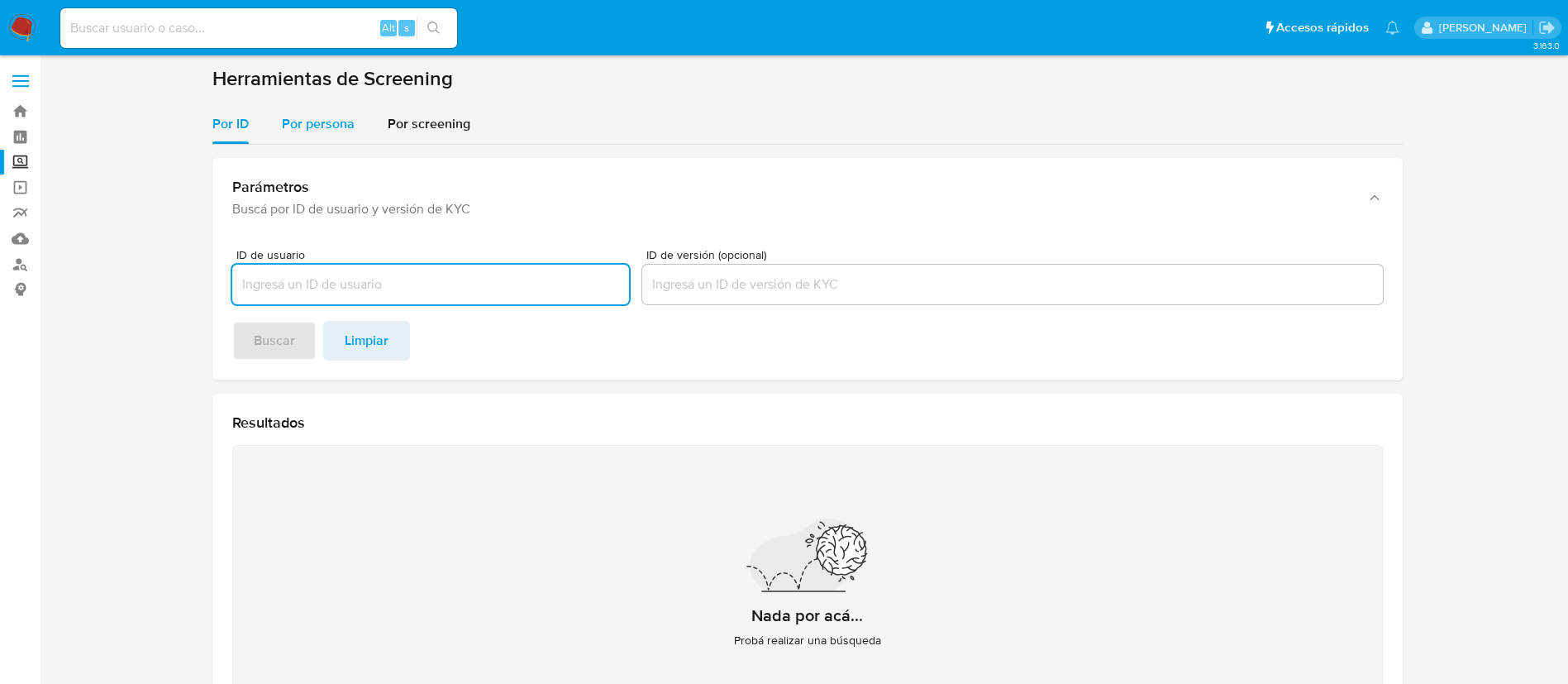
click at [300, 104] on div "Por persona" at bounding box center [319, 123] width 73 height 39
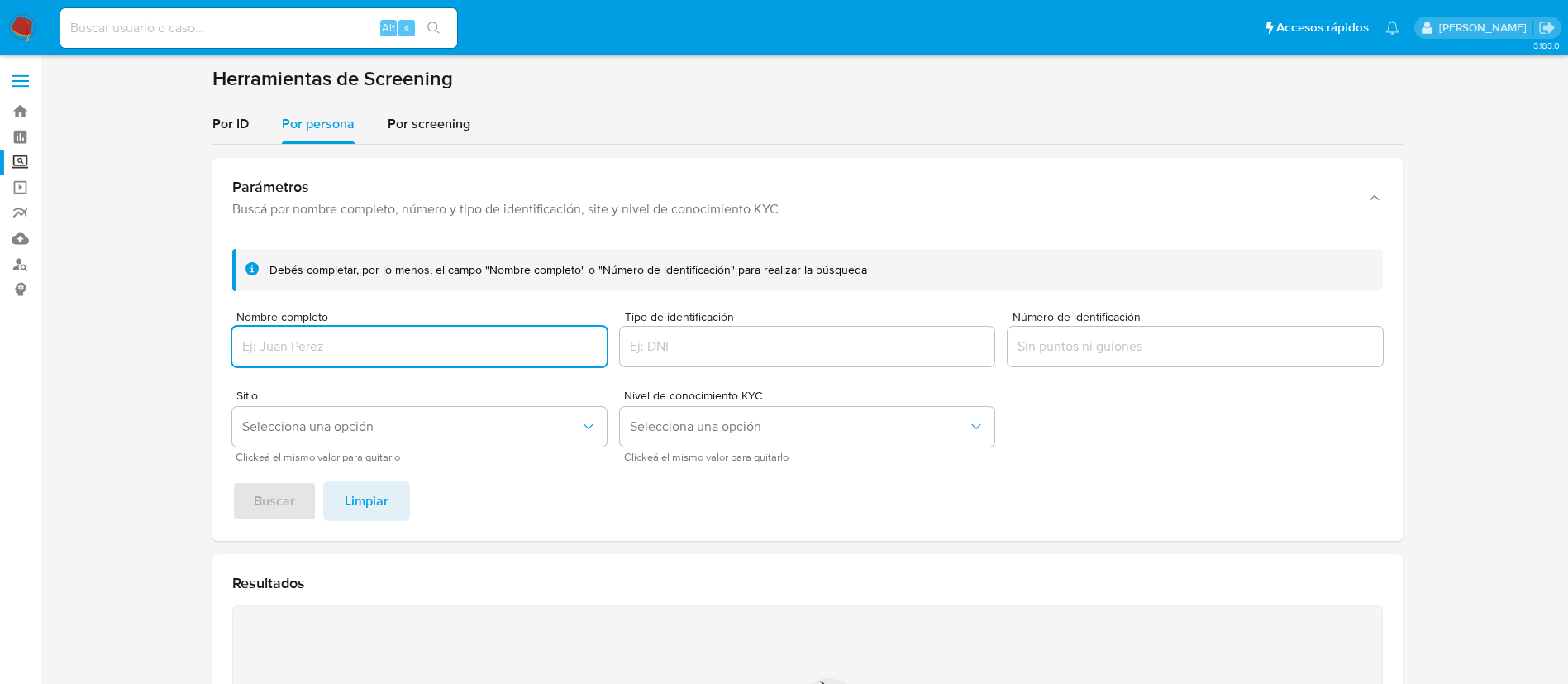
click at [413, 345] on input "Nombre completo" at bounding box center [420, 346] width 375 height 21
type input "[PERSON_NAME]"
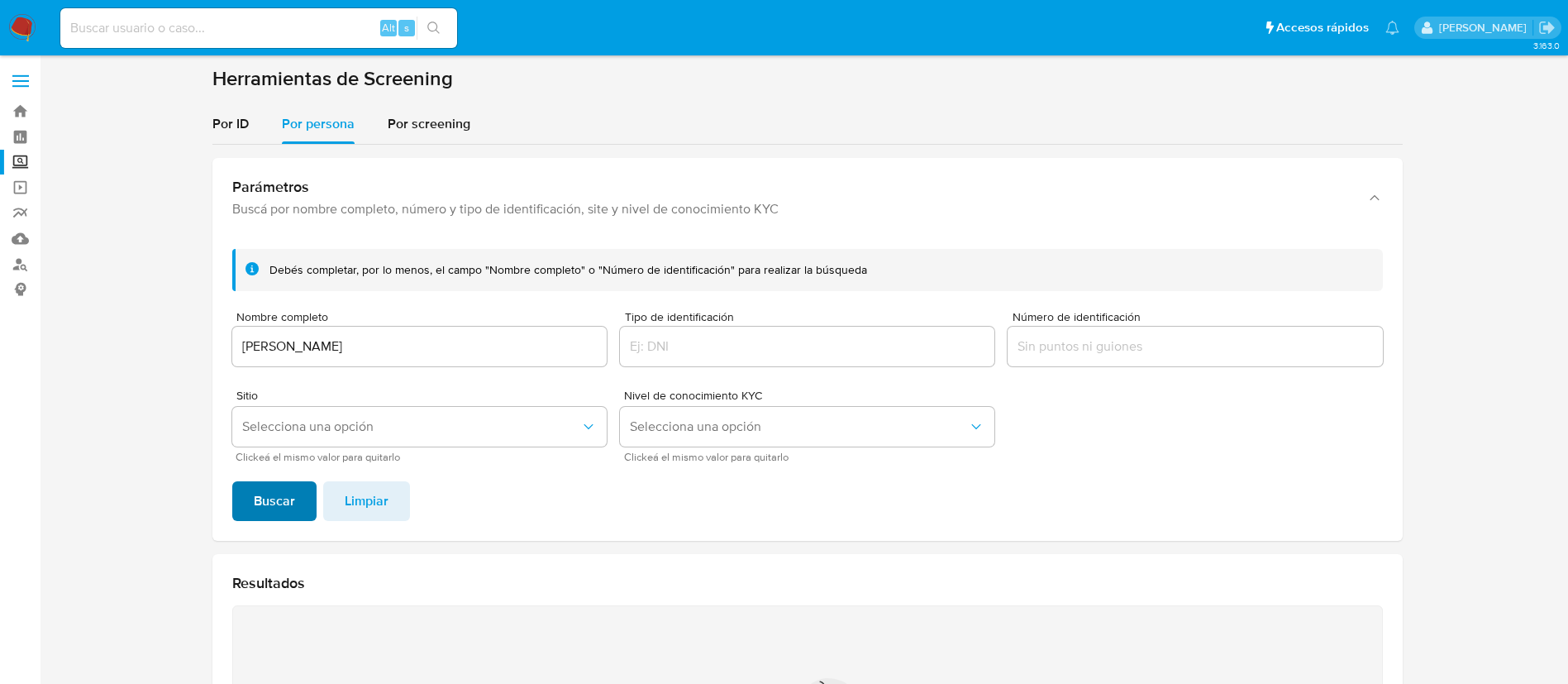
click at [291, 500] on span "Buscar" at bounding box center [275, 501] width 41 height 36
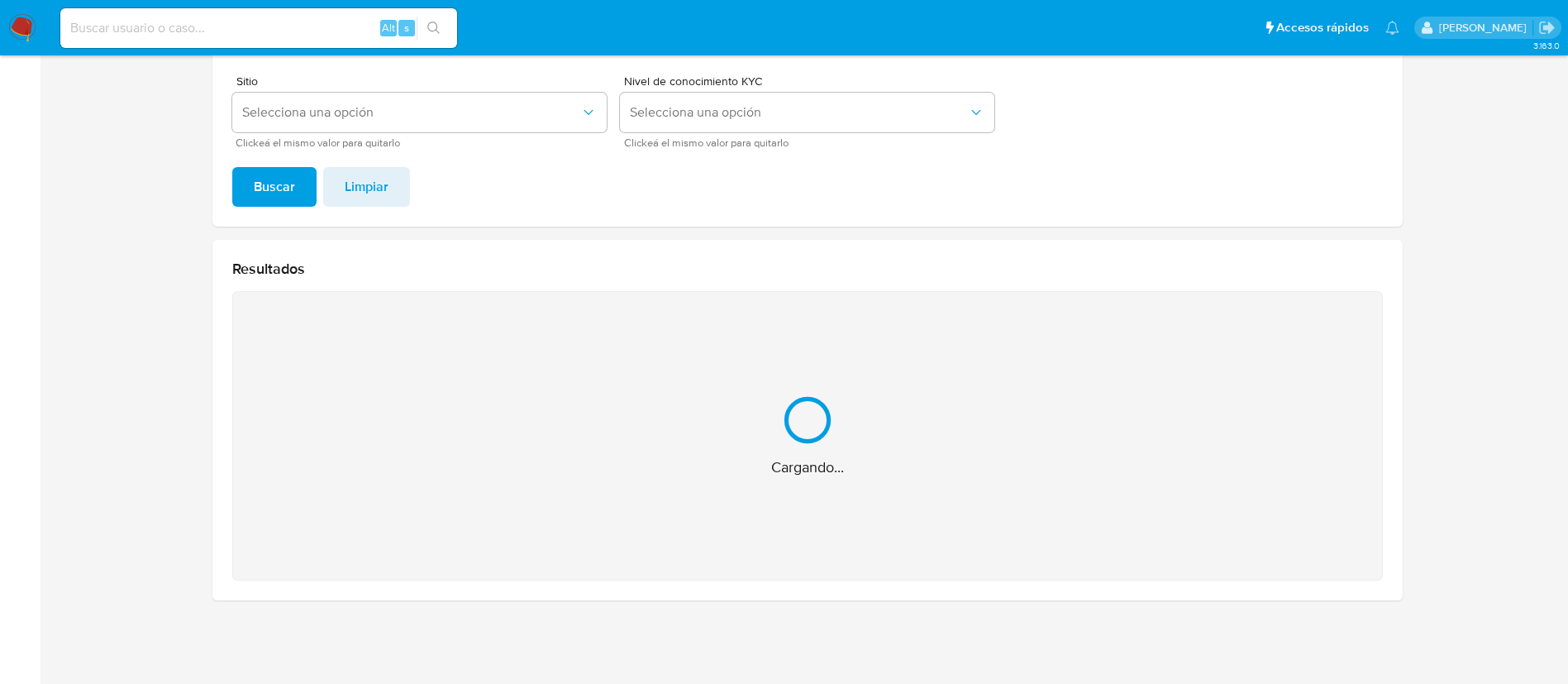
scroll to position [51, 0]
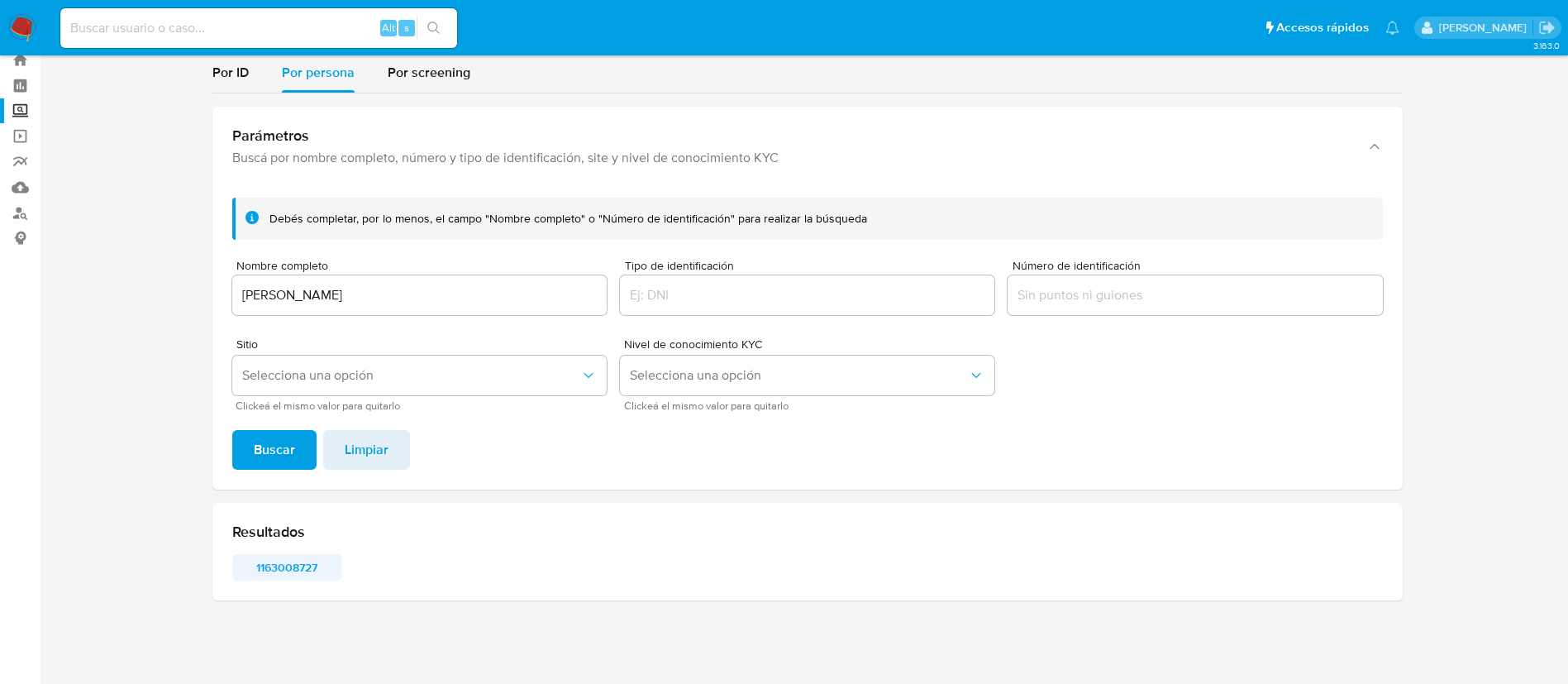
click at [297, 567] on span "1163008727" at bounding box center [287, 567] width 86 height 23
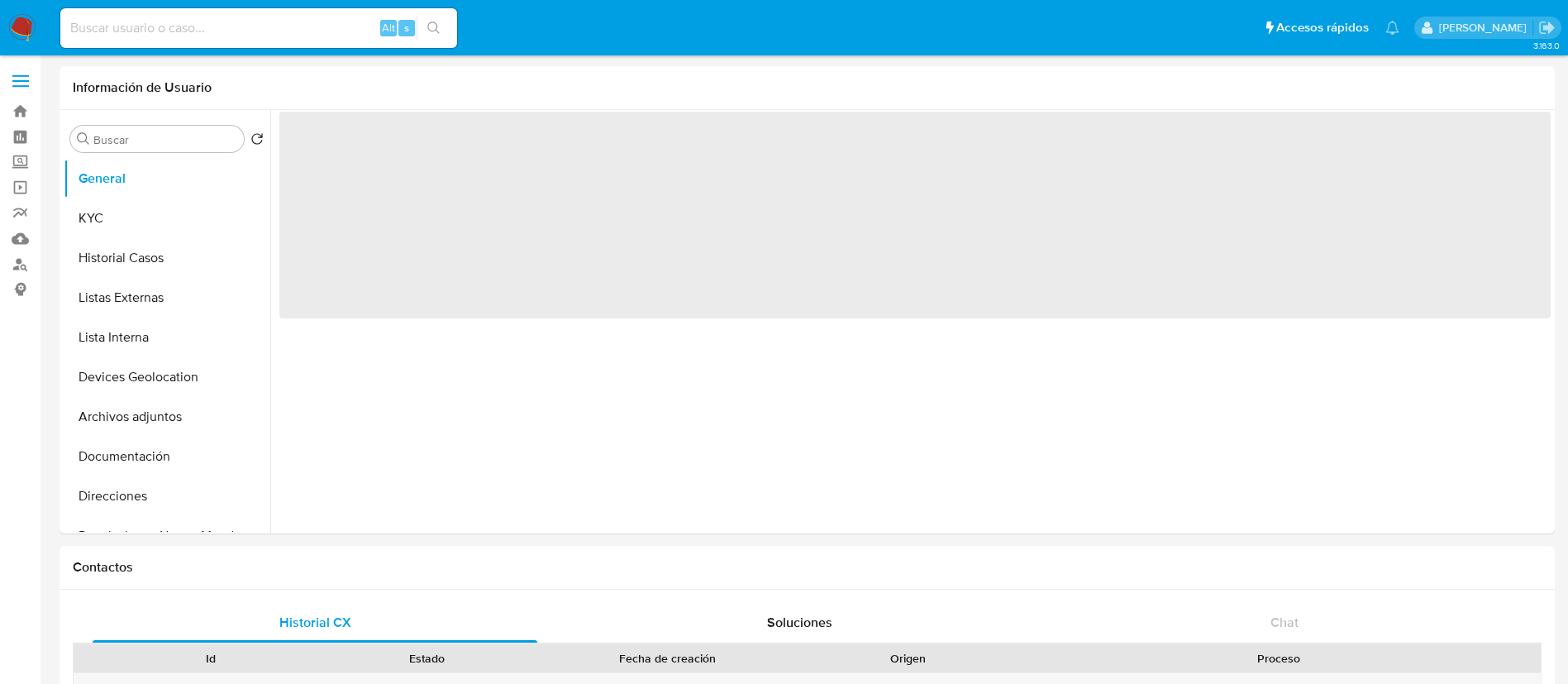
select select "10"
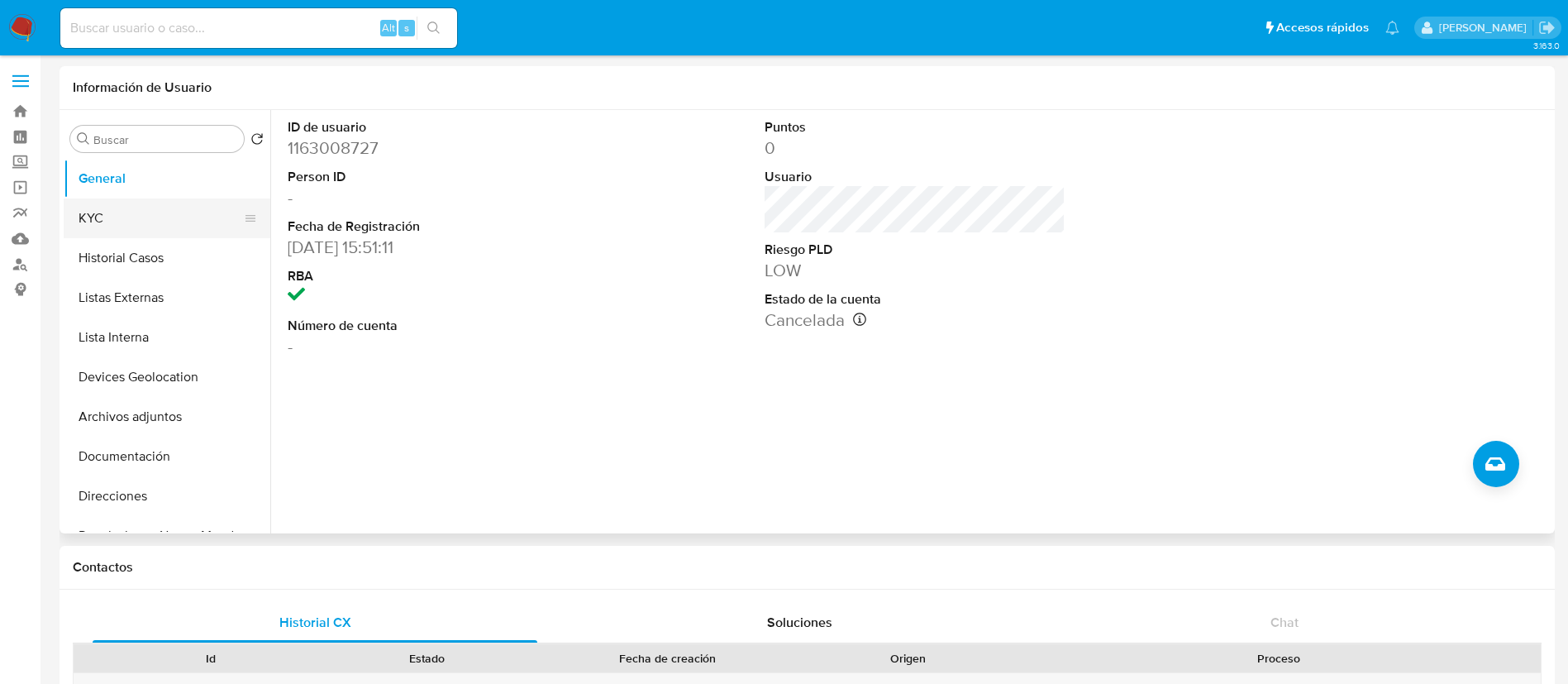
click at [156, 207] on button "KYC" at bounding box center [160, 218] width 193 height 39
